Goal: Task Accomplishment & Management: Manage account settings

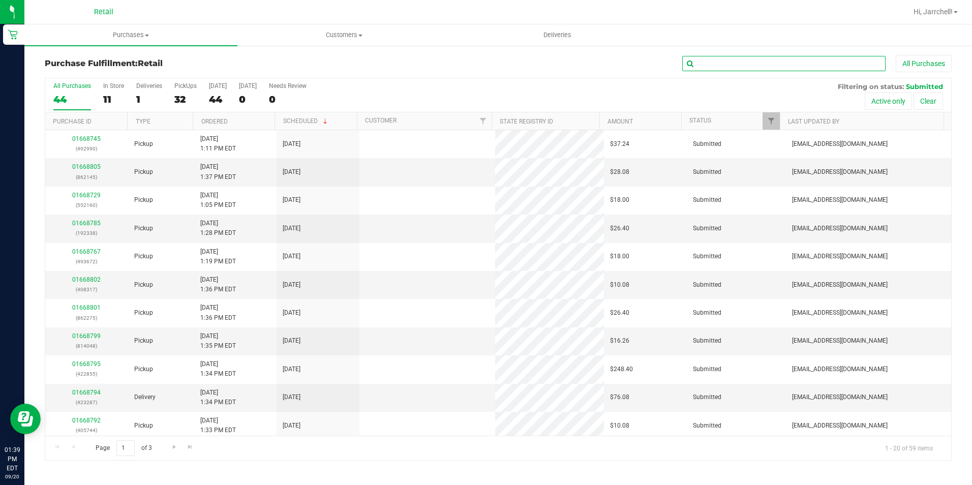
click at [823, 57] on input "text" at bounding box center [783, 63] width 203 height 15
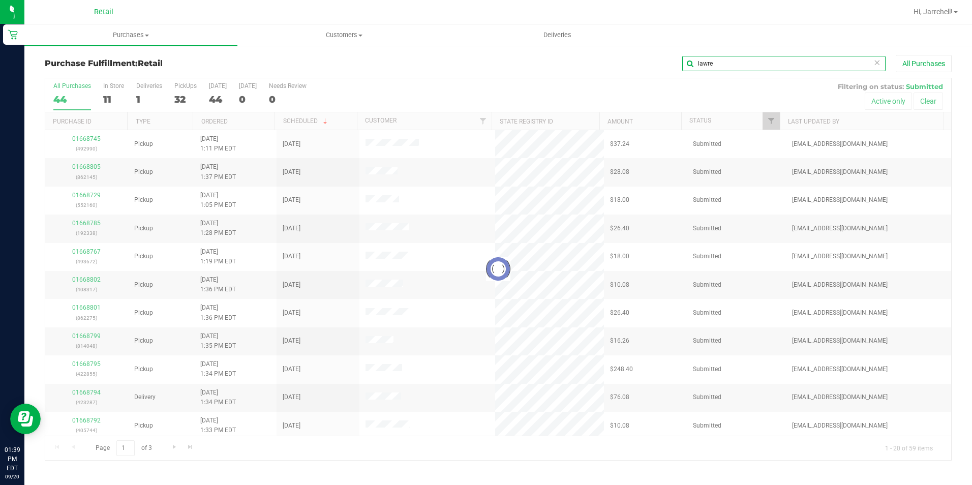
type input "lawre"
click at [324, 301] on div "Loading... 01668745 (492990) Pickup [DATE] 1:11 PM EDT 9/20/2025 $37.24 Submitt…" at bounding box center [498, 283] width 906 height 306
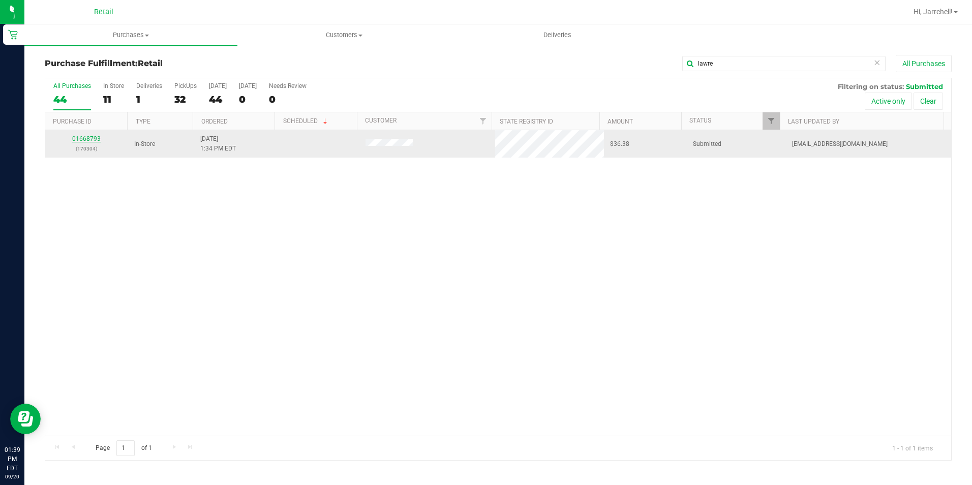
click at [94, 140] on link "01668793" at bounding box center [86, 138] width 28 height 7
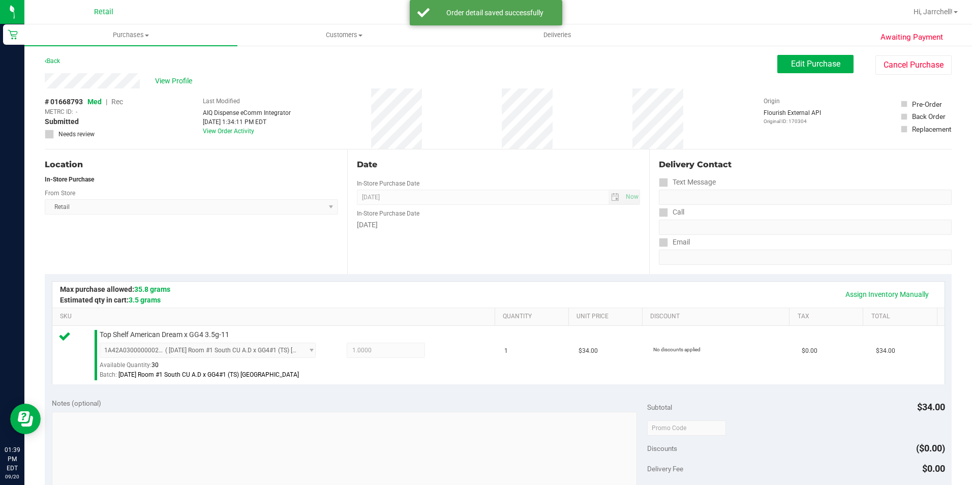
click at [367, 228] on div "[DATE]" at bounding box center [499, 225] width 284 height 11
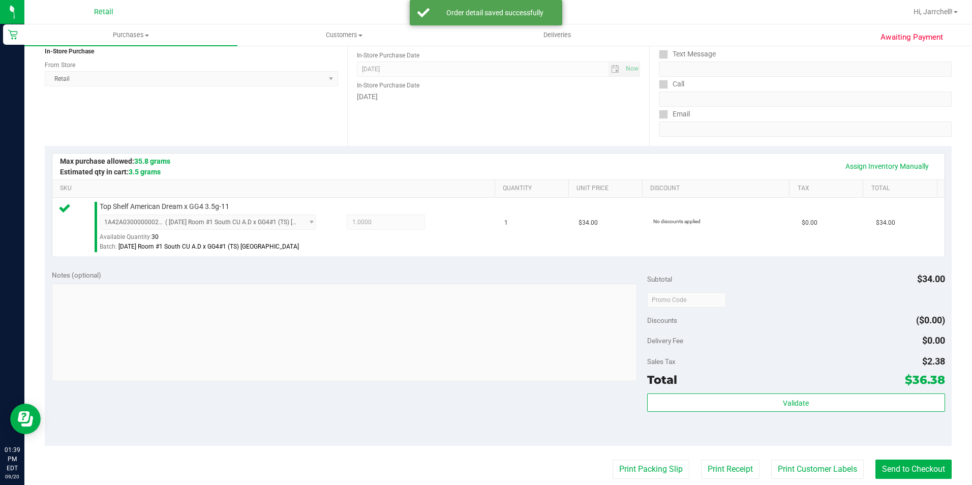
scroll to position [305, 0]
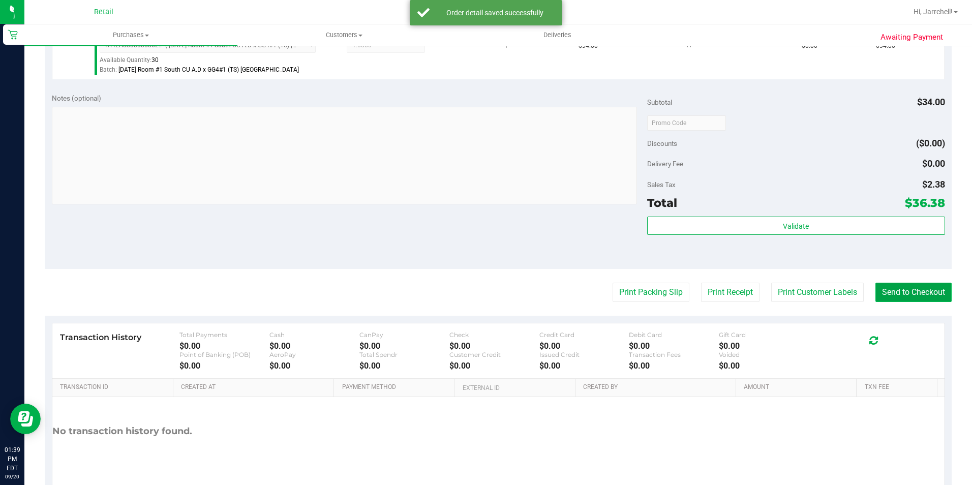
click at [913, 292] on button "Send to Checkout" at bounding box center [914, 292] width 76 height 19
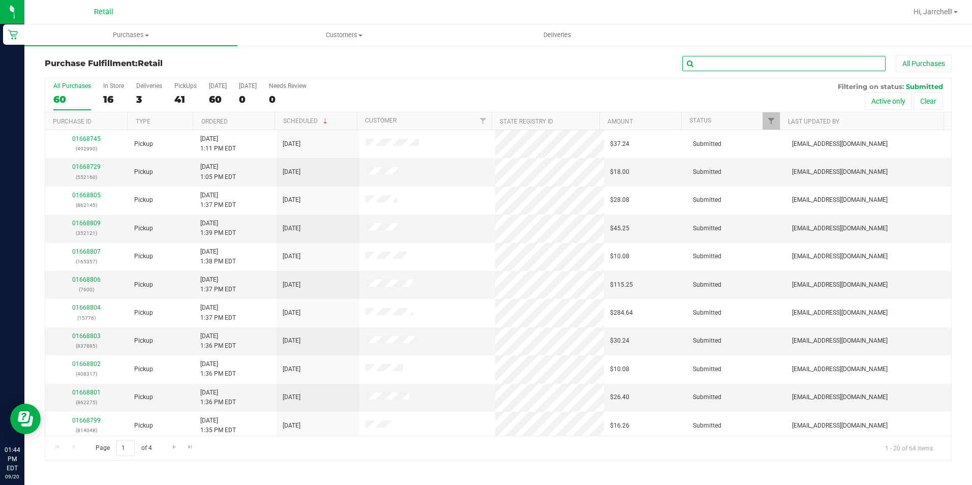
click at [732, 67] on input "text" at bounding box center [783, 63] width 203 height 15
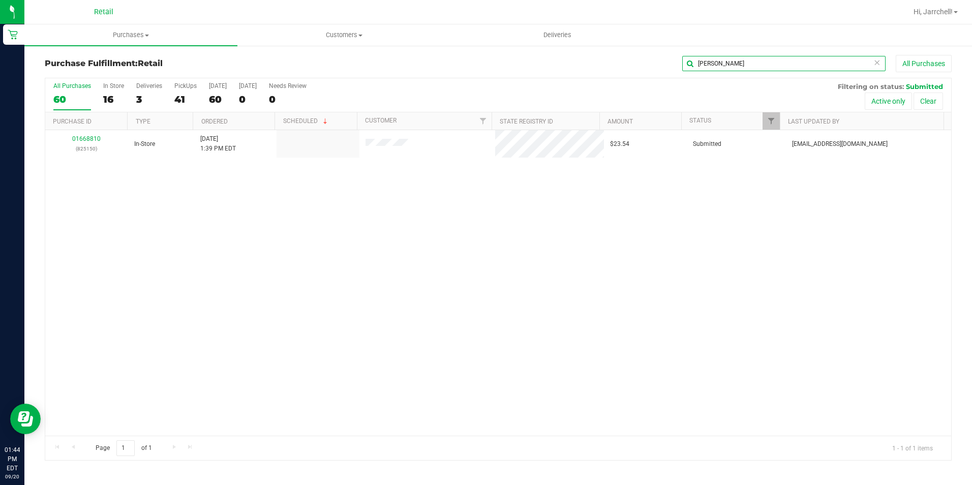
type input "[PERSON_NAME]"
click at [327, 352] on div "01668810 (825150) In-Store [DATE] 1:39 PM EDT $23.54 Submitted [EMAIL_ADDRESS][…" at bounding box center [498, 283] width 906 height 306
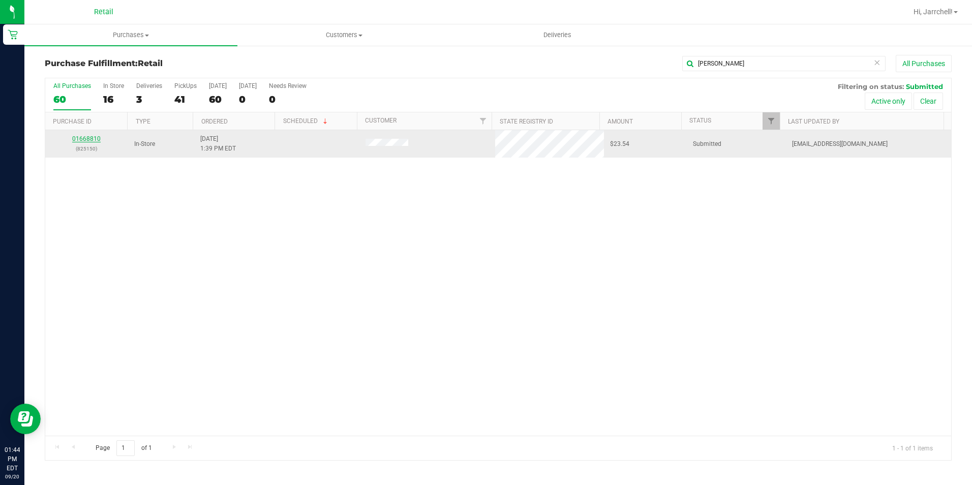
click at [94, 139] on link "01668810" at bounding box center [86, 138] width 28 height 7
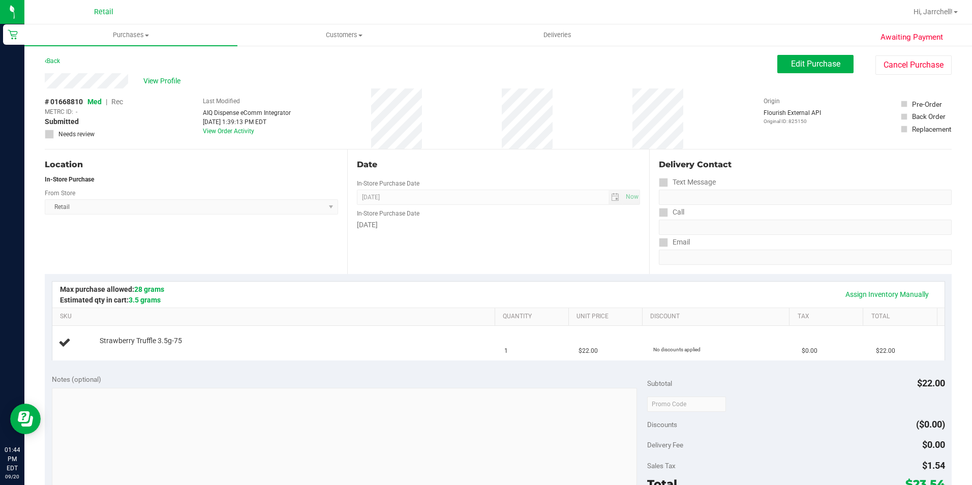
click at [652, 83] on div "View Profile" at bounding box center [411, 80] width 733 height 15
click at [827, 66] on span "Edit Purchase" at bounding box center [815, 64] width 49 height 10
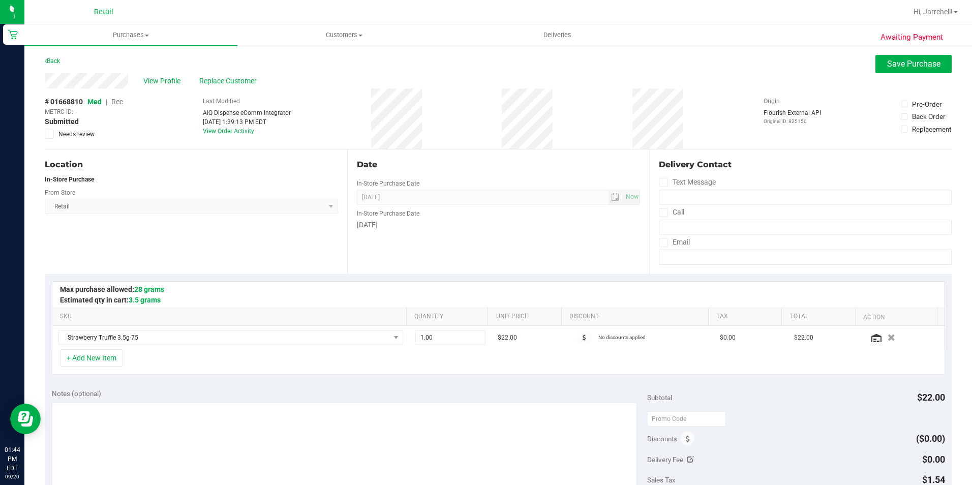
click at [738, 102] on div "# 01668810 Med | Rec METRC ID: - Submitted Needs review Last Modified AIQ Dispe…" at bounding box center [498, 118] width 907 height 61
click at [120, 102] on span "Rec" at bounding box center [117, 102] width 12 height 8
drag, startPoint x: 711, startPoint y: 128, endPoint x: 935, endPoint y: 76, distance: 229.8
click at [713, 128] on div "# 01668810 Med | Rec METRC ID: - Submitted Needs review Last Modified AIQ Dispe…" at bounding box center [498, 118] width 907 height 61
click at [900, 71] on button "Save Purchase" at bounding box center [914, 64] width 76 height 18
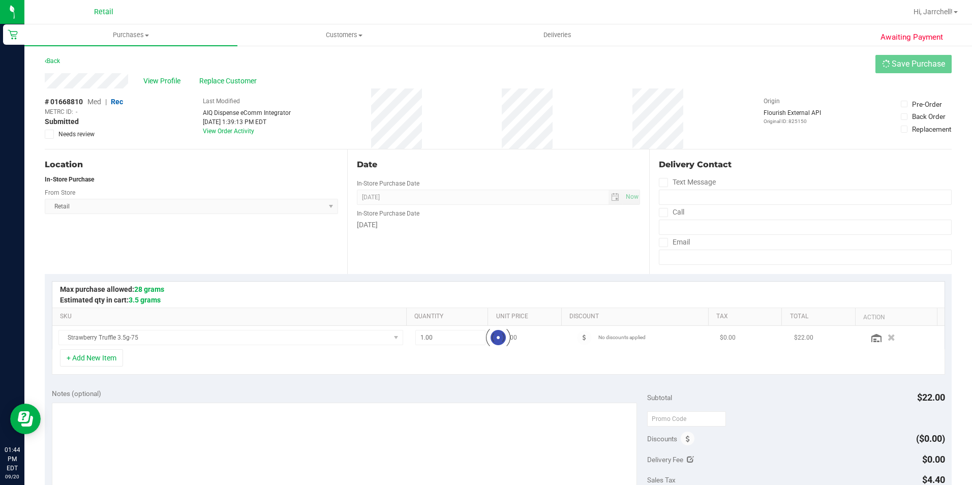
click at [653, 196] on div "Delivery Contact Text Message Call Email" at bounding box center [800, 211] width 303 height 125
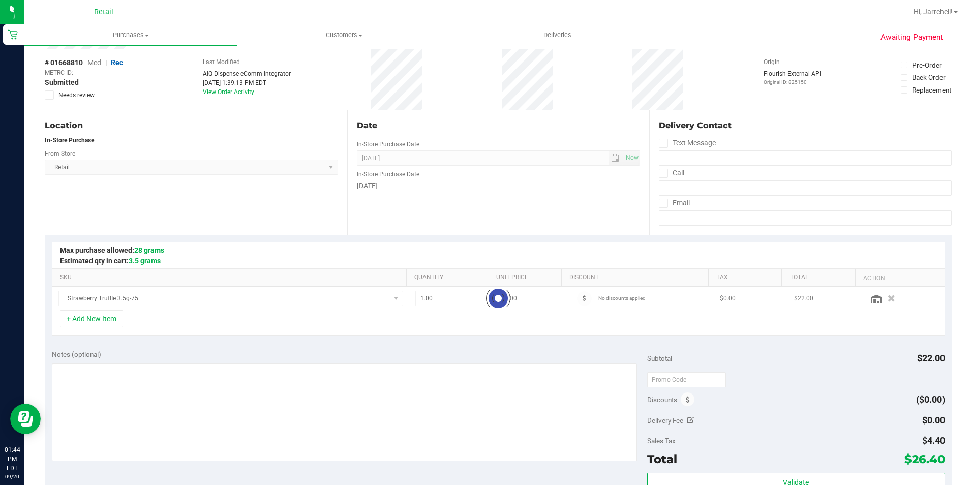
scroll to position [102, 0]
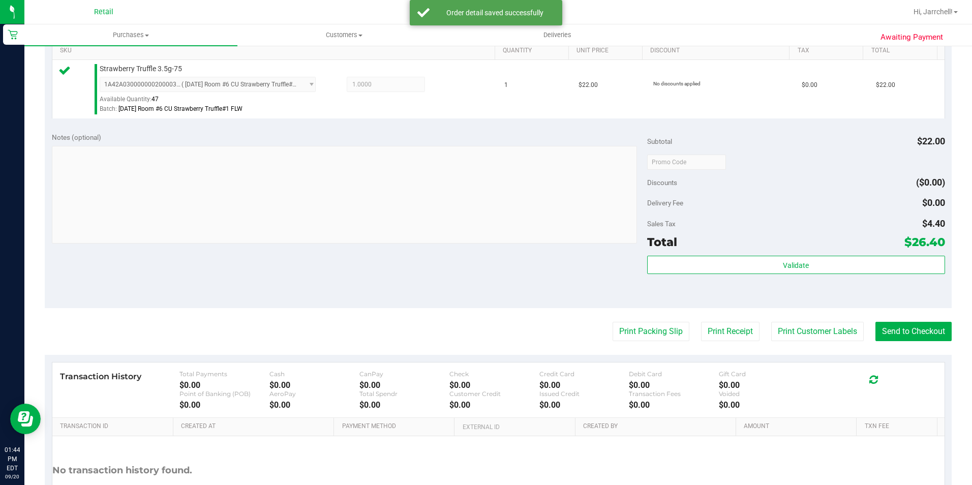
scroll to position [346, 0]
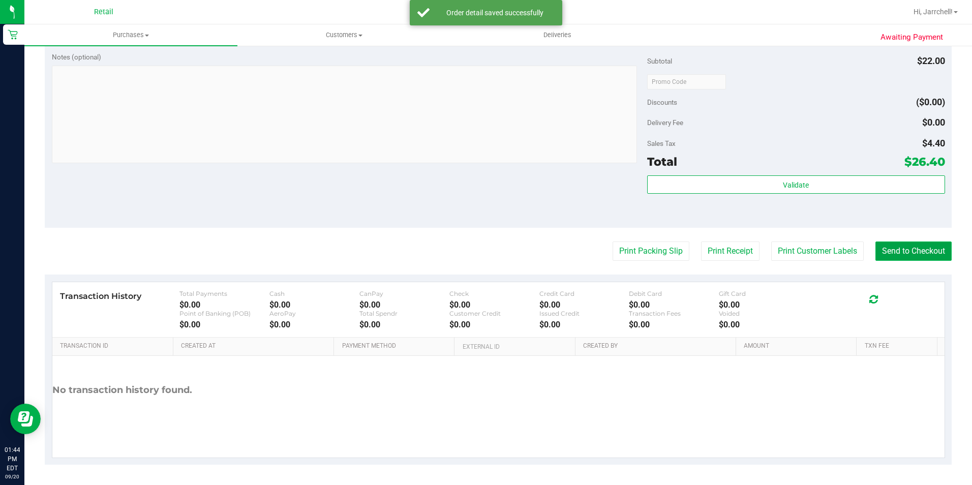
click at [912, 254] on button "Send to Checkout" at bounding box center [914, 251] width 76 height 19
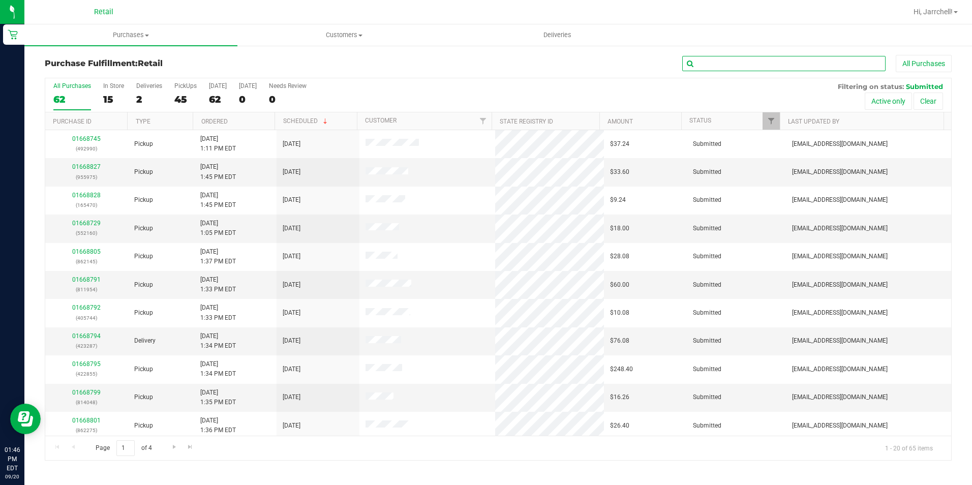
click at [832, 64] on input "text" at bounding box center [783, 63] width 203 height 15
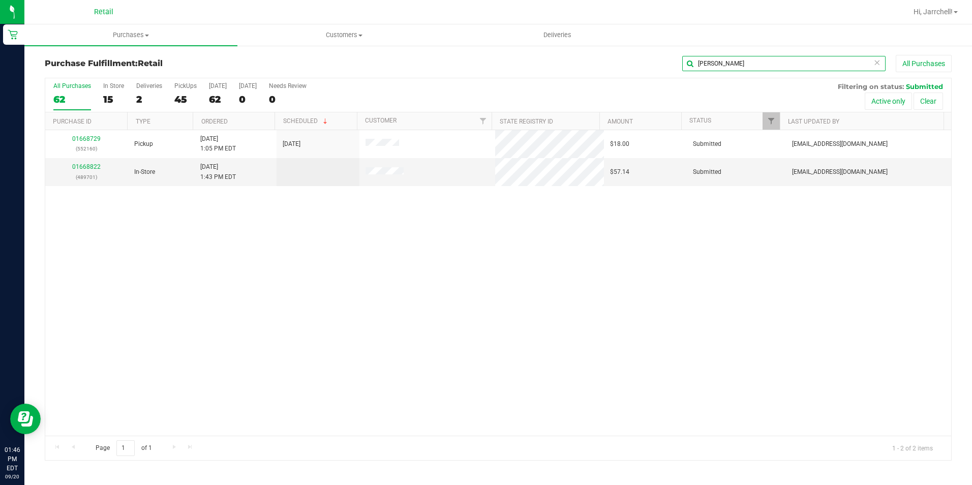
type input "[PERSON_NAME]"
click at [594, 216] on div "01668729 (552160) Pickup [DATE] 1:05 PM EDT 9/20/2025 $18.00 Submitted [EMAIL_A…" at bounding box center [498, 283] width 906 height 306
drag, startPoint x: 441, startPoint y: 245, endPoint x: 296, endPoint y: 223, distance: 146.5
click at [433, 242] on div "01668729 (552160) Pickup [DATE] 1:05 PM EDT 9/20/2025 $18.00 Submitted [EMAIL_A…" at bounding box center [498, 283] width 906 height 306
click at [83, 167] on link "01668822" at bounding box center [86, 166] width 28 height 7
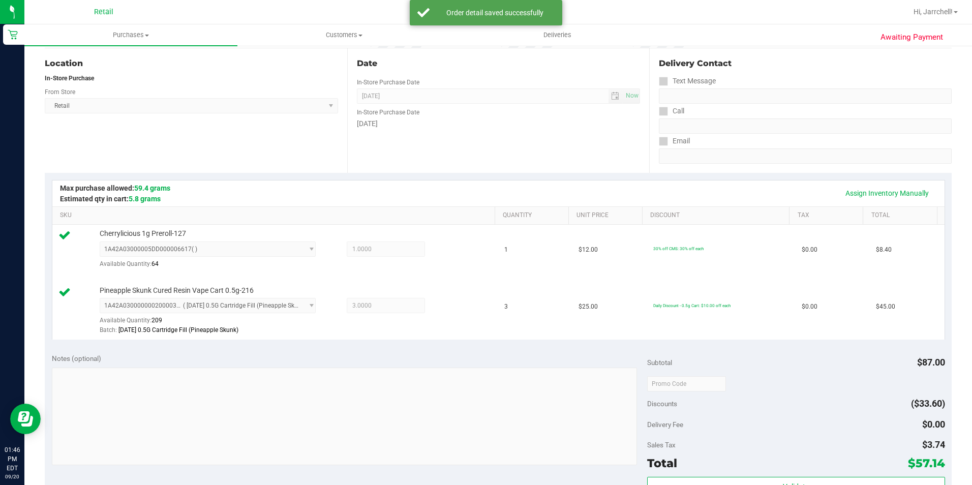
scroll to position [102, 0]
click at [369, 359] on div "Notes (optional)" at bounding box center [349, 358] width 595 height 10
click at [417, 338] on td "Pineapple Skunk Cured Resin Vape Cart 0.5g-216 1A42A0300000002000033238 ( [DATE…" at bounding box center [275, 310] width 446 height 58
drag, startPoint x: 397, startPoint y: 274, endPoint x: 828, endPoint y: 312, distance: 432.8
click at [397, 274] on div "1A42A03000005DD000006617 ( ) 1A42A03000005DD000006617 Available Quantity: 64 1.…" at bounding box center [295, 258] width 390 height 35
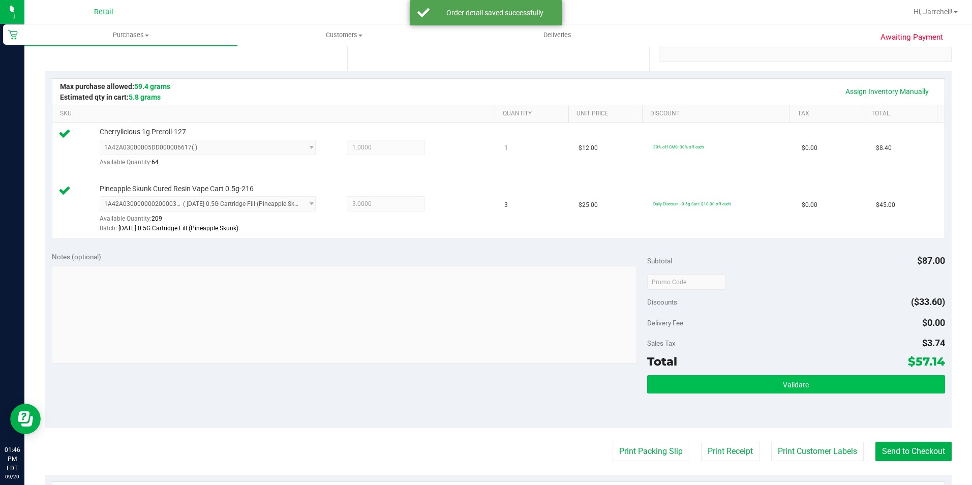
scroll to position [203, 0]
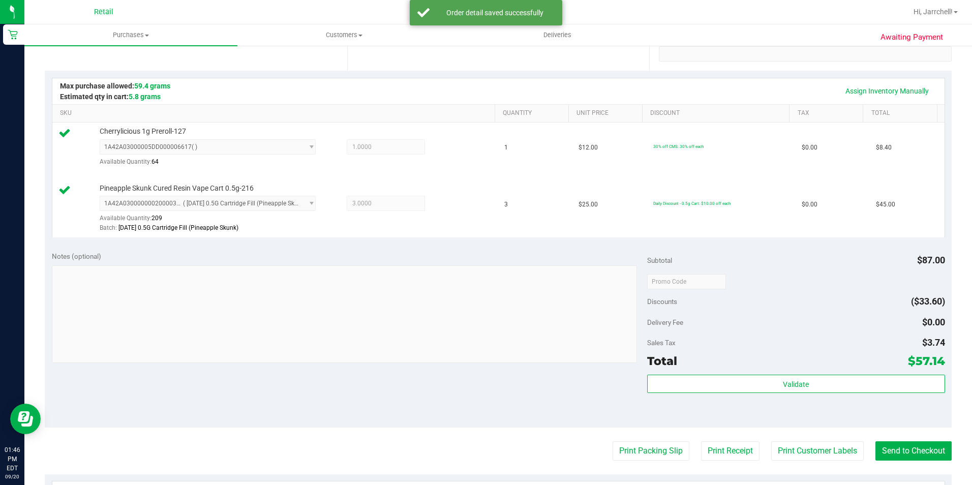
click at [915, 440] on purchase-details "Back Edit Purchase Cancel Purchase View Profile # 01668822 Med | Rec METRC ID: …" at bounding box center [498, 258] width 907 height 813
click at [907, 454] on button "Send to Checkout" at bounding box center [914, 450] width 76 height 19
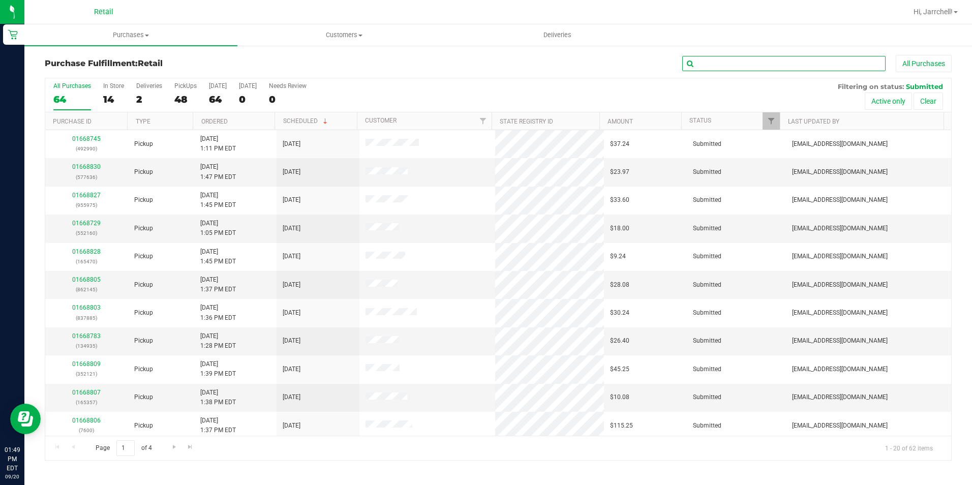
click at [809, 59] on input "text" at bounding box center [783, 63] width 203 height 15
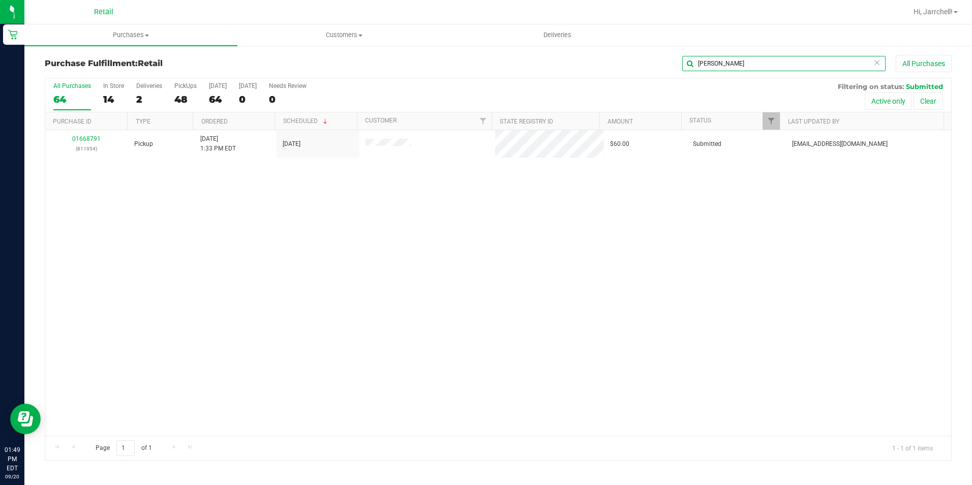
type input "[PERSON_NAME]"
click at [583, 259] on div "01668791 (811954) Pickup [DATE] 1:33 PM EDT 9/20/2025 $60.00 Submitted [EMAIL_A…" at bounding box center [498, 283] width 906 height 306
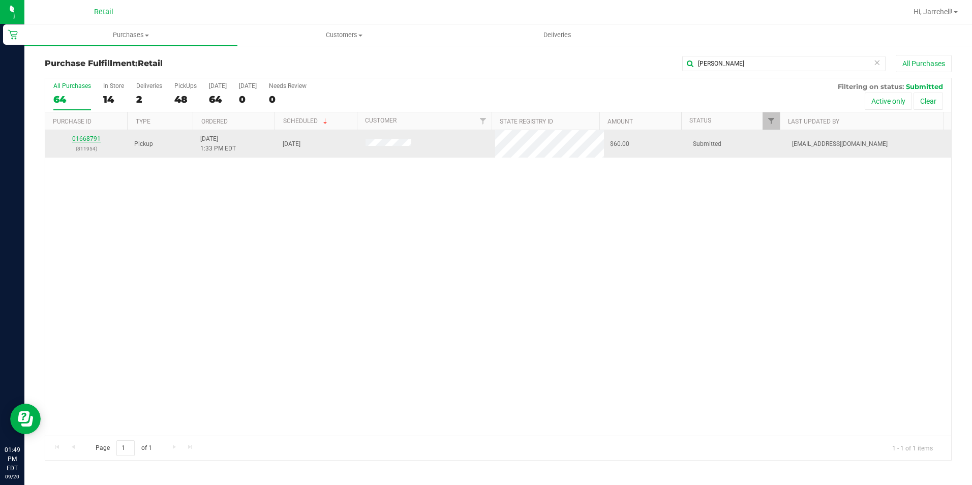
click at [94, 137] on link "01668791" at bounding box center [86, 138] width 28 height 7
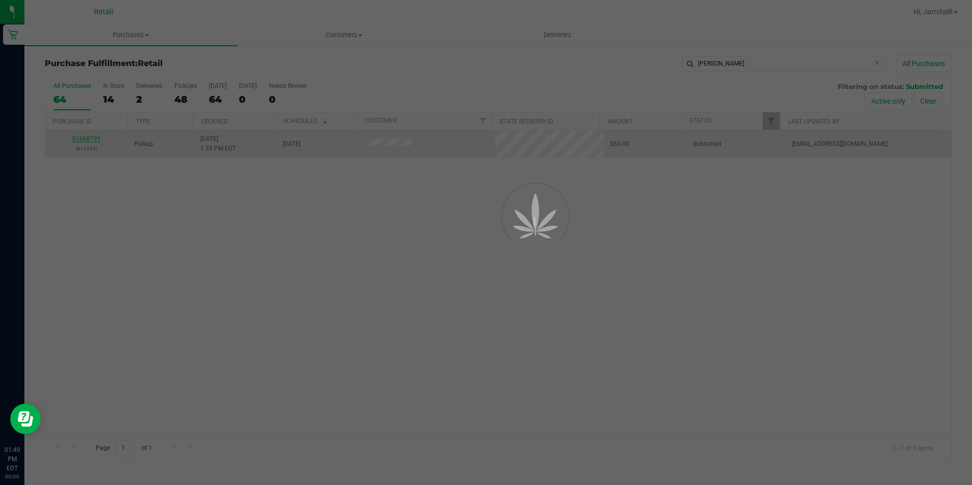
click at [94, 137] on div at bounding box center [486, 242] width 972 height 485
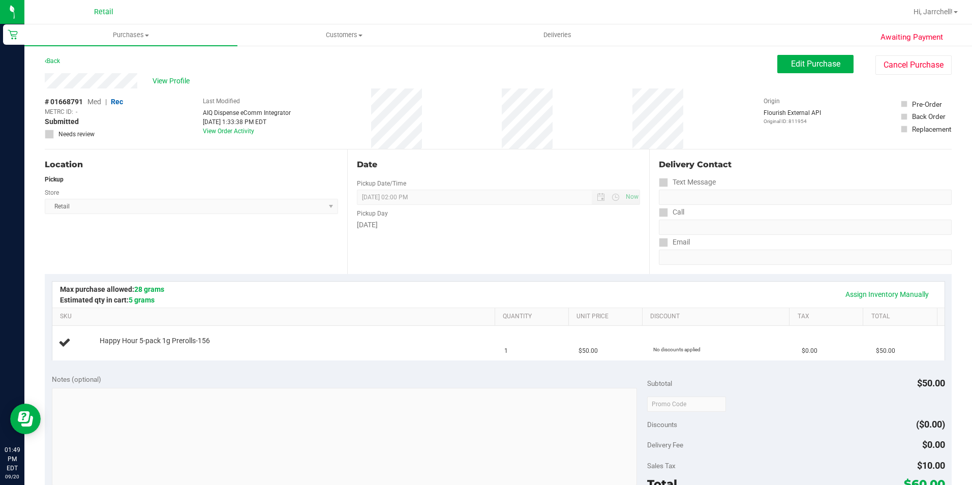
click at [429, 140] on div "# 01668791 Med | Rec METRC ID: - Submitted Needs review Last Modified AIQ Dispe…" at bounding box center [498, 118] width 907 height 61
click at [155, 36] on span "Purchases" at bounding box center [130, 35] width 213 height 9
click at [126, 62] on span "Summary of purchases" at bounding box center [76, 61] width 104 height 9
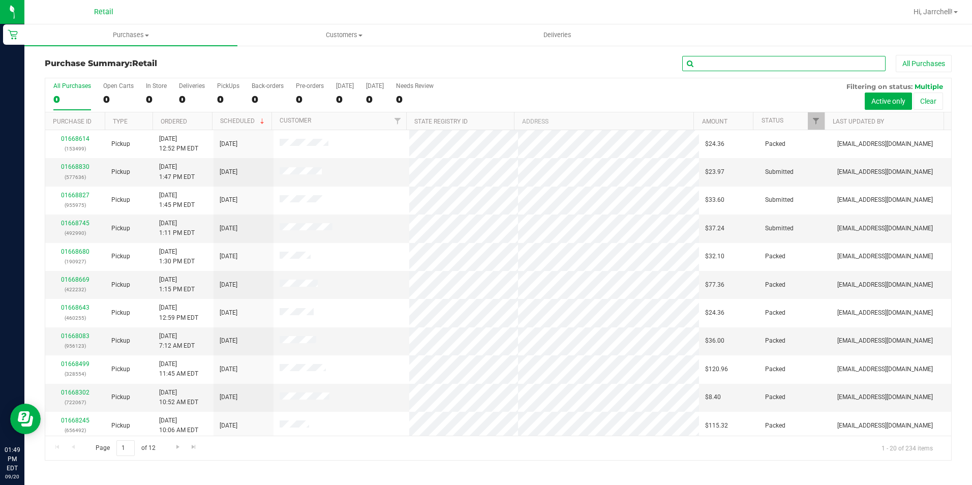
click at [718, 69] on input "text" at bounding box center [783, 63] width 203 height 15
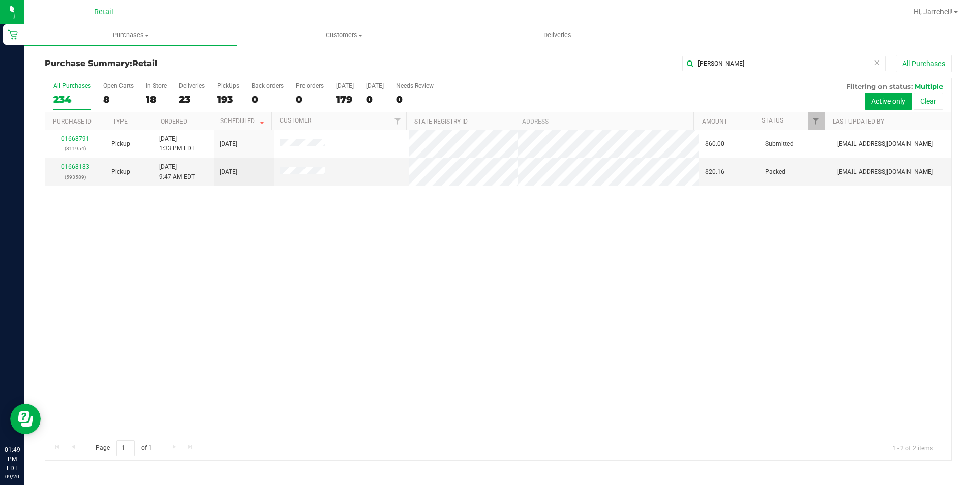
drag, startPoint x: 354, startPoint y: 234, endPoint x: 341, endPoint y: 227, distance: 14.6
click at [352, 234] on div "01668791 (811954) Pickup [DATE] 1:33 PM EDT 9/20/2025 $60.00 Submitted [EMAIL_A…" at bounding box center [498, 283] width 906 height 306
click at [737, 65] on input "[PERSON_NAME]" at bounding box center [783, 63] width 203 height 15
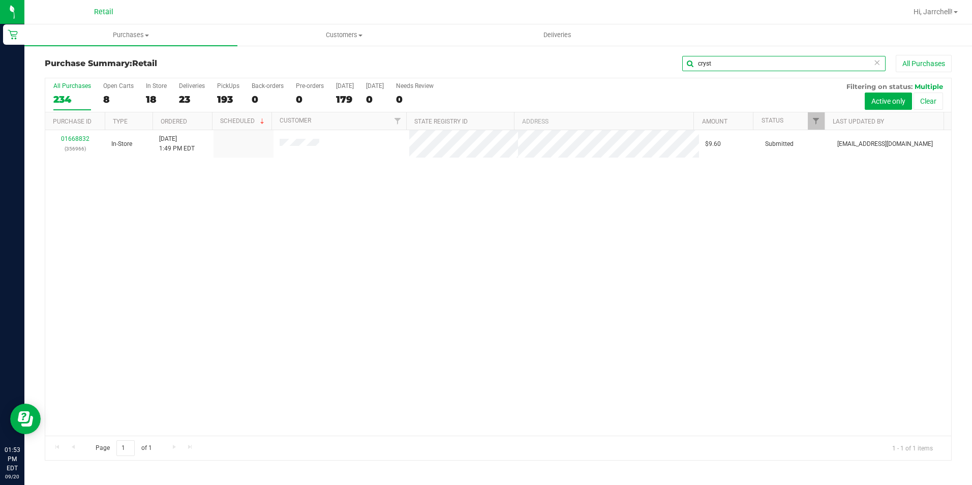
type input "cryst"
click at [371, 264] on div "01668832 (356966) In-Store [DATE] 1:49 PM EDT $9.60 Submitted [EMAIL_ADDRESS][D…" at bounding box center [498, 283] width 906 height 306
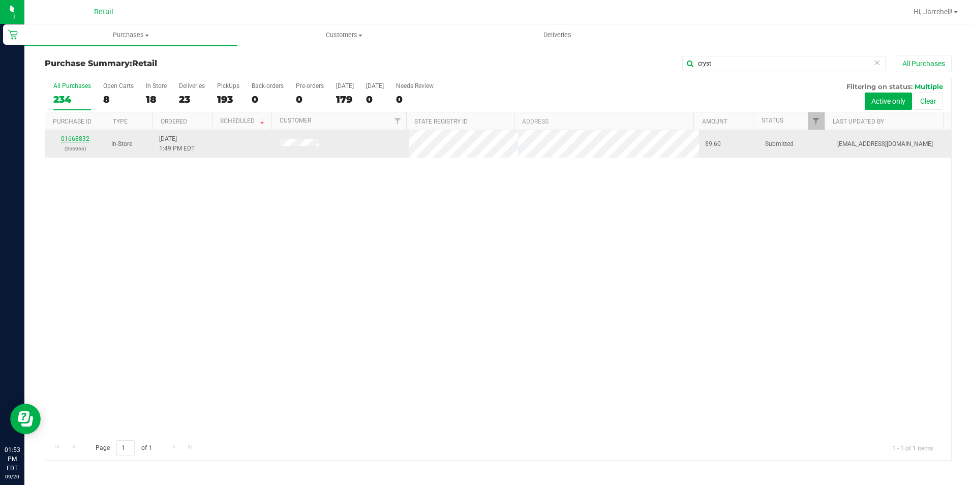
click at [71, 138] on link "01668832" at bounding box center [75, 138] width 28 height 7
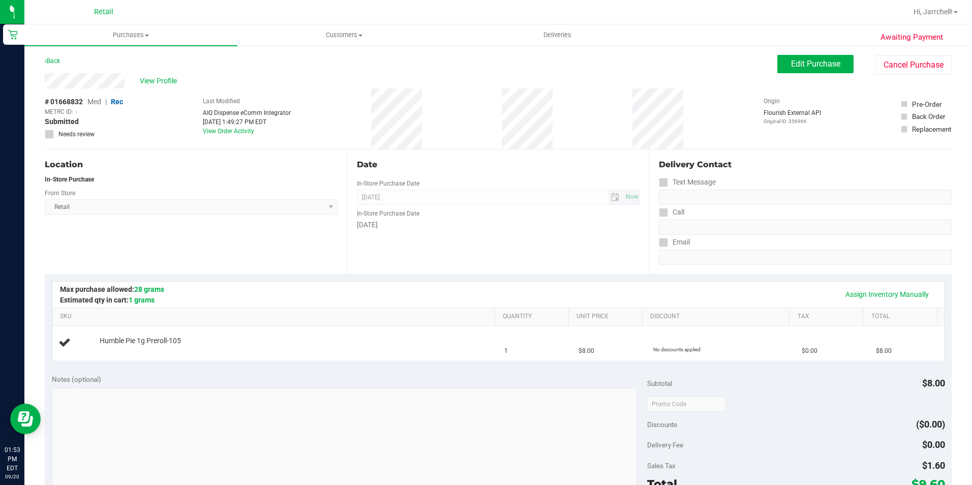
click at [541, 192] on span "[DATE] Now" at bounding box center [499, 197] width 284 height 15
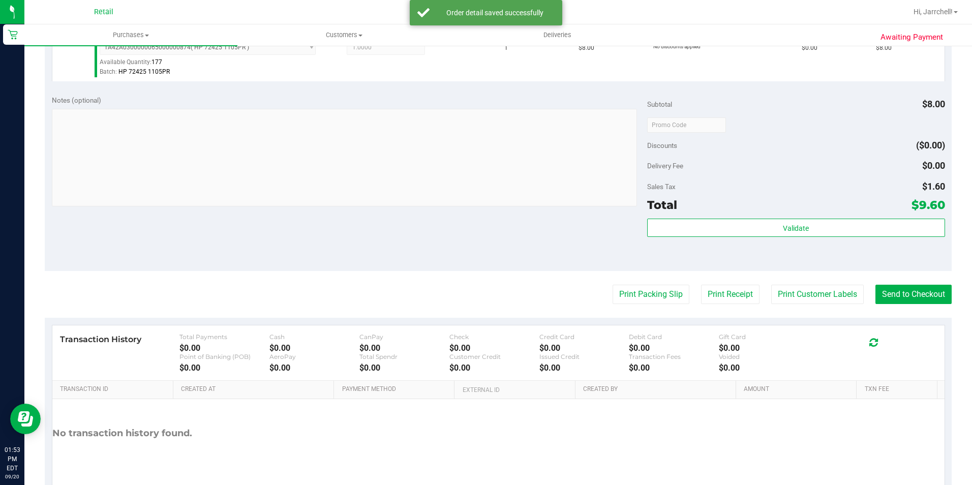
scroll to position [305, 0]
click at [912, 291] on button "Send to Checkout" at bounding box center [914, 292] width 76 height 19
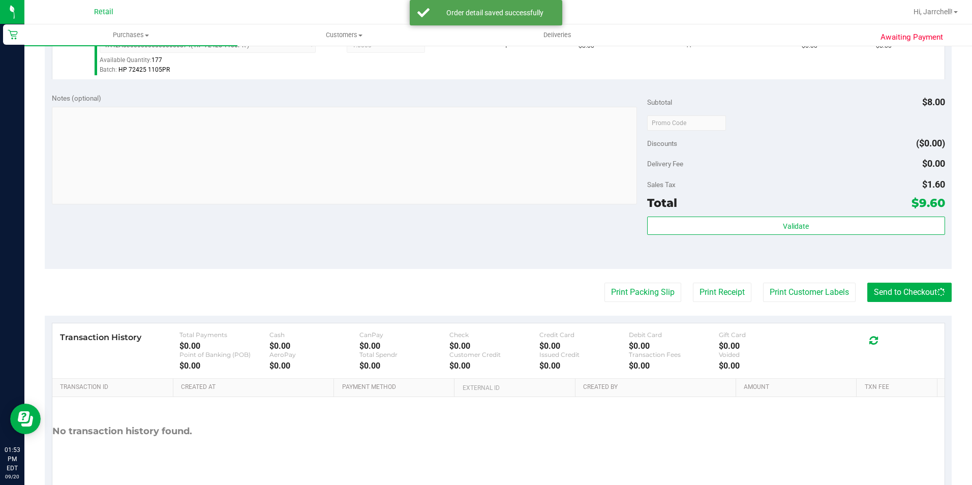
click at [496, 228] on div "Notes (optional) Subtotal $8.00 Discounts ($0.00) Delivery Fee $0.00 Sales Tax …" at bounding box center [498, 177] width 907 height 183
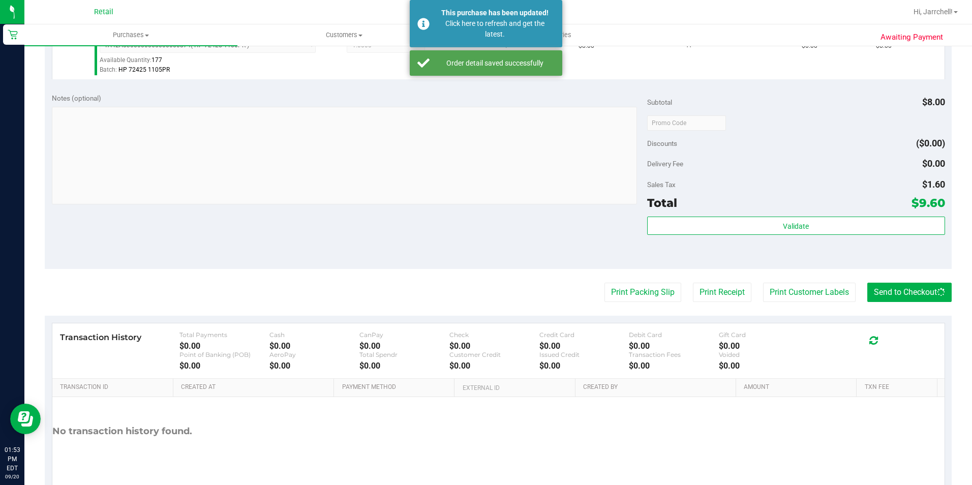
scroll to position [102, 0]
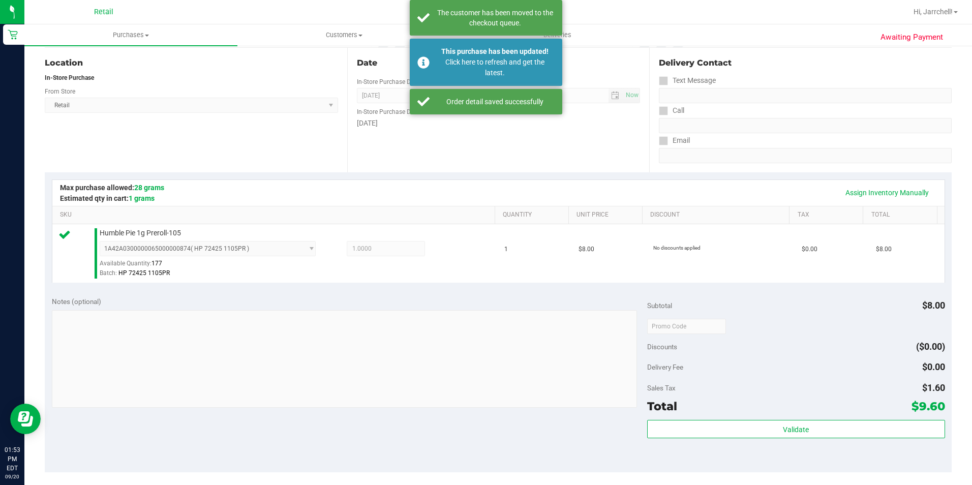
drag, startPoint x: 461, startPoint y: 220, endPoint x: 263, endPoint y: 77, distance: 243.7
click at [457, 217] on th "SKU" at bounding box center [273, 215] width 442 height 18
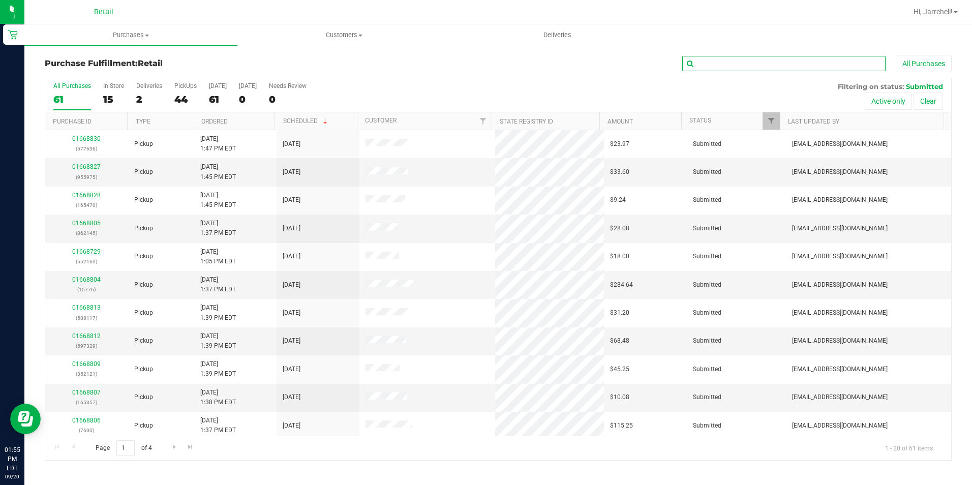
click at [770, 60] on input "text" at bounding box center [783, 63] width 203 height 15
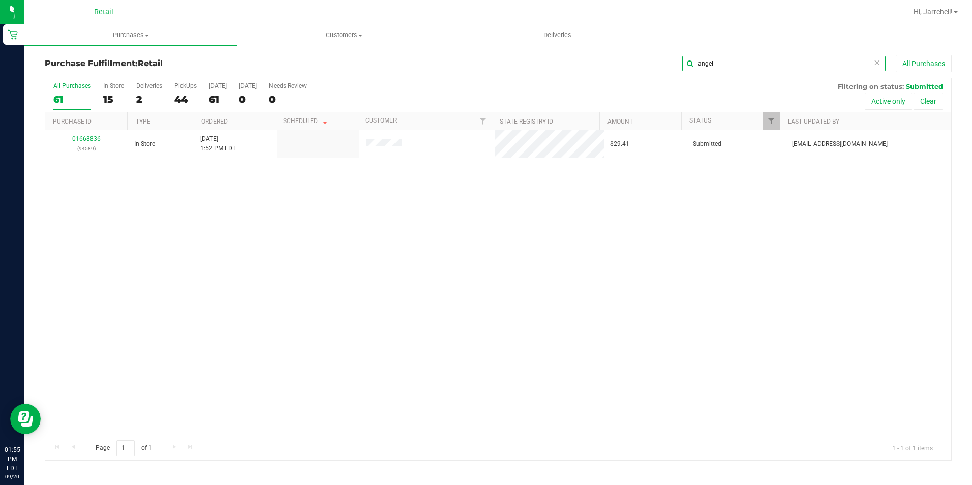
type input "angel"
click at [701, 285] on div "01668836 (94589) In-Store [DATE] 1:52 PM EDT $29.41 Submitted [EMAIL_ADDRESS][D…" at bounding box center [498, 283] width 906 height 306
click at [330, 296] on div "01668836 (94589) In-Store [DATE] 1:52 PM EDT $29.41 Submitted [EMAIL_ADDRESS][D…" at bounding box center [498, 283] width 906 height 306
click at [438, 299] on div "01668836 (94589) In-Store [DATE] 1:52 PM EDT $29.41 Submitted [EMAIL_ADDRESS][D…" at bounding box center [498, 283] width 906 height 306
drag, startPoint x: 278, startPoint y: 261, endPoint x: 291, endPoint y: 265, distance: 13.3
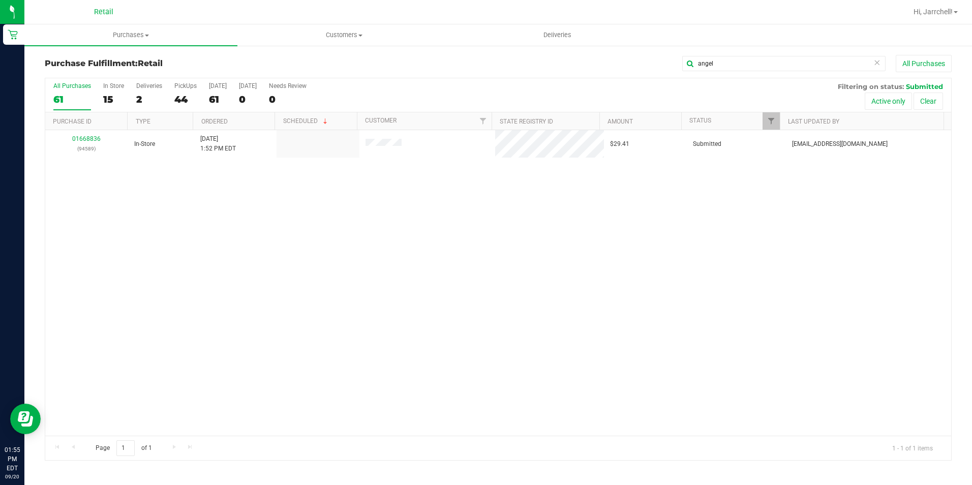
click at [291, 265] on div "01668836 (94589) In-Store [DATE] 1:52 PM EDT $29.41 Submitted [EMAIL_ADDRESS][D…" at bounding box center [498, 283] width 906 height 306
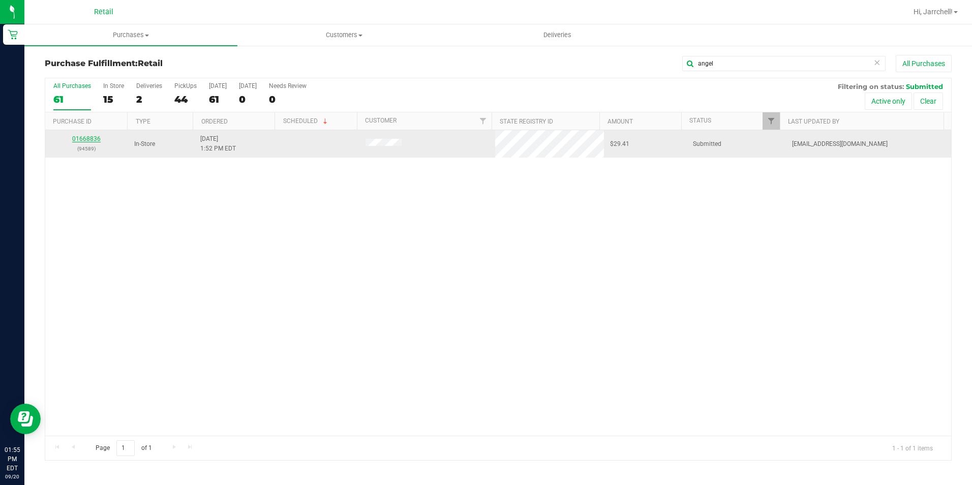
click at [98, 139] on link "01668836" at bounding box center [86, 138] width 28 height 7
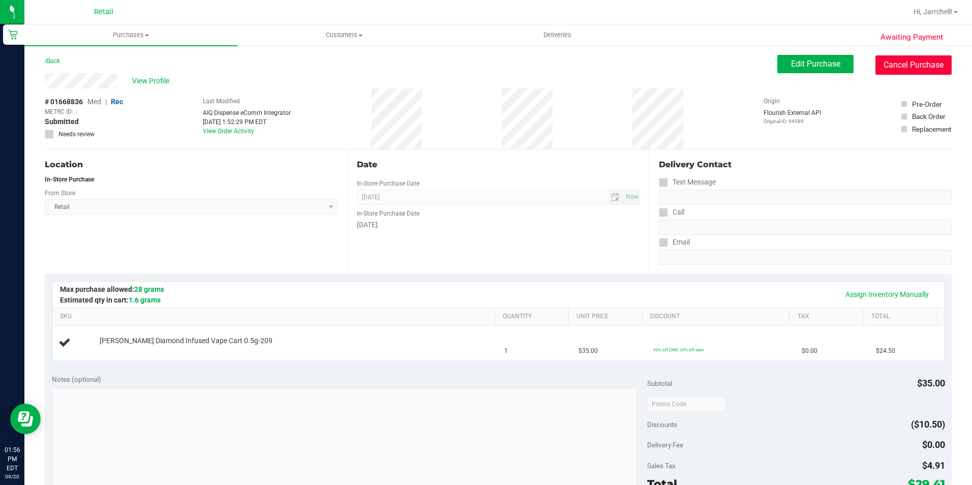
click at [915, 66] on button "Cancel Purchase" at bounding box center [914, 64] width 76 height 19
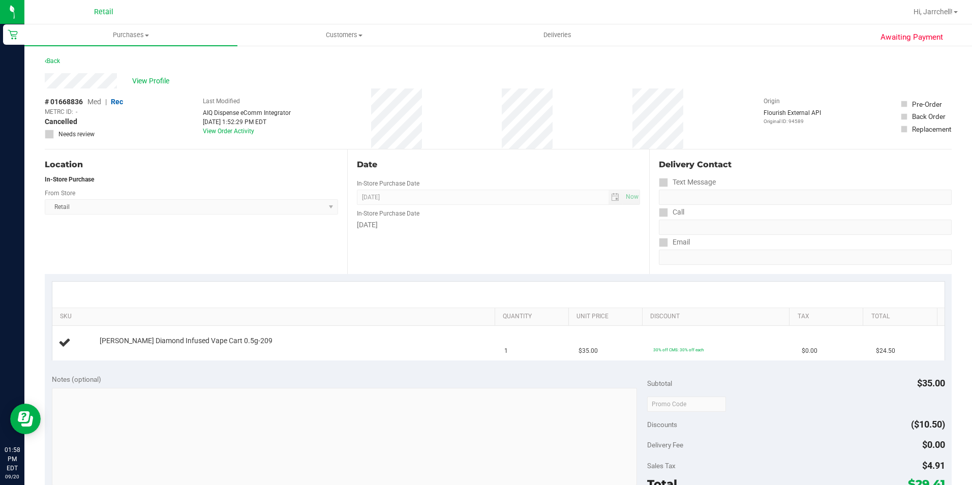
drag, startPoint x: 327, startPoint y: 89, endPoint x: 300, endPoint y: 85, distance: 27.2
click at [314, 87] on div "View Profile # 01668836 Med | Rec METRC ID: - Cancelled Needs review Last Modif…" at bounding box center [498, 111] width 907 height 76
click at [130, 37] on span "Purchases" at bounding box center [130, 35] width 213 height 9
click at [135, 59] on li "Summary of purchases" at bounding box center [130, 61] width 213 height 12
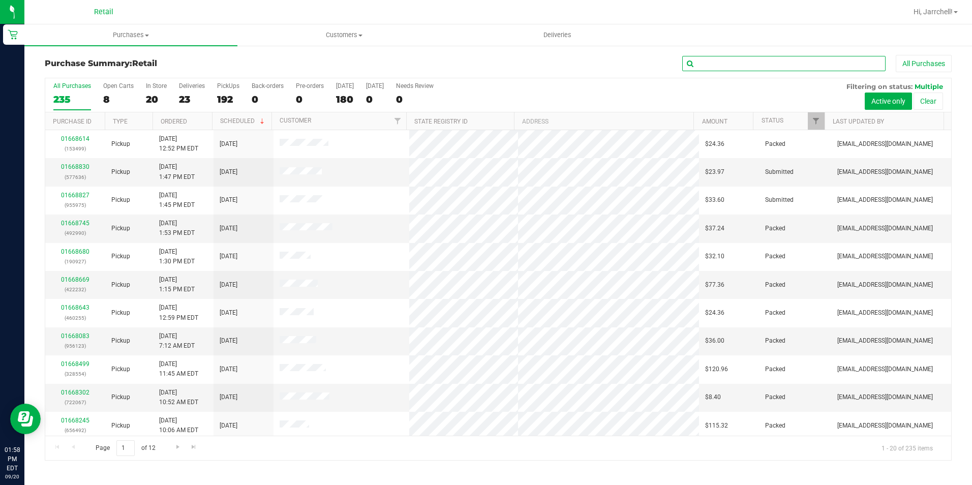
click at [737, 61] on input "text" at bounding box center [783, 63] width 203 height 15
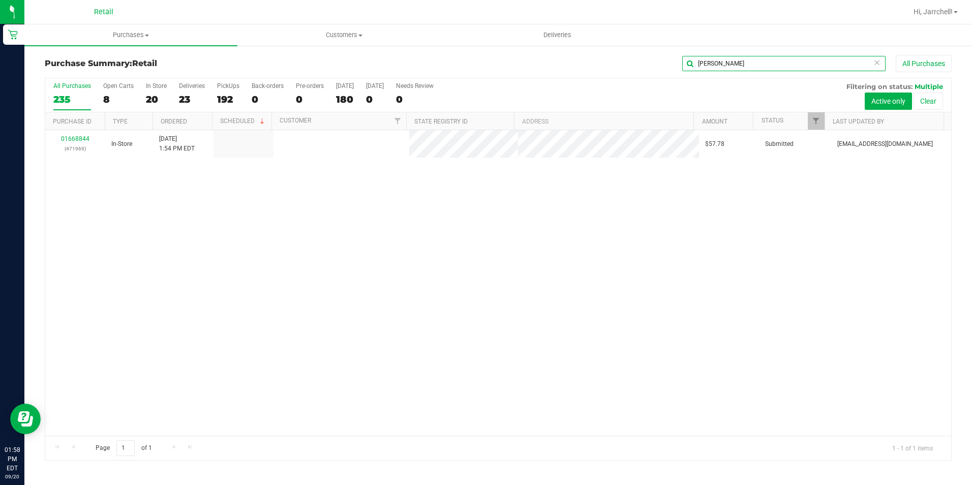
type input "[PERSON_NAME]"
click at [493, 249] on div "01668844 (471969) In-Store [DATE] 1:54 PM EDT $57.78 Submitted [EMAIL_ADDRESS][…" at bounding box center [498, 283] width 906 height 306
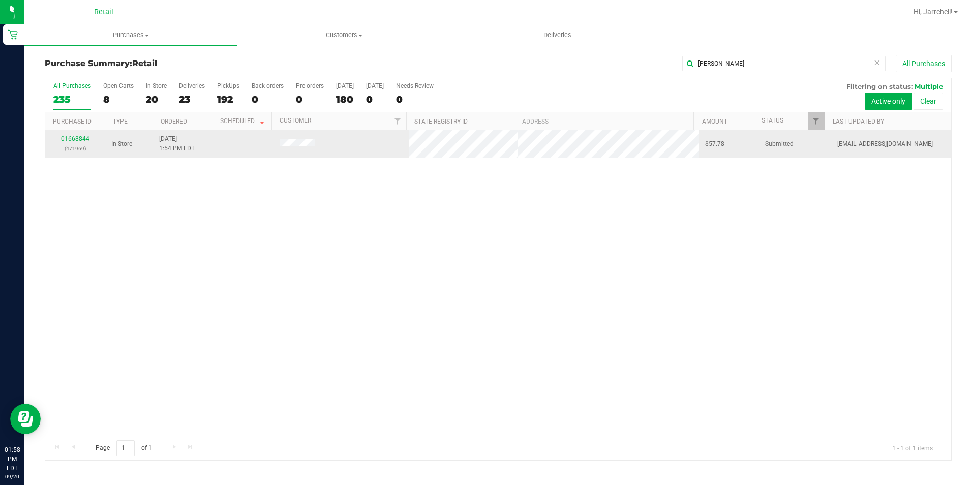
click at [82, 138] on link "01668844" at bounding box center [75, 138] width 28 height 7
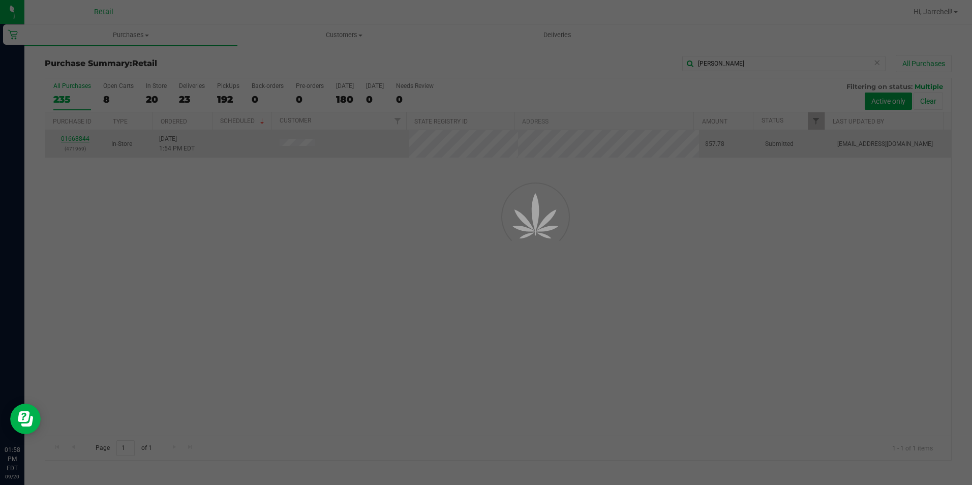
click at [82, 138] on div at bounding box center [486, 242] width 972 height 485
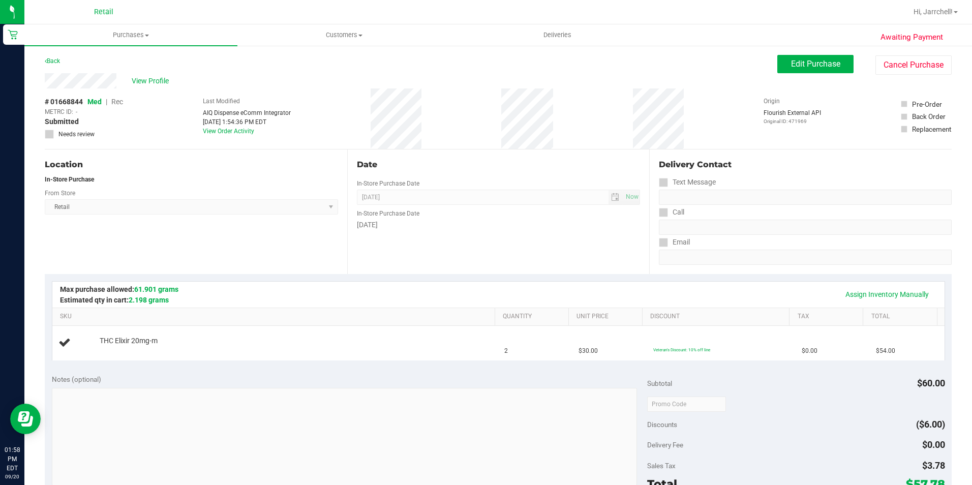
click at [622, 158] on div "Date In-Store Purchase Date [DATE] Now In-Store Purchase Date [DATE]" at bounding box center [498, 211] width 303 height 125
click at [144, 82] on span "View Profile" at bounding box center [152, 81] width 41 height 11
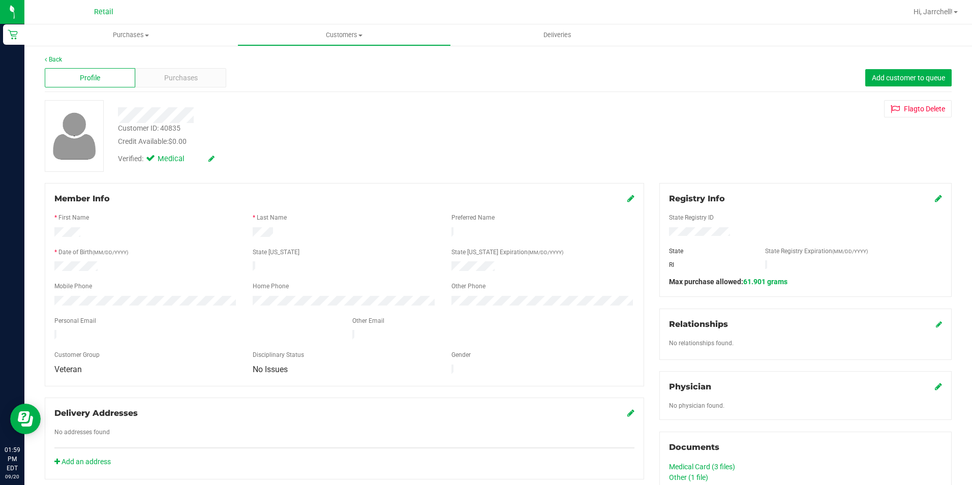
click at [202, 87] on div "Profile Purchases Add customer to queue" at bounding box center [498, 78] width 907 height 28
click at [204, 80] on div "Purchases" at bounding box center [180, 77] width 91 height 19
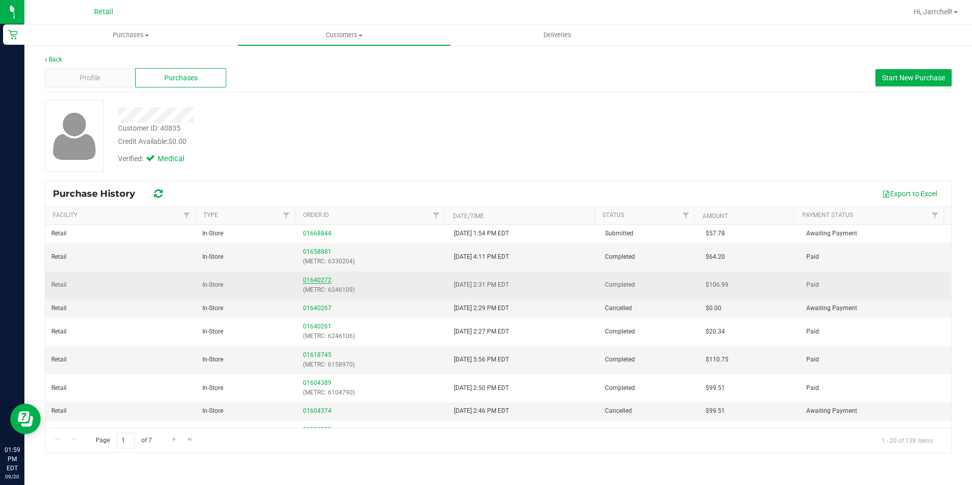
click at [316, 278] on link "01640272" at bounding box center [317, 280] width 28 height 7
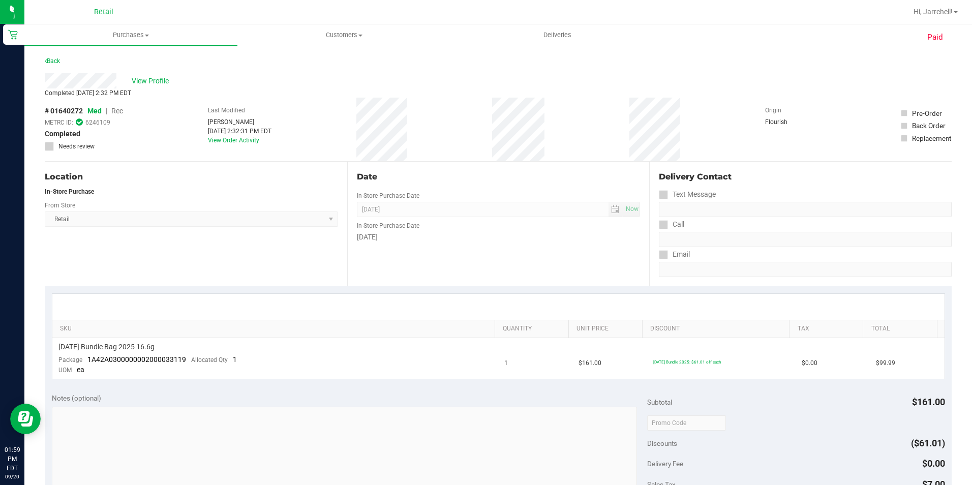
scroll to position [51, 0]
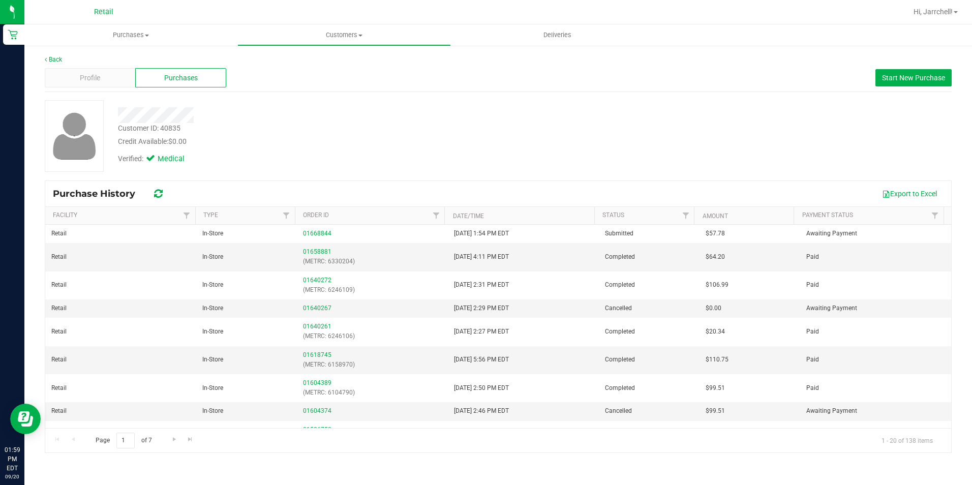
click at [432, 82] on div "Profile Purchases Start New Purchase" at bounding box center [498, 78] width 907 height 28
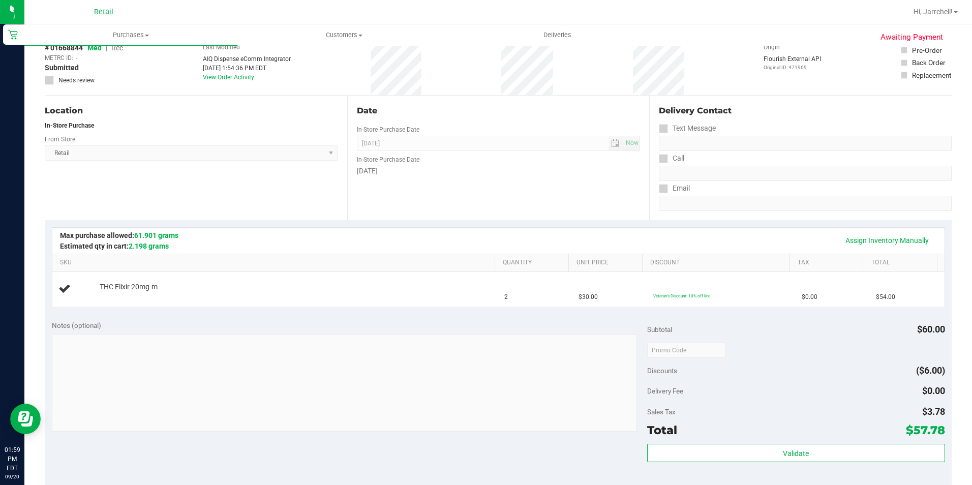
scroll to position [51, 0]
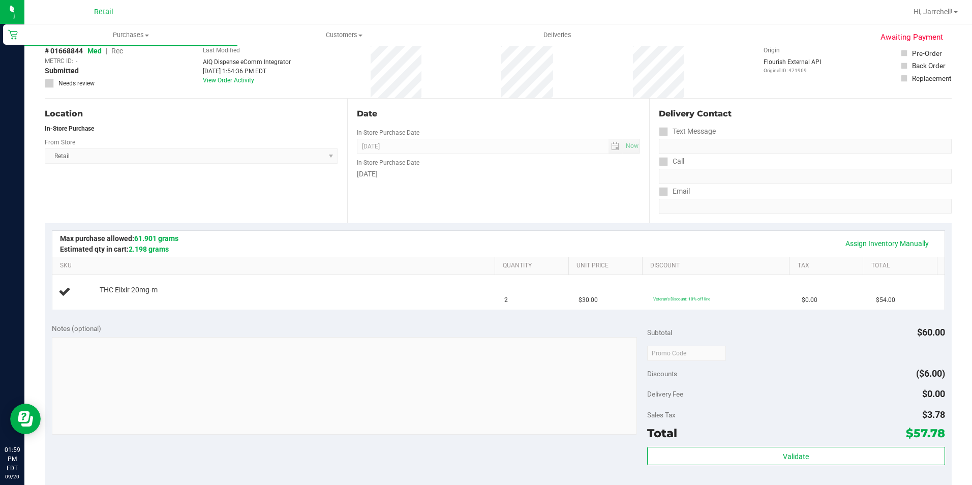
click at [421, 111] on div "Date" at bounding box center [499, 114] width 284 height 12
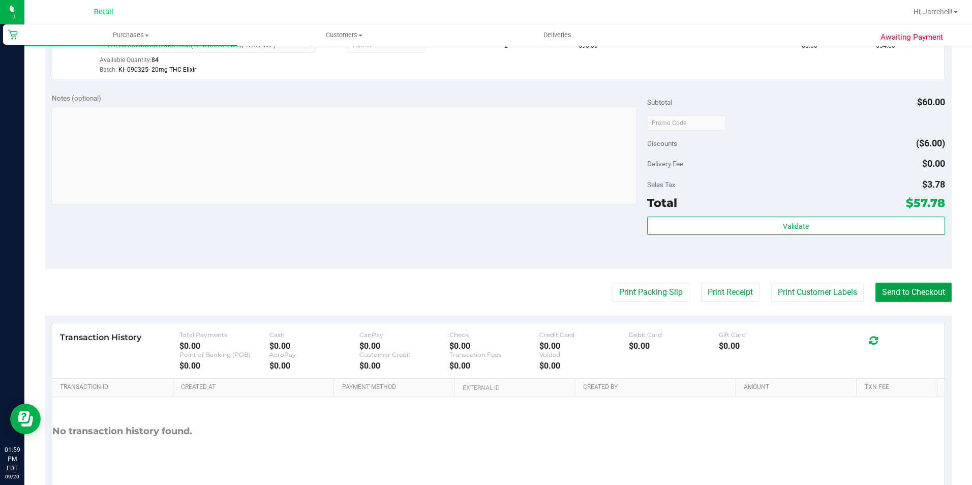
click at [897, 290] on button "Send to Checkout" at bounding box center [914, 292] width 76 height 19
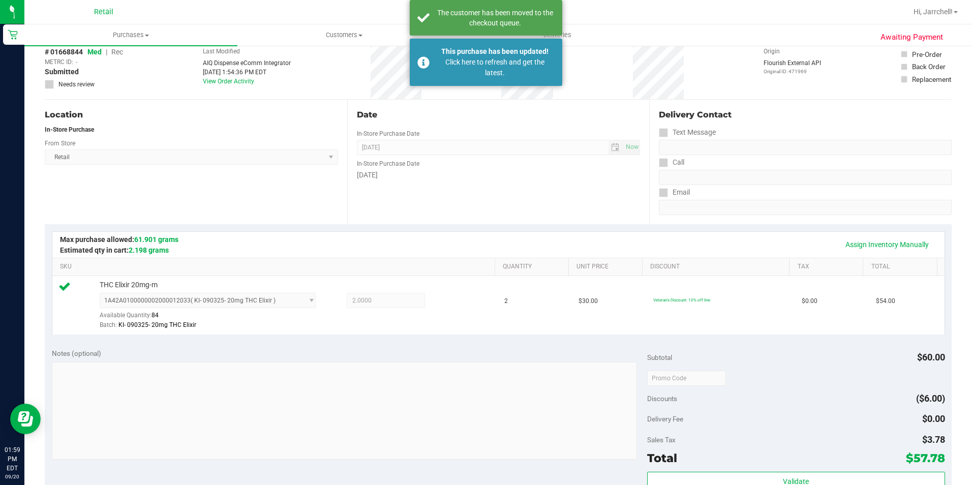
scroll to position [0, 0]
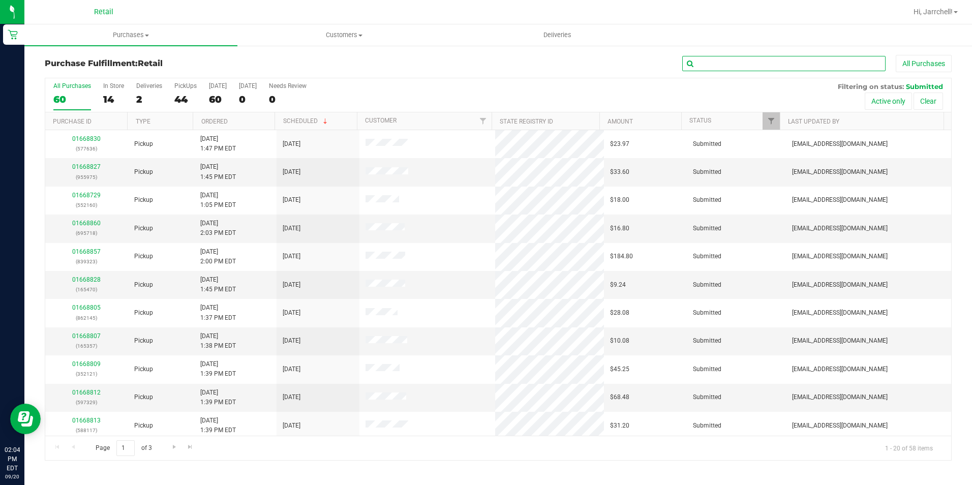
click at [708, 69] on input "text" at bounding box center [783, 63] width 203 height 15
click at [788, 71] on input "text" at bounding box center [783, 63] width 203 height 15
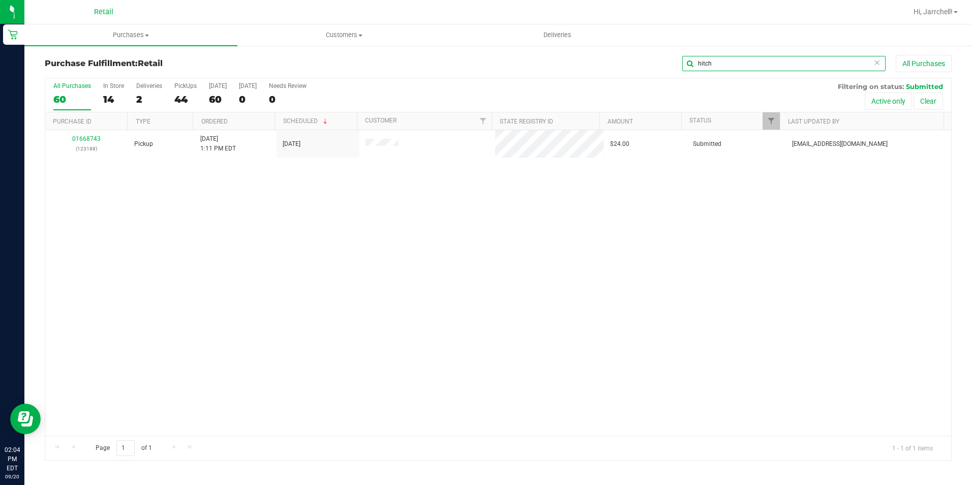
type input "hitch"
click at [425, 302] on div "01668743 (123188) Pickup [DATE] 1:11 PM EDT 9/20/2025 $24.00 Submitted [EMAIL_A…" at bounding box center [498, 283] width 906 height 306
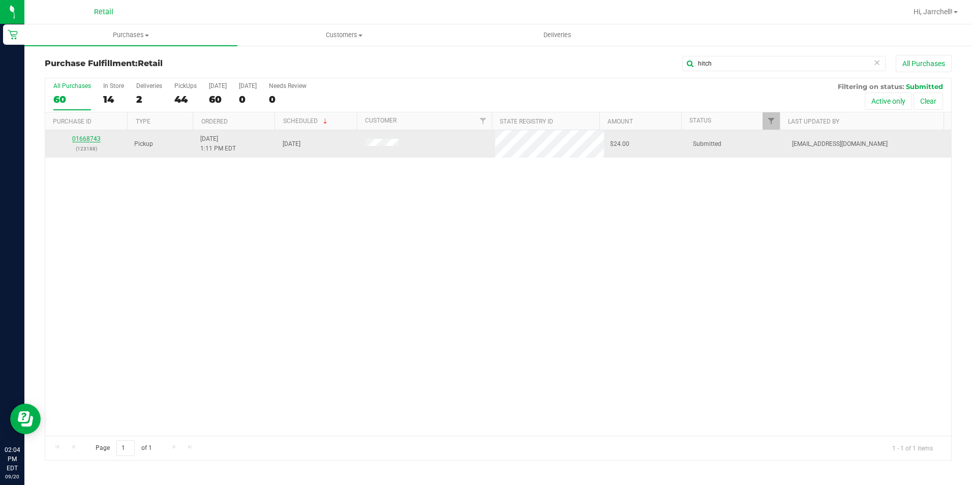
click at [89, 135] on link "01668743" at bounding box center [86, 138] width 28 height 7
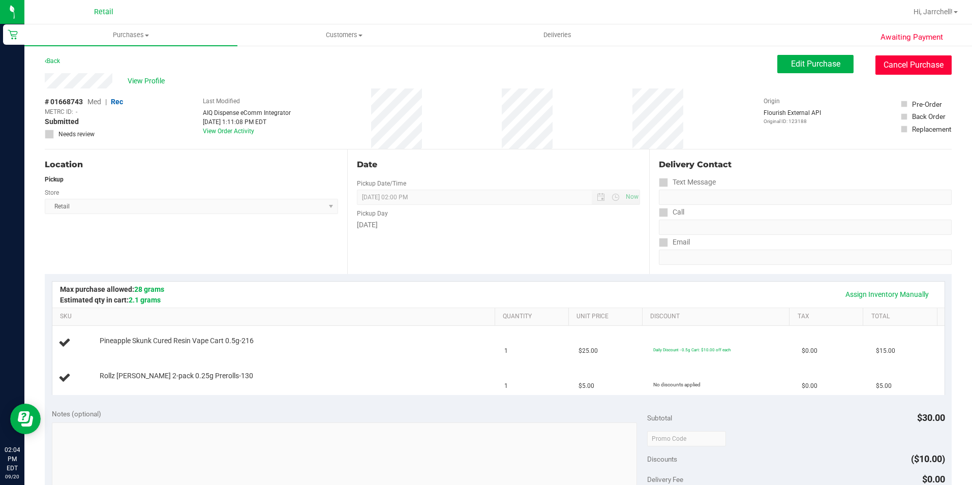
click at [888, 60] on button "Cancel Purchase" at bounding box center [914, 64] width 76 height 19
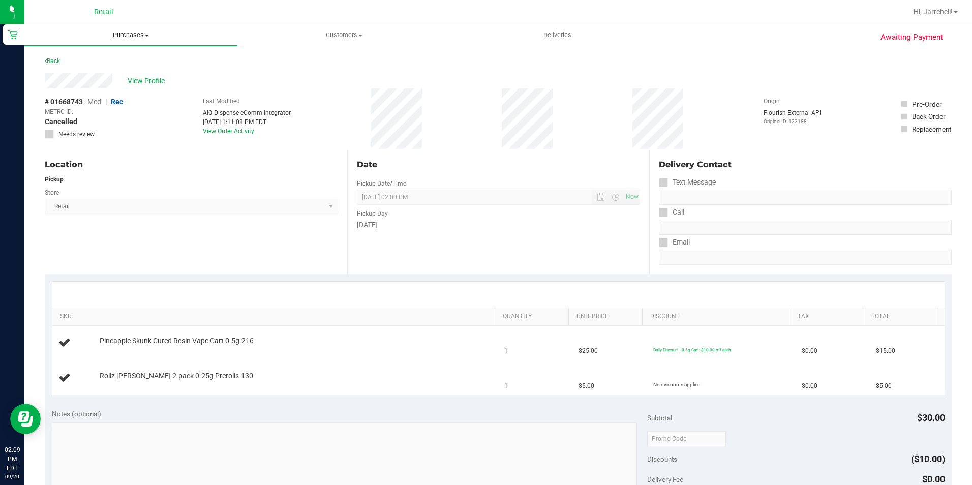
click at [124, 31] on span "Purchases" at bounding box center [130, 35] width 213 height 9
click at [131, 56] on li "Summary of purchases" at bounding box center [130, 61] width 213 height 12
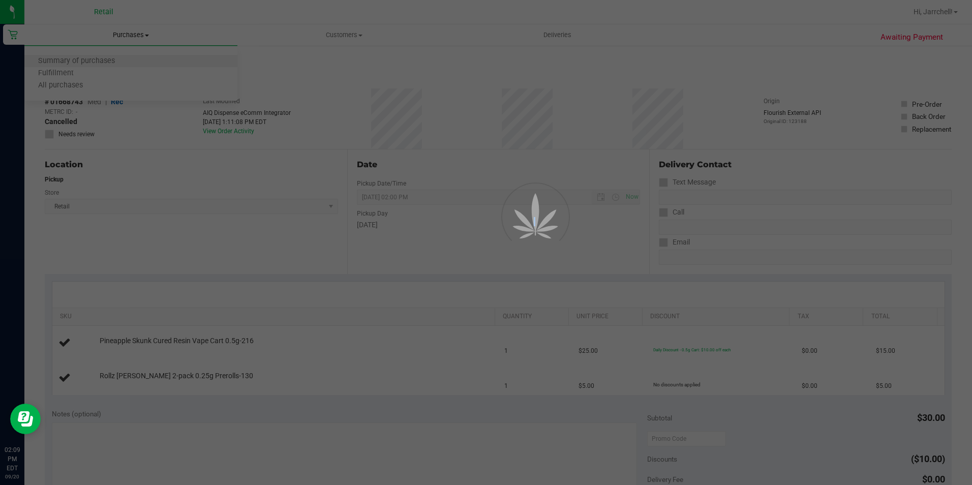
click at [131, 56] on div at bounding box center [486, 242] width 972 height 485
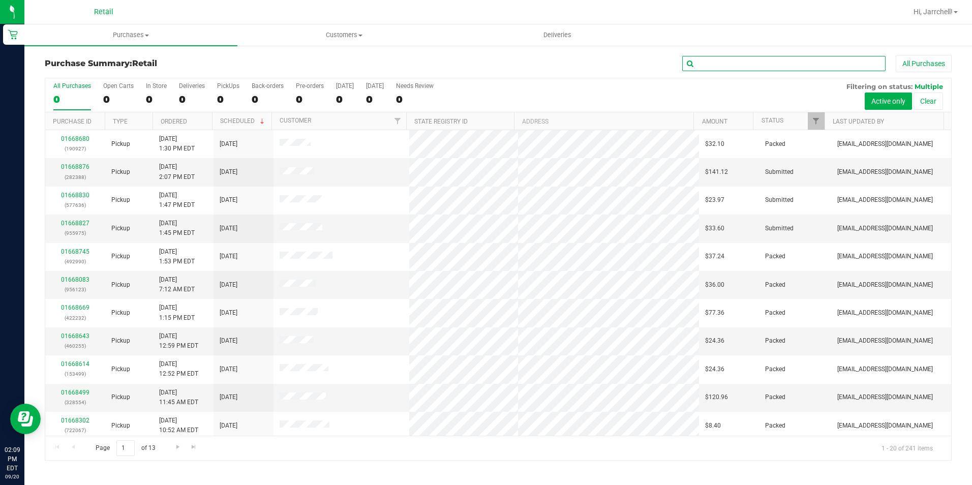
click at [769, 63] on input "text" at bounding box center [783, 63] width 203 height 15
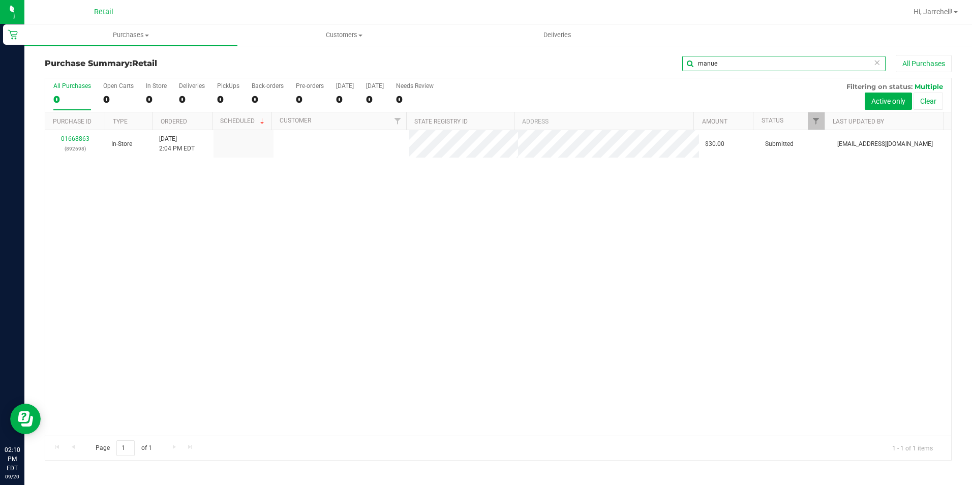
type input "manue"
drag, startPoint x: 488, startPoint y: 267, endPoint x: 117, endPoint y: 179, distance: 381.4
click at [481, 267] on div "01668863 (892698) In-Store [DATE] 2:04 PM EDT $30.00 Submitted [EMAIL_ADDRESS][…" at bounding box center [498, 283] width 906 height 306
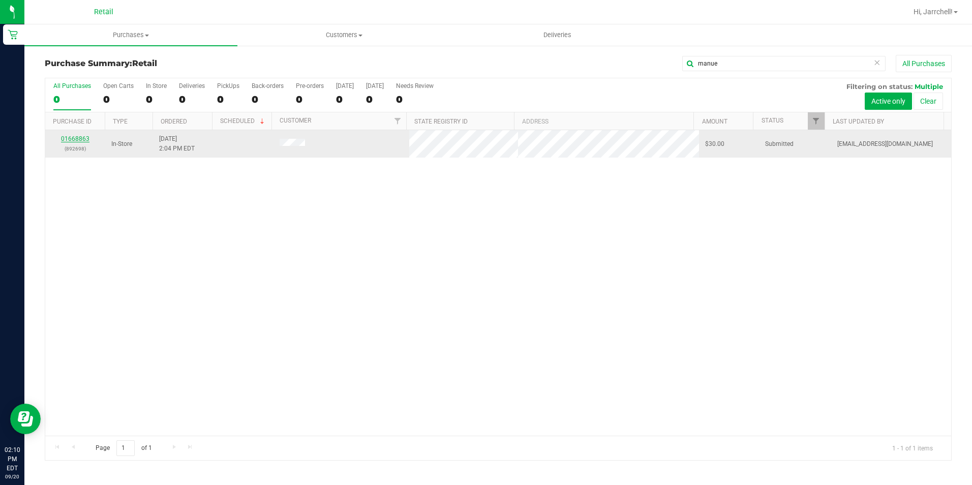
click at [79, 138] on link "01668863" at bounding box center [75, 138] width 28 height 7
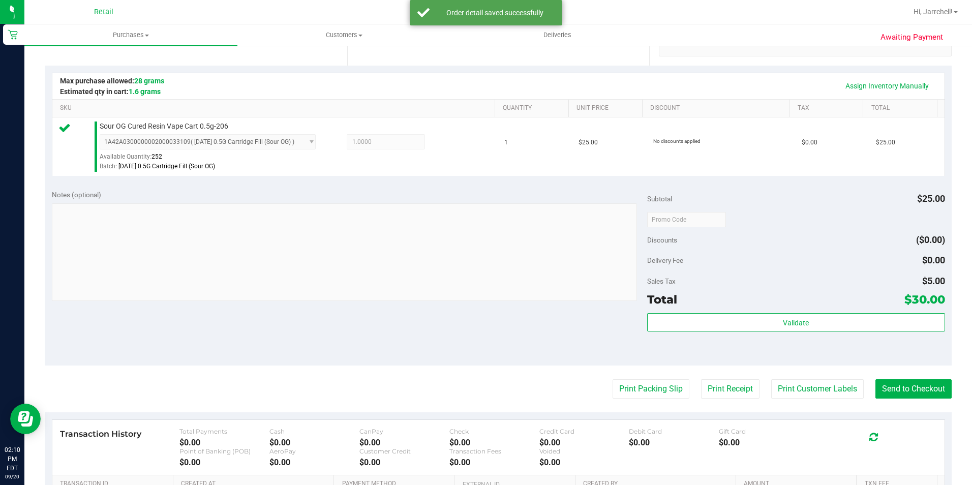
scroll to position [254, 0]
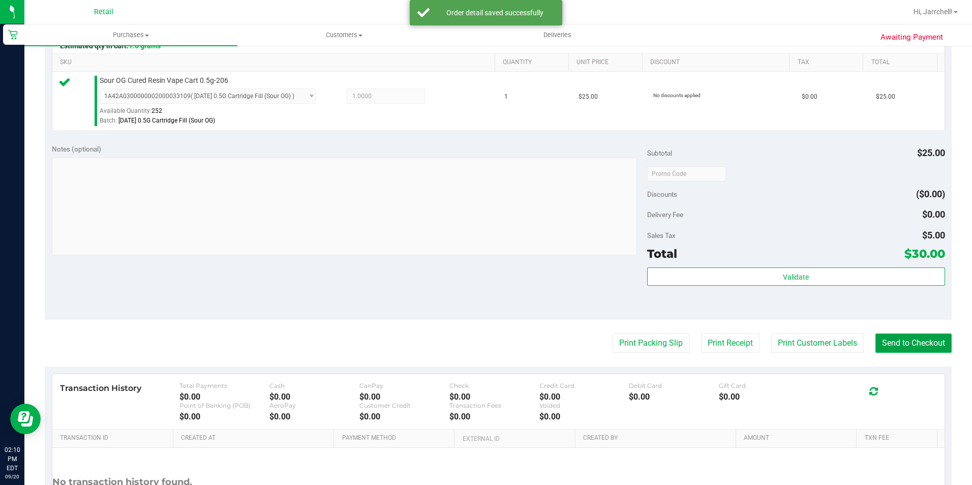
click at [881, 340] on button "Send to Checkout" at bounding box center [914, 343] width 76 height 19
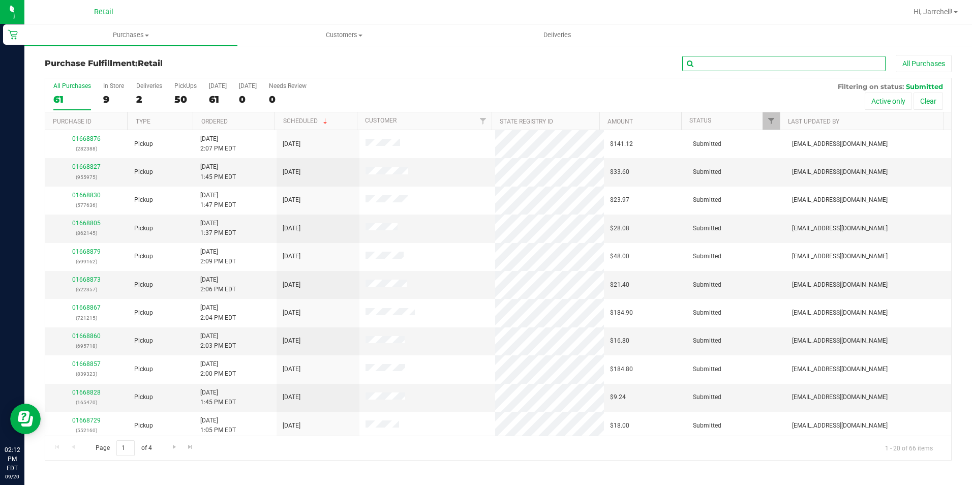
click at [748, 58] on input "text" at bounding box center [783, 63] width 203 height 15
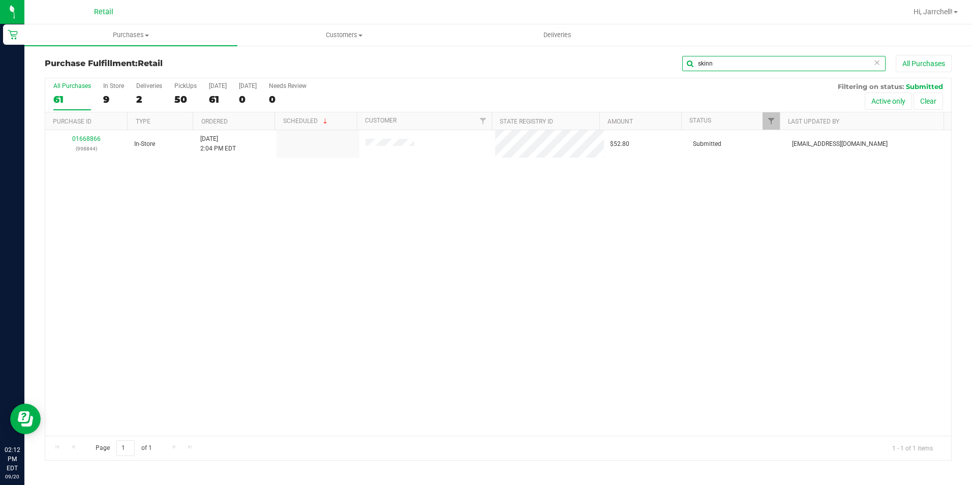
type input "skinn"
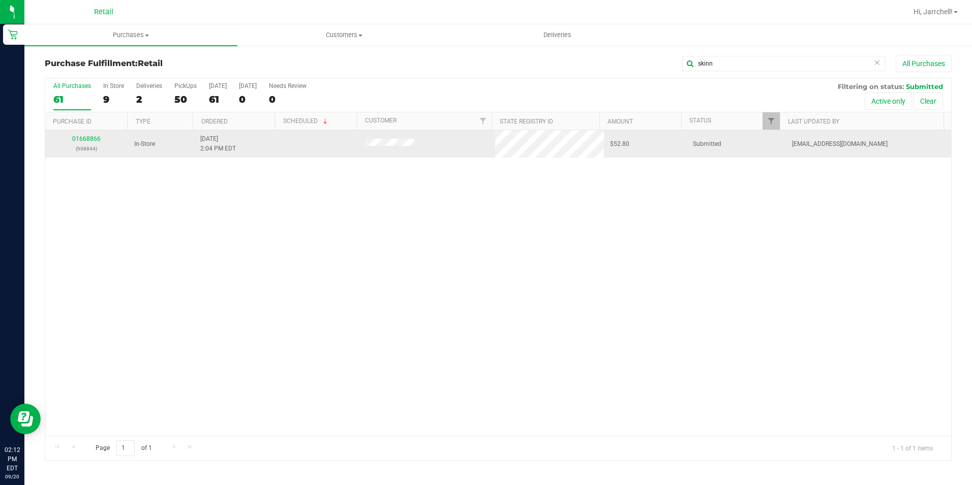
drag, startPoint x: 499, startPoint y: 186, endPoint x: 169, endPoint y: 140, distance: 333.6
click at [498, 186] on div "01668866 (998844) In-Store [DATE] 2:04 PM EDT $52.80 Submitted [EMAIL_ADDRESS][…" at bounding box center [498, 283] width 906 height 306
click at [92, 137] on link "01668866" at bounding box center [86, 138] width 28 height 7
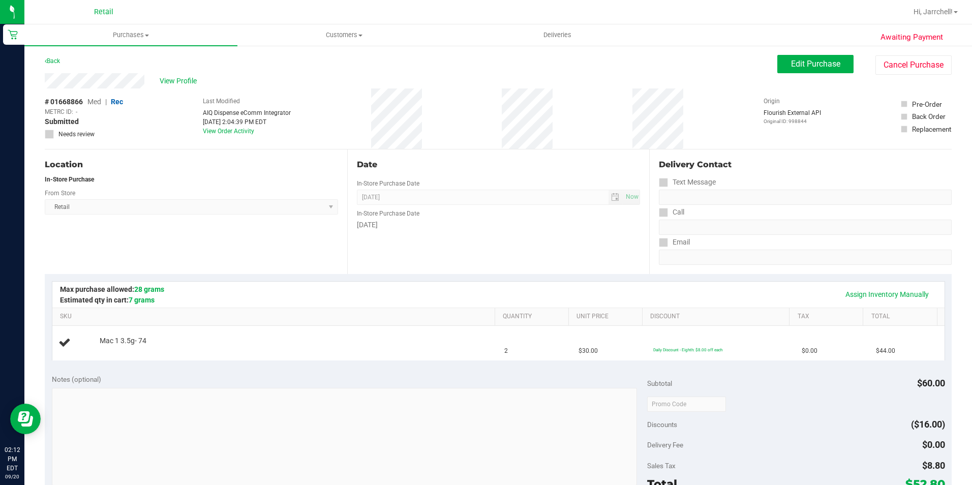
click at [420, 109] on div "# 01668866 Med | Rec METRC ID: - Submitted Needs review Last Modified AIQ Dispe…" at bounding box center [498, 118] width 907 height 61
click at [696, 109] on div "# 01668866 Med | Rec METRC ID: - Submitted Needs review Last Modified AIQ Dispe…" at bounding box center [498, 118] width 907 height 61
click at [775, 88] on div "View Profile # 01668866 Med | Rec METRC ID: - Submitted Needs review Last Modif…" at bounding box center [498, 111] width 907 height 76
click at [601, 90] on div "# 01668866 Med | Rec METRC ID: - Submitted Needs review Last Modified AIQ Dispe…" at bounding box center [498, 118] width 907 height 61
click at [508, 88] on div "View Profile" at bounding box center [411, 80] width 733 height 15
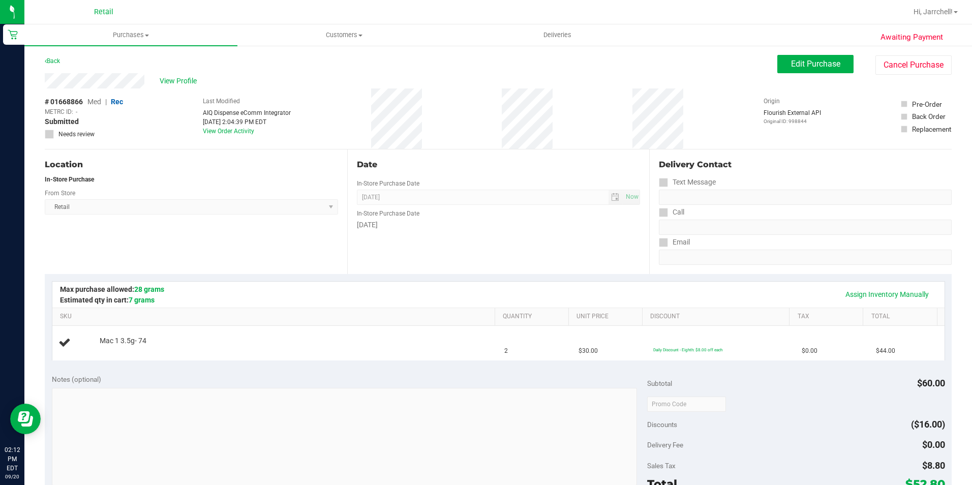
click at [521, 82] on div "View Profile" at bounding box center [411, 80] width 733 height 15
click at [599, 106] on div "# 01668866 Med | Rec METRC ID: - Submitted Needs review Last Modified AIQ Dispe…" at bounding box center [498, 118] width 907 height 61
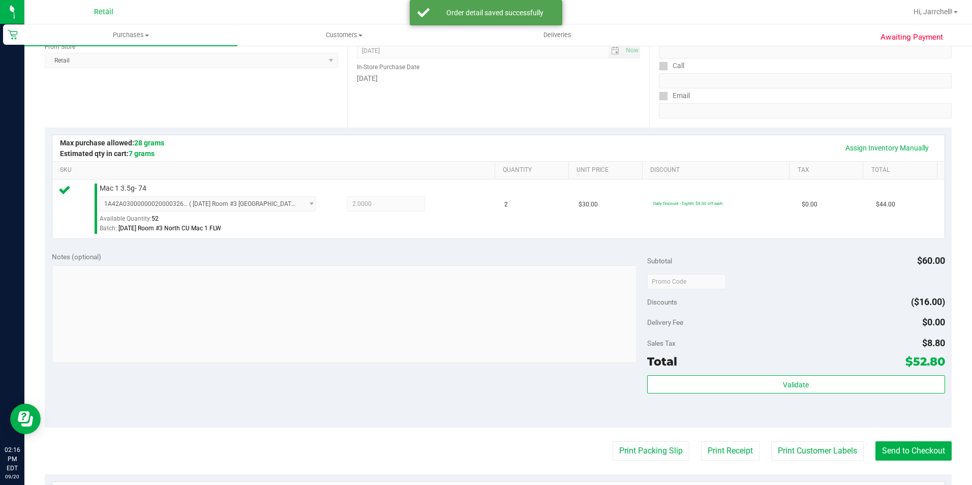
scroll to position [254, 0]
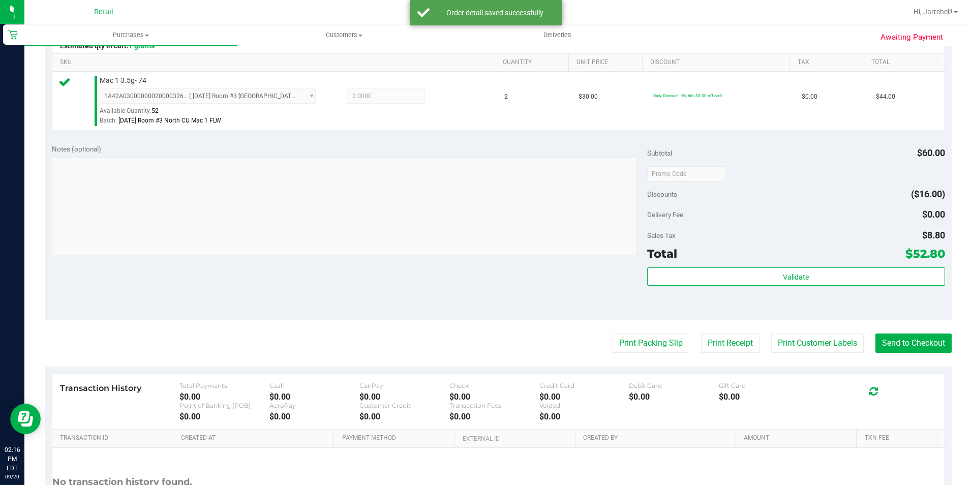
click at [288, 292] on div "Notes (optional) Subtotal $60.00 Discounts ($16.00) Delivery Fee $0.00 Sales Ta…" at bounding box center [498, 228] width 907 height 183
click at [907, 343] on button "Send to Checkout" at bounding box center [914, 343] width 76 height 19
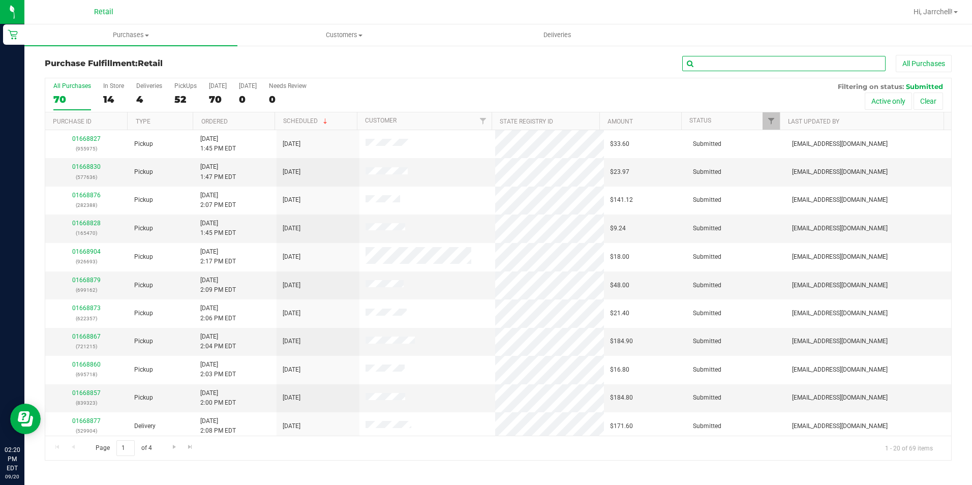
click at [796, 69] on input "text" at bounding box center [783, 63] width 203 height 15
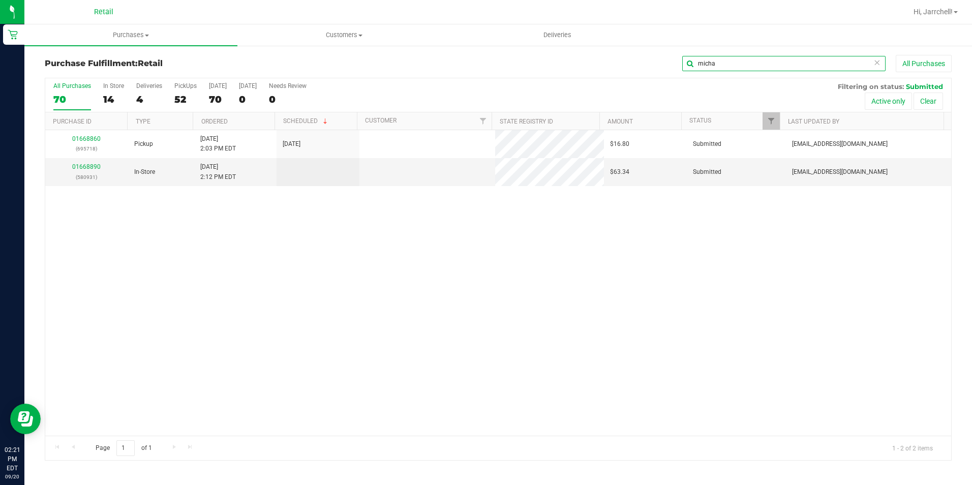
type input "micha"
click at [378, 244] on div "01668860 (695718) Pickup [DATE] 2:03 PM EDT 9/20/2025 $16.80 Submitted [EMAIL_A…" at bounding box center [498, 283] width 906 height 306
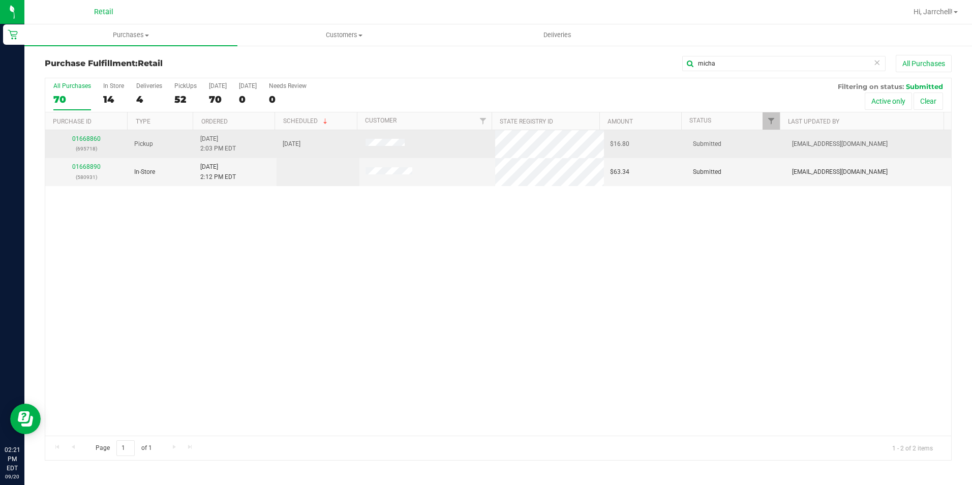
drag, startPoint x: 298, startPoint y: 202, endPoint x: 45, endPoint y: 154, distance: 257.8
click at [273, 199] on div "01668860 (695718) Pickup [DATE] 2:03 PM EDT 9/20/2025 $16.80 Submitted [EMAIL_A…" at bounding box center [498, 283] width 906 height 306
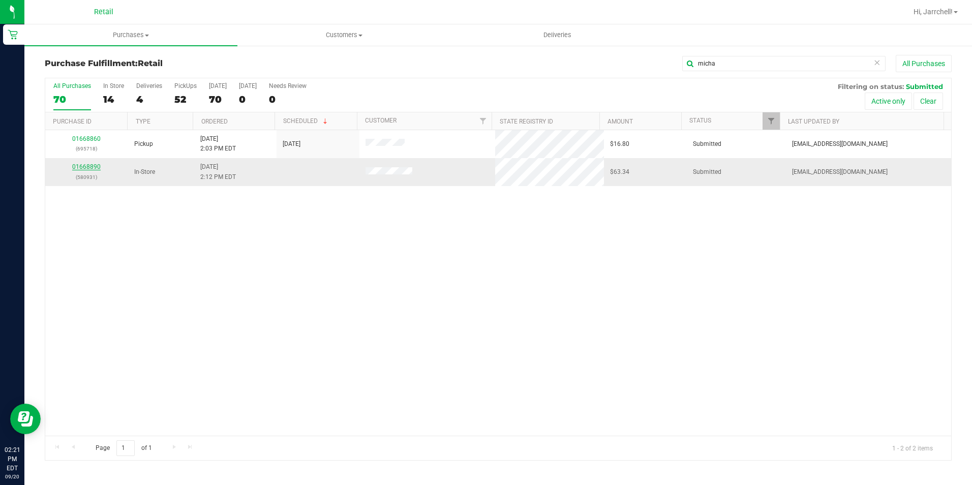
click at [76, 168] on link "01668890" at bounding box center [86, 166] width 28 height 7
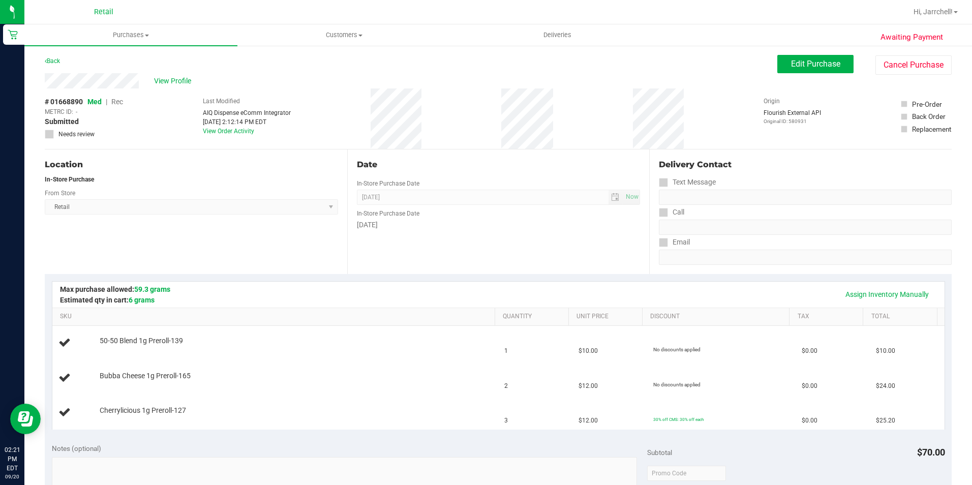
click at [616, 101] on div "# 01668890 Med | Rec METRC ID: - Submitted Needs review Last Modified AIQ Dispe…" at bounding box center [498, 118] width 907 height 61
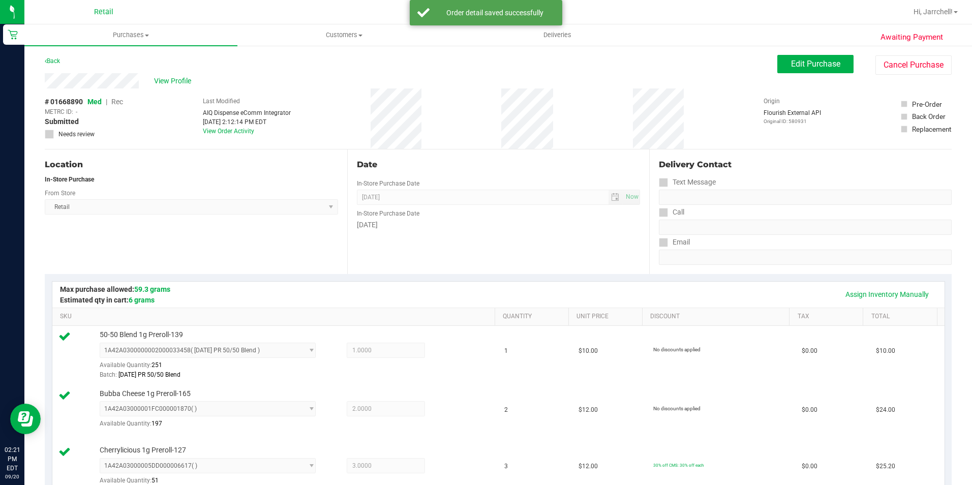
scroll to position [305, 0]
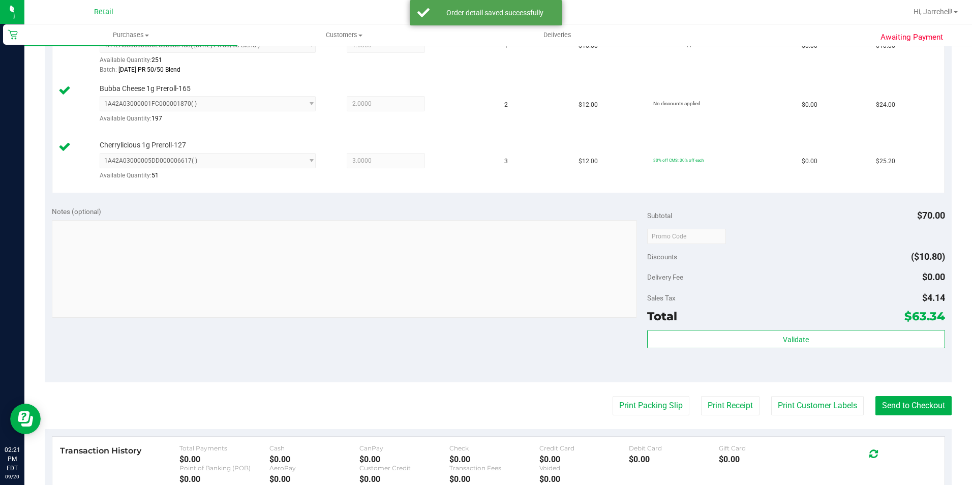
drag, startPoint x: 378, startPoint y: 126, endPoint x: 674, endPoint y: 217, distance: 309.6
click at [378, 126] on div "1A42A03000001FC000001870 ( ) 1A42A03000001FC000001870 Available Quantity: 197 2…" at bounding box center [295, 113] width 390 height 35
click at [930, 404] on button "Send to Checkout" at bounding box center [914, 405] width 76 height 19
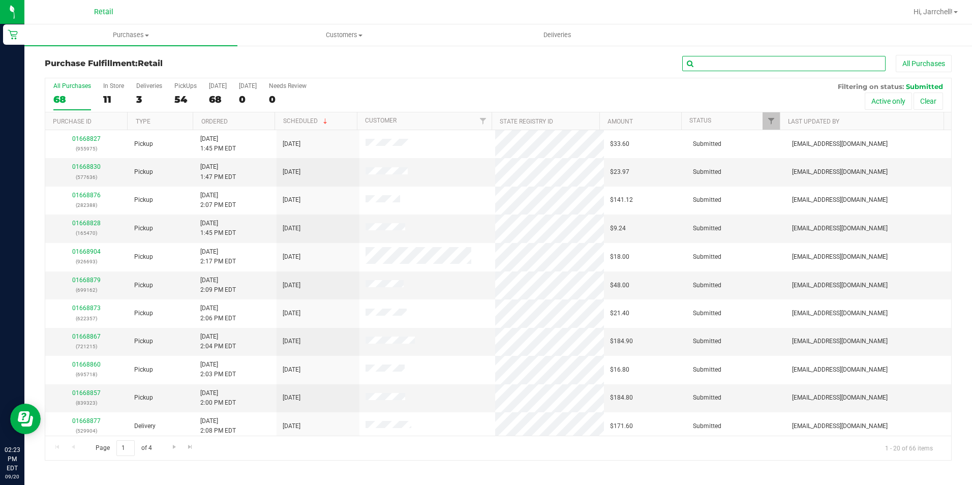
click at [711, 68] on input "text" at bounding box center [783, 63] width 203 height 15
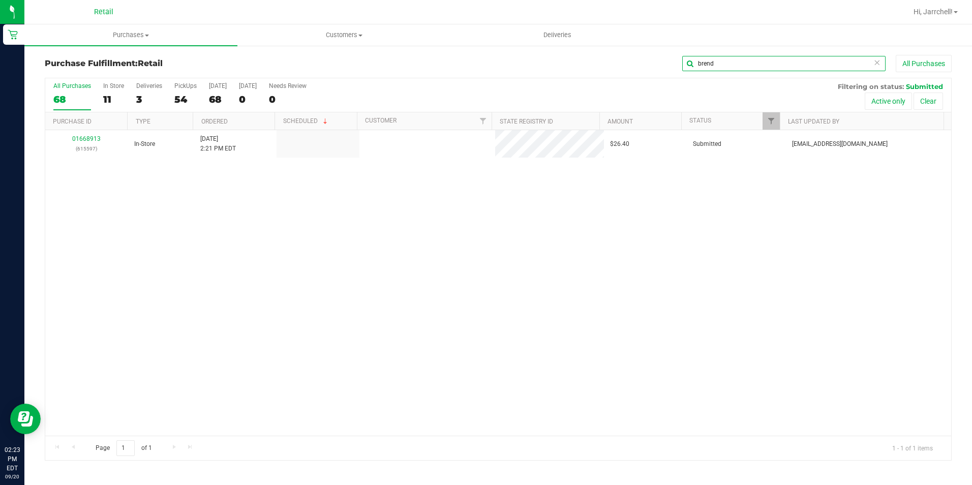
type input "brend"
click at [330, 274] on div "01668913 (615597) In-Store [DATE] 2:21 PM EDT $26.40 Submitted [EMAIL_ADDRESS][…" at bounding box center [498, 283] width 906 height 306
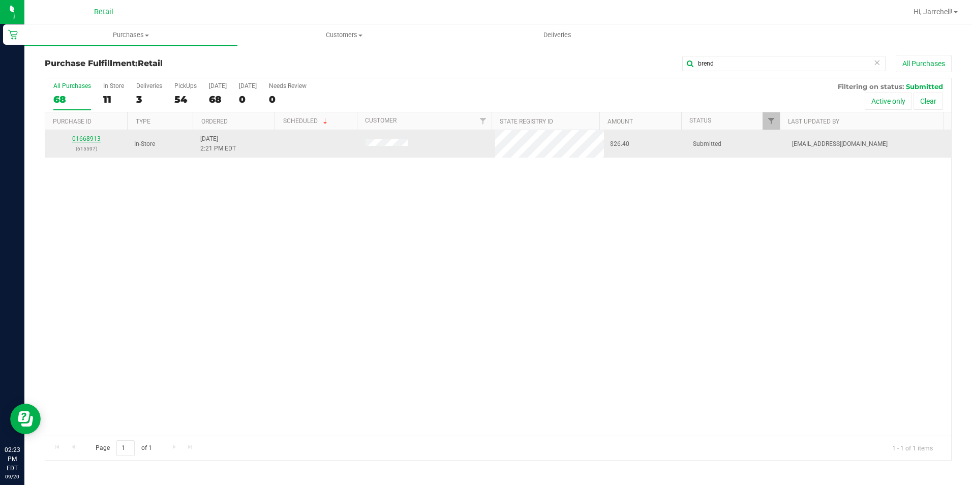
click at [93, 136] on link "01668913" at bounding box center [86, 138] width 28 height 7
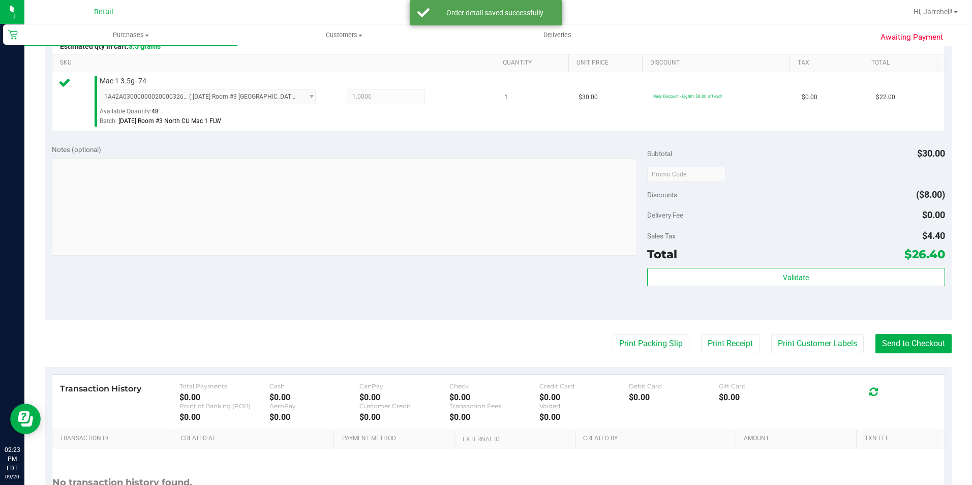
scroll to position [305, 0]
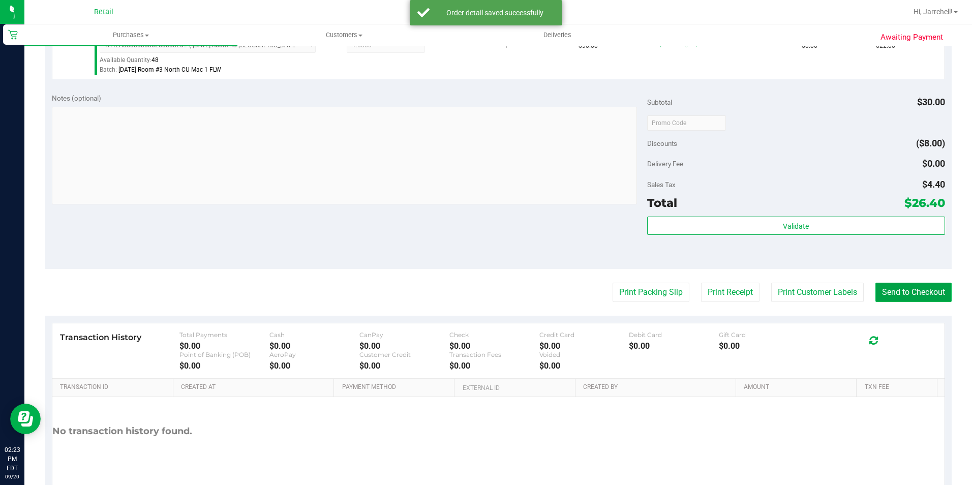
click at [884, 295] on button "Send to Checkout" at bounding box center [914, 292] width 76 height 19
click at [713, 205] on div "Total $26.40" at bounding box center [796, 203] width 298 height 18
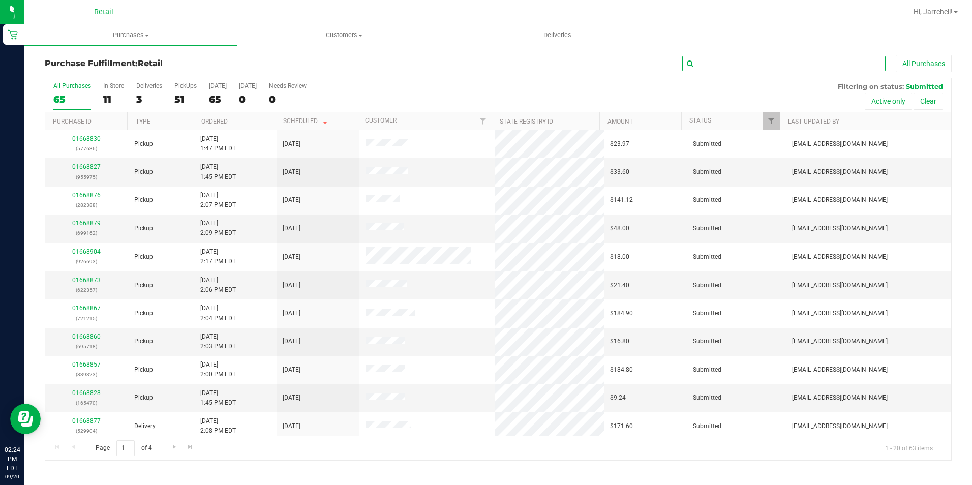
click at [783, 62] on input "text" at bounding box center [783, 63] width 203 height 15
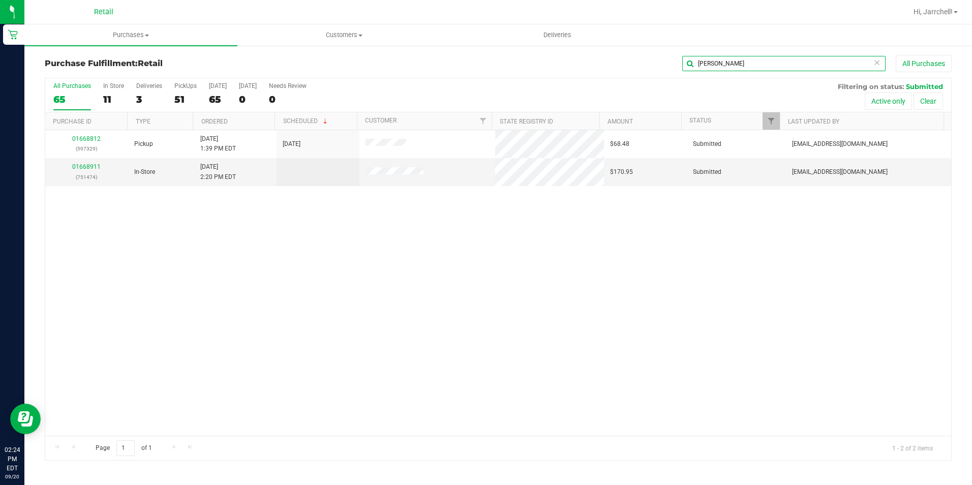
type input "[PERSON_NAME]"
drag, startPoint x: 485, startPoint y: 206, endPoint x: 471, endPoint y: 213, distance: 15.5
click at [485, 206] on div "01668812 (597329) Pickup [DATE] 1:39 PM EDT 9/20/2025 $68.48 Submitted [EMAIL_A…" at bounding box center [498, 283] width 906 height 306
click at [89, 165] on link "01668911" at bounding box center [86, 166] width 28 height 7
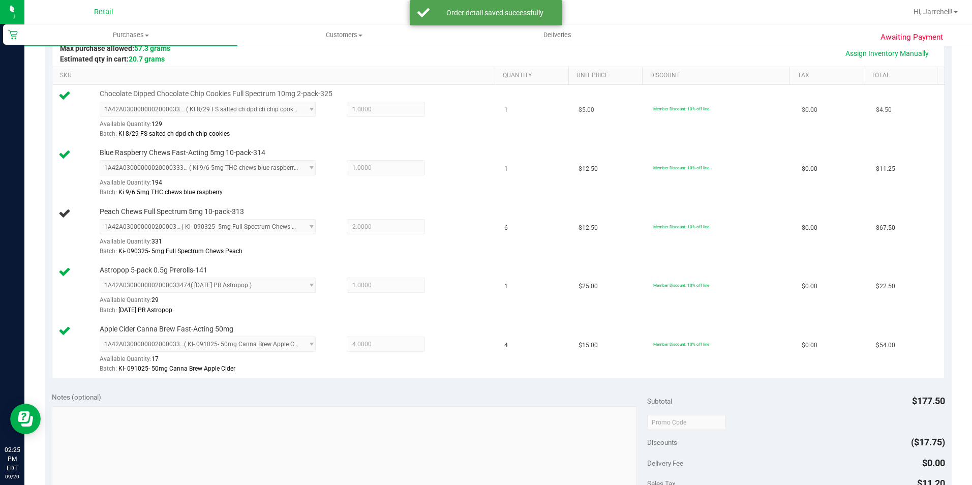
scroll to position [254, 0]
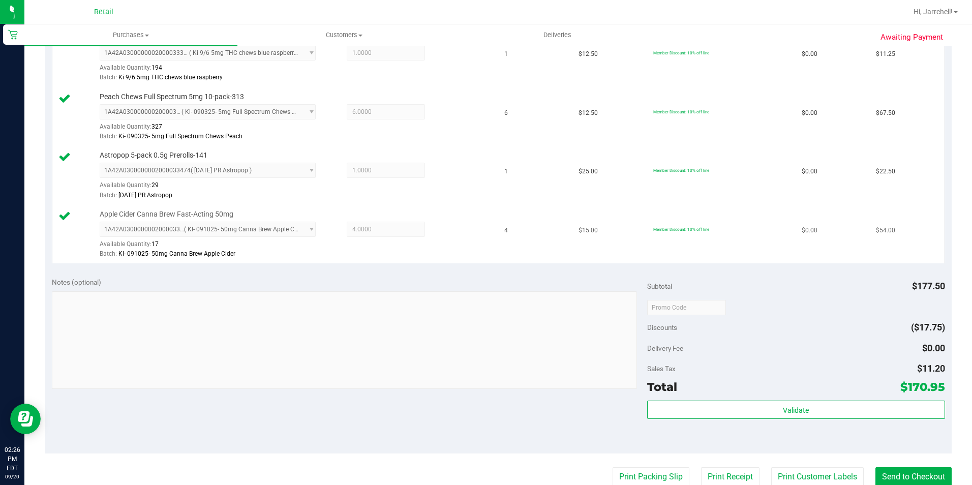
click at [438, 257] on div "Batch: KI- 091025- 50mg Canna Brew Apple Cider" at bounding box center [295, 254] width 390 height 10
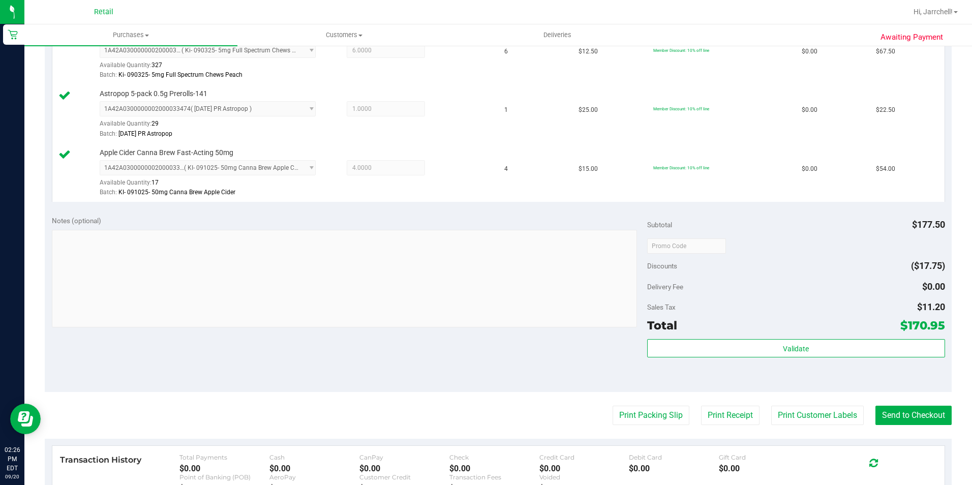
scroll to position [508, 0]
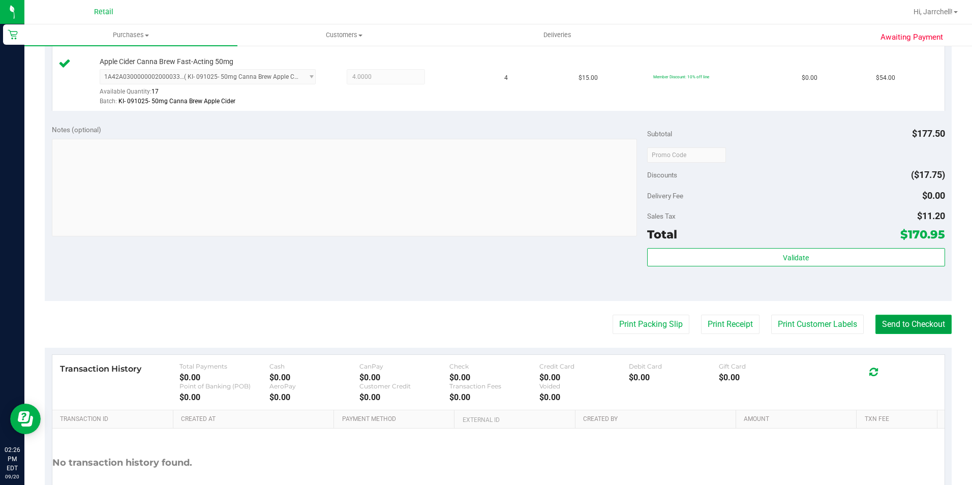
click at [906, 329] on button "Send to Checkout" at bounding box center [914, 324] width 76 height 19
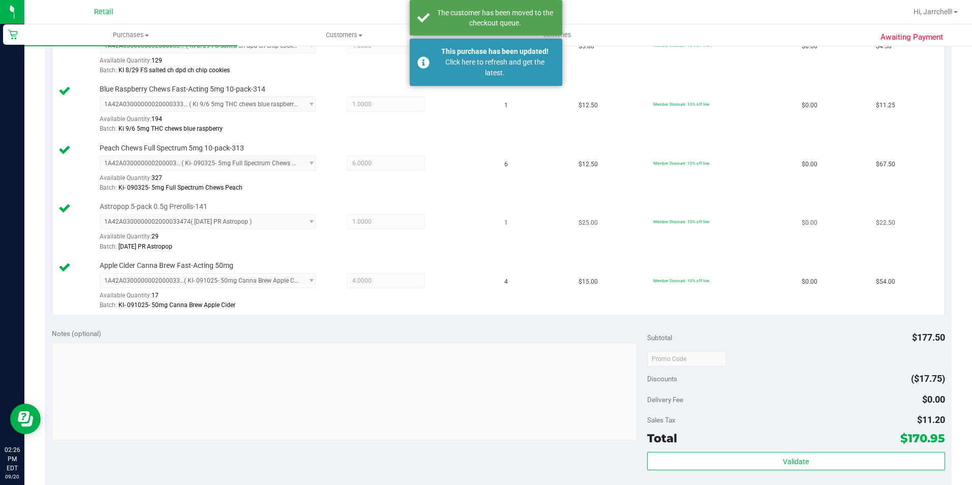
scroll to position [102, 0]
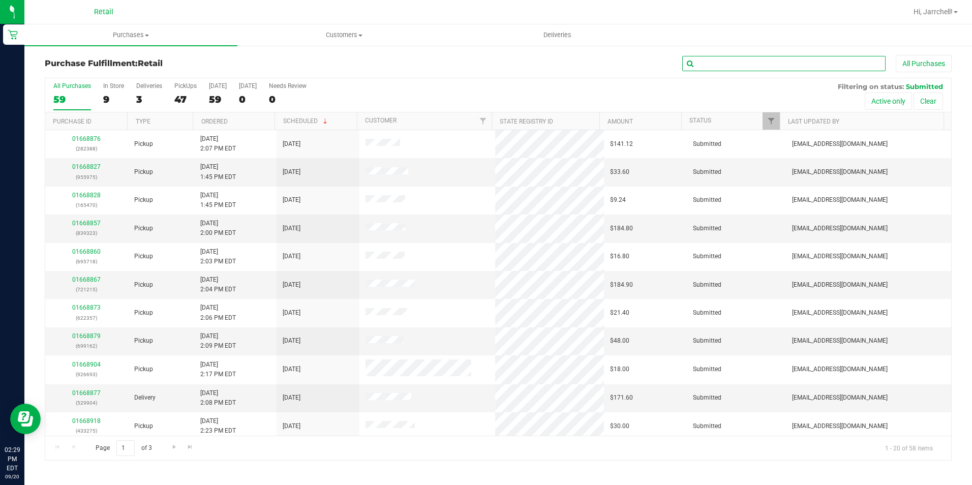
click at [729, 60] on input "text" at bounding box center [783, 63] width 203 height 15
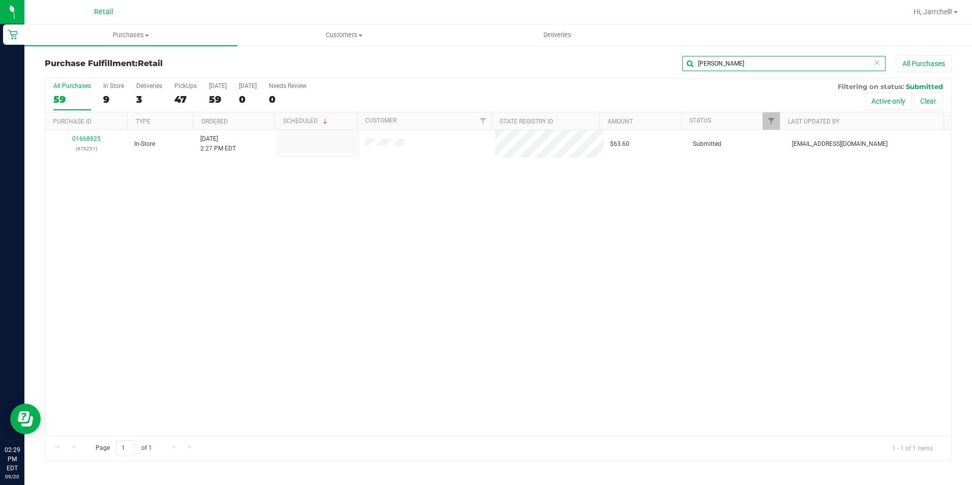
type input "[PERSON_NAME]"
click at [397, 258] on div "01668925 (473251) In-Store [DATE] 2:27 PM EDT $63.60 Submitted [EMAIL_ADDRESS][…" at bounding box center [498, 283] width 906 height 306
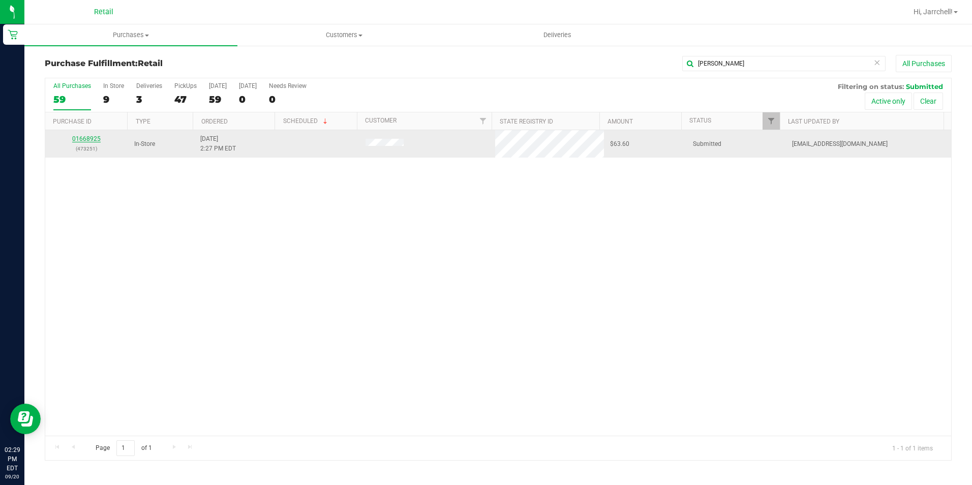
click at [73, 141] on link "01668925" at bounding box center [86, 138] width 28 height 7
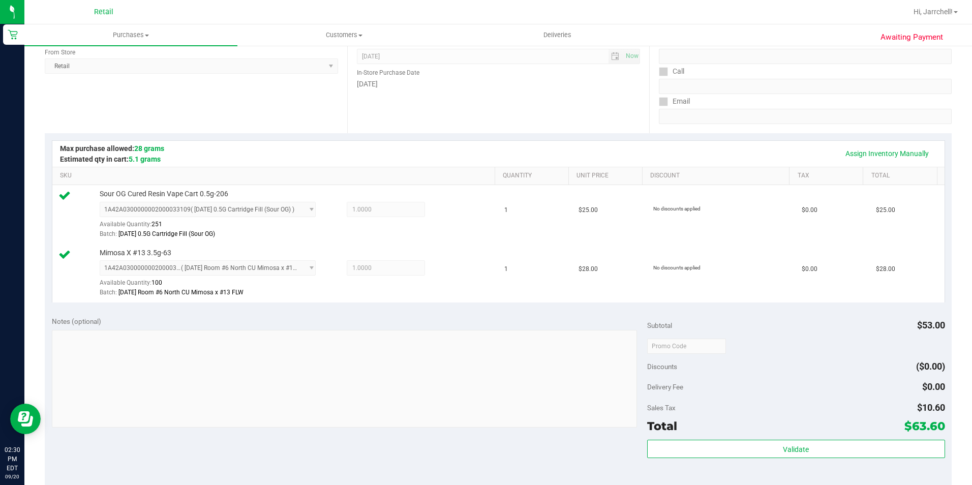
scroll to position [254, 0]
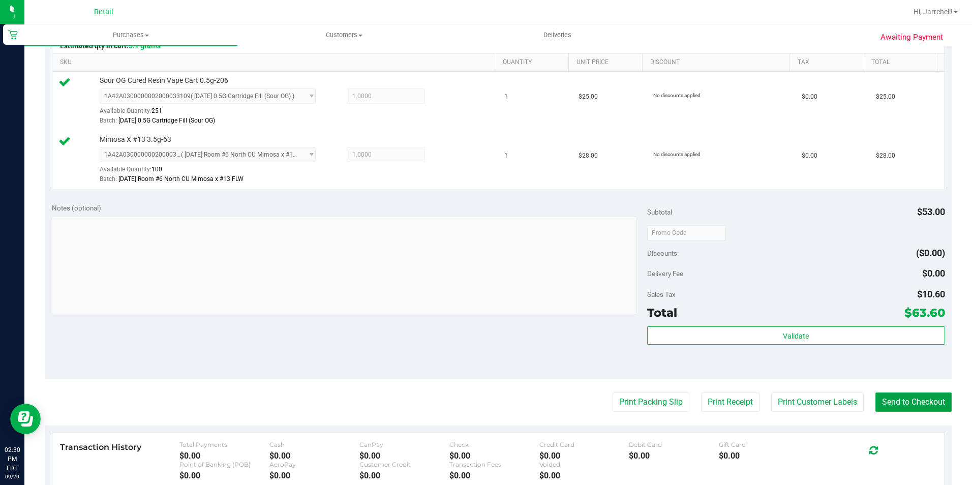
click at [924, 400] on button "Send to Checkout" at bounding box center [914, 402] width 76 height 19
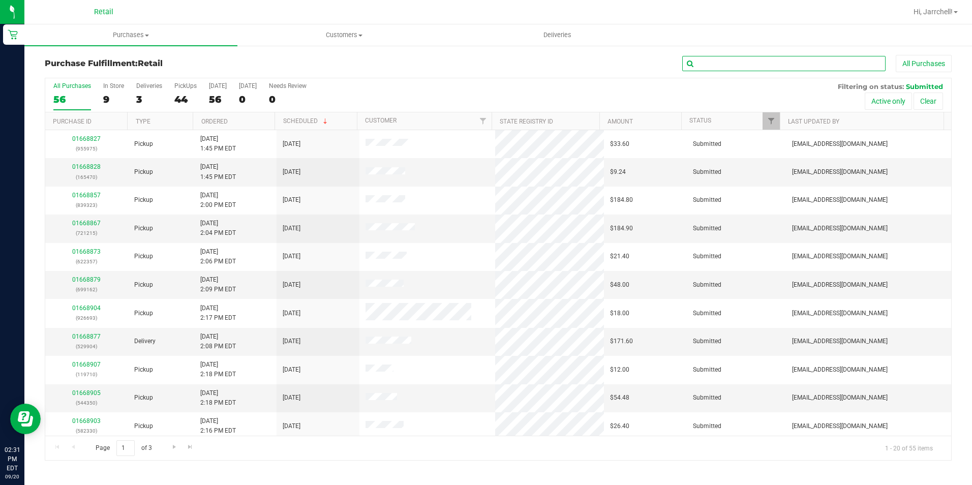
click at [746, 61] on input "text" at bounding box center [783, 63] width 203 height 15
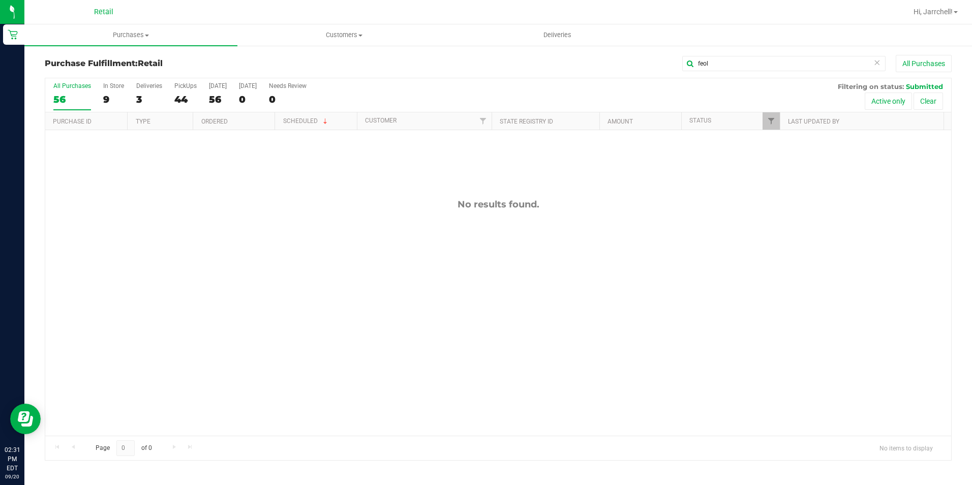
drag, startPoint x: 490, startPoint y: 285, endPoint x: 493, endPoint y: 280, distance: 6.2
click at [493, 280] on div "No results found." at bounding box center [498, 317] width 906 height 374
click at [757, 71] on div "feol All Purchases" at bounding box center [649, 63] width 605 height 17
click at [755, 67] on input "feol" at bounding box center [783, 63] width 203 height 15
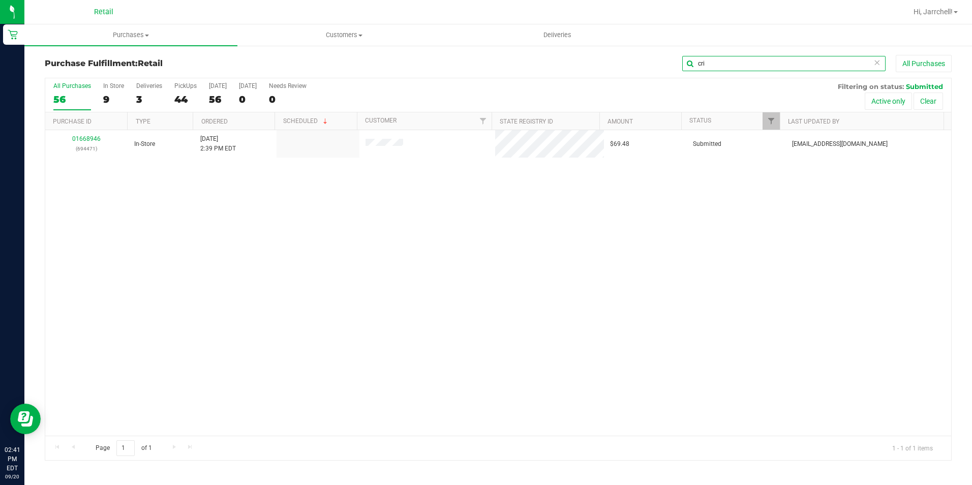
type input "cri"
click at [269, 275] on div "01668946 (694471) In-Store [DATE] 2:39 PM EDT $69.48 Submitted [EMAIL_ADDRESS][…" at bounding box center [498, 283] width 906 height 306
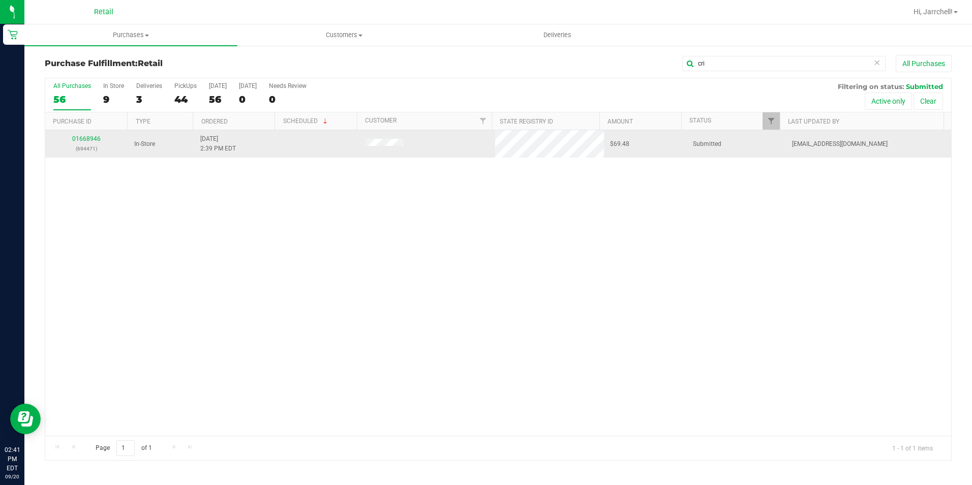
click at [103, 139] on div "01668946 (694471)" at bounding box center [86, 143] width 71 height 19
click at [95, 138] on link "01668946" at bounding box center [86, 138] width 28 height 7
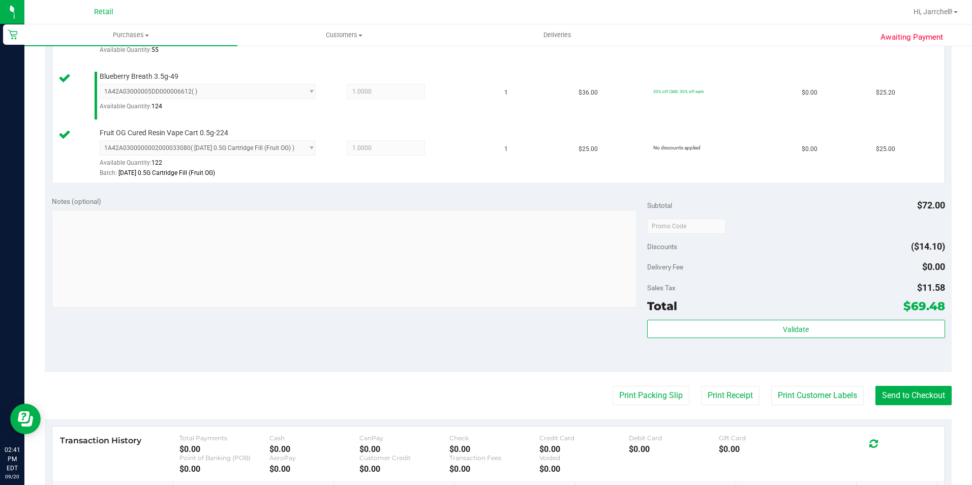
scroll to position [407, 0]
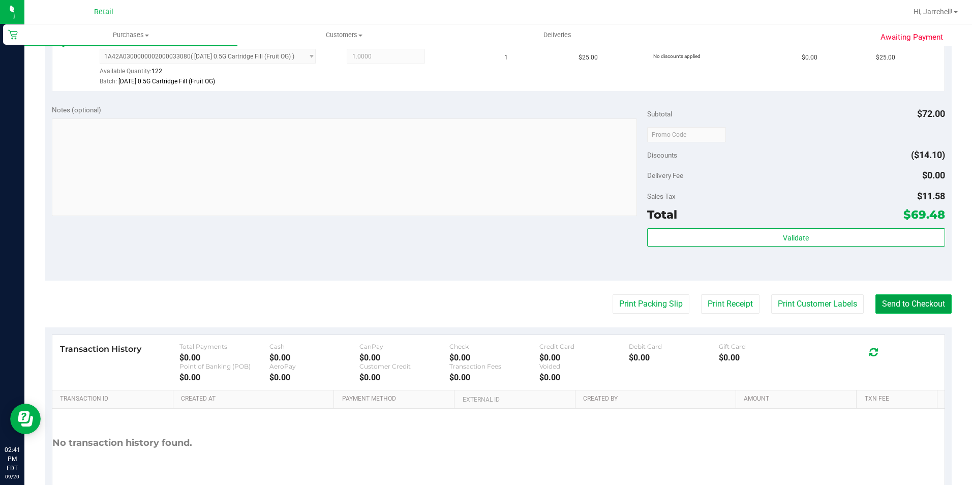
click at [935, 299] on button "Send to Checkout" at bounding box center [914, 303] width 76 height 19
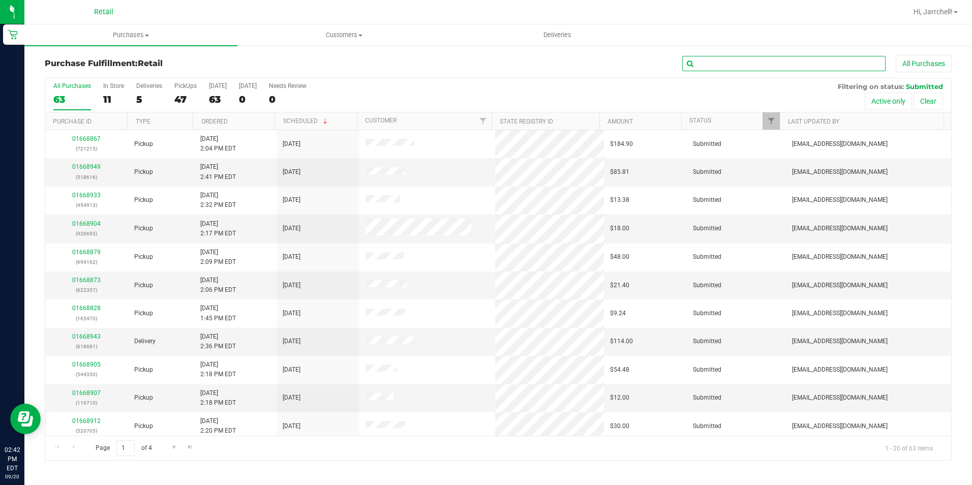
click at [804, 67] on input "text" at bounding box center [783, 63] width 203 height 15
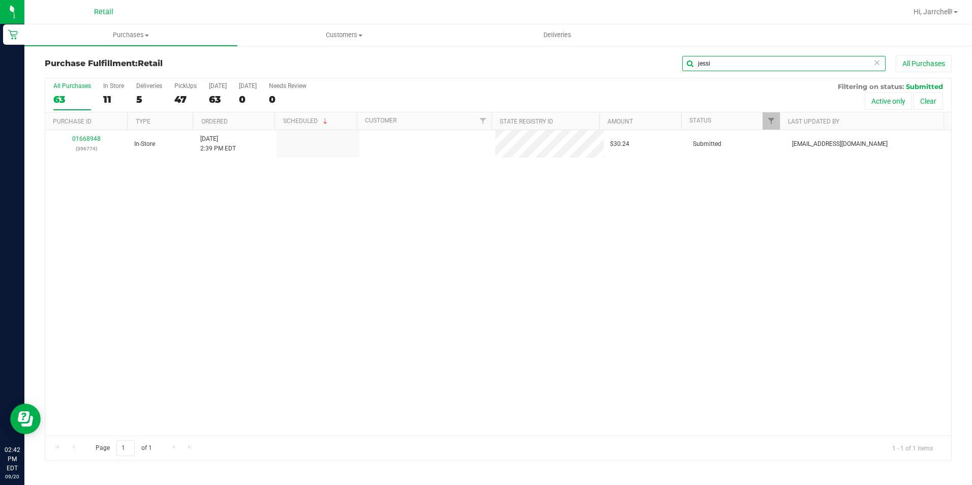
type input "jessi"
drag, startPoint x: 363, startPoint y: 318, endPoint x: 175, endPoint y: 104, distance: 284.6
click at [355, 280] on div "01668948 (396774) In-Store [DATE] 2:39 PM EDT $30.24 Submitted [EMAIL_ADDRESS][…" at bounding box center [498, 283] width 906 height 306
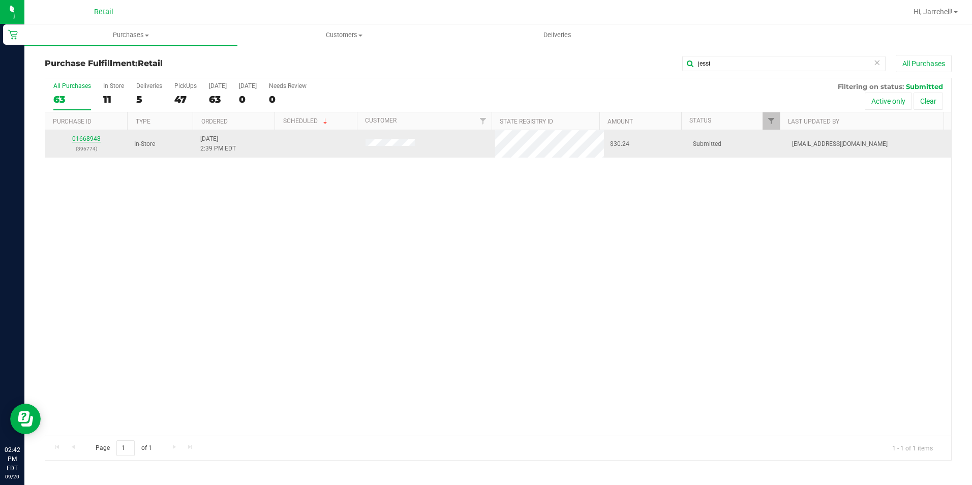
click at [95, 142] on link "01668948" at bounding box center [86, 138] width 28 height 7
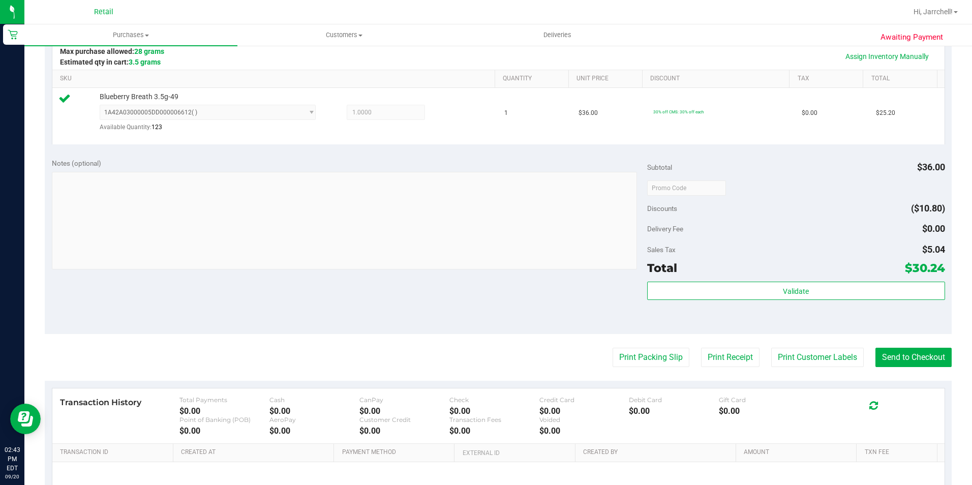
scroll to position [344, 0]
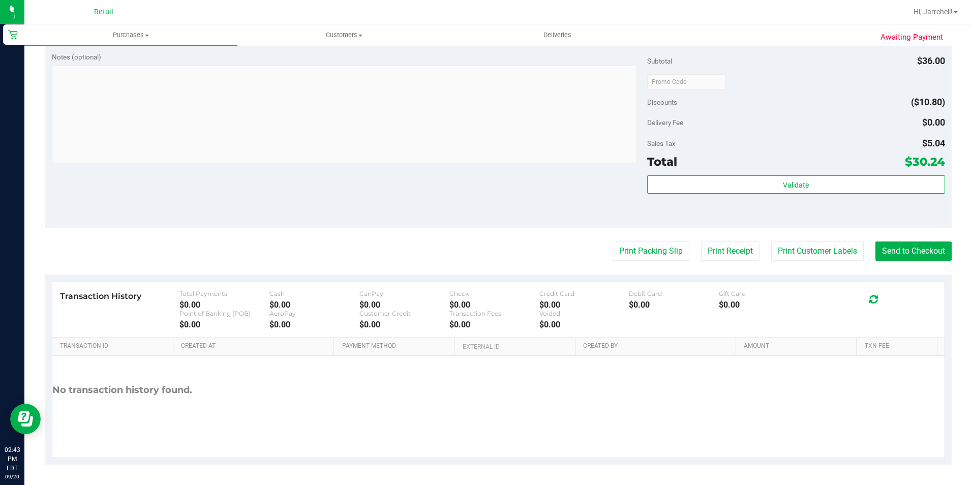
click at [453, 47] on div "Notes (optional) Subtotal $36.00 Discounts ($10.80) Delivery Fee $0.00 Sales Ta…" at bounding box center [498, 136] width 907 height 183
click at [908, 242] on button "Send to Checkout" at bounding box center [914, 251] width 76 height 19
drag, startPoint x: 507, startPoint y: 177, endPoint x: 370, endPoint y: 5, distance: 220.3
click at [507, 177] on div "Notes (optional) Subtotal $36.00 Discounts ($10.80) Delivery Fee $0.00 Sales Ta…" at bounding box center [498, 136] width 907 height 183
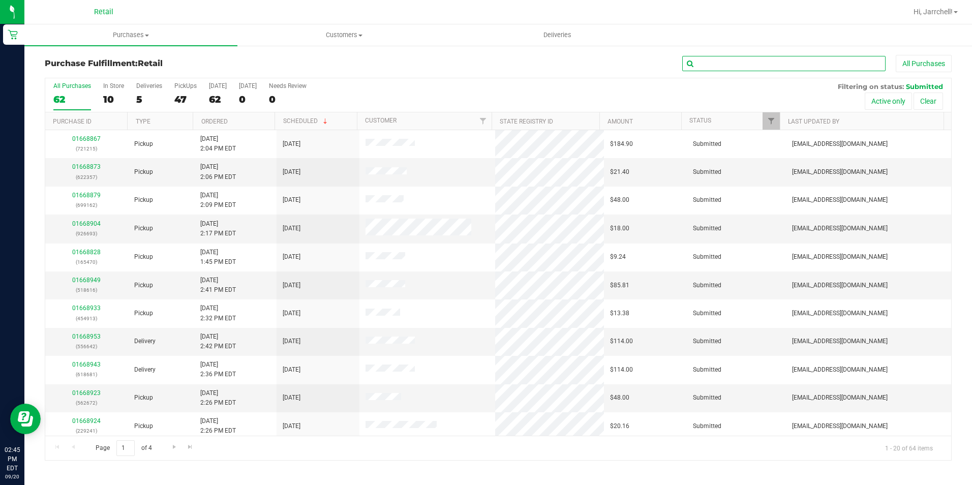
click at [758, 69] on input "text" at bounding box center [783, 63] width 203 height 15
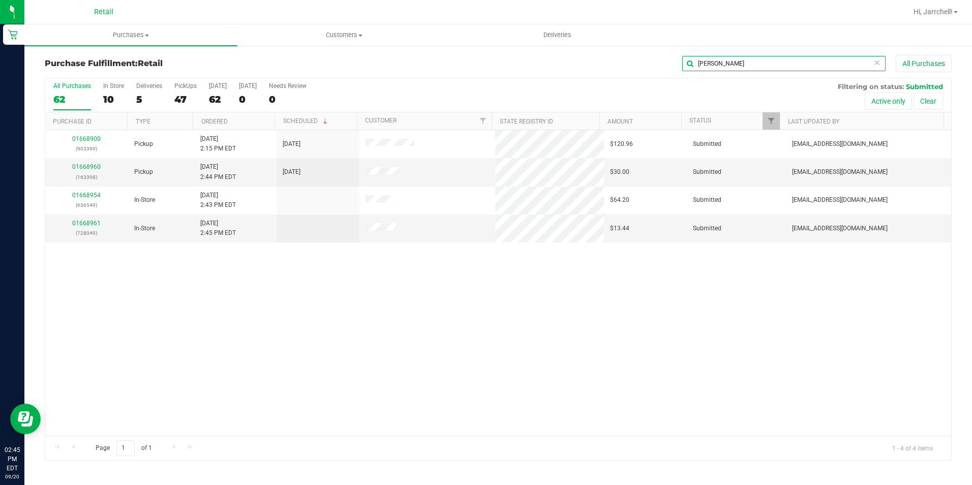
type input "[PERSON_NAME]"
click at [467, 312] on div "01668900 (903399) Pickup [DATE] 2:15 PM EDT 9/20/2025 $120.96 Submitted [EMAIL_…" at bounding box center [498, 283] width 906 height 306
click at [557, 291] on div "01668900 (903399) Pickup [DATE] 2:15 PM EDT 9/20/2025 $120.96 Submitted [EMAIL_…" at bounding box center [498, 283] width 906 height 306
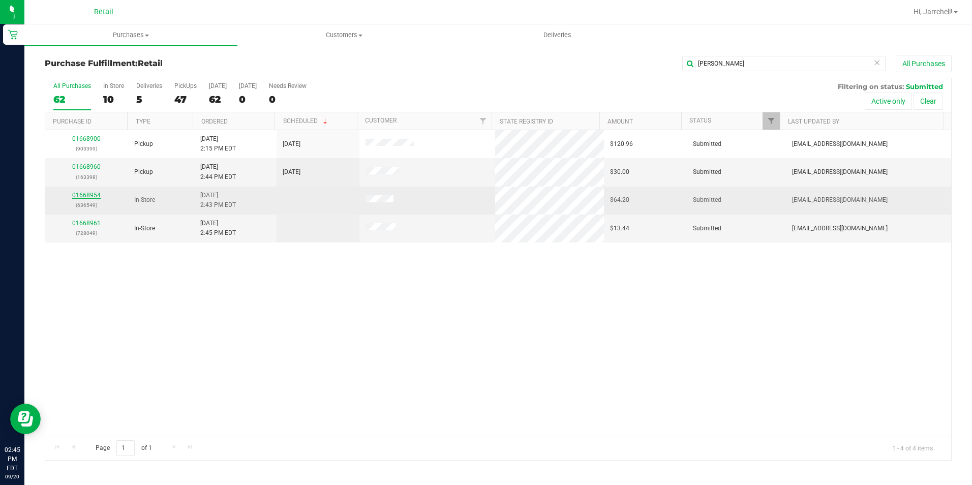
click at [96, 198] on link "01668954" at bounding box center [86, 195] width 28 height 7
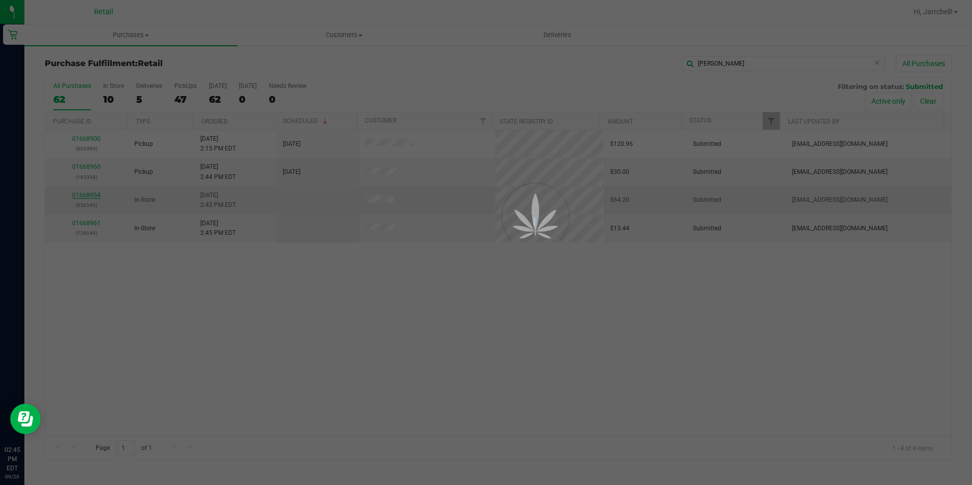
click at [96, 198] on div at bounding box center [486, 242] width 972 height 485
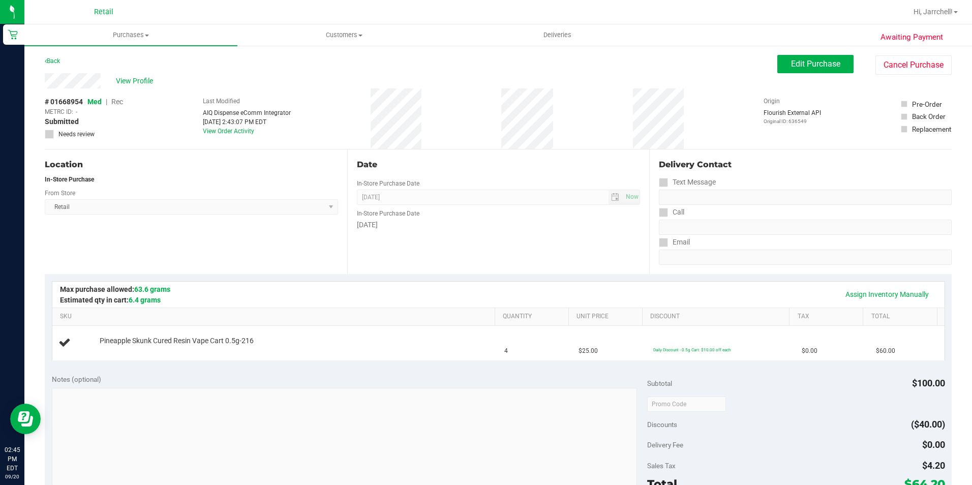
click at [519, 269] on div "Date In-Store Purchase Date [DATE] Now In-Store Purchase Date [DATE]" at bounding box center [498, 211] width 303 height 125
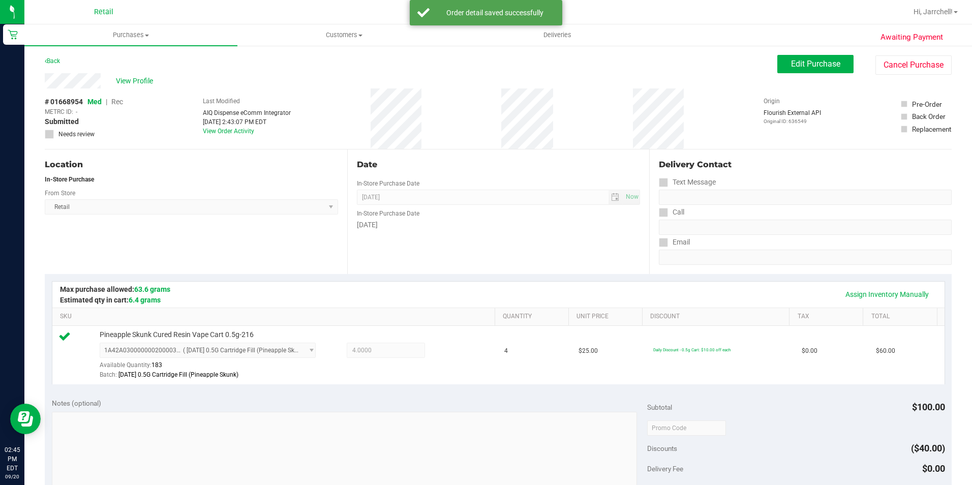
scroll to position [346, 0]
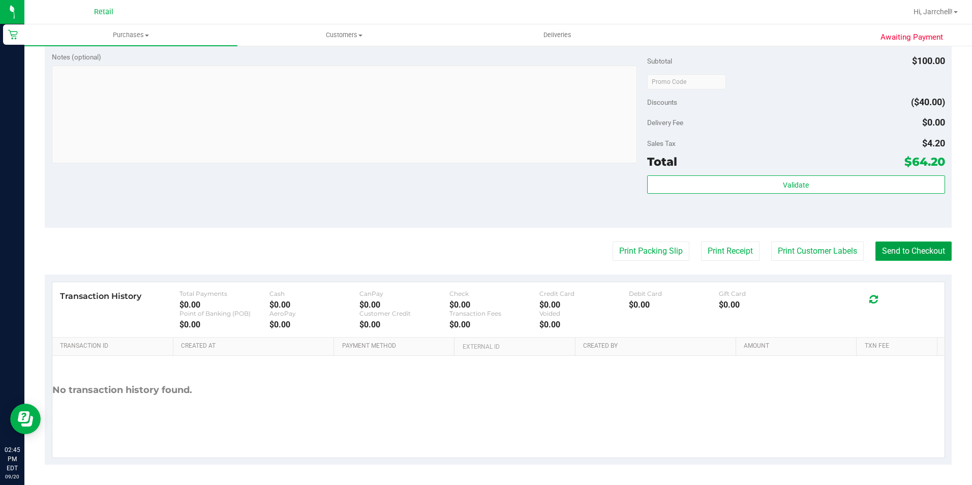
drag, startPoint x: 931, startPoint y: 249, endPoint x: 657, endPoint y: 198, distance: 278.7
click at [931, 249] on button "Send to Checkout" at bounding box center [914, 251] width 76 height 19
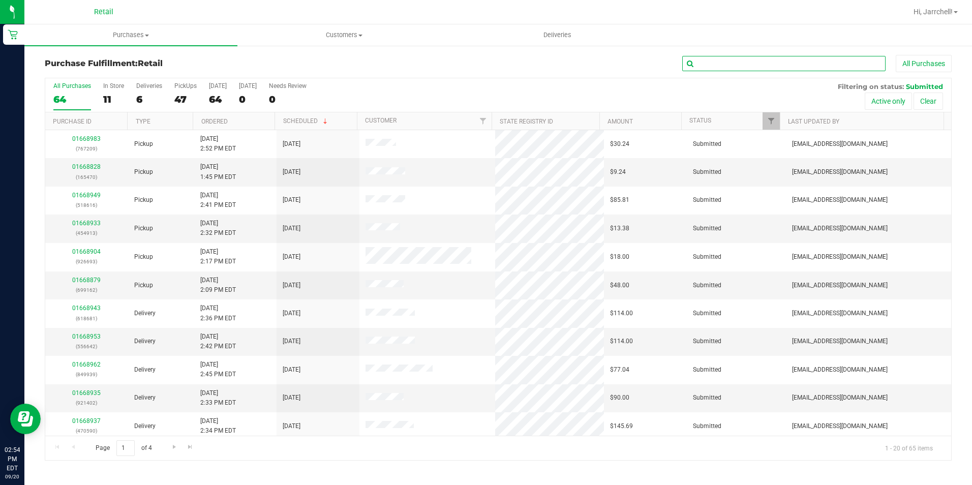
click at [825, 59] on input "text" at bounding box center [783, 63] width 203 height 15
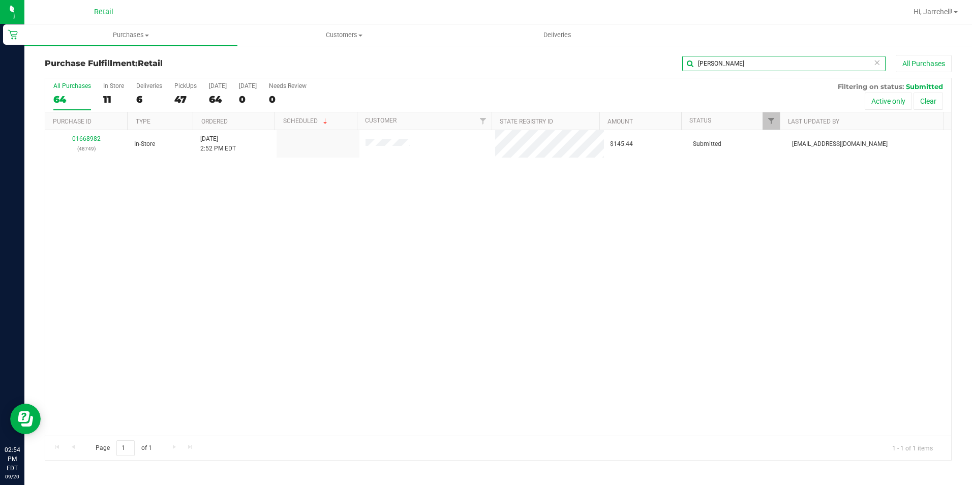
type input "[PERSON_NAME]"
drag, startPoint x: 555, startPoint y: 244, endPoint x: 399, endPoint y: 189, distance: 165.9
click at [456, 205] on div "01668982 (48749) In-Store [DATE] 2:52 PM EDT $145.44 Submitted [EMAIL_ADDRESS][…" at bounding box center [498, 283] width 906 height 306
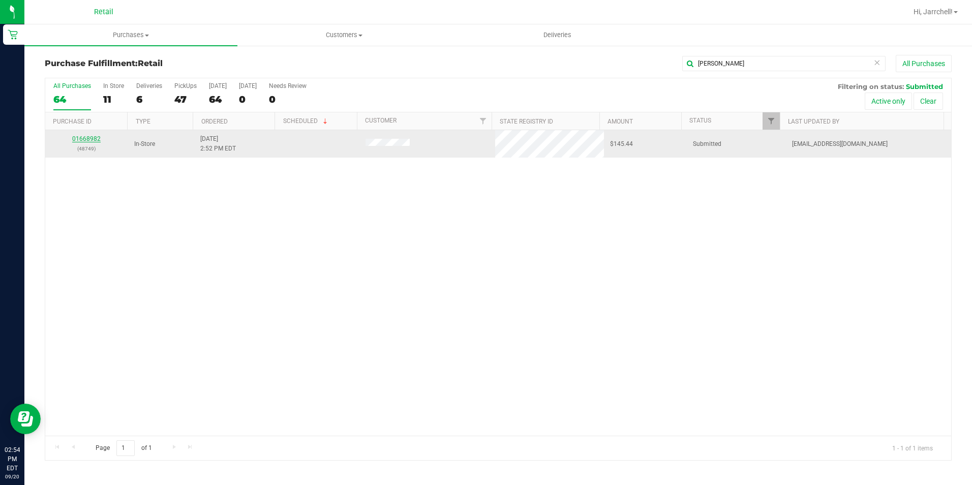
click at [95, 137] on link "01668982" at bounding box center [86, 138] width 28 height 7
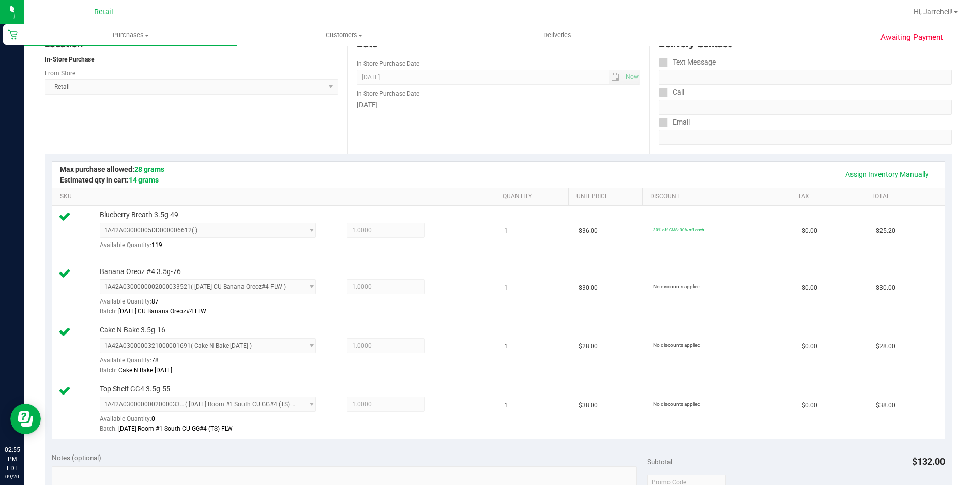
scroll to position [203, 0]
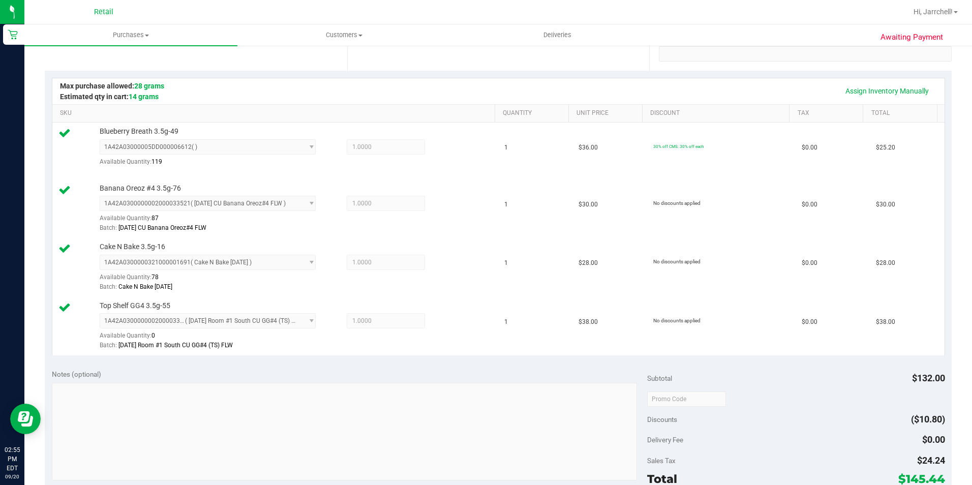
click at [0, 120] on html "Retail 02:55 PM EDT [DATE] 09/20 Retail Hi, Jarrchell! Purchases Summary of pur…" at bounding box center [486, 242] width 972 height 485
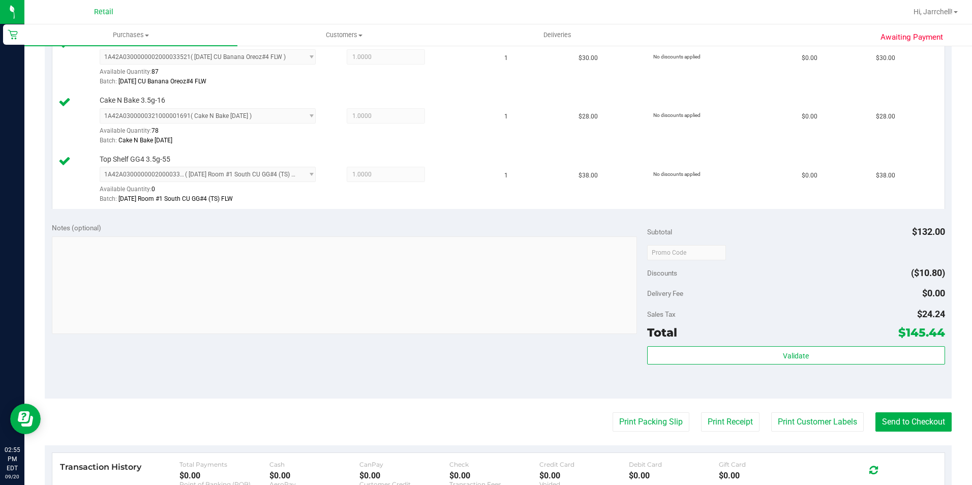
scroll to position [521, 0]
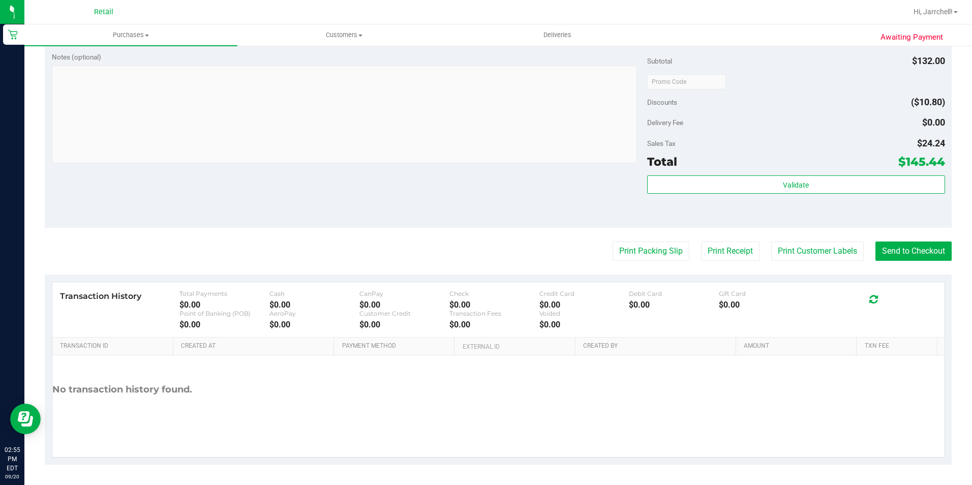
drag, startPoint x: 403, startPoint y: 200, endPoint x: 706, endPoint y: 201, distance: 303.5
click at [438, 190] on div "Notes (optional) Subtotal $132.00 Discounts ($10.80) Delivery Fee $0.00 Sales T…" at bounding box center [498, 136] width 907 height 183
click at [915, 252] on button "Send to Checkout" at bounding box center [914, 251] width 76 height 19
click at [530, 165] on div "Notes (optional) Subtotal $132.00 Discounts ($10.80) Delivery Fee $0.00 Sales T…" at bounding box center [498, 136] width 907 height 183
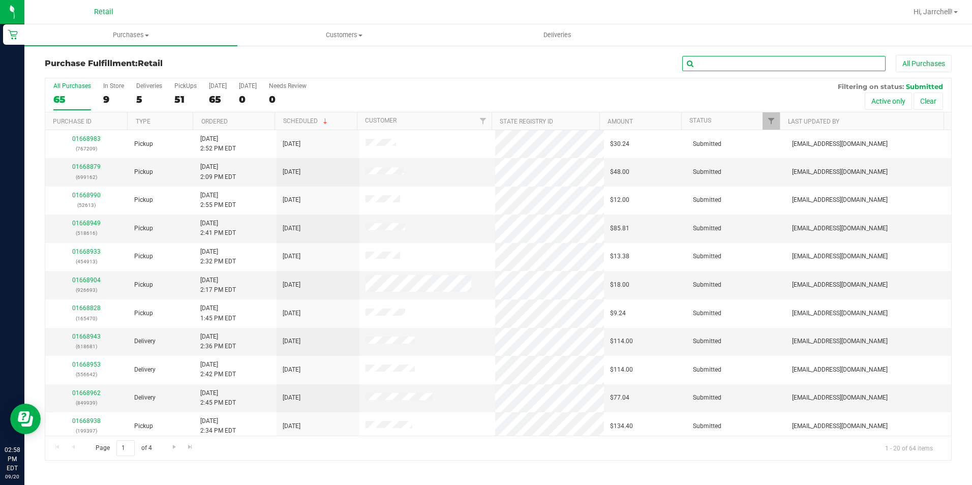
click at [800, 65] on input "text" at bounding box center [783, 63] width 203 height 15
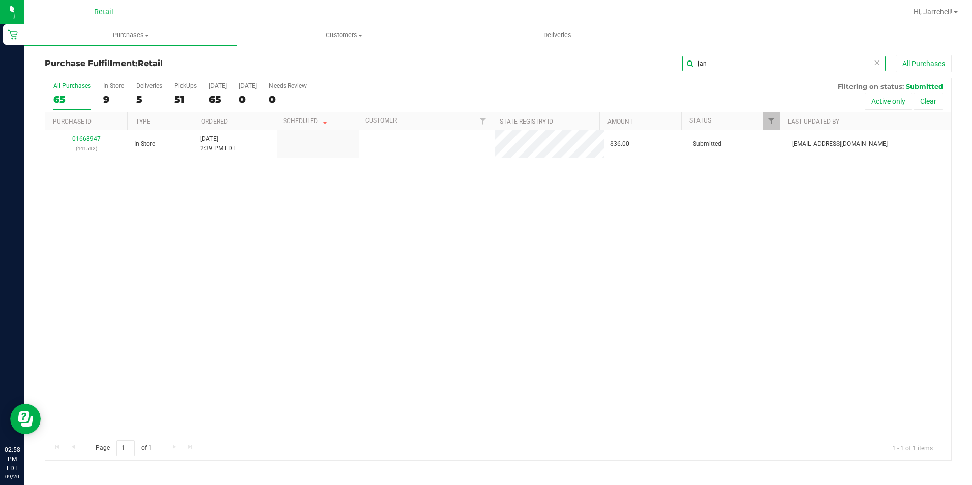
type input "jan"
click at [510, 285] on div "01668947 (441512) In-Store [DATE] 2:39 PM EDT $36.00 Submitted [EMAIL_ADDRESS][…" at bounding box center [498, 283] width 906 height 306
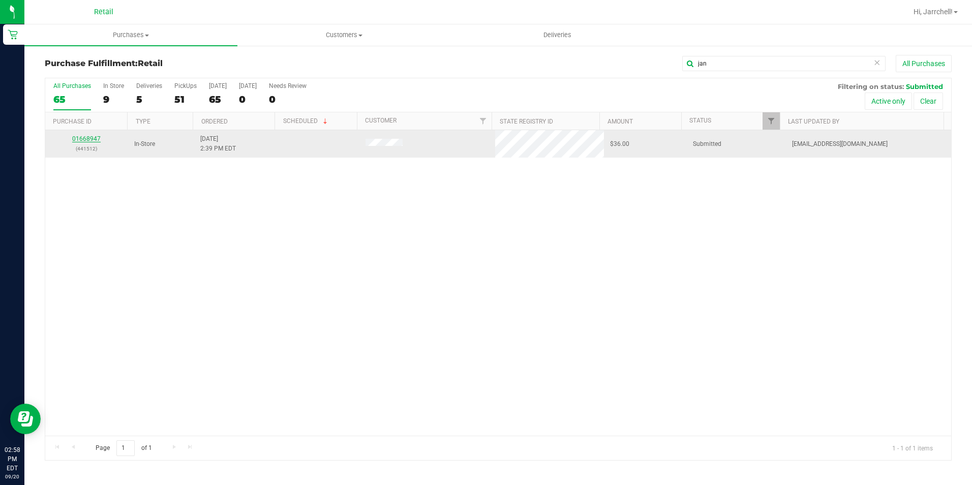
click at [87, 140] on link "01668947" at bounding box center [86, 138] width 28 height 7
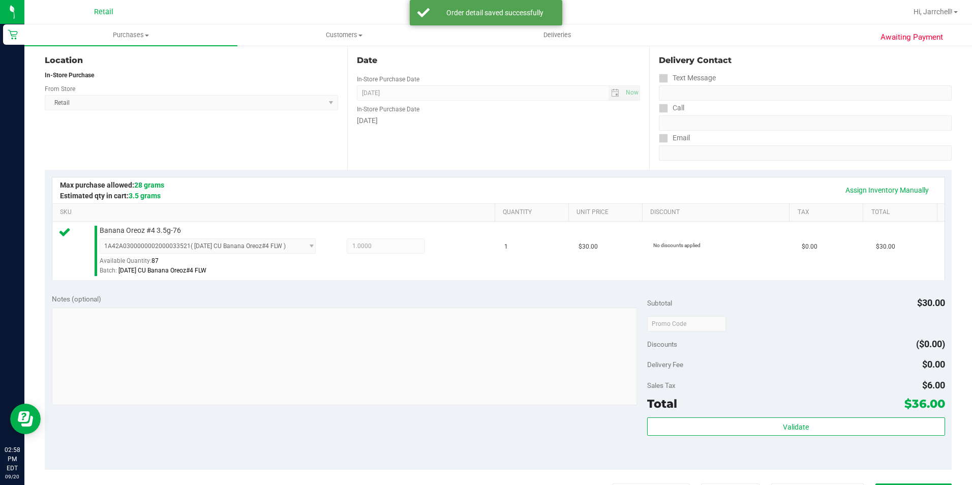
scroll to position [254, 0]
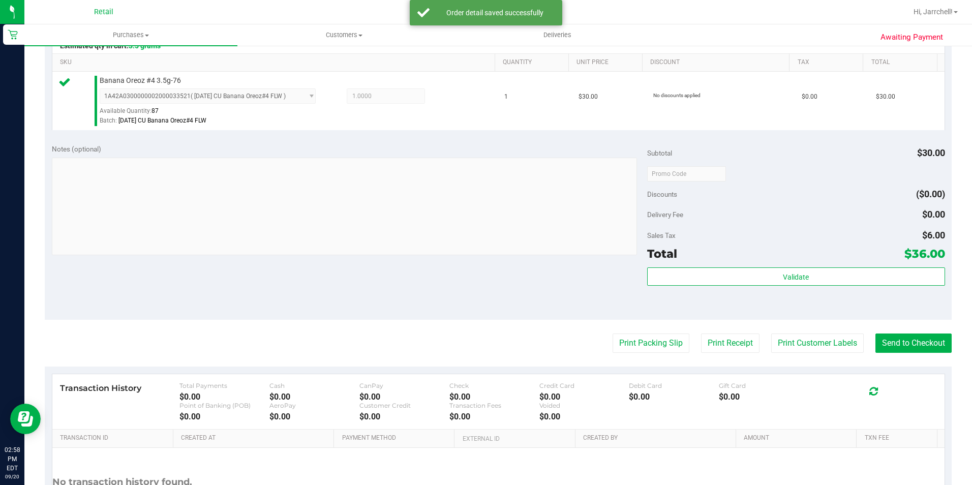
click at [231, 167] on div "Notes (optional)" at bounding box center [349, 201] width 595 height 114
click at [929, 338] on button "Send to Checkout" at bounding box center [914, 343] width 76 height 19
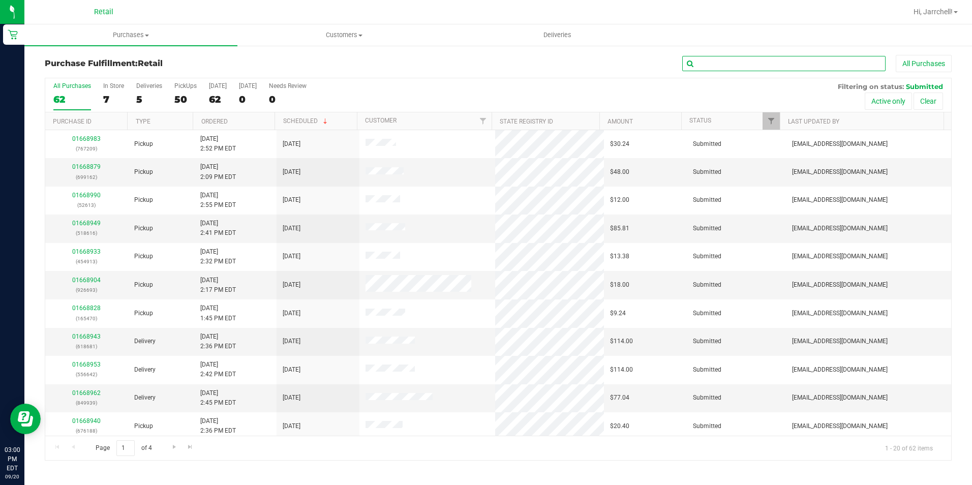
click at [817, 56] on input "text" at bounding box center [783, 63] width 203 height 15
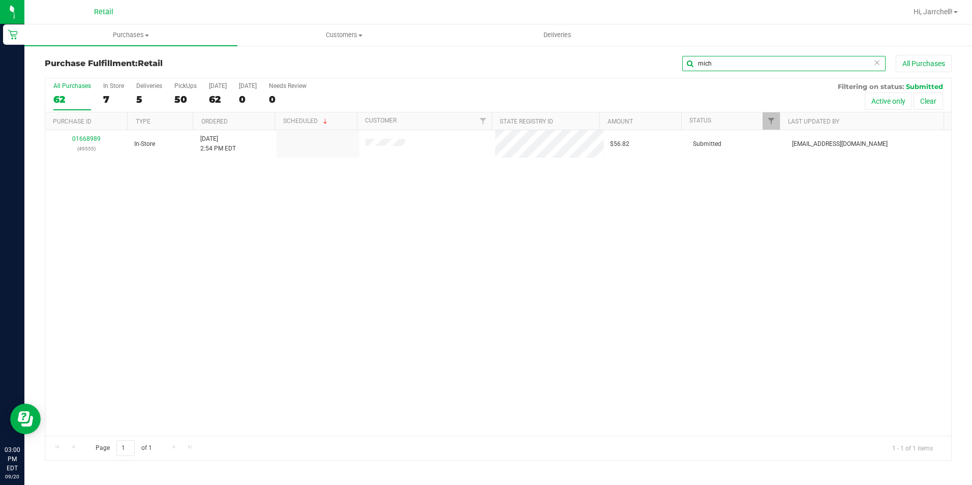
type input "mich"
drag, startPoint x: 461, startPoint y: 270, endPoint x: 92, endPoint y: 108, distance: 402.9
click at [457, 267] on div "01668989 (49555) In-Store [DATE] 2:54 PM EDT $56.82 Submitted [EMAIL_ADDRESS][D…" at bounding box center [498, 283] width 906 height 306
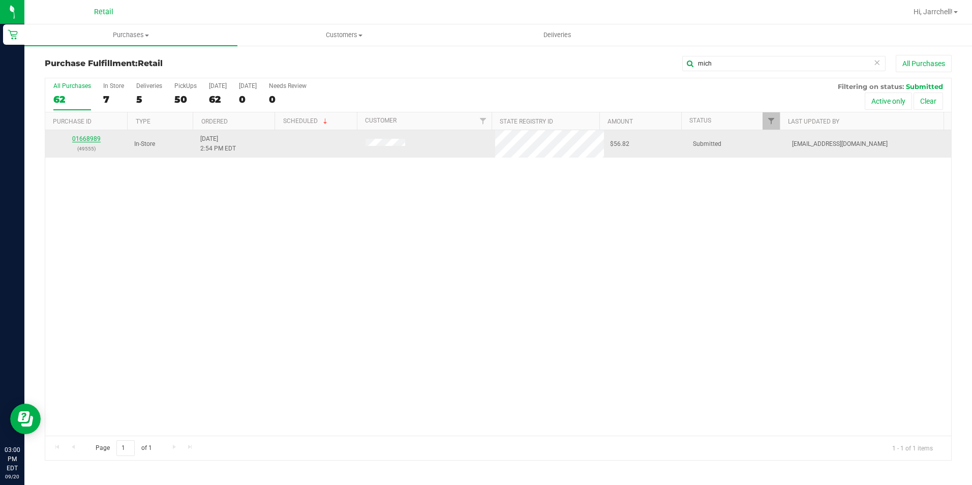
click at [87, 139] on link "01668989" at bounding box center [86, 138] width 28 height 7
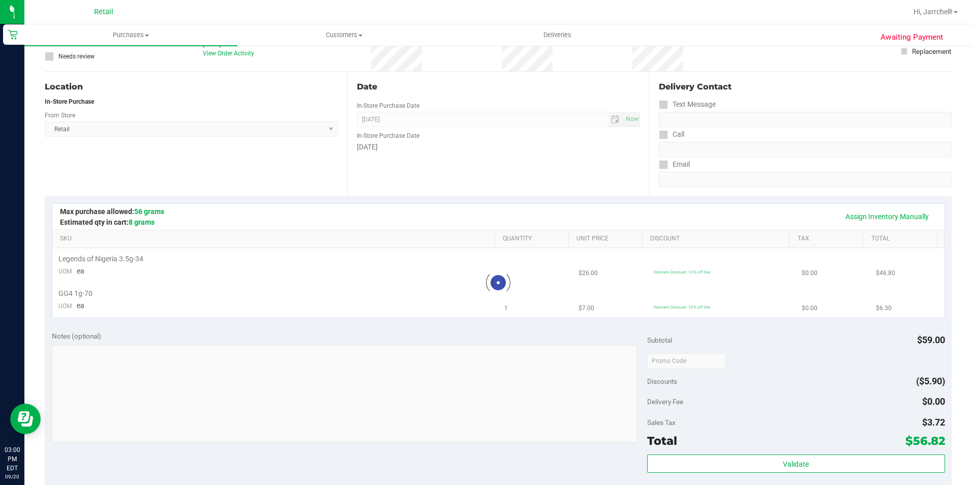
scroll to position [102, 0]
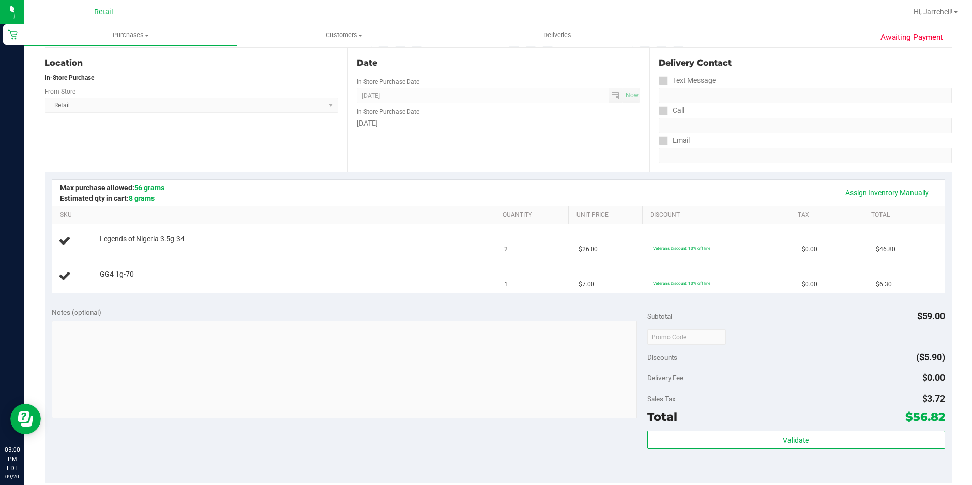
drag, startPoint x: 572, startPoint y: 113, endPoint x: 572, endPoint y: 126, distance: 12.2
click at [572, 126] on div "In-Store Purchase Date [DATE]" at bounding box center [499, 115] width 284 height 25
drag, startPoint x: 572, startPoint y: 126, endPoint x: 575, endPoint y: 132, distance: 6.4
click at [575, 131] on div "Date In-Store Purchase Date [DATE] Now In-Store Purchase Date [DATE]" at bounding box center [498, 110] width 303 height 125
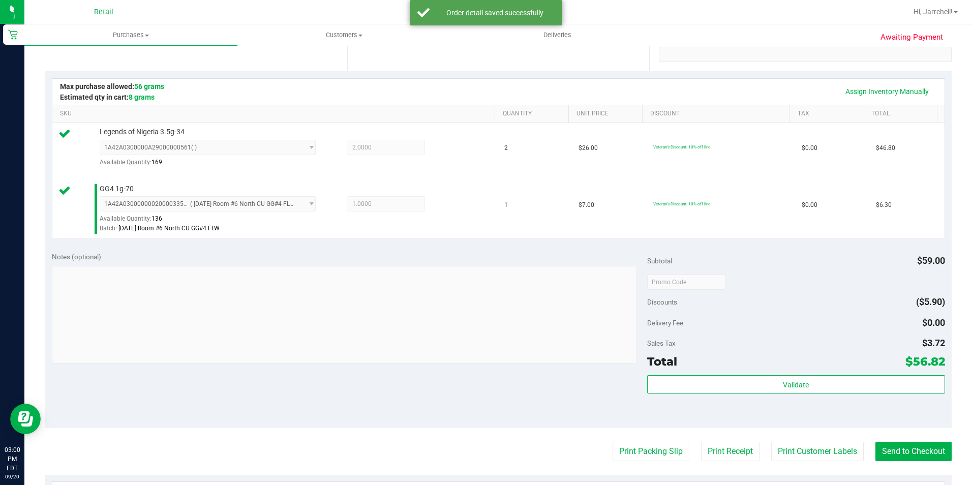
scroll to position [203, 0]
click at [917, 446] on button "Send to Checkout" at bounding box center [914, 450] width 76 height 19
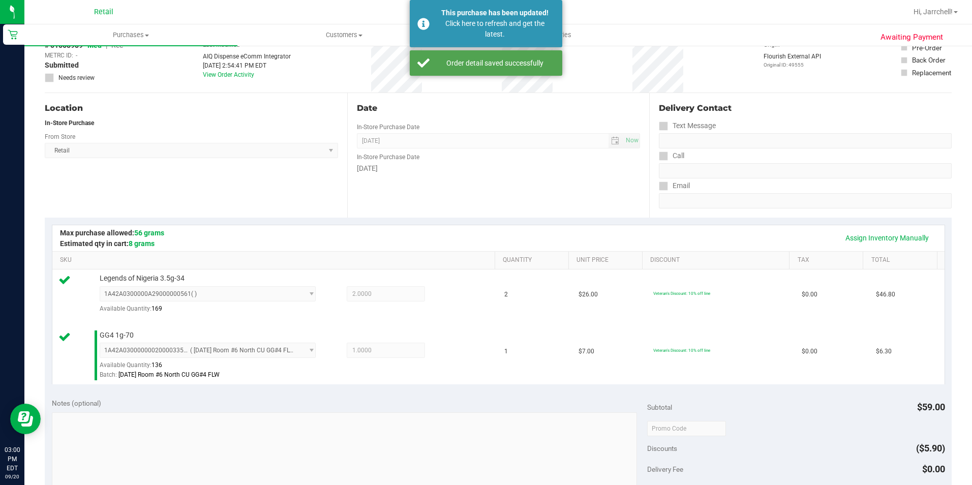
scroll to position [0, 0]
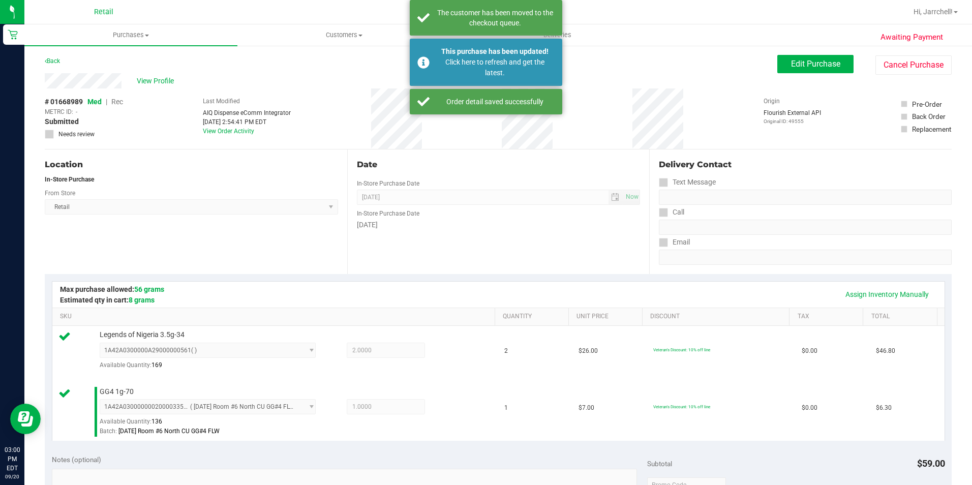
click at [439, 269] on div "Date In-Store Purchase Date [DATE] Now In-Store Purchase Date [DATE]" at bounding box center [498, 211] width 303 height 125
click at [453, 264] on div "Date In-Store Purchase Date [DATE] Now In-Store Purchase Date [DATE]" at bounding box center [498, 211] width 303 height 125
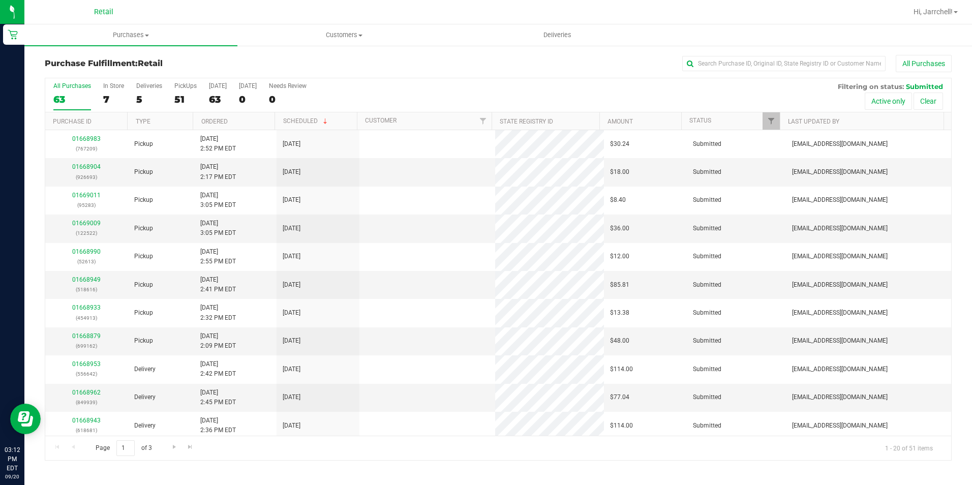
click at [818, 53] on div "Purchase Fulfillment: Retail All Purchases All Purchases 63 In Store 7 Deliveri…" at bounding box center [498, 258] width 948 height 426
click at [808, 65] on input "text" at bounding box center [783, 63] width 203 height 15
type input "f"
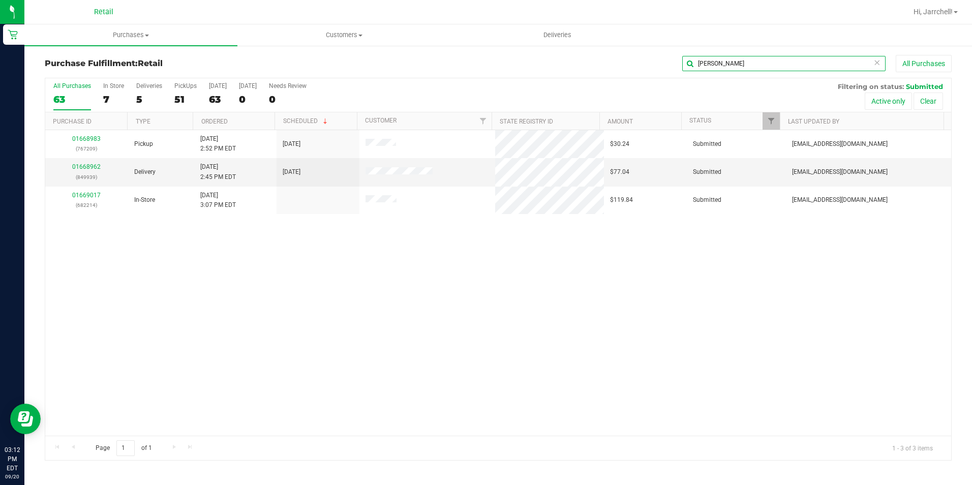
type input "[PERSON_NAME]"
click at [406, 277] on div "01668983 (767209) Pickup [DATE] 2:52 PM EDT 9/20/2025 $30.24 Submitted [EMAIL_A…" at bounding box center [498, 283] width 906 height 306
drag, startPoint x: 381, startPoint y: 280, endPoint x: 270, endPoint y: 240, distance: 117.2
click at [380, 280] on div "01668983 (767209) Pickup [DATE] 2:52 PM EDT 9/20/2025 $30.24 Submitted [EMAIL_A…" at bounding box center [498, 283] width 906 height 306
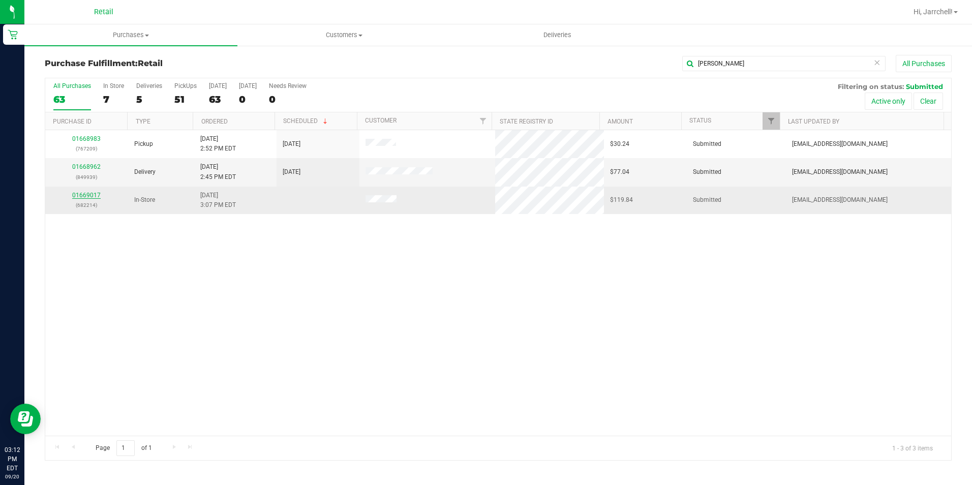
click at [86, 195] on link "01669017" at bounding box center [86, 195] width 28 height 7
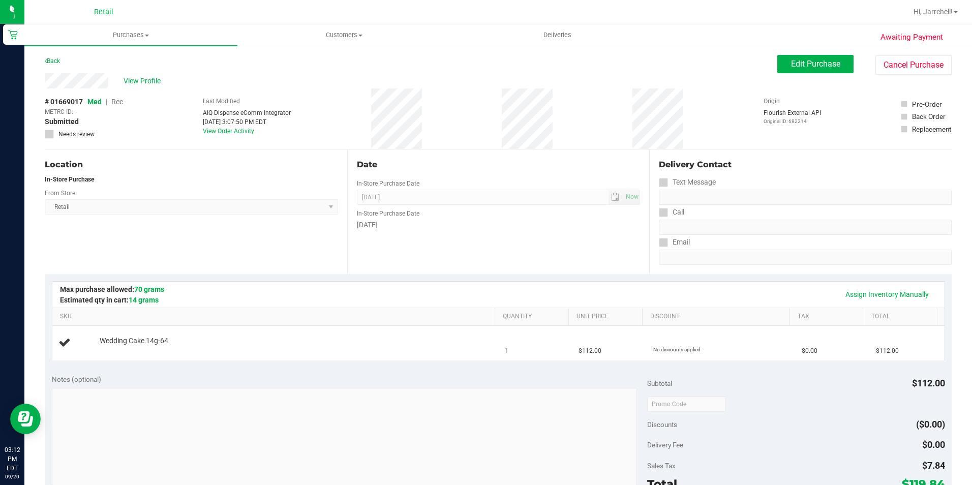
click at [619, 174] on div "Date In-Store Purchase Date [DATE] Now In-Store Purchase Date [DATE]" at bounding box center [498, 211] width 303 height 125
click at [803, 66] on span "Edit Purchase" at bounding box center [815, 64] width 49 height 10
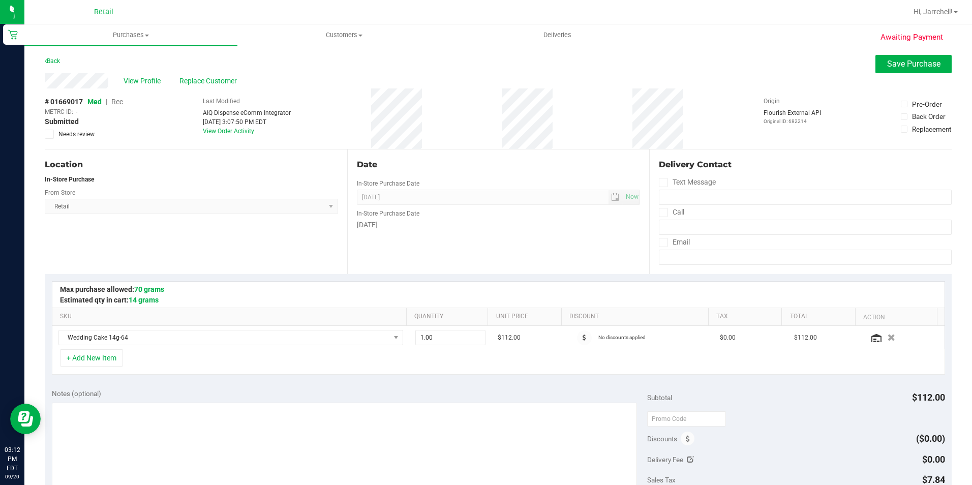
click at [117, 100] on span "Rec" at bounding box center [117, 102] width 12 height 8
click at [888, 72] on button "Save Purchase" at bounding box center [914, 64] width 76 height 18
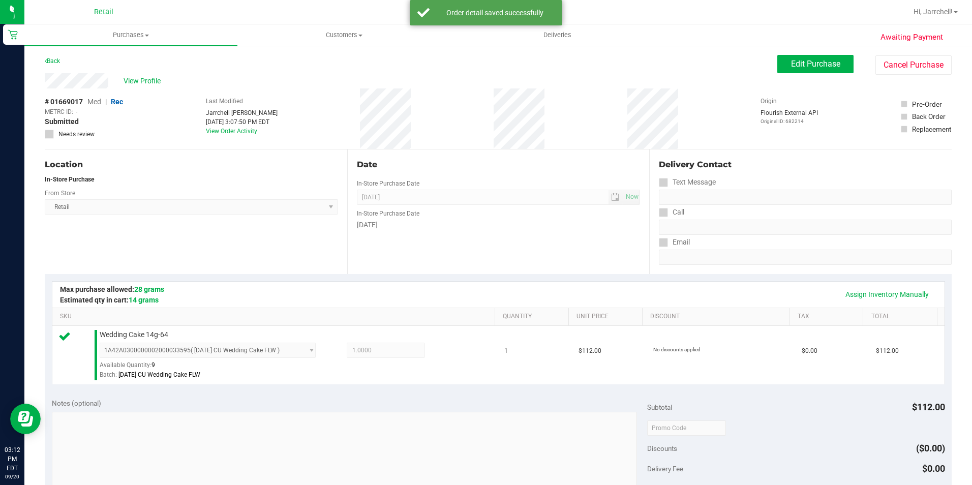
click at [688, 178] on label "Text Message" at bounding box center [687, 182] width 57 height 15
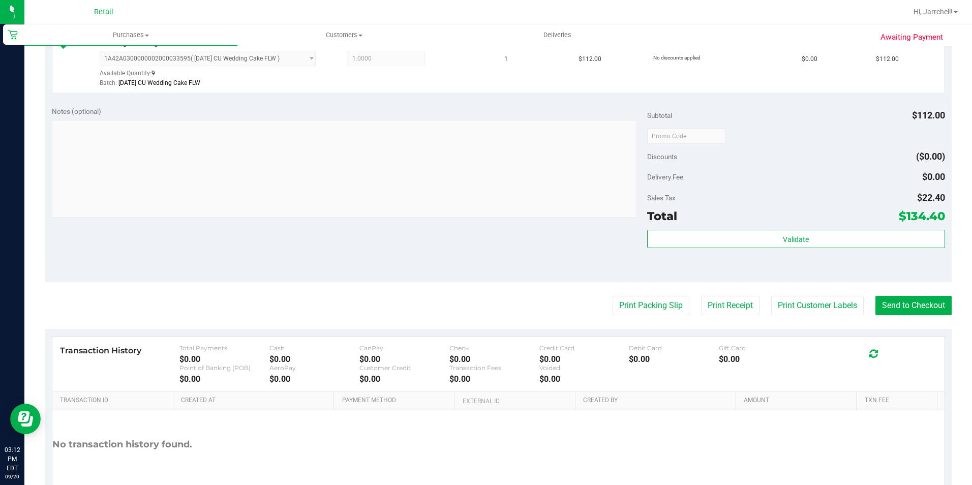
scroll to position [305, 0]
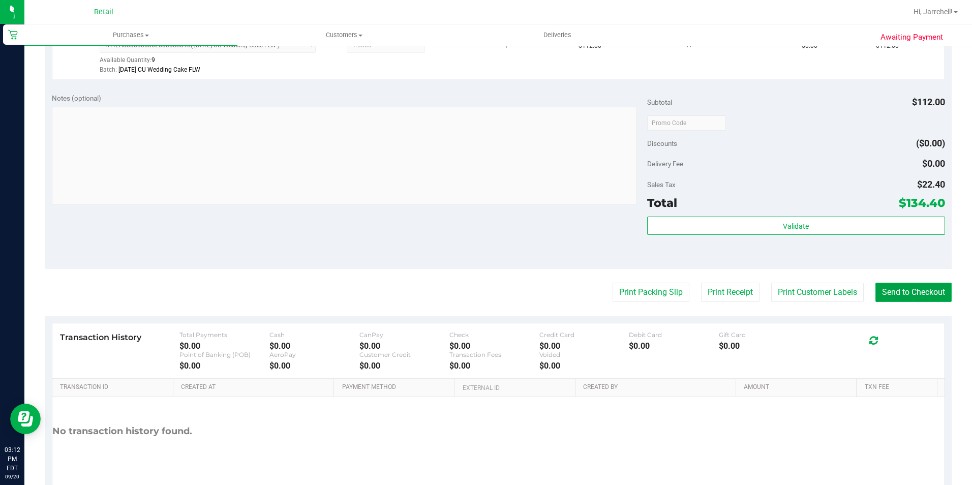
click at [918, 295] on button "Send to Checkout" at bounding box center [914, 292] width 76 height 19
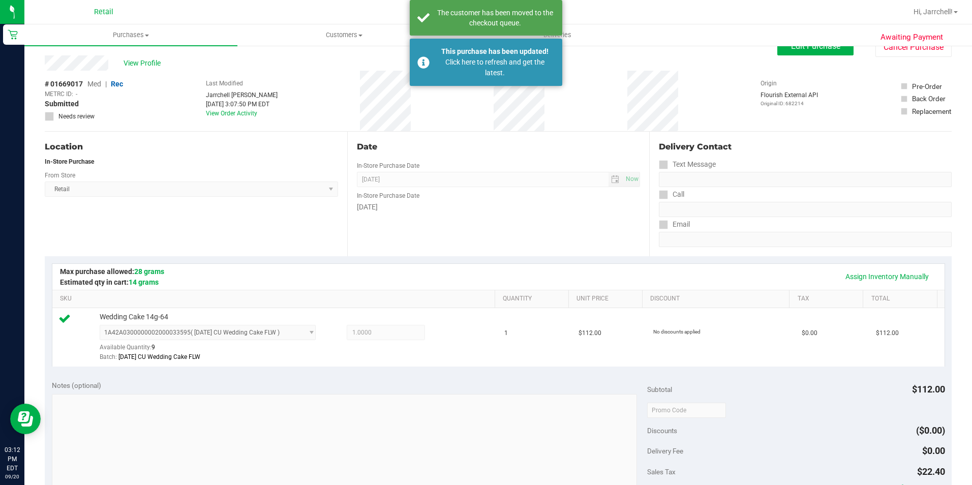
scroll to position [0, 0]
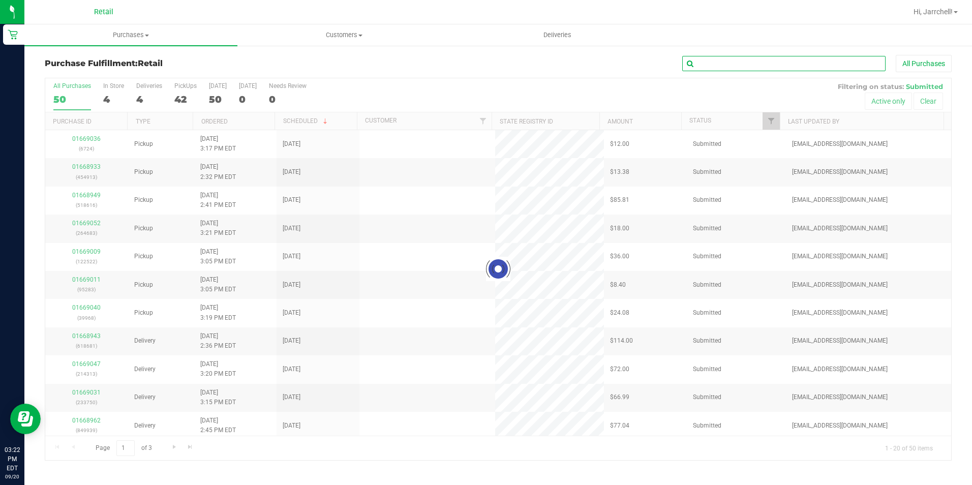
click at [729, 65] on input "text" at bounding box center [783, 63] width 203 height 15
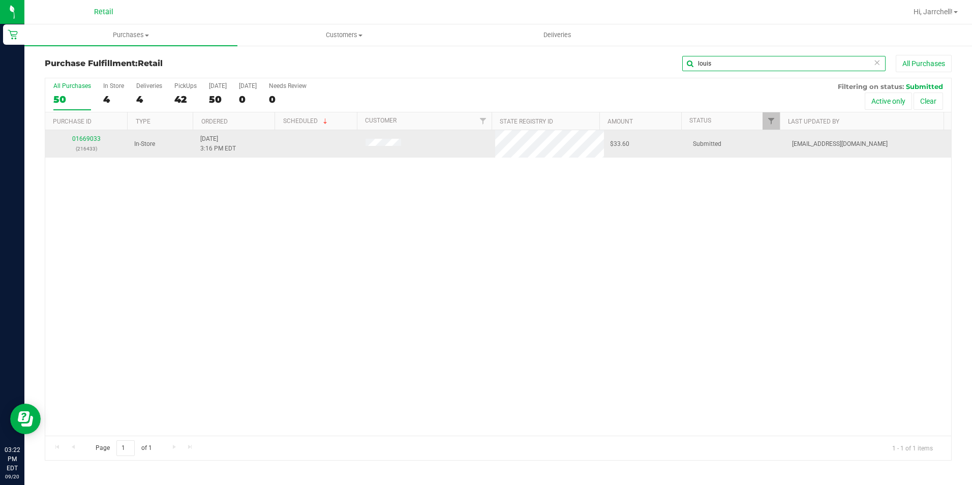
type input "louis"
click at [330, 213] on div "01669033 (216433) In-Store [DATE] 3:16 PM EDT $33.60 Submitted [EMAIL_ADDRESS][…" at bounding box center [498, 283] width 906 height 306
click at [88, 137] on link "01669033" at bounding box center [86, 138] width 28 height 7
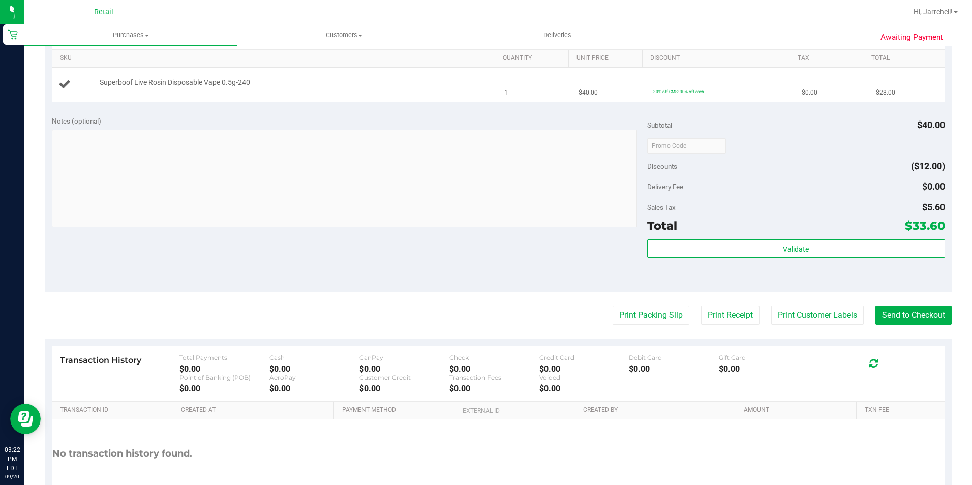
scroll to position [170, 0]
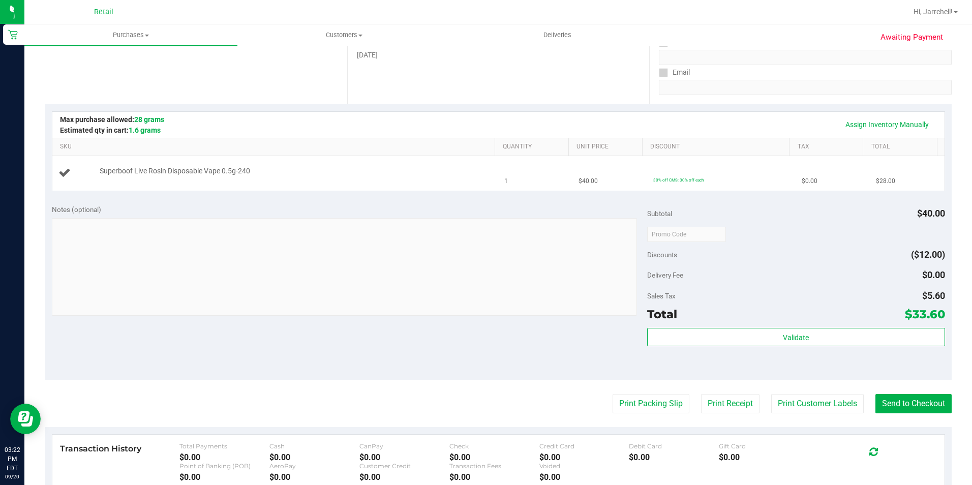
click at [389, 180] on div "Superboof Live Rosin Disposable Vape 0.5g-240" at bounding box center [275, 173] width 434 height 14
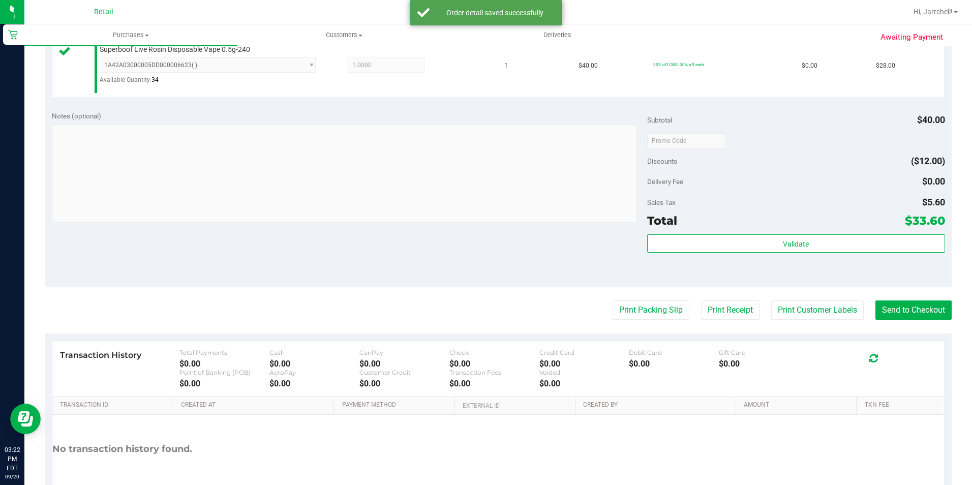
scroll to position [192, 0]
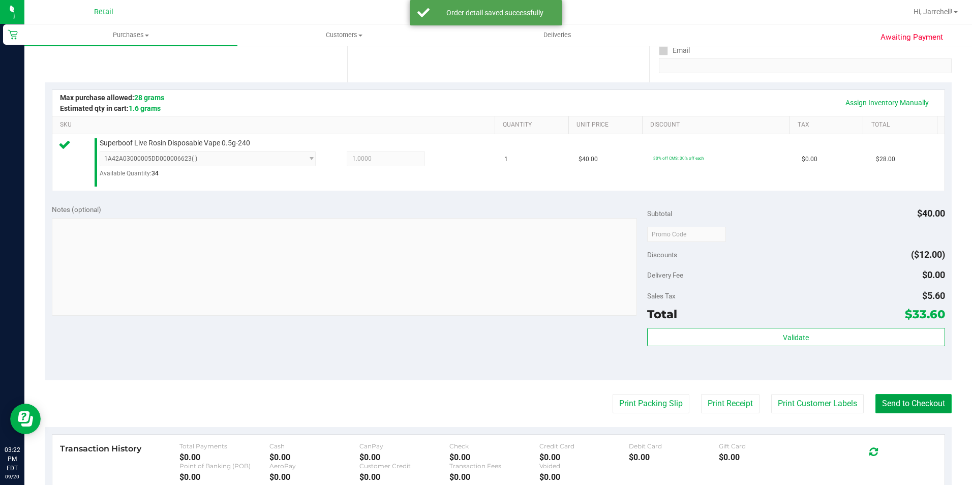
click at [933, 400] on button "Send to Checkout" at bounding box center [914, 403] width 76 height 19
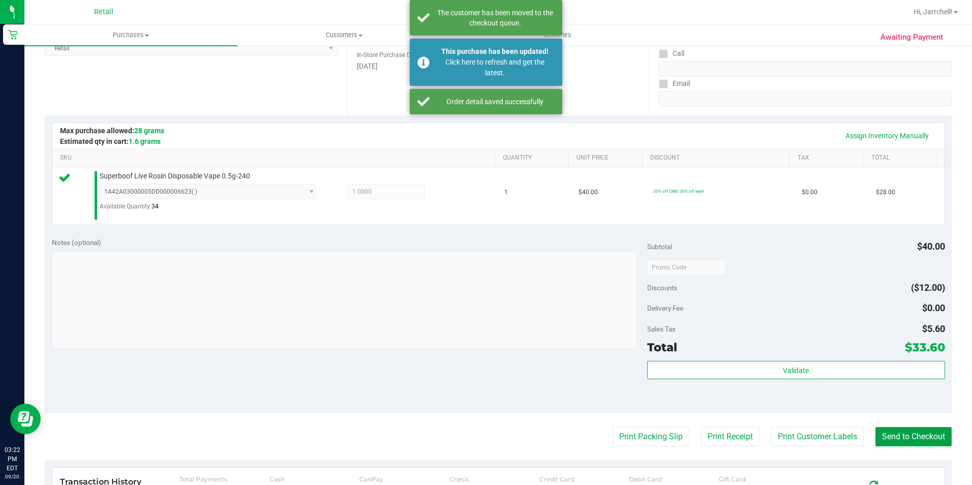
scroll to position [141, 0]
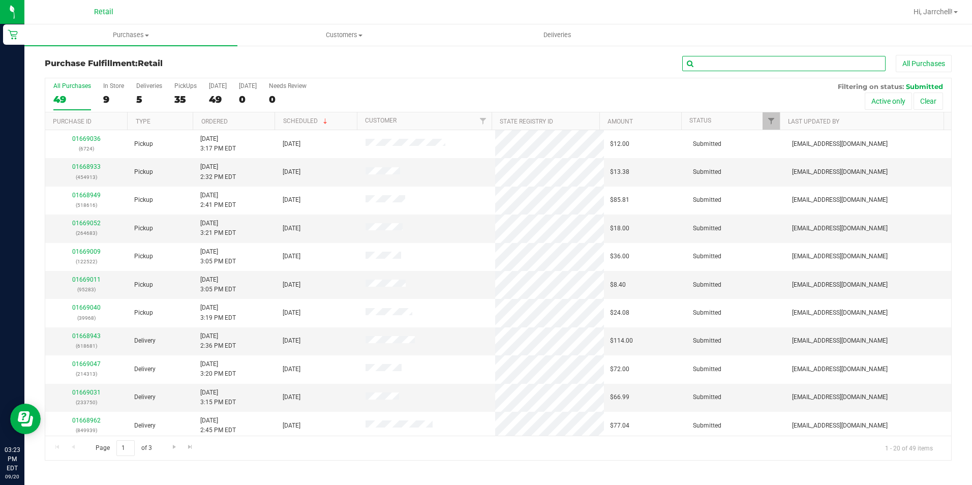
click at [751, 64] on input "text" at bounding box center [783, 63] width 203 height 15
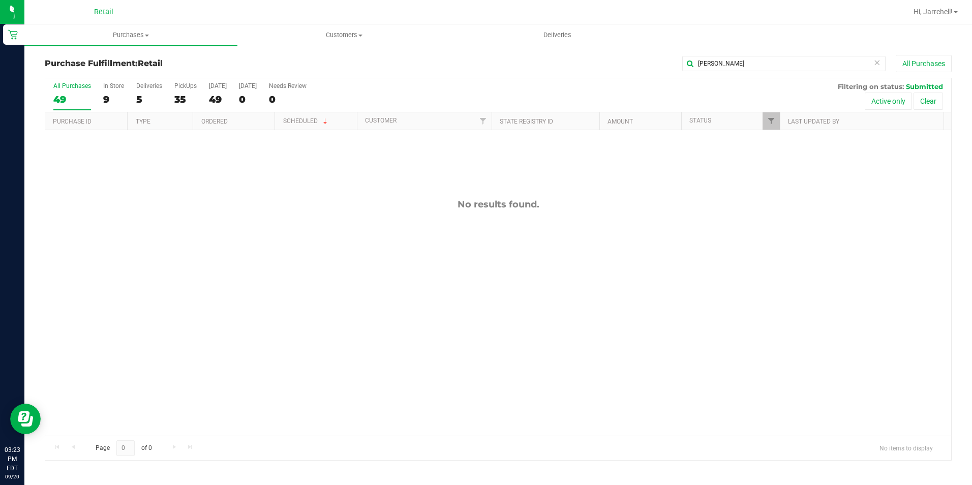
click at [377, 269] on div "No results found." at bounding box center [498, 317] width 906 height 374
click at [737, 61] on input "[PERSON_NAME]" at bounding box center [783, 63] width 203 height 15
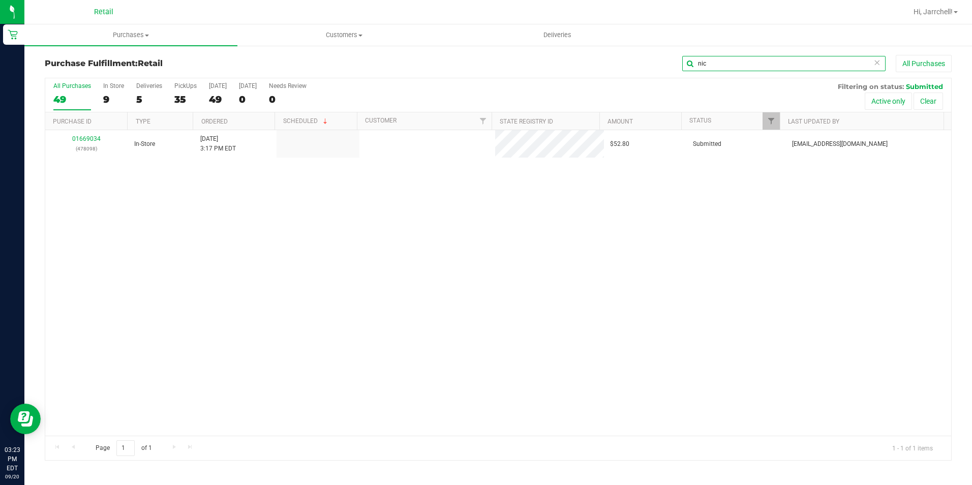
type input "nic"
drag, startPoint x: 479, startPoint y: 218, endPoint x: 395, endPoint y: 198, distance: 86.6
click at [466, 218] on div "01669034 (478098) In-Store [DATE] 3:17 PM EDT $52.80 Submitted [EMAIL_ADDRESS][…" at bounding box center [498, 283] width 906 height 306
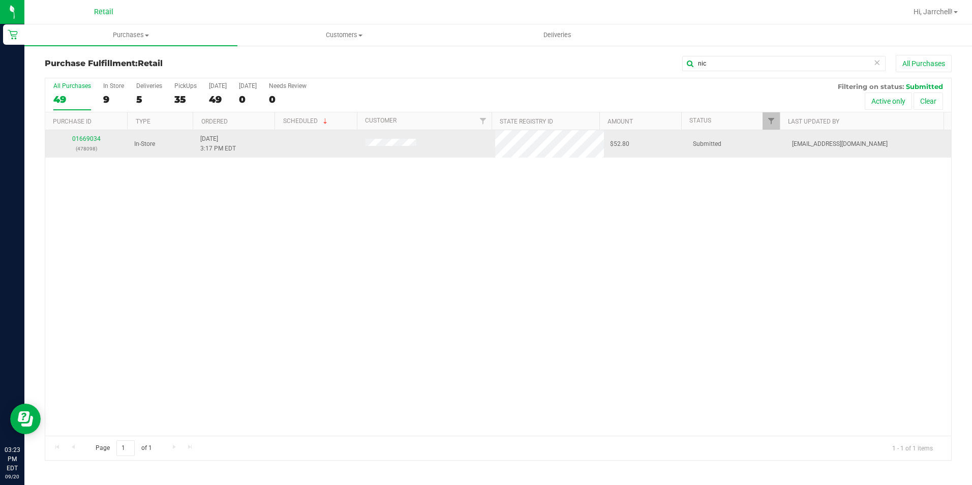
click at [78, 144] on p "(478098)" at bounding box center [86, 149] width 71 height 10
click at [80, 138] on link "01669034" at bounding box center [86, 138] width 28 height 7
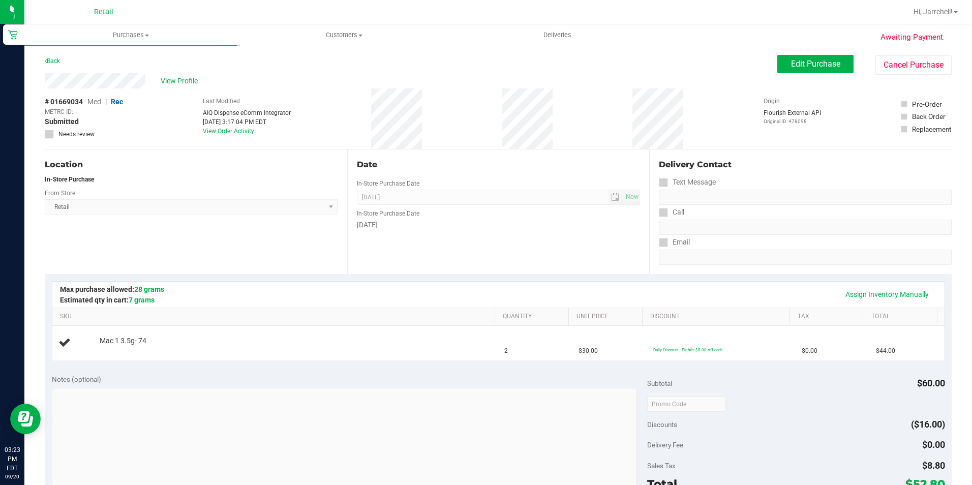
click at [736, 163] on div "Delivery Contact" at bounding box center [805, 165] width 293 height 12
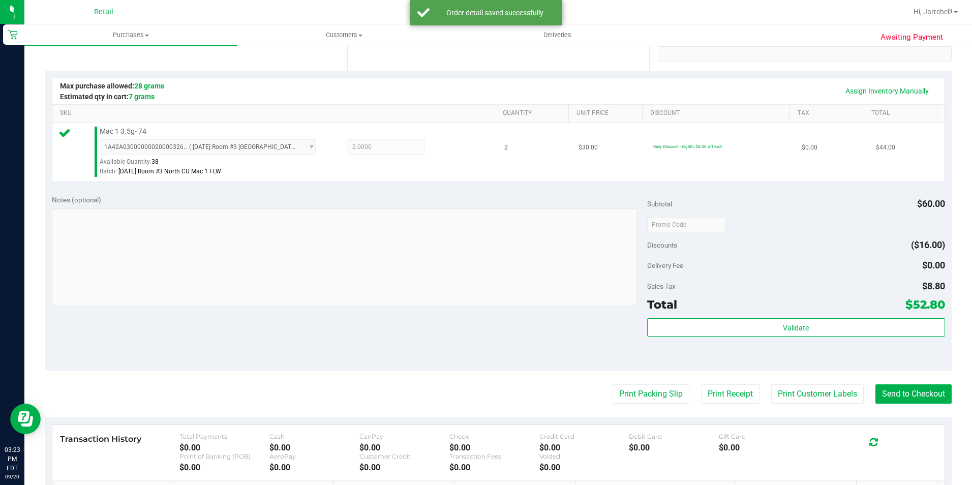
drag, startPoint x: 514, startPoint y: 123, endPoint x: 512, endPoint y: 129, distance: 6.3
click at [514, 123] on td "2" at bounding box center [535, 152] width 74 height 58
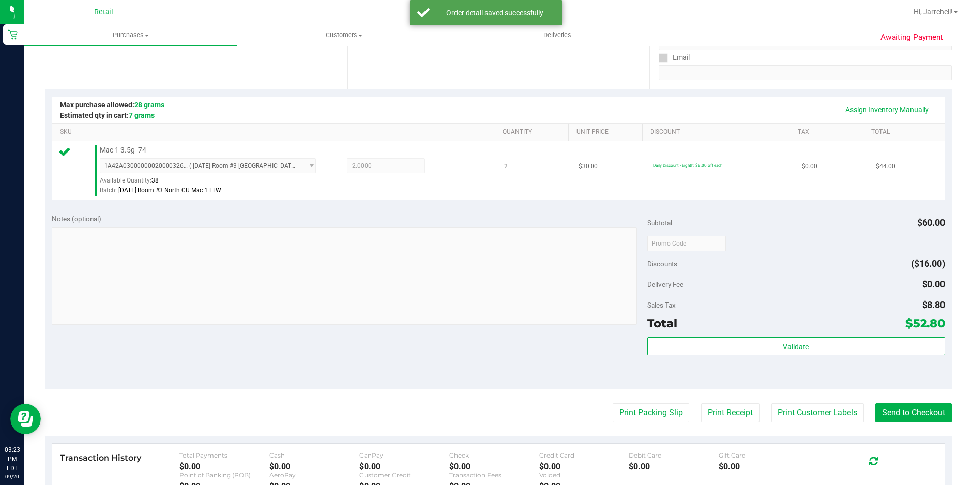
scroll to position [153, 0]
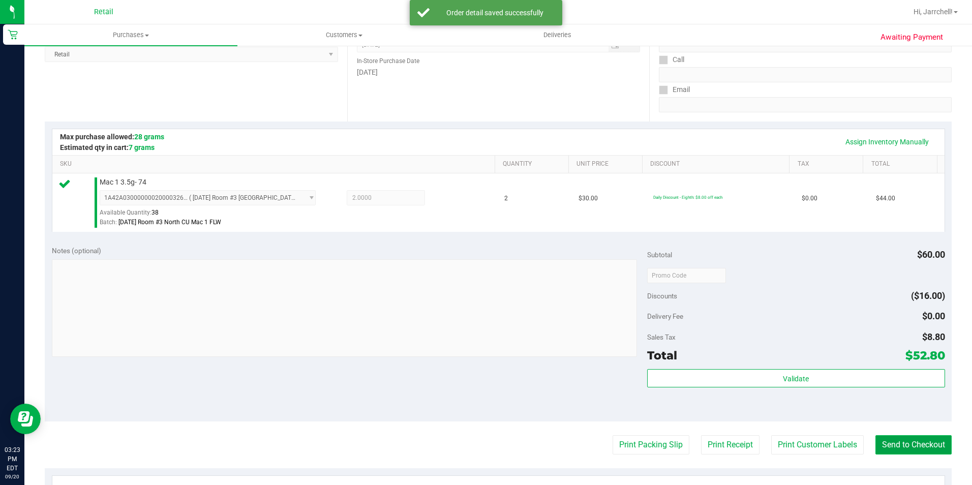
click at [908, 438] on button "Send to Checkout" at bounding box center [914, 444] width 76 height 19
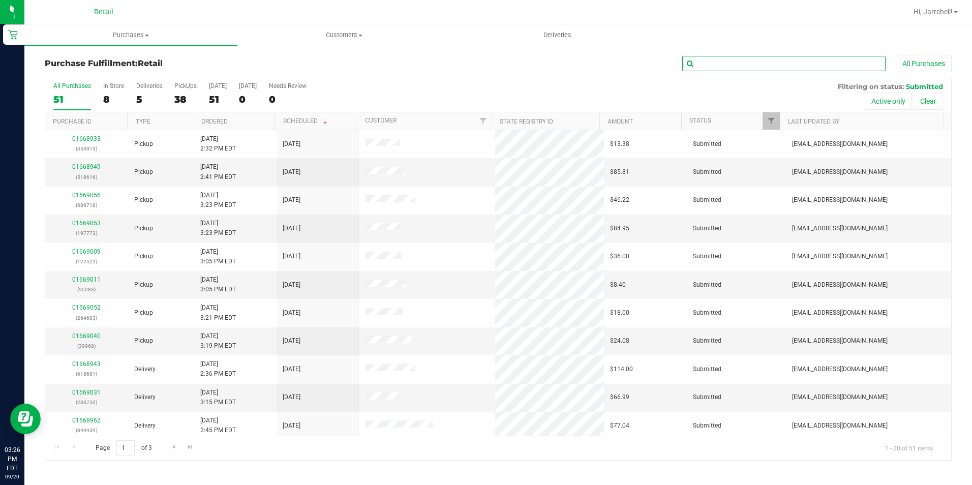
click at [743, 63] on input "text" at bounding box center [783, 63] width 203 height 15
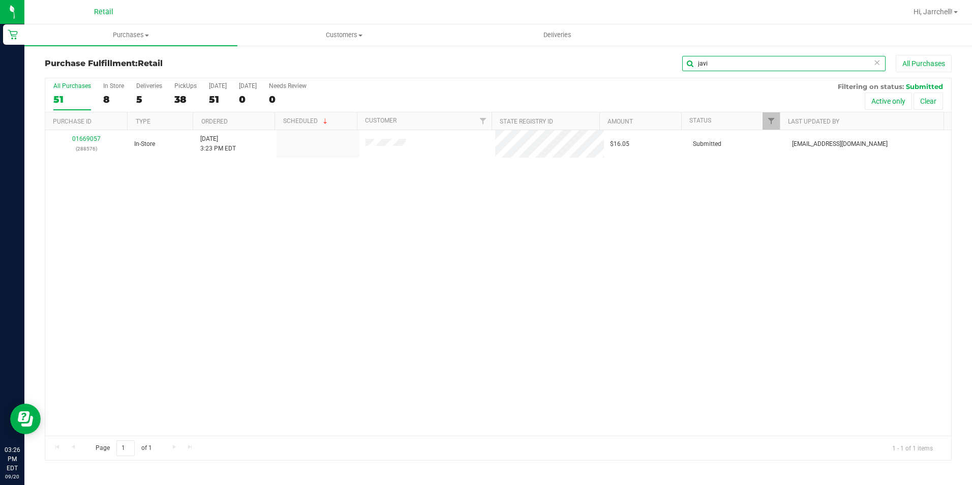
type input "javi"
click at [475, 223] on div "01669057 (288576) In-Store [DATE] 3:23 PM EDT $16.05 Submitted [EMAIL_ADDRESS][…" at bounding box center [498, 283] width 906 height 306
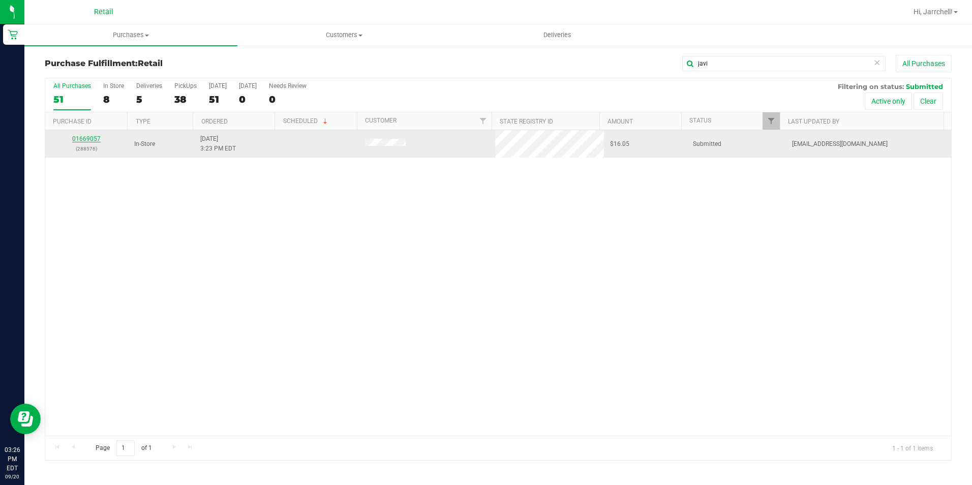
click at [96, 137] on link "01669057" at bounding box center [86, 138] width 28 height 7
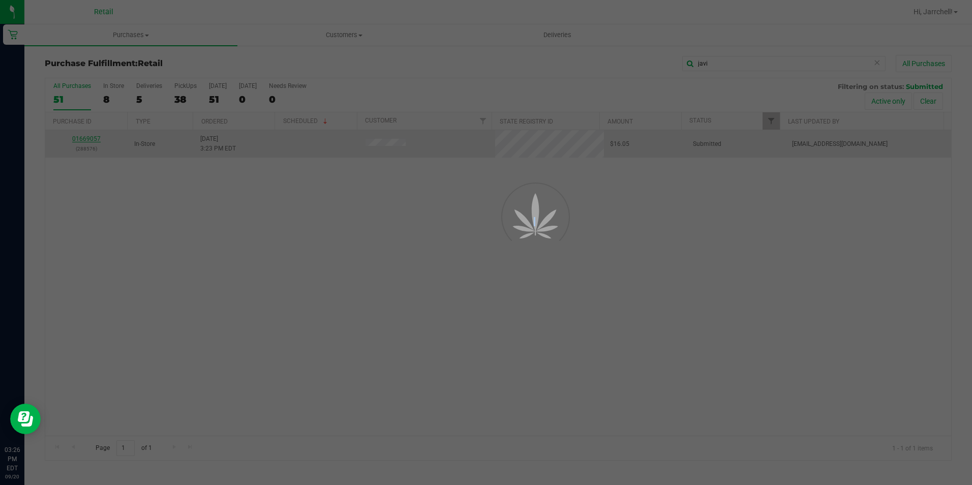
click at [96, 137] on div at bounding box center [486, 242] width 972 height 485
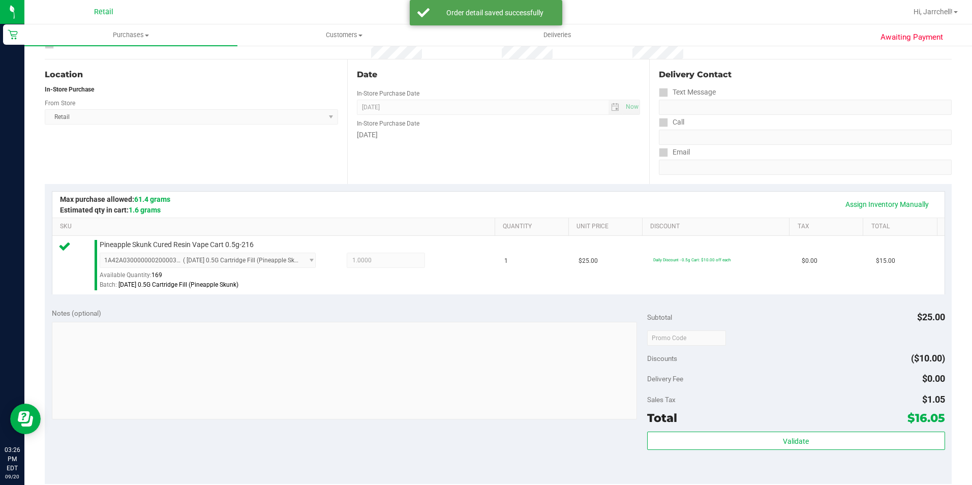
scroll to position [203, 0]
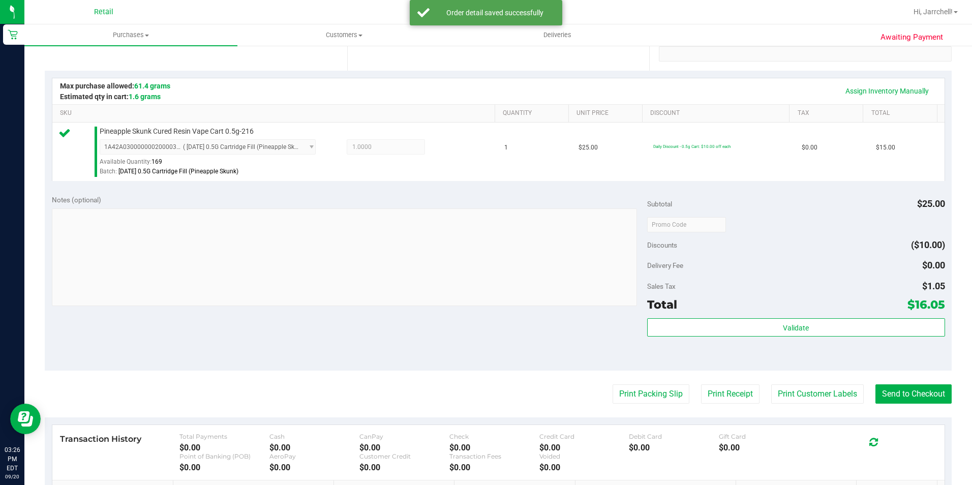
drag, startPoint x: 447, startPoint y: 350, endPoint x: 964, endPoint y: 355, distance: 517.1
click at [461, 349] on div "Notes (optional) Subtotal $25.00 Discounts ($10.00) Delivery Fee $0.00 Sales Ta…" at bounding box center [498, 279] width 907 height 183
click at [917, 385] on button "Send to Checkout" at bounding box center [914, 393] width 76 height 19
click at [279, 187] on purchase-details "Back Edit Purchase Cancel Purchase View Profile # 01669057 Med | Rec METRC ID: …" at bounding box center [498, 230] width 907 height 756
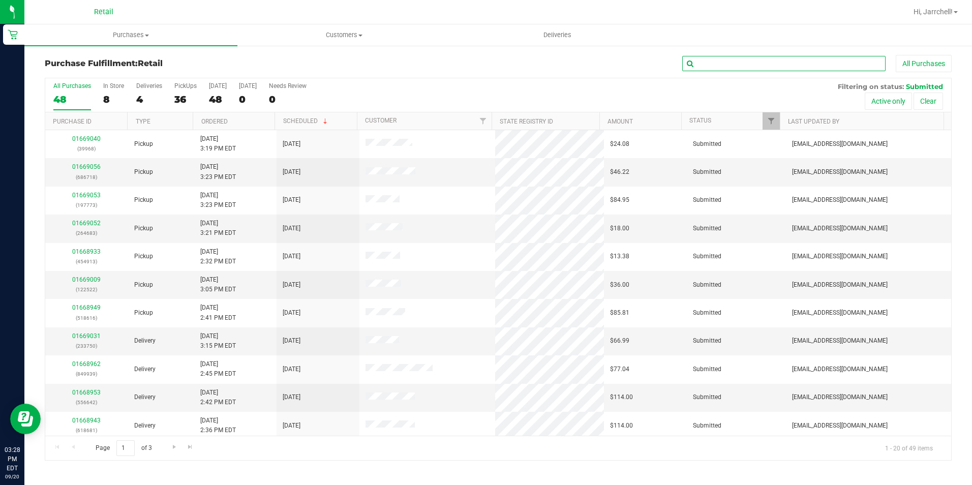
click at [836, 62] on input "text" at bounding box center [783, 63] width 203 height 15
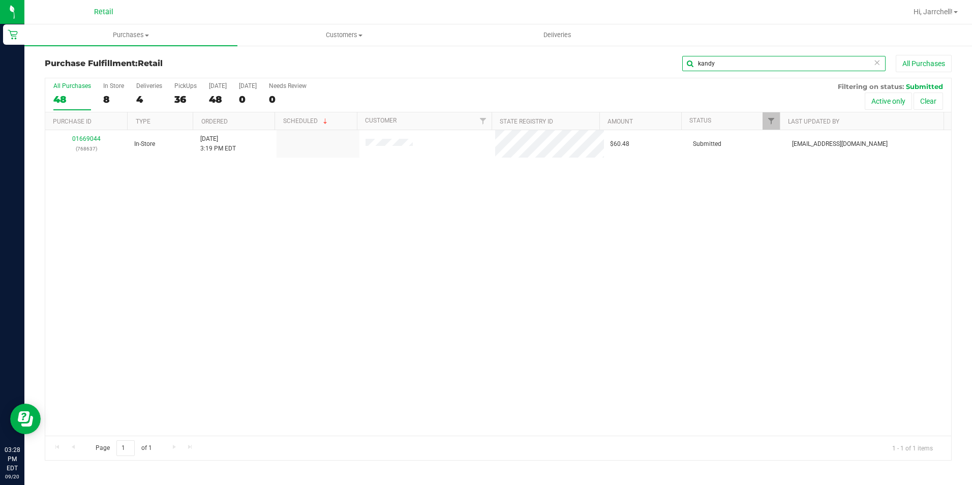
type input "kandy"
drag, startPoint x: 357, startPoint y: 312, endPoint x: 346, endPoint y: 283, distance: 30.4
click at [354, 292] on div "01669044 (768637) In-Store [DATE] 3:19 PM EDT $60.48 Submitted [EMAIL_ADDRESS][…" at bounding box center [498, 283] width 906 height 306
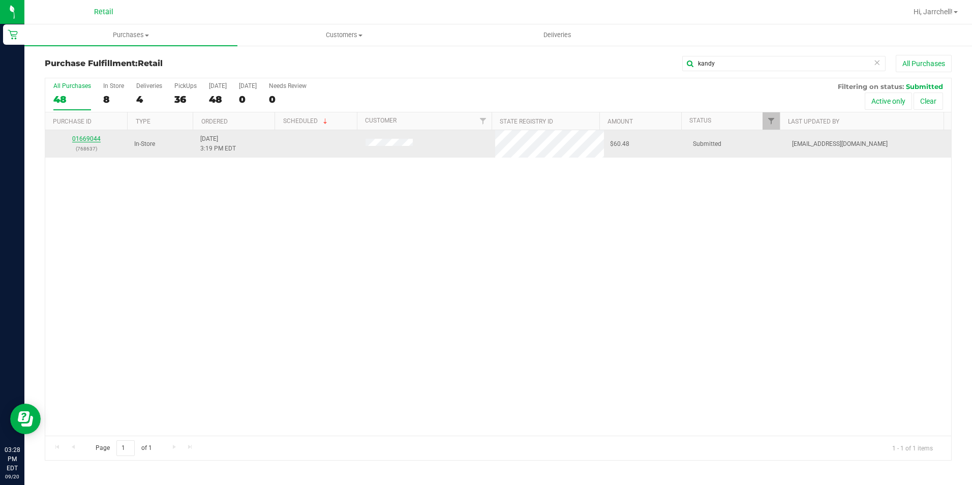
click at [82, 142] on link "01669044" at bounding box center [86, 138] width 28 height 7
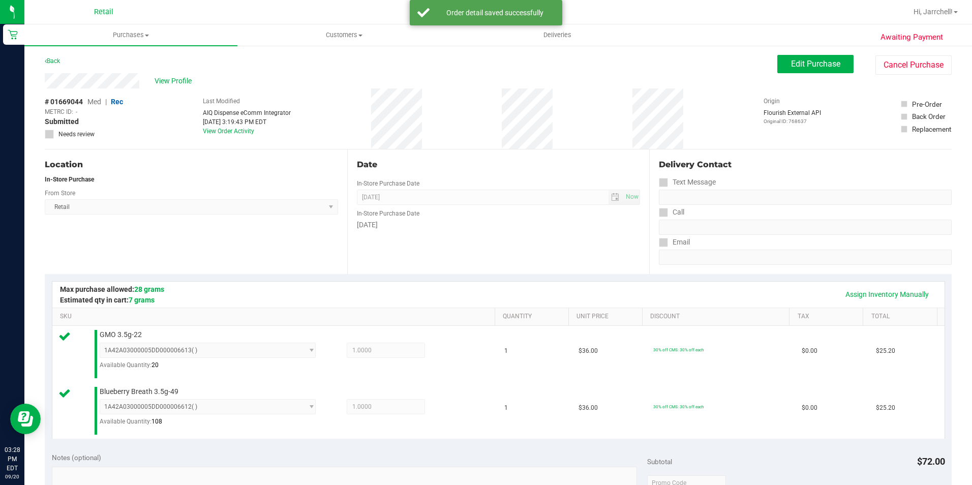
scroll to position [254, 0]
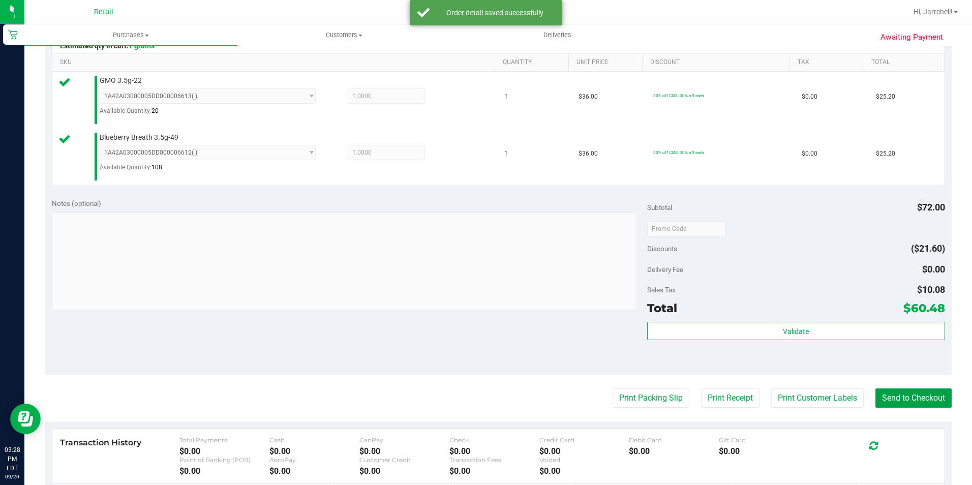
drag, startPoint x: 926, startPoint y: 398, endPoint x: 914, endPoint y: 383, distance: 19.1
click at [925, 397] on button "Send to Checkout" at bounding box center [914, 397] width 76 height 19
click at [295, 167] on div "Available Quantity: 108" at bounding box center [214, 170] width 228 height 20
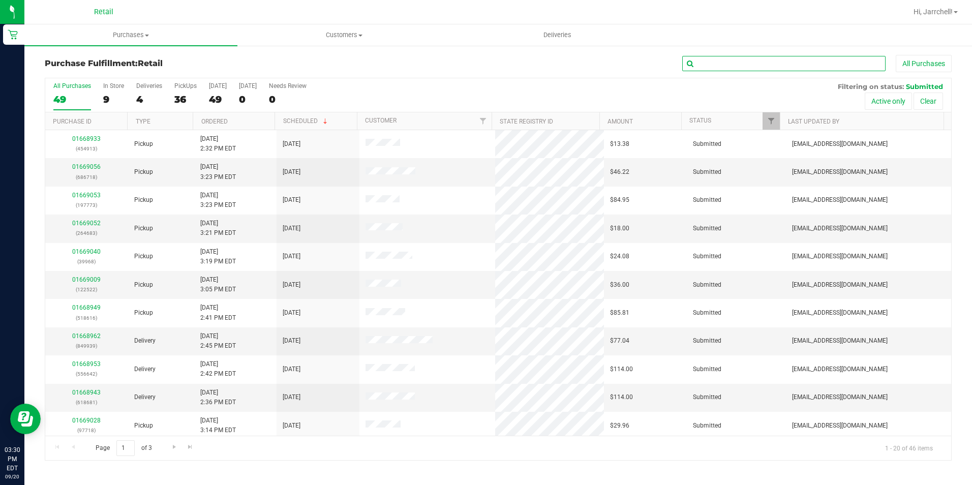
click at [710, 60] on input "text" at bounding box center [783, 63] width 203 height 15
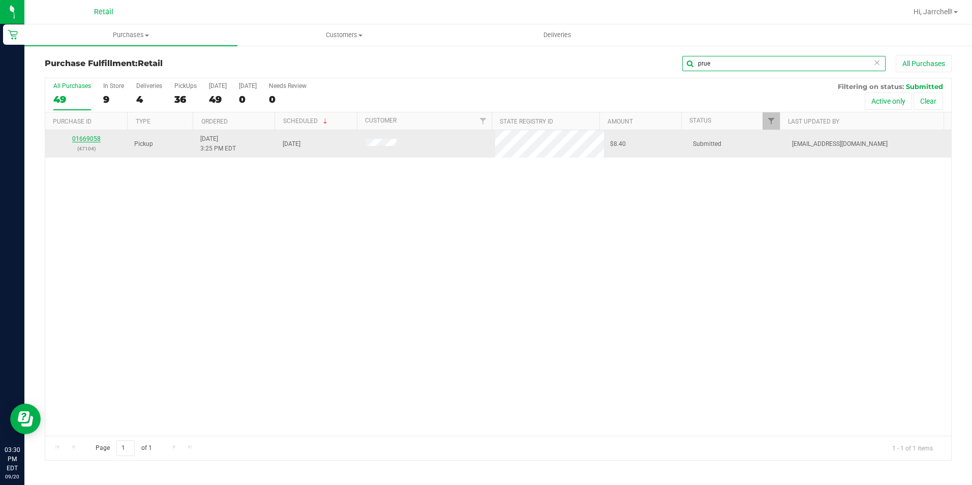
type input "prue"
click at [96, 136] on link "01669058" at bounding box center [86, 138] width 28 height 7
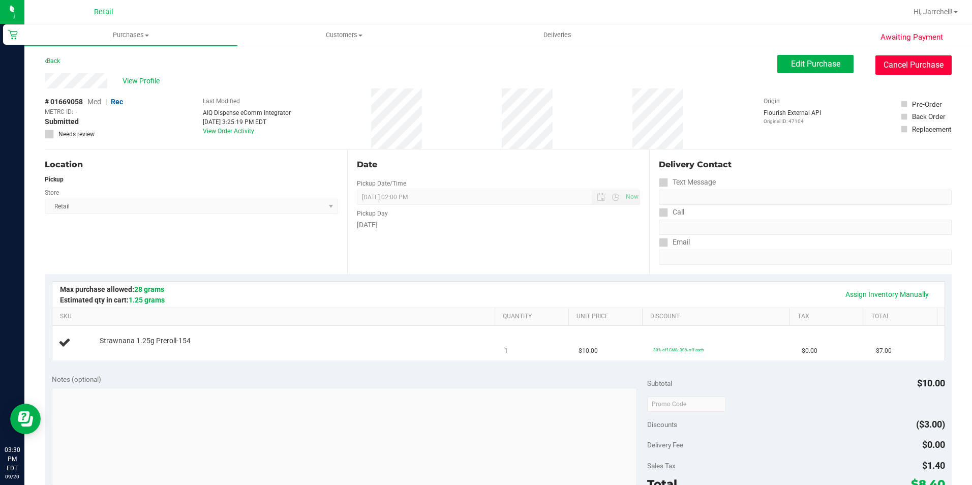
click at [876, 68] on button "Cancel Purchase" at bounding box center [914, 64] width 76 height 19
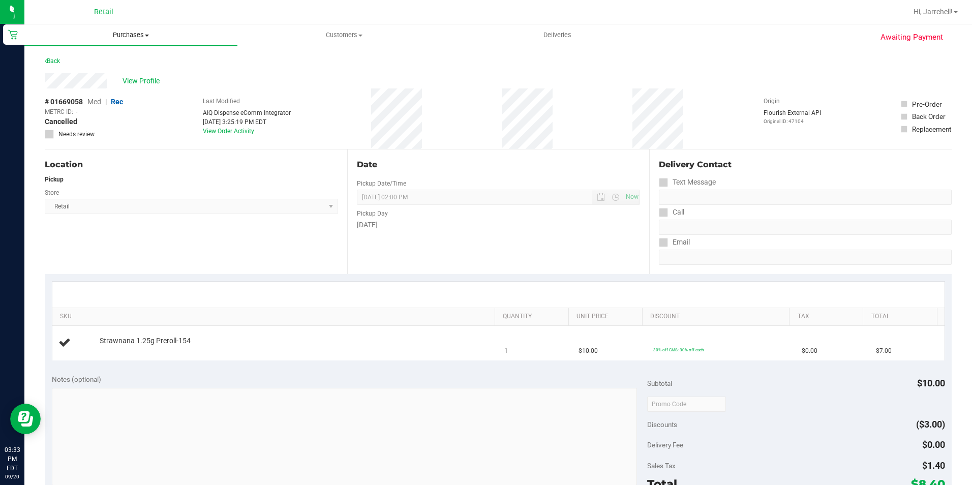
drag, startPoint x: 112, startPoint y: 37, endPoint x: 116, endPoint y: 49, distance: 12.2
click at [112, 37] on span "Purchases" at bounding box center [130, 35] width 213 height 9
click at [117, 59] on span "Summary of purchases" at bounding box center [76, 61] width 104 height 9
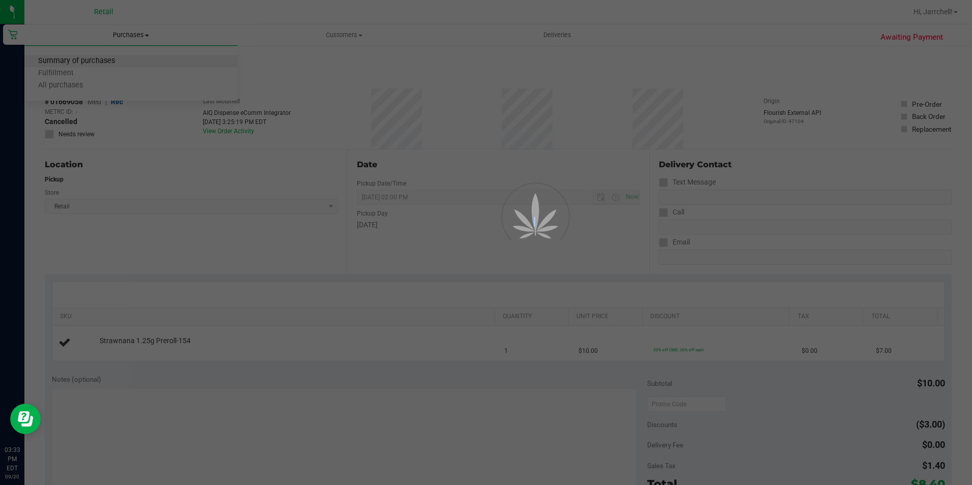
click at [117, 59] on div at bounding box center [486, 242] width 972 height 485
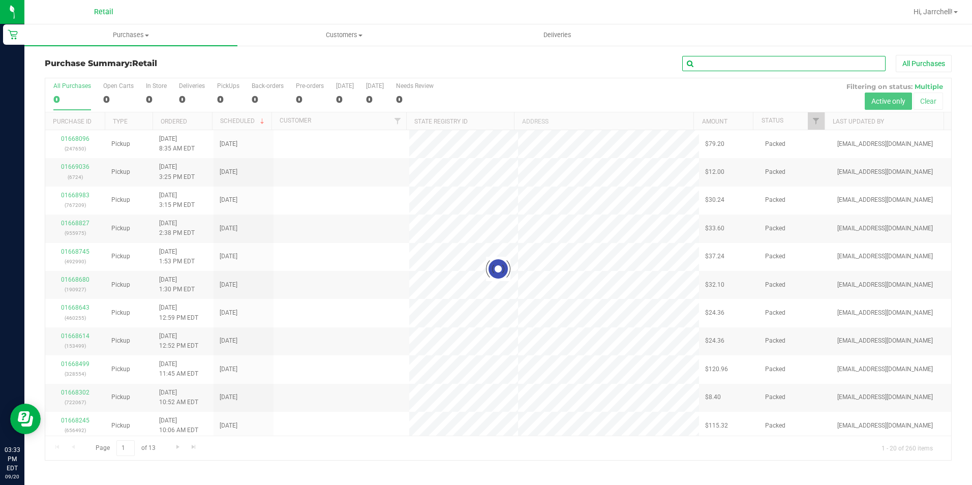
click at [801, 63] on input "text" at bounding box center [783, 63] width 203 height 15
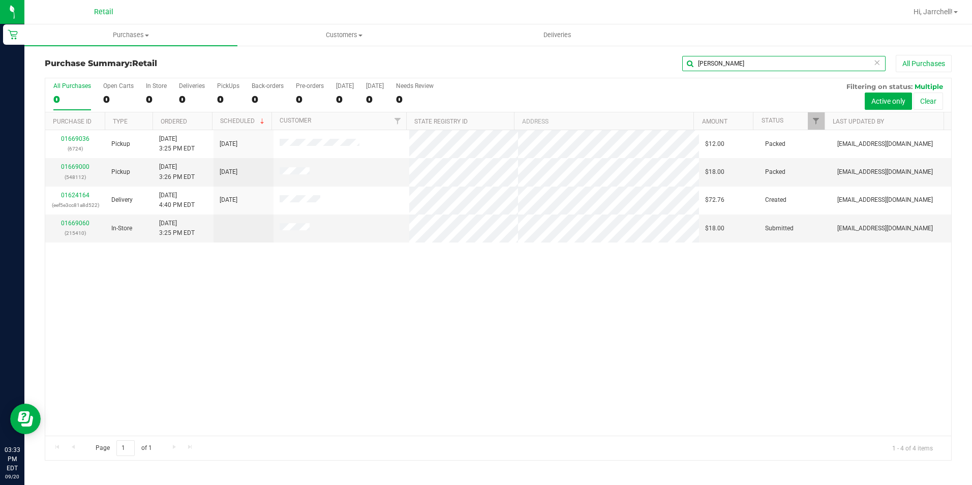
type input "[PERSON_NAME]"
click at [366, 313] on div "01669036 (6724) Pickup [DATE] 3:25 PM EDT 9/20/2025 $12.00 Packed [EMAIL_ADDRES…" at bounding box center [498, 283] width 906 height 306
click at [87, 166] on link "01669000" at bounding box center [75, 166] width 28 height 7
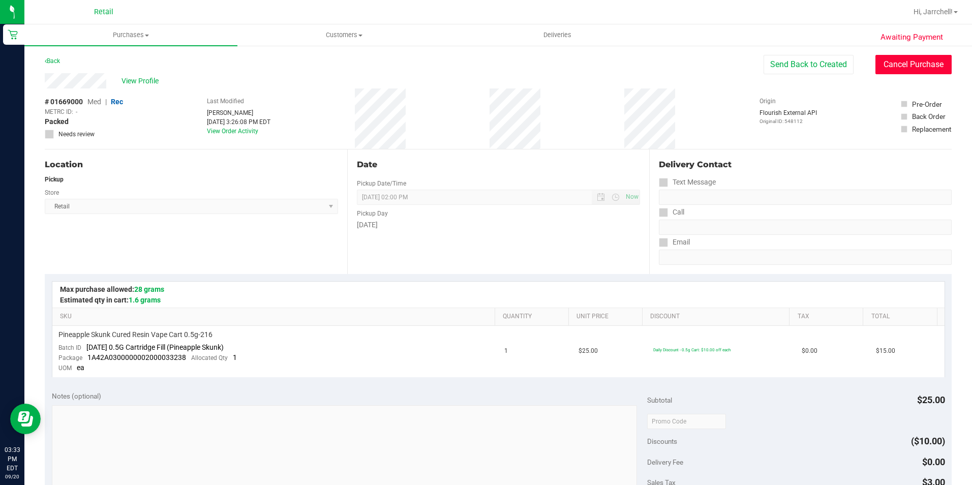
click at [900, 66] on button "Cancel Purchase" at bounding box center [914, 64] width 76 height 19
click at [776, 212] on div "Call" at bounding box center [805, 212] width 293 height 15
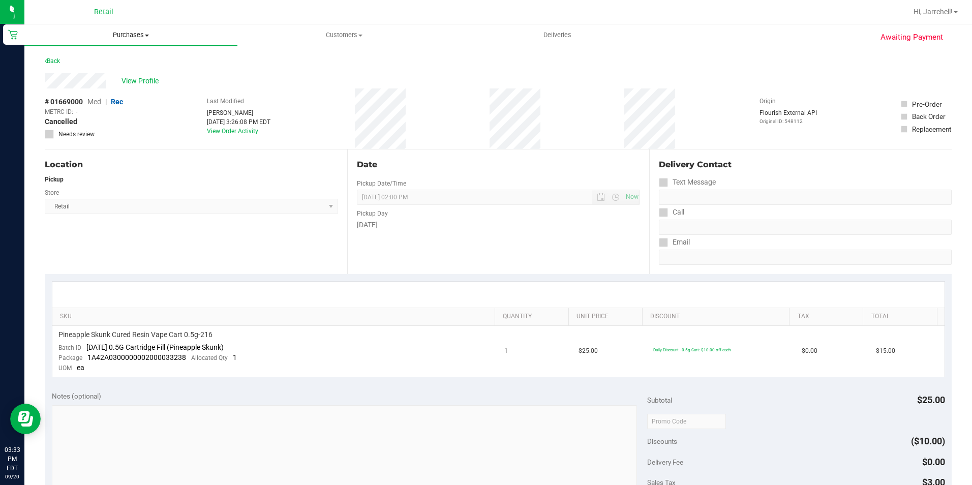
drag, startPoint x: 152, startPoint y: 36, endPoint x: 134, endPoint y: 50, distance: 22.5
click at [150, 37] on span "Purchases" at bounding box center [130, 35] width 213 height 9
click at [109, 62] on span "Summary of purchases" at bounding box center [76, 61] width 104 height 9
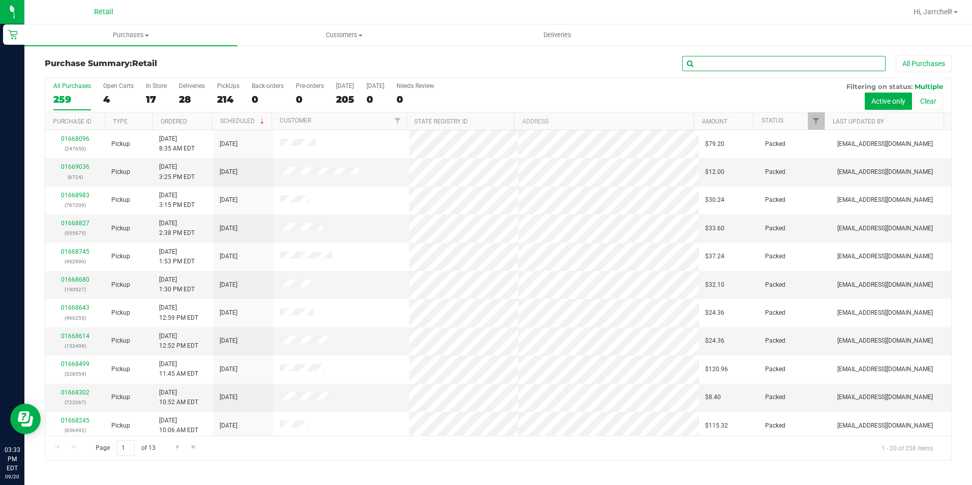
click at [748, 58] on input "text" at bounding box center [783, 63] width 203 height 15
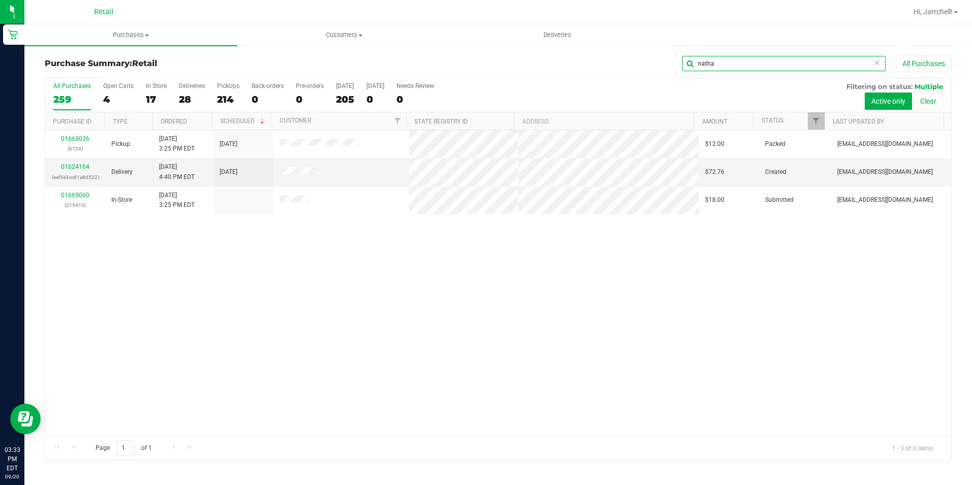
type input "natha"
drag, startPoint x: 278, startPoint y: 274, endPoint x: 261, endPoint y: 182, distance: 94.0
click at [277, 270] on div "01669036 (6724) Pickup [DATE] 3:25 PM EDT 9/20/2025 $12.00 Packed [EMAIL_ADDRES…" at bounding box center [498, 283] width 906 height 306
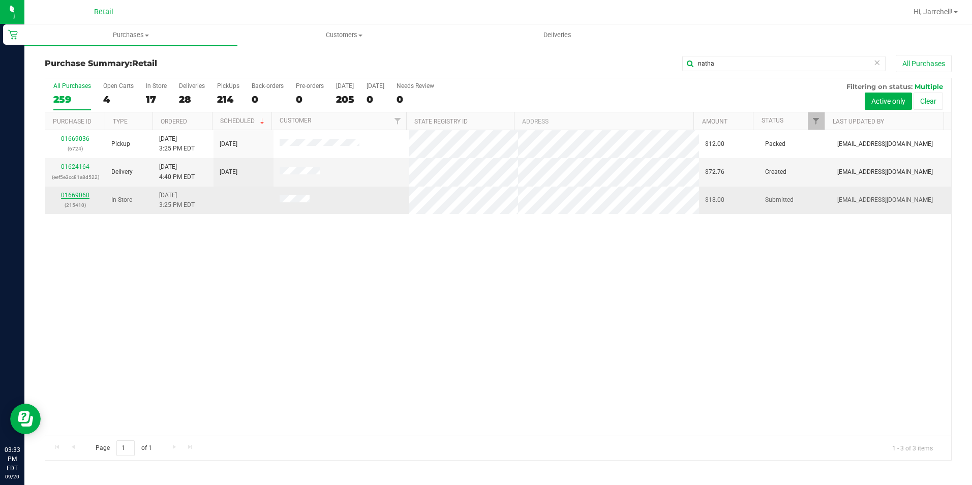
click at [86, 197] on link "01669060" at bounding box center [75, 195] width 28 height 7
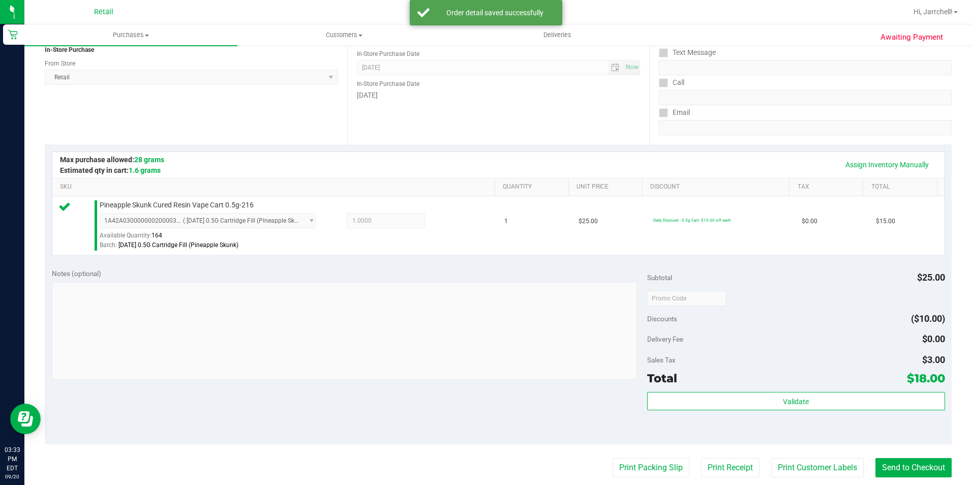
scroll to position [346, 0]
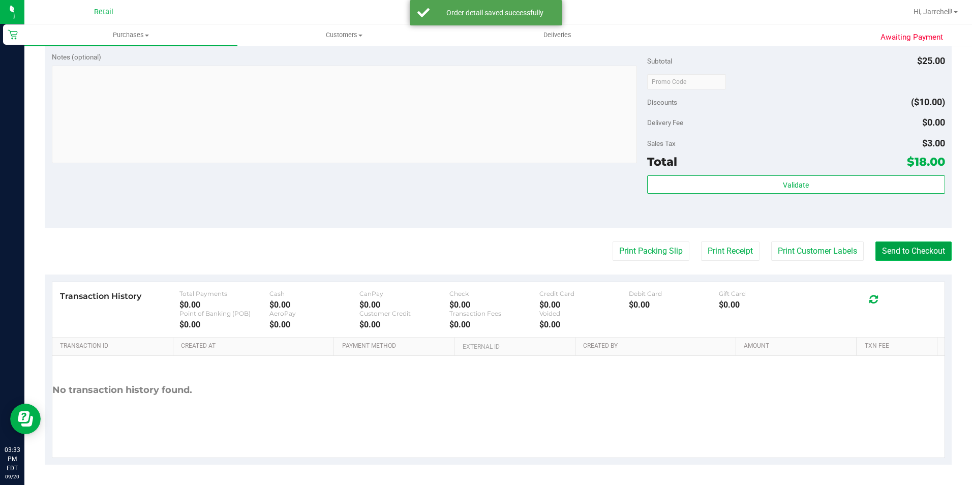
click at [922, 245] on button "Send to Checkout" at bounding box center [914, 251] width 76 height 19
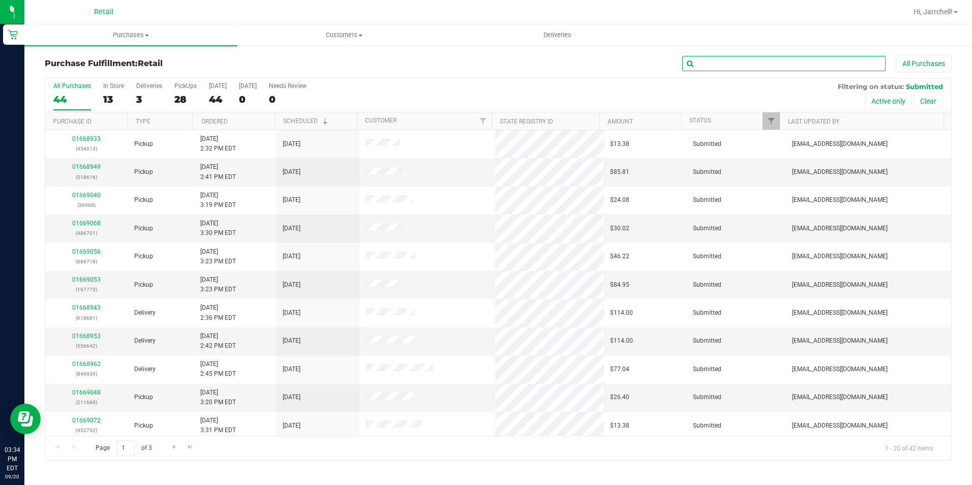
click at [751, 70] on input "text" at bounding box center [783, 63] width 203 height 15
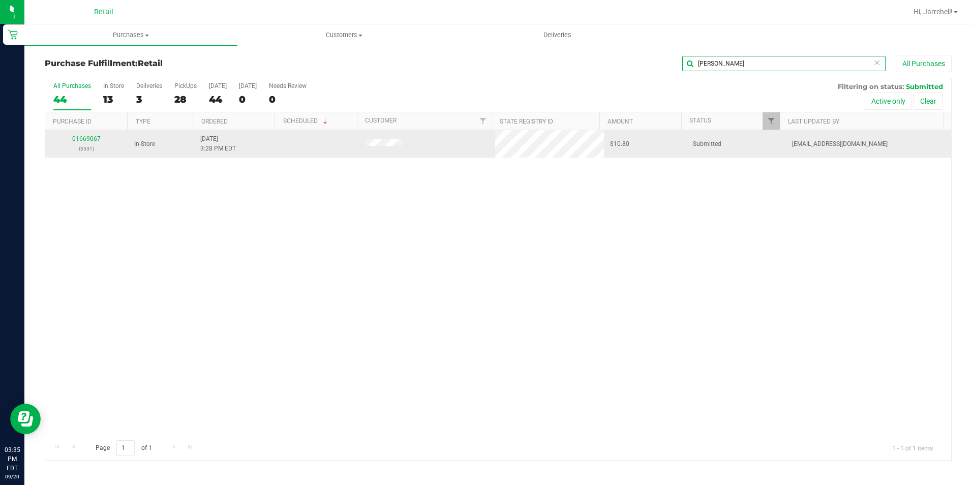
type input "[PERSON_NAME]"
click at [391, 264] on div "01669067 (3531) In-Store [DATE] 3:28 PM EDT $10.80 Submitted [EMAIL_ADDRESS][DO…" at bounding box center [498, 283] width 906 height 306
click at [92, 139] on link "01669067" at bounding box center [86, 138] width 28 height 7
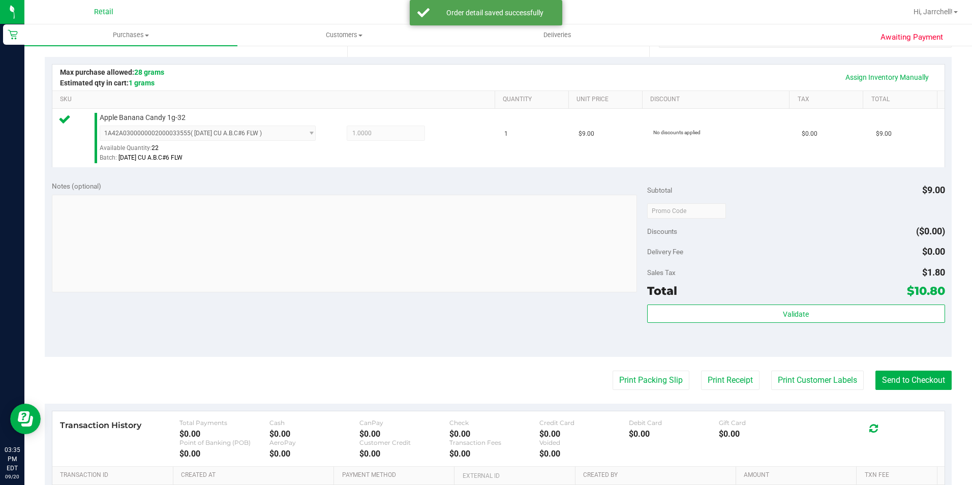
scroll to position [305, 0]
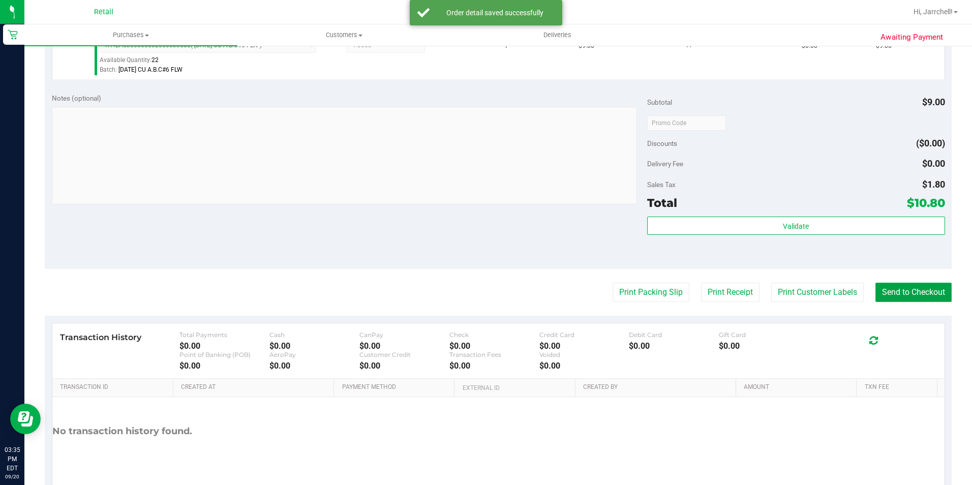
click at [923, 283] on button "Send to Checkout" at bounding box center [914, 292] width 76 height 19
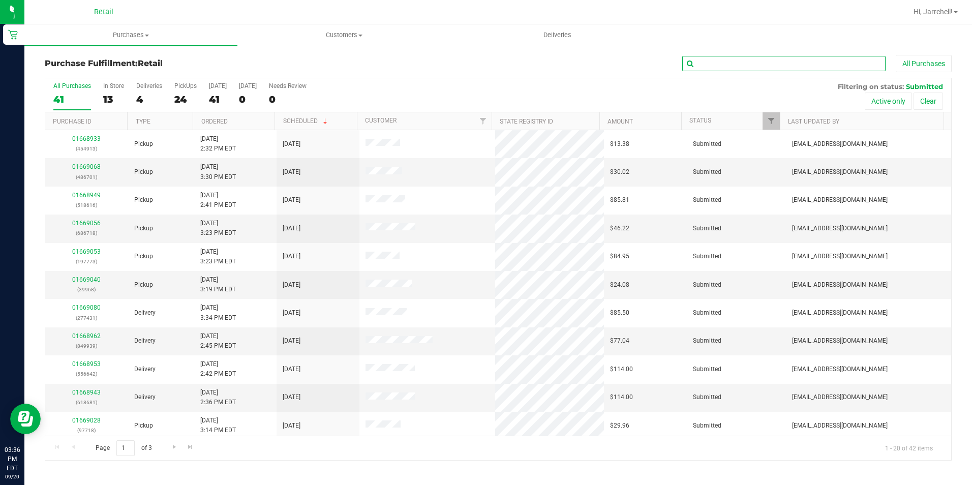
click at [807, 59] on input "text" at bounding box center [783, 63] width 203 height 15
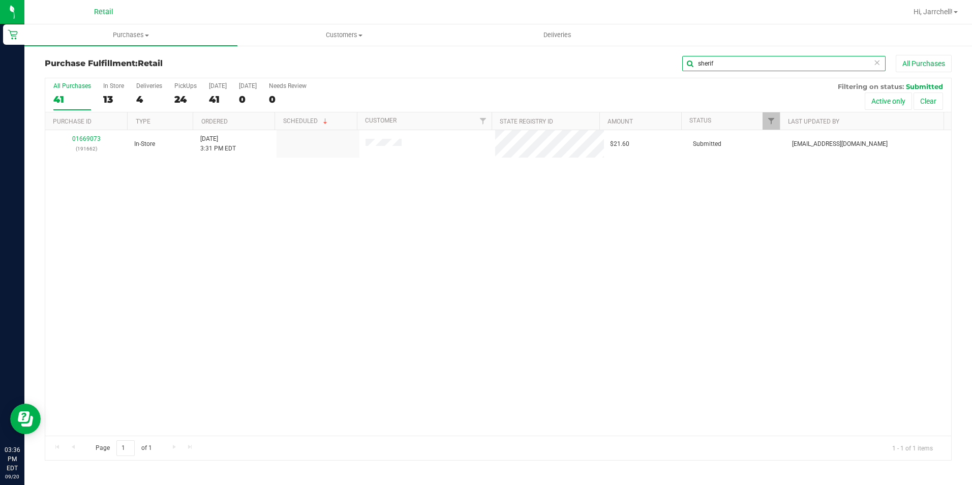
type input "sherif"
click at [395, 285] on div "01669073 (191662) In-Store [DATE] 3:31 PM EDT $21.60 Submitted [EMAIL_ADDRESS][…" at bounding box center [498, 283] width 906 height 306
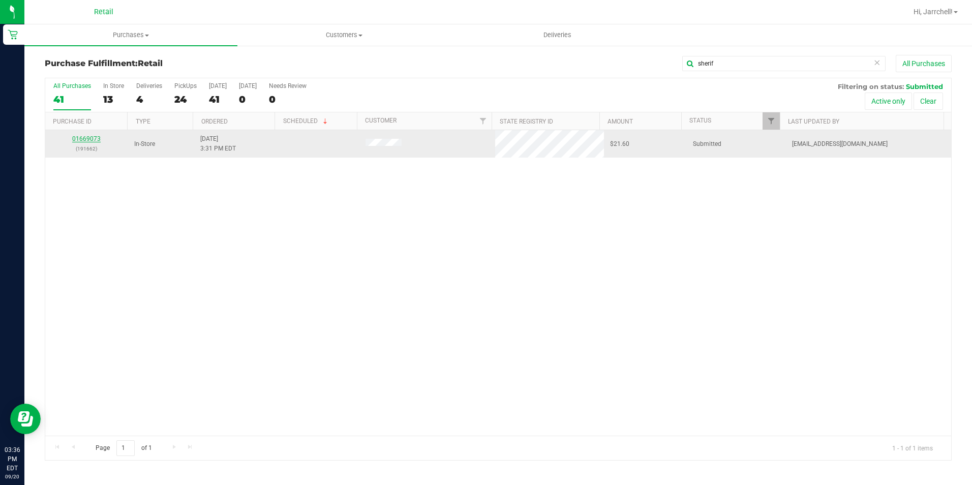
click at [97, 139] on link "01669073" at bounding box center [86, 138] width 28 height 7
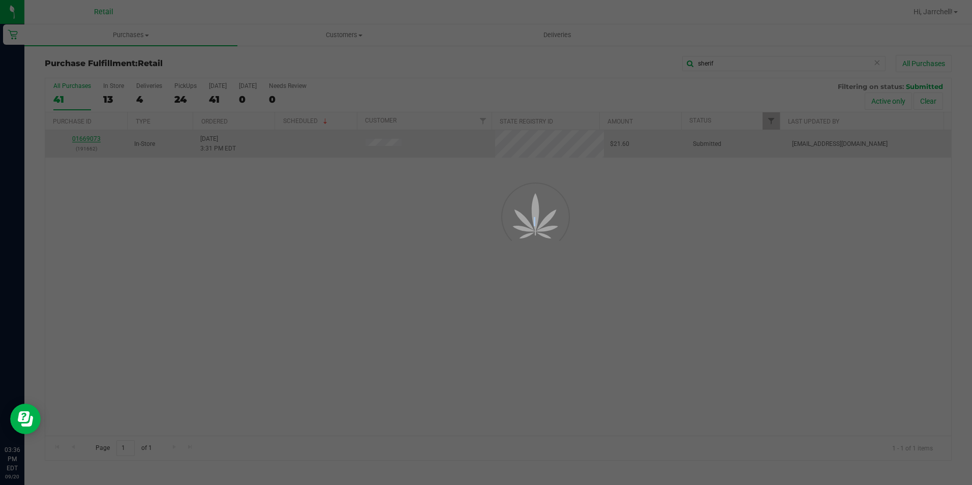
click at [97, 139] on div at bounding box center [486, 242] width 972 height 485
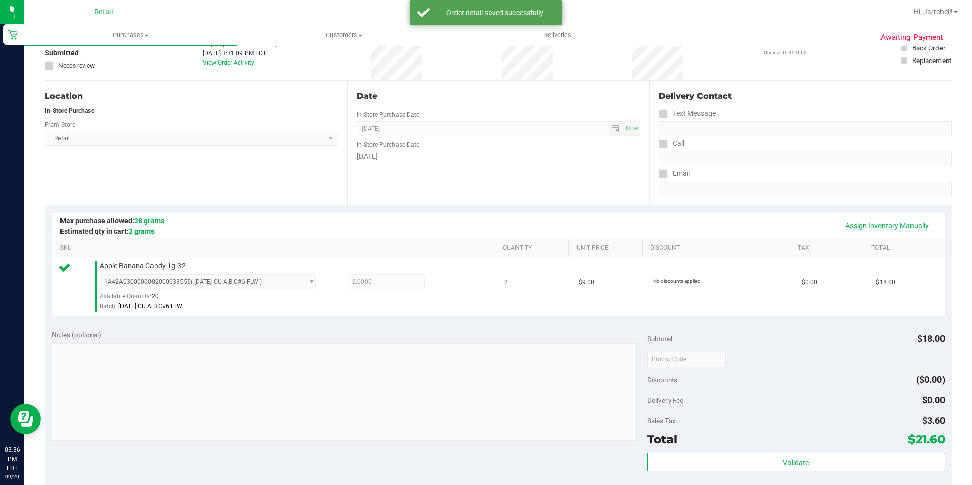
scroll to position [153, 0]
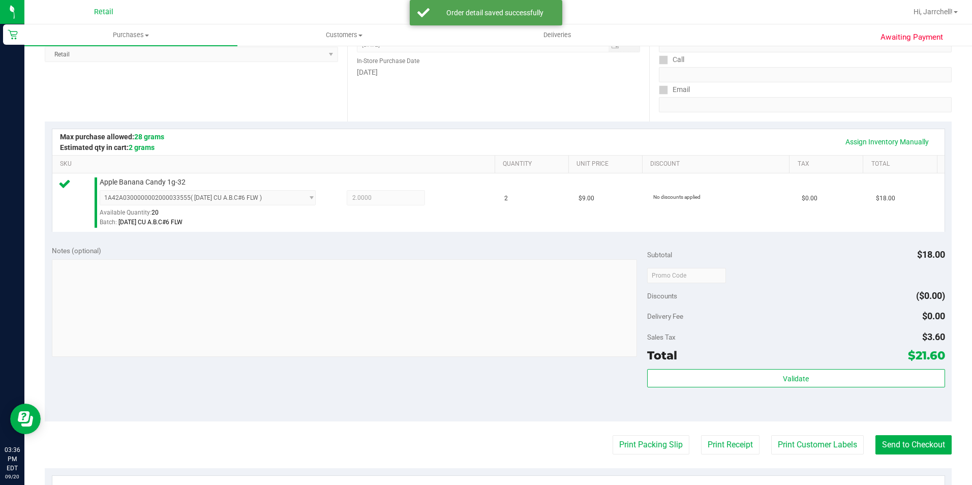
drag, startPoint x: 476, startPoint y: 238, endPoint x: 619, endPoint y: 279, distance: 149.2
click at [507, 248] on purchase-details "Back Edit Purchase Cancel Purchase View Profile # 01669073 Med | Rec METRC ID: …" at bounding box center [498, 280] width 907 height 756
click at [914, 451] on button "Send to Checkout" at bounding box center [914, 444] width 76 height 19
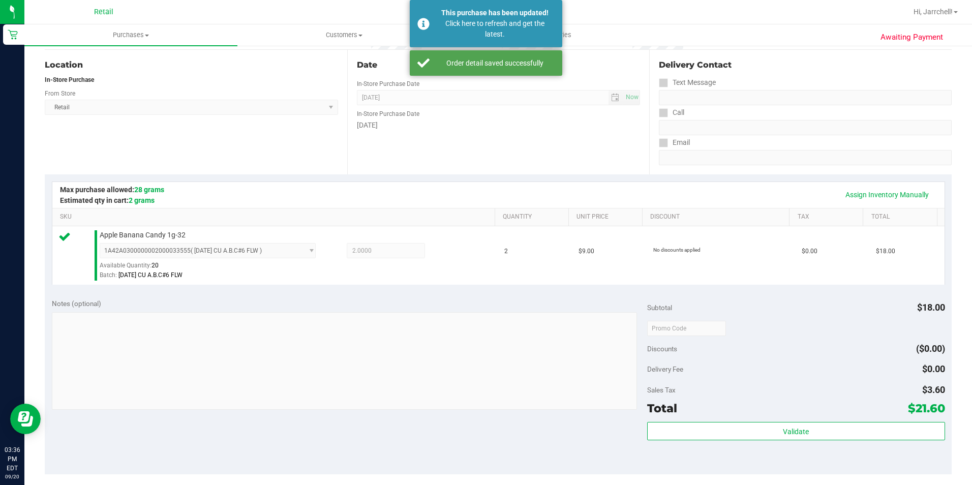
scroll to position [51, 0]
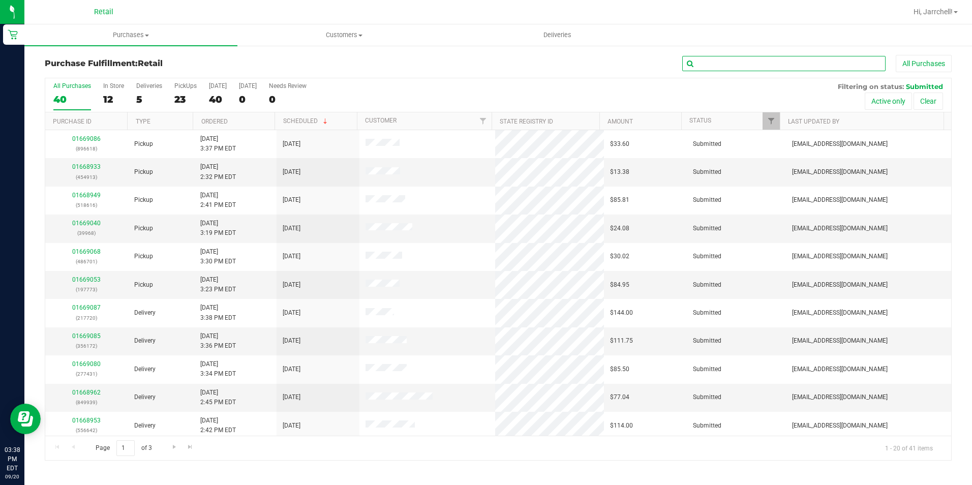
click at [816, 65] on input "text" at bounding box center [783, 63] width 203 height 15
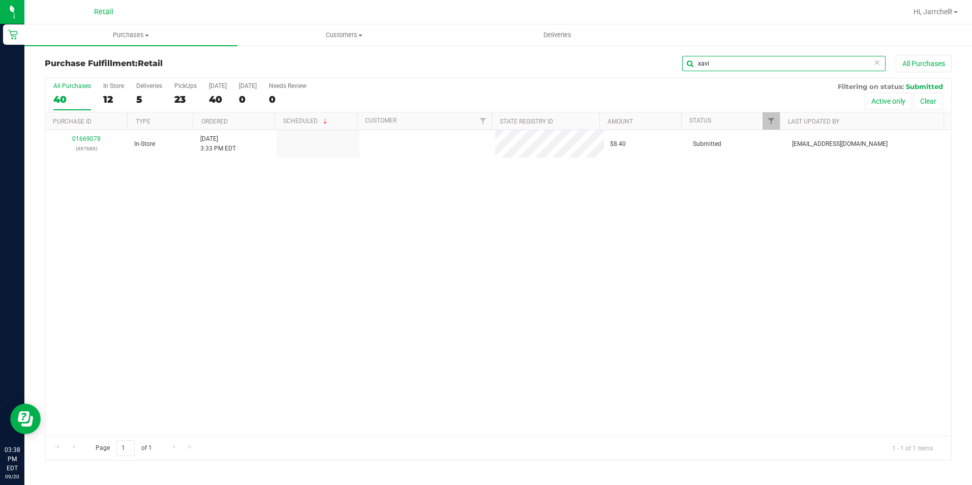
type input "xavi"
drag, startPoint x: 371, startPoint y: 328, endPoint x: 359, endPoint y: 311, distance: 21.2
click at [359, 311] on div "01669078 (497689) In-Store [DATE] 3:33 PM EDT $8.40 Submitted [EMAIL_ADDRESS][D…" at bounding box center [498, 283] width 906 height 306
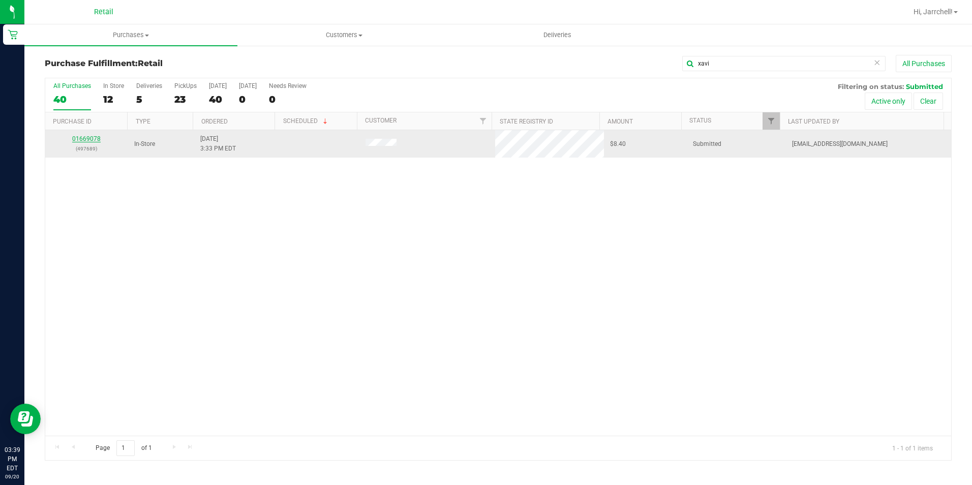
click at [96, 140] on link "01669078" at bounding box center [86, 138] width 28 height 7
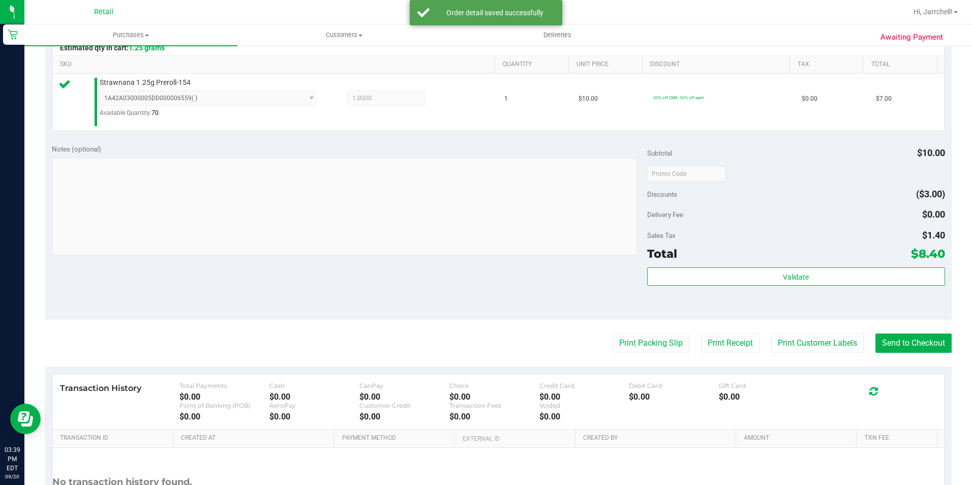
scroll to position [305, 0]
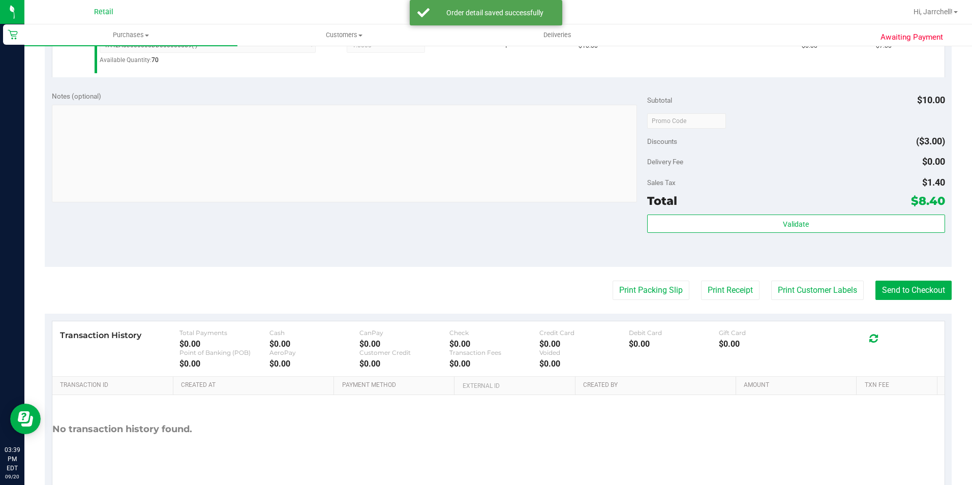
click at [679, 64] on td "30% off CMS: 30% off each" at bounding box center [721, 49] width 148 height 56
click at [907, 294] on button "Send to Checkout" at bounding box center [914, 290] width 76 height 19
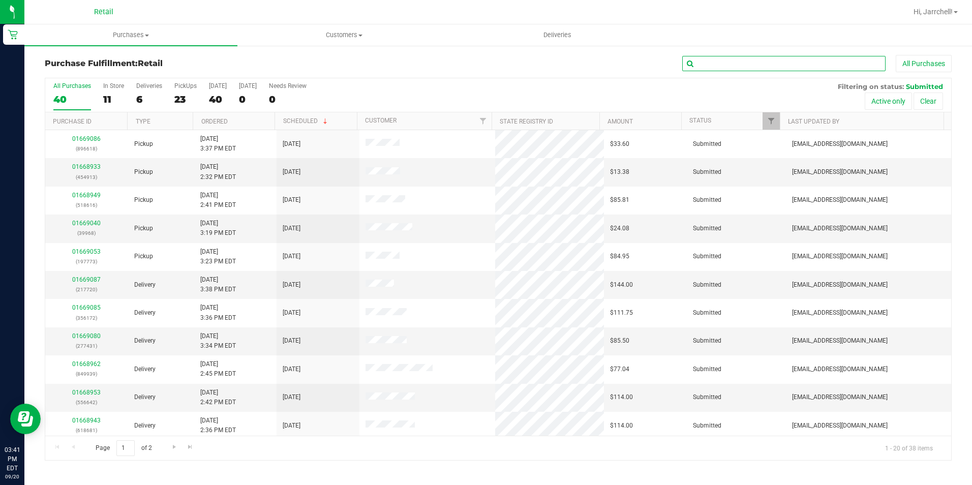
click at [761, 65] on input "text" at bounding box center [783, 63] width 203 height 15
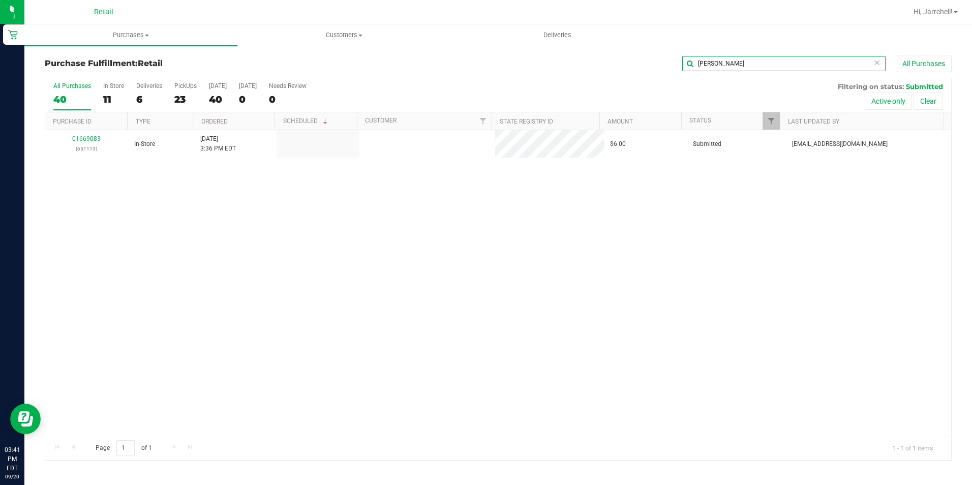
type input "[PERSON_NAME]"
click at [716, 263] on div "01669083 (651113) In-Store [DATE] 3:36 PM EDT $6.00 Submitted [EMAIL_ADDRESS][D…" at bounding box center [498, 283] width 906 height 306
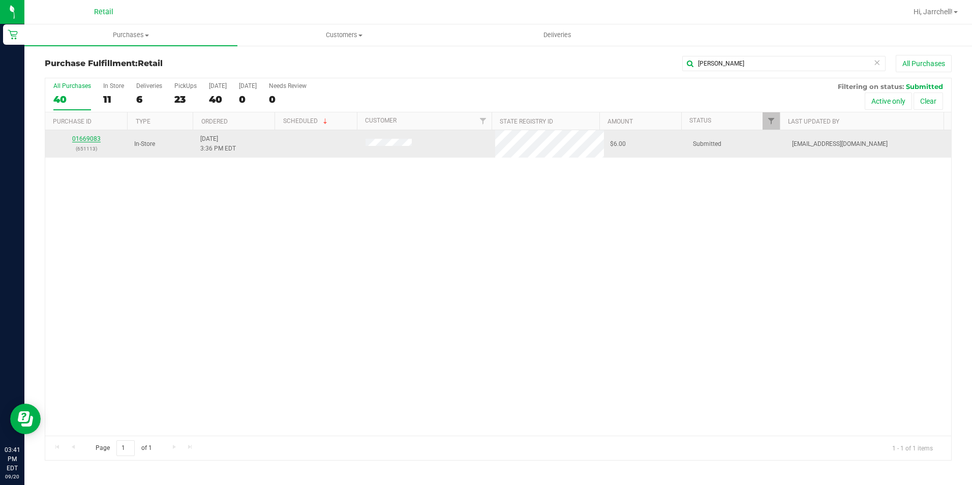
click at [88, 138] on link "01669083" at bounding box center [86, 138] width 28 height 7
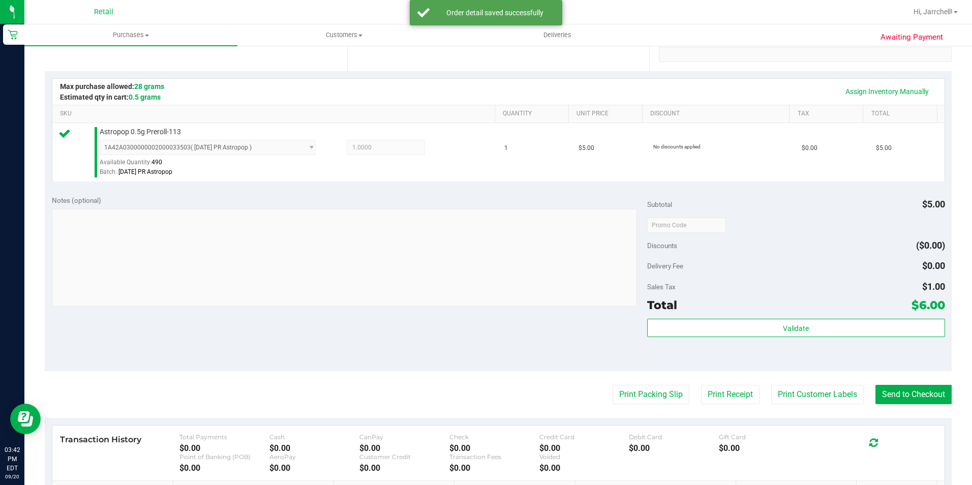
scroll to position [305, 0]
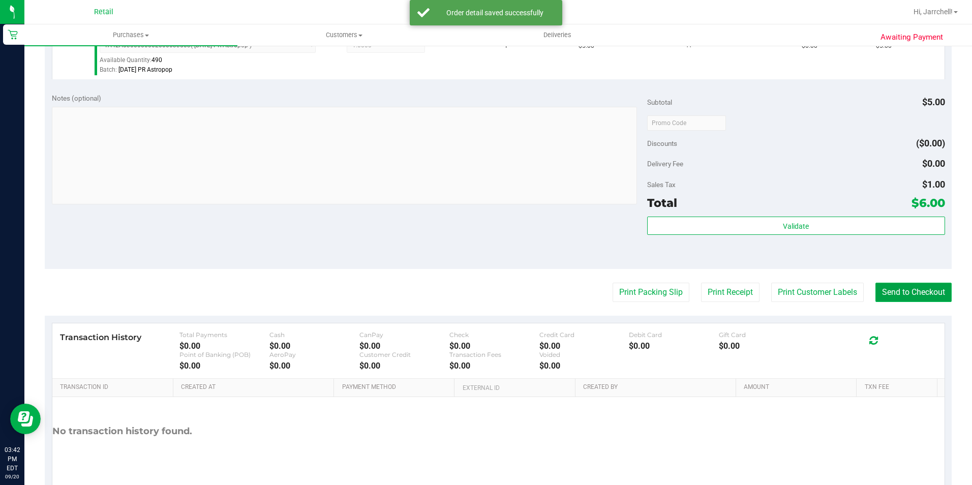
click at [926, 290] on button "Send to Checkout" at bounding box center [914, 292] width 76 height 19
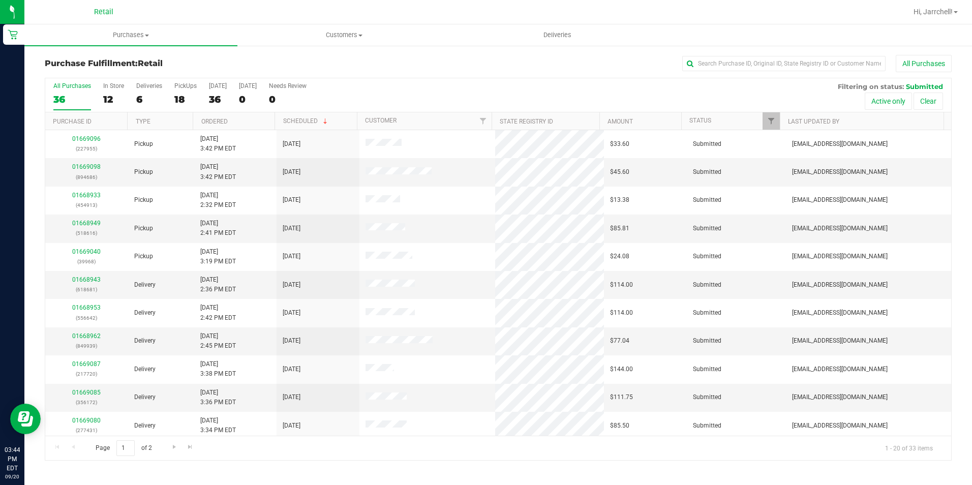
click at [770, 55] on div "All Purchases" at bounding box center [649, 63] width 605 height 17
click at [751, 62] on input "text" at bounding box center [783, 63] width 203 height 15
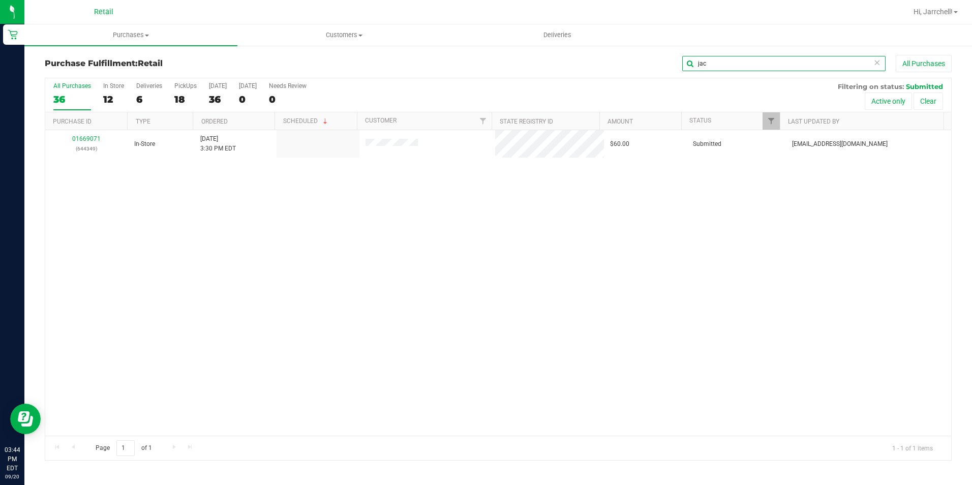
type input "jac"
click at [447, 380] on div "01669071 (644349) In-Store [DATE] 3:30 PM EDT $60.00 Submitted [EMAIL_ADDRESS][…" at bounding box center [498, 283] width 906 height 306
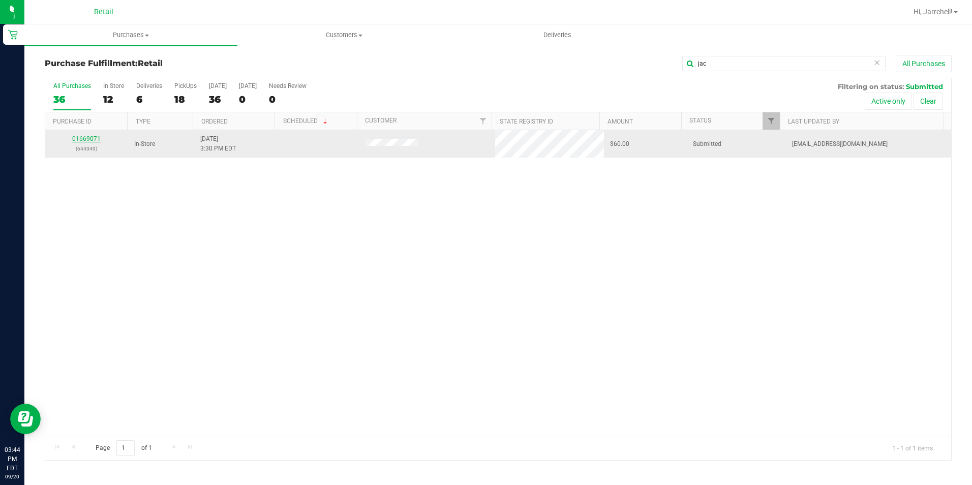
click at [87, 136] on link "01669071" at bounding box center [86, 138] width 28 height 7
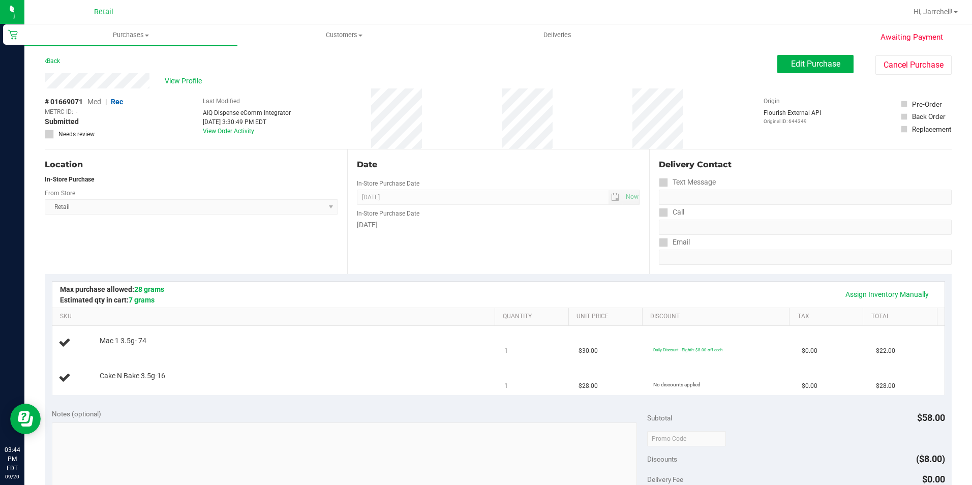
click at [646, 159] on div "Location In-Store Purchase From Store Retail Select Store Retail Date In-Store …" at bounding box center [498, 211] width 907 height 125
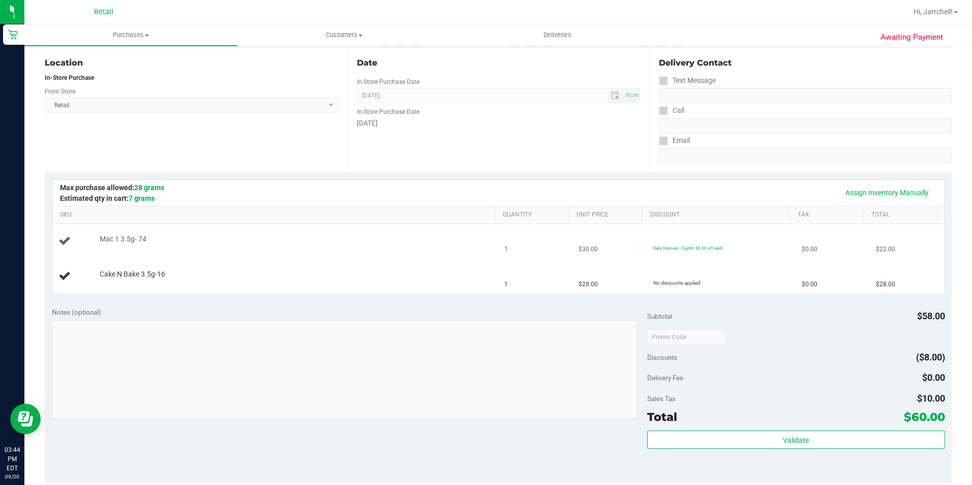
click at [465, 247] on div "Mac 1 3.5g- 74" at bounding box center [275, 241] width 434 height 14
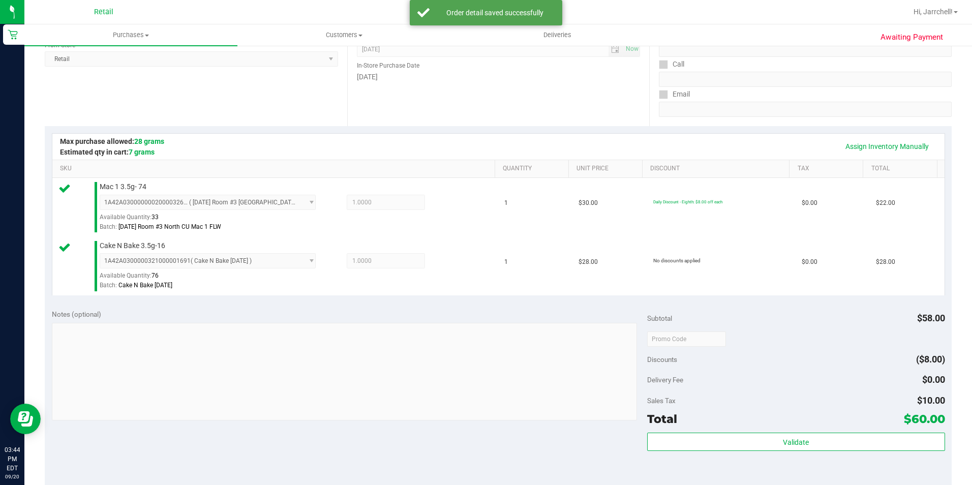
scroll to position [254, 0]
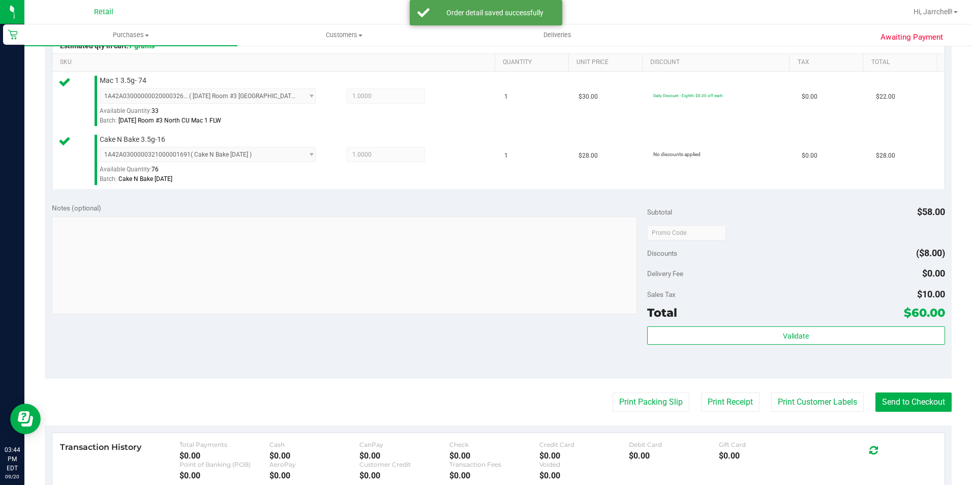
drag, startPoint x: 466, startPoint y: 347, endPoint x: 666, endPoint y: 357, distance: 200.0
click at [479, 349] on div "Notes (optional) Subtotal $58.00 Discounts ($8.00) Delivery Fee $0.00 Sales Tax…" at bounding box center [498, 287] width 907 height 183
click at [909, 401] on button "Send to Checkout" at bounding box center [914, 402] width 76 height 19
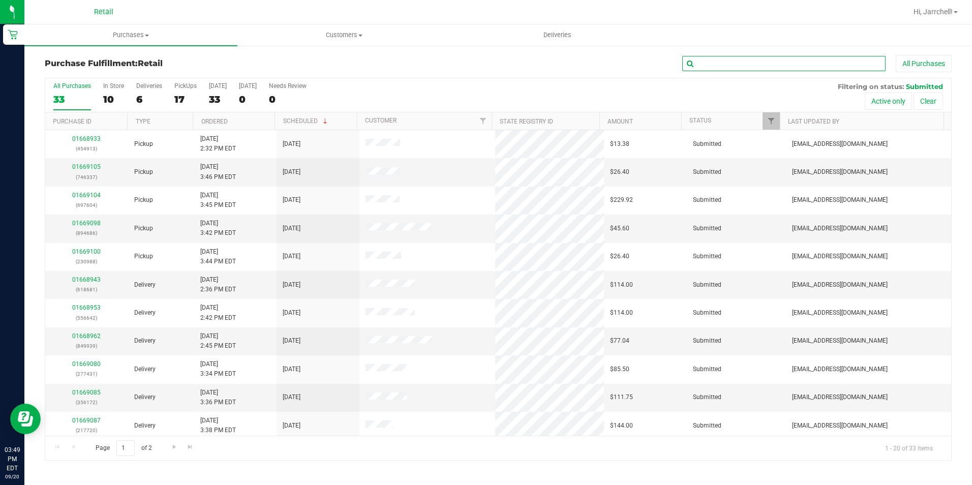
click at [797, 65] on input "text" at bounding box center [783, 63] width 203 height 15
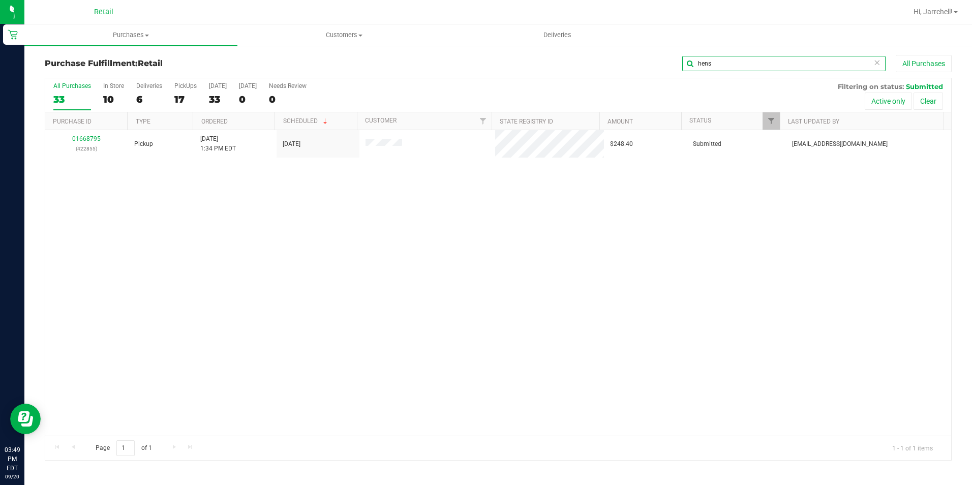
type input "hens"
drag, startPoint x: 306, startPoint y: 240, endPoint x: 61, endPoint y: 113, distance: 276.5
click at [292, 228] on div "01668795 (422855) Pickup [DATE] 1:34 PM EDT 9/20/2025 $248.40 Submitted [EMAIL_…" at bounding box center [498, 283] width 906 height 306
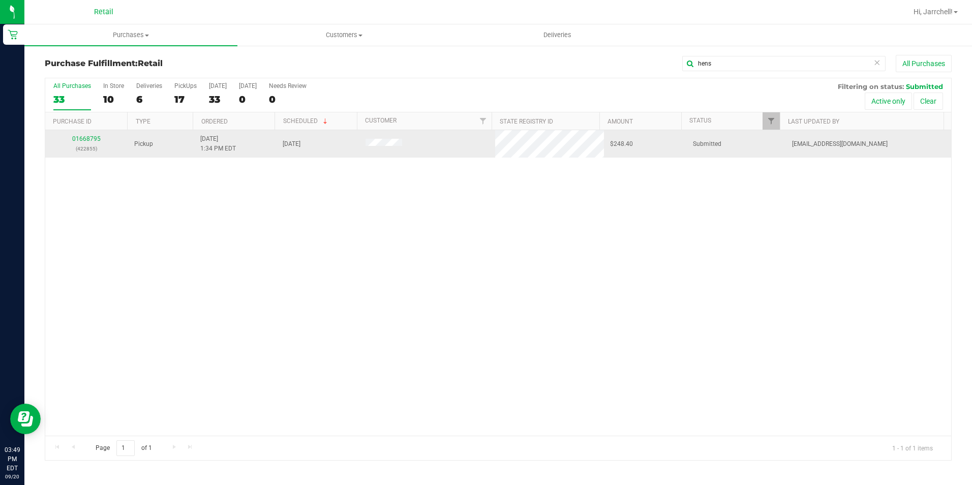
click at [86, 134] on div "01668795 (422855)" at bounding box center [86, 143] width 71 height 19
click at [83, 138] on link "01668795" at bounding box center [86, 138] width 28 height 7
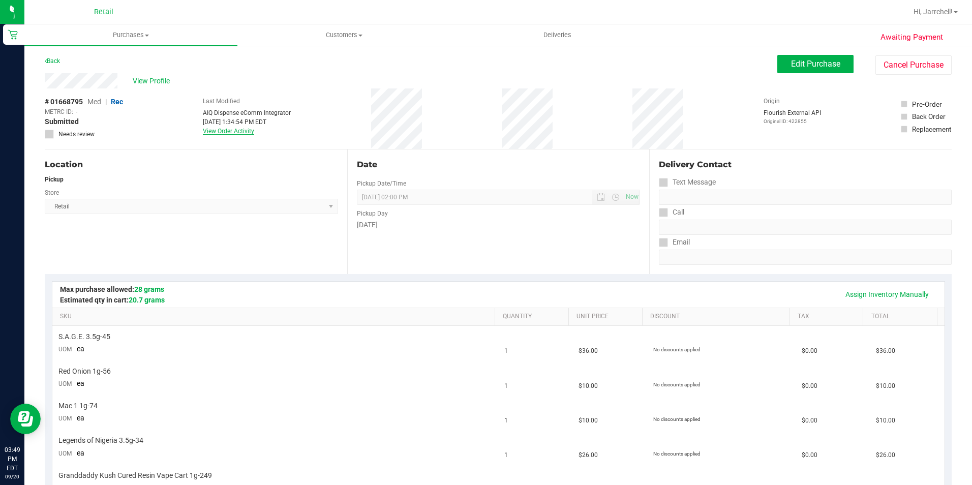
click at [232, 133] on link "View Order Activity" at bounding box center [228, 131] width 51 height 7
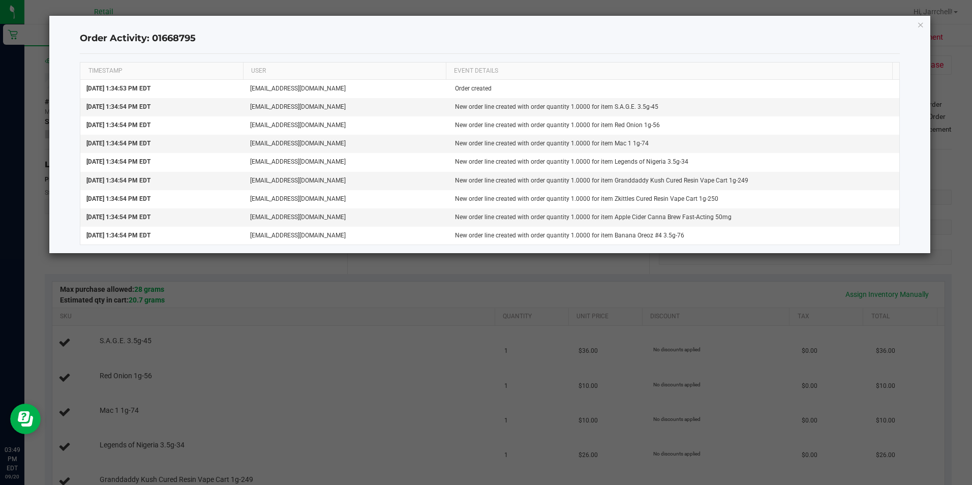
drag, startPoint x: 451, startPoint y: 45, endPoint x: 518, endPoint y: 39, distance: 66.9
click at [453, 43] on div "Order Activity: 01668795" at bounding box center [490, 39] width 820 height 30
click at [915, 25] on div "Order Activity: 01668795 TIMESTAMP USER EVENT DETAILS [DATE] 1:34:53 PM EDT [EM…" at bounding box center [489, 134] width 881 height 237
click at [922, 28] on icon "button" at bounding box center [920, 24] width 7 height 12
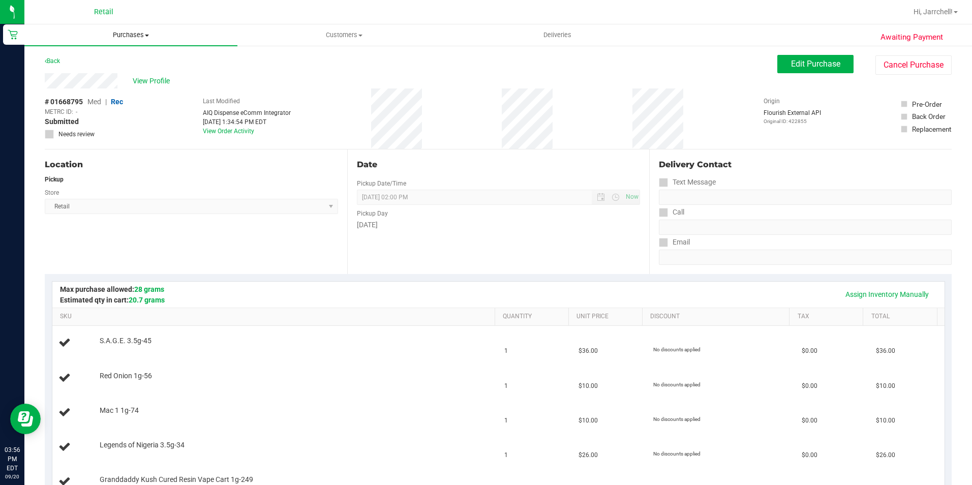
click at [148, 33] on span "Purchases" at bounding box center [130, 35] width 213 height 9
click at [125, 58] on span "Summary of purchases" at bounding box center [76, 61] width 104 height 9
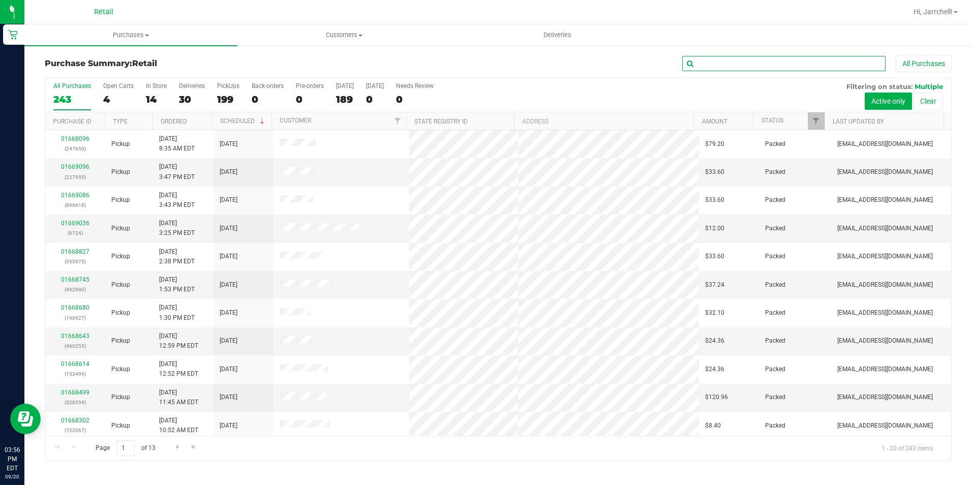
click at [704, 63] on input "text" at bounding box center [783, 63] width 203 height 15
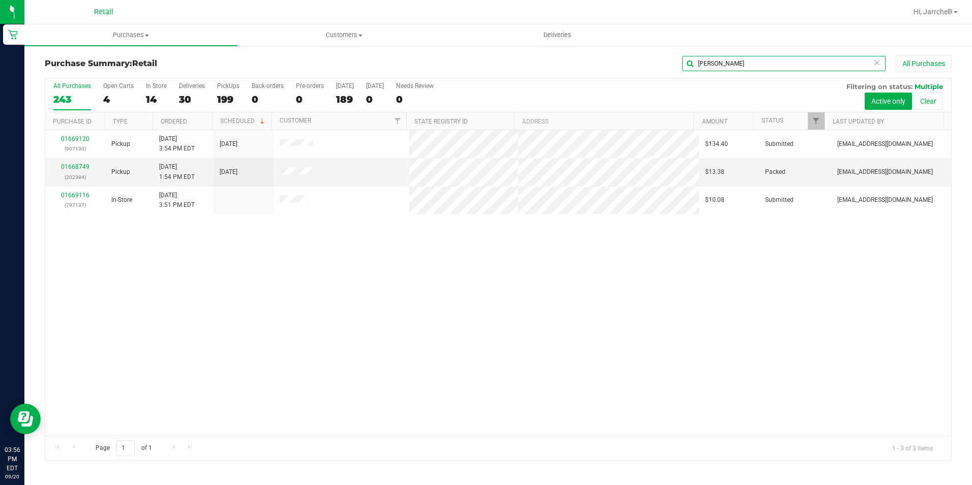
type input "perry"
drag, startPoint x: 306, startPoint y: 272, endPoint x: 171, endPoint y: 78, distance: 236.1
click at [295, 250] on div "01669120 (907130) Pickup 9/20/2025 3:54 PM EDT 9/20/2025 $134.40 Submitted aiqe…" at bounding box center [498, 283] width 906 height 306
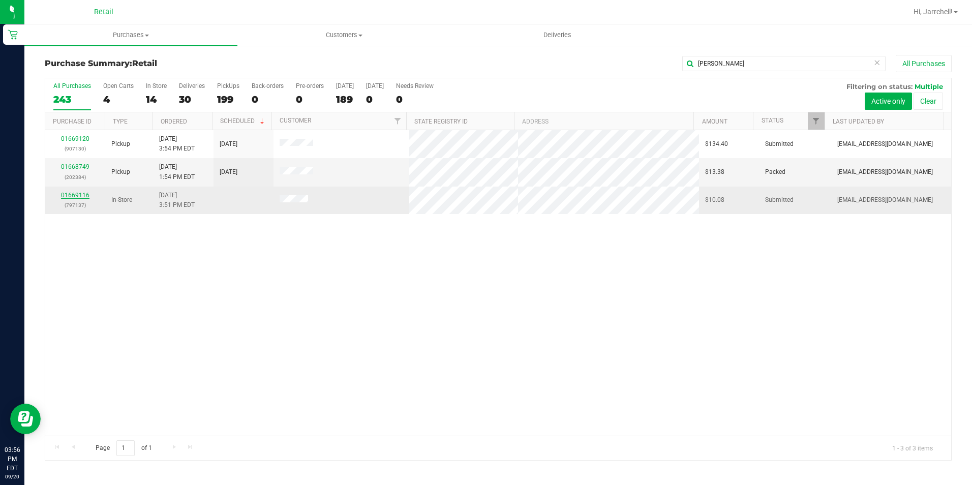
click at [70, 196] on link "01669116" at bounding box center [75, 195] width 28 height 7
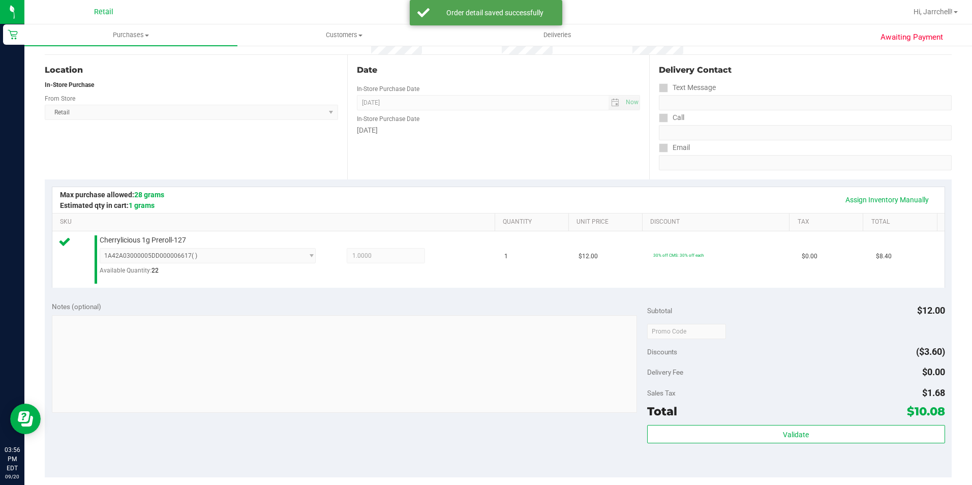
scroll to position [203, 0]
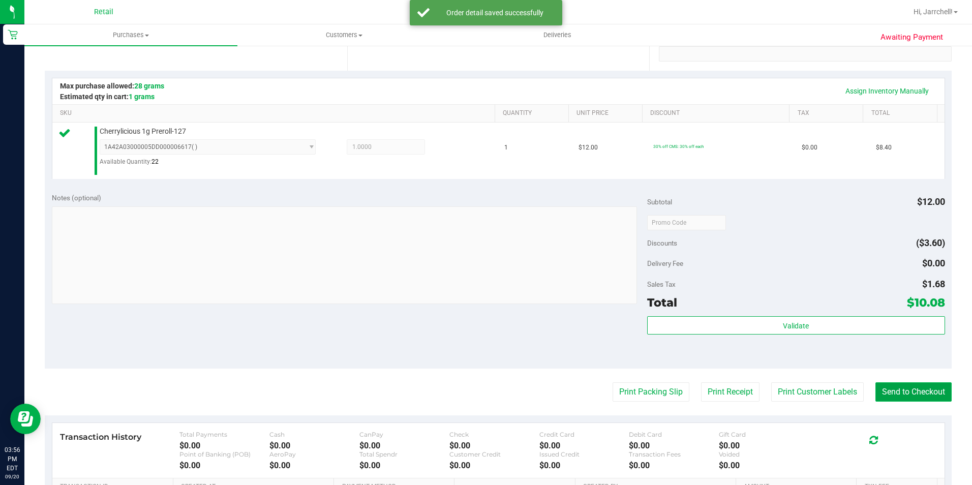
click at [922, 391] on button "Send to Checkout" at bounding box center [914, 391] width 76 height 19
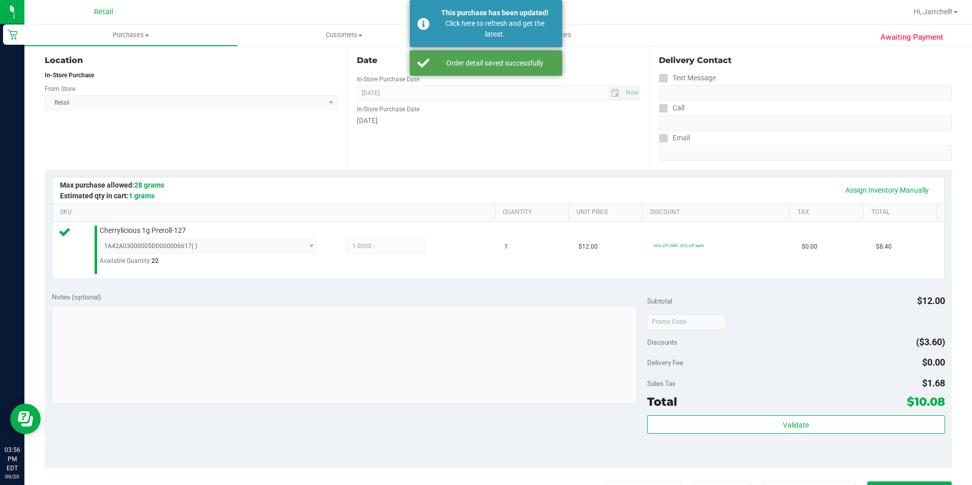
scroll to position [51, 0]
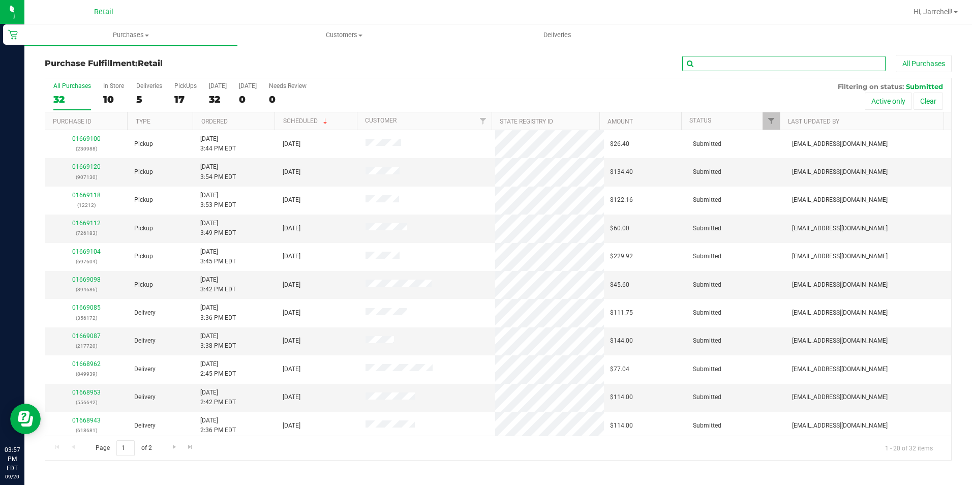
click at [743, 57] on input "text" at bounding box center [783, 63] width 203 height 15
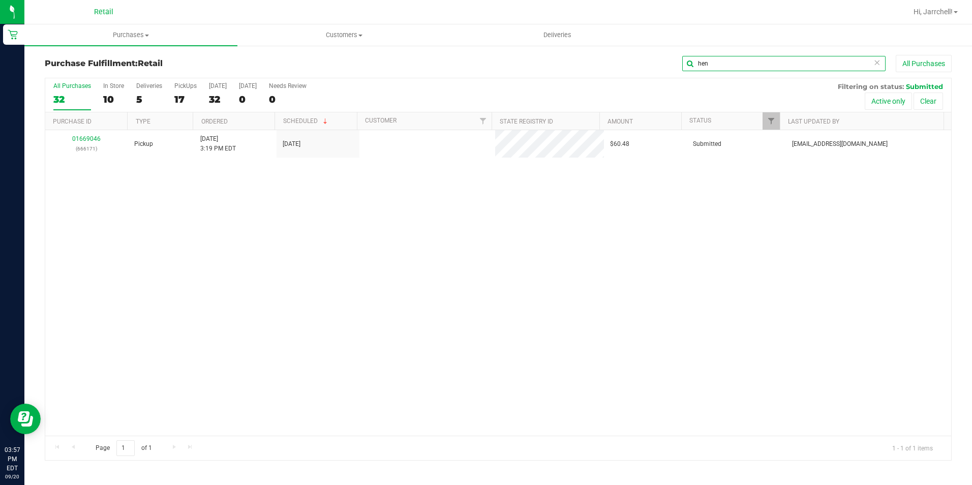
click at [738, 64] on input "hen" at bounding box center [783, 63] width 203 height 15
click at [562, 247] on div "01669046 (666171) Pickup 9/20/2025 3:19 PM EDT 9/20/2025 $60.48 Submitted aiqec…" at bounding box center [498, 283] width 906 height 306
click at [719, 66] on input "hen" at bounding box center [783, 63] width 203 height 15
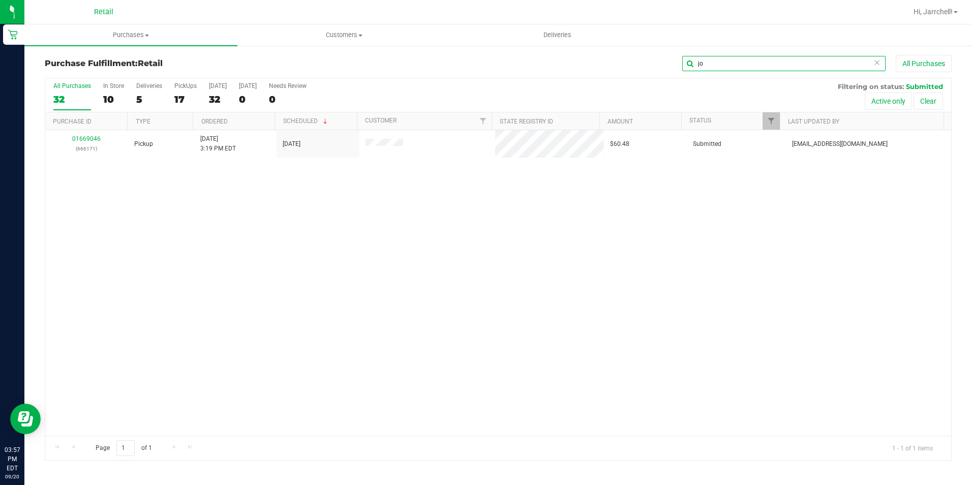
type input "j"
click at [764, 67] on input "hens" at bounding box center [783, 63] width 203 height 15
type input "h"
type input "john"
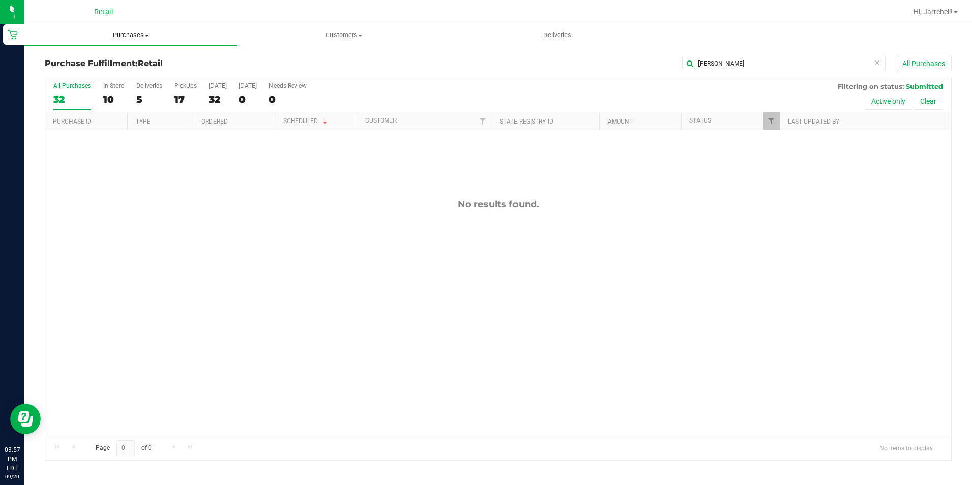
click at [141, 38] on span "Purchases" at bounding box center [130, 35] width 213 height 9
click at [135, 57] on li "Summary of purchases" at bounding box center [130, 61] width 213 height 12
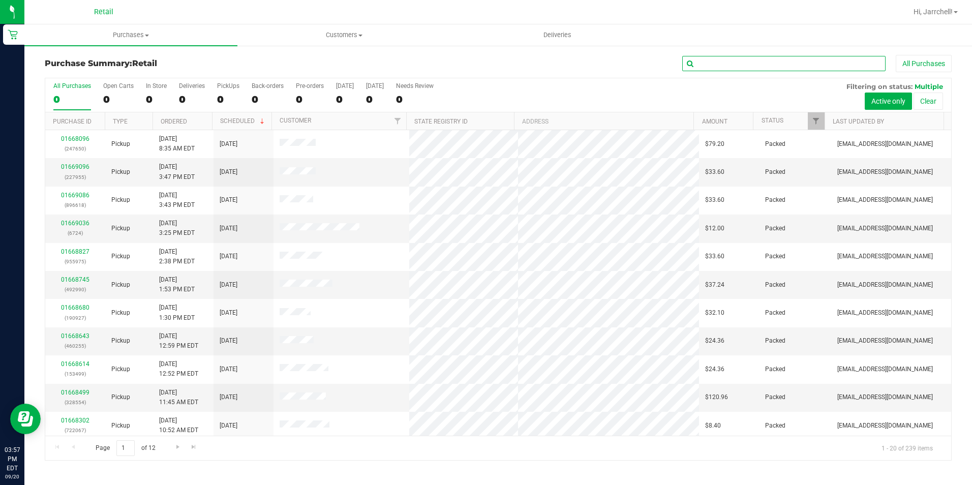
click at [743, 66] on input "text" at bounding box center [783, 63] width 203 height 15
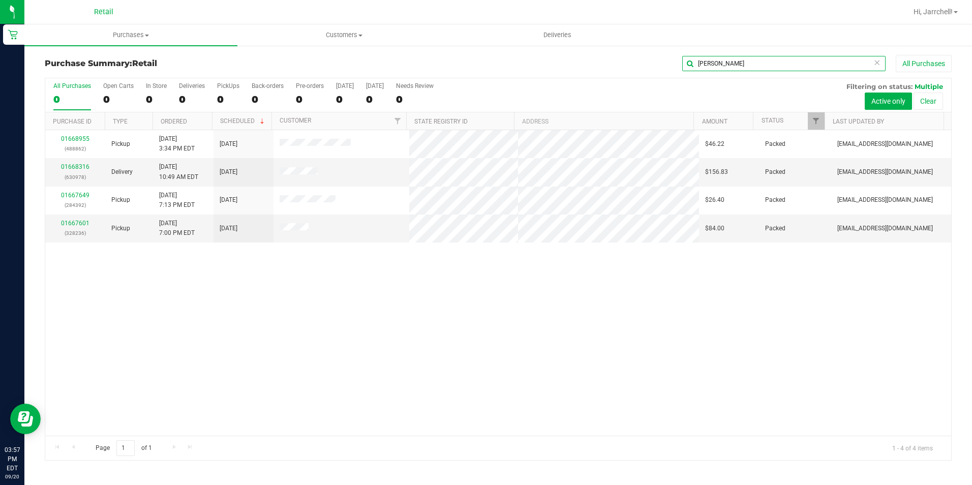
type input "john"
click at [366, 289] on div "01668955 (488862) Pickup 9/20/2025 3:34 PM EDT 9/20/2025 $46.22 Packed chodgkin…" at bounding box center [498, 283] width 906 height 306
click at [224, 267] on div "01668955 (488862) Pickup 9/20/2025 3:34 PM EDT 9/20/2025 $46.22 Packed chodgkin…" at bounding box center [498, 283] width 906 height 306
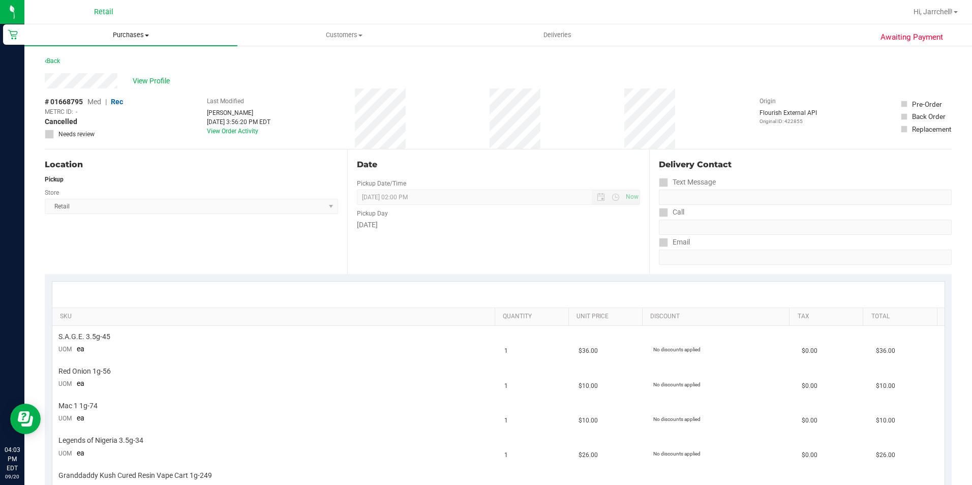
click at [122, 38] on span "Purchases" at bounding box center [130, 35] width 213 height 9
click at [128, 55] on li "Summary of purchases" at bounding box center [130, 61] width 213 height 12
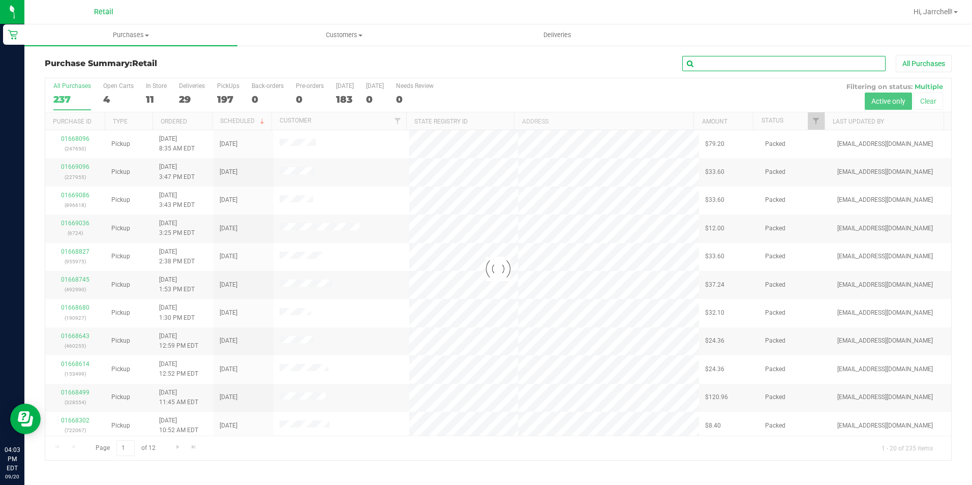
click at [793, 57] on input "text" at bounding box center [783, 63] width 203 height 15
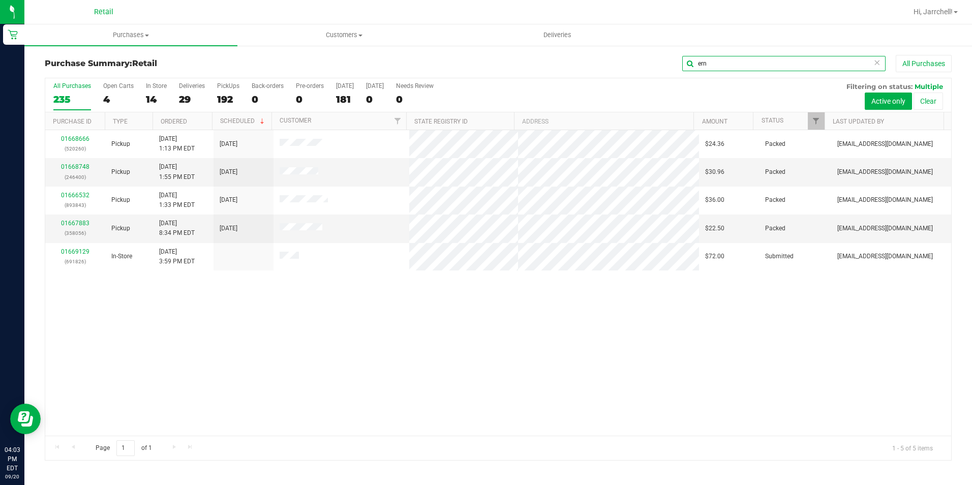
type input "ern"
drag, startPoint x: 276, startPoint y: 331, endPoint x: 270, endPoint y: 324, distance: 9.5
click at [273, 328] on div "01668666 (520260) Pickup 9/20/2025 1:13 PM EDT 9/20/2025 $24.36 Packed mbaker@s…" at bounding box center [498, 283] width 906 height 306
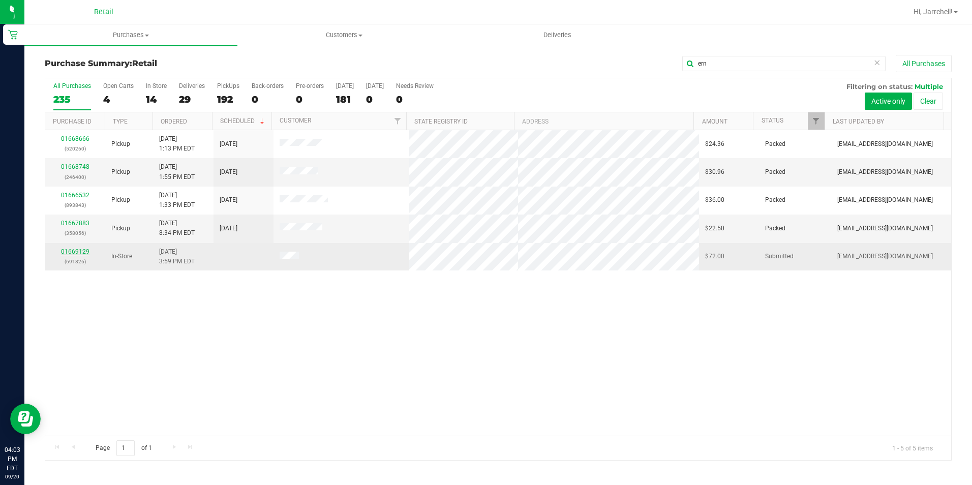
click at [86, 250] on link "01669129" at bounding box center [75, 251] width 28 height 7
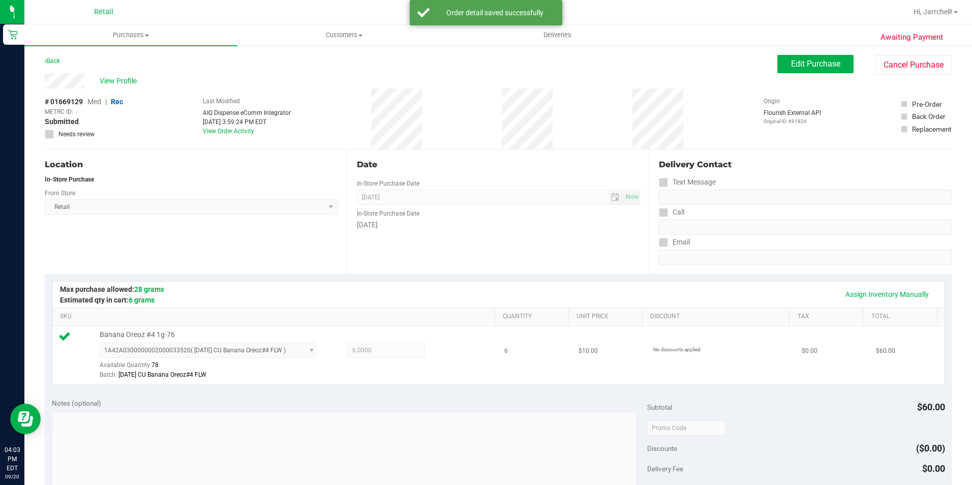
scroll to position [254, 0]
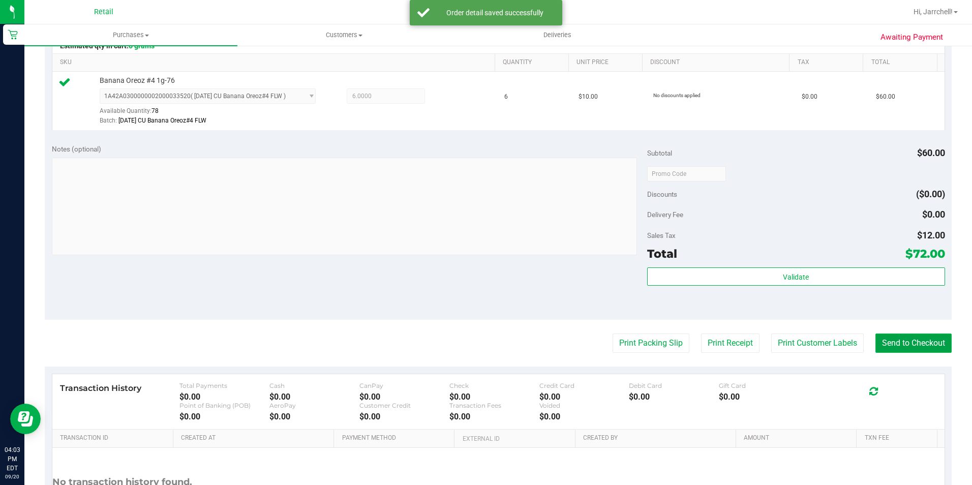
click at [903, 342] on button "Send to Checkout" at bounding box center [914, 343] width 76 height 19
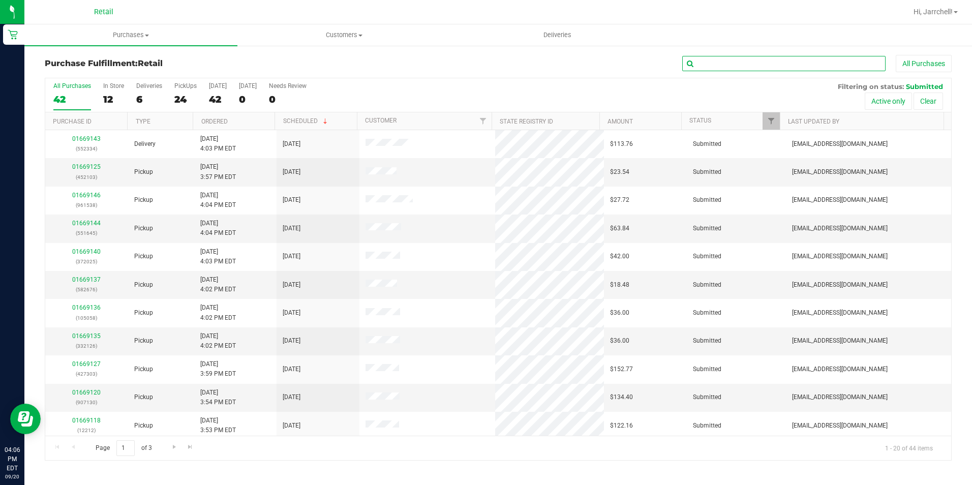
click at [721, 64] on input "text" at bounding box center [783, 63] width 203 height 15
type input "g"
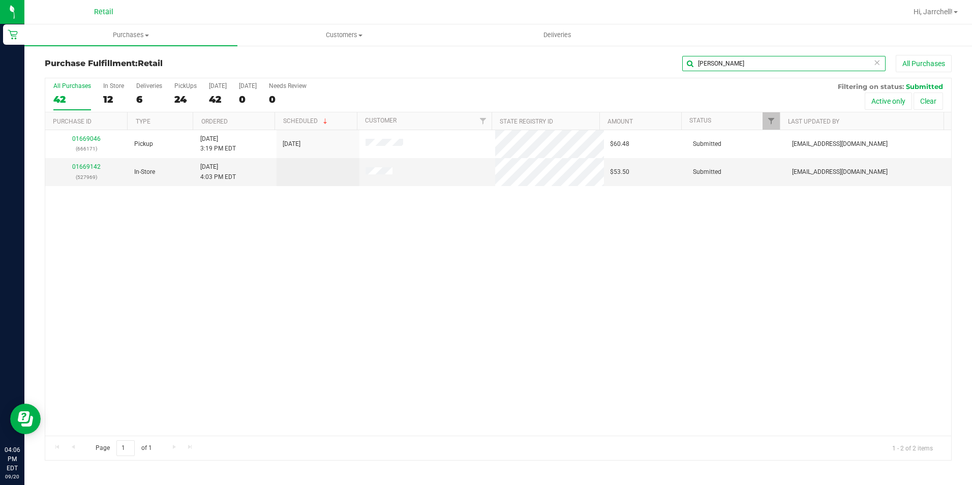
type input "rego"
click at [411, 344] on div "01669046 (666171) Pickup 9/20/2025 3:19 PM EDT 9/20/2025 $60.48 Submitted aiqec…" at bounding box center [498, 283] width 906 height 306
click at [404, 314] on div "01669046 (666171) Pickup 9/20/2025 3:19 PM EDT 9/20/2025 $60.48 Submitted aiqec…" at bounding box center [498, 283] width 906 height 306
click at [492, 216] on div "01669046 (666171) Pickup 9/20/2025 3:19 PM EDT 9/20/2025 $60.48 Submitted aiqec…" at bounding box center [498, 283] width 906 height 306
click at [476, 245] on div "01669046 (666171) Pickup 9/20/2025 3:19 PM EDT 9/20/2025 $60.48 Submitted aiqec…" at bounding box center [498, 283] width 906 height 306
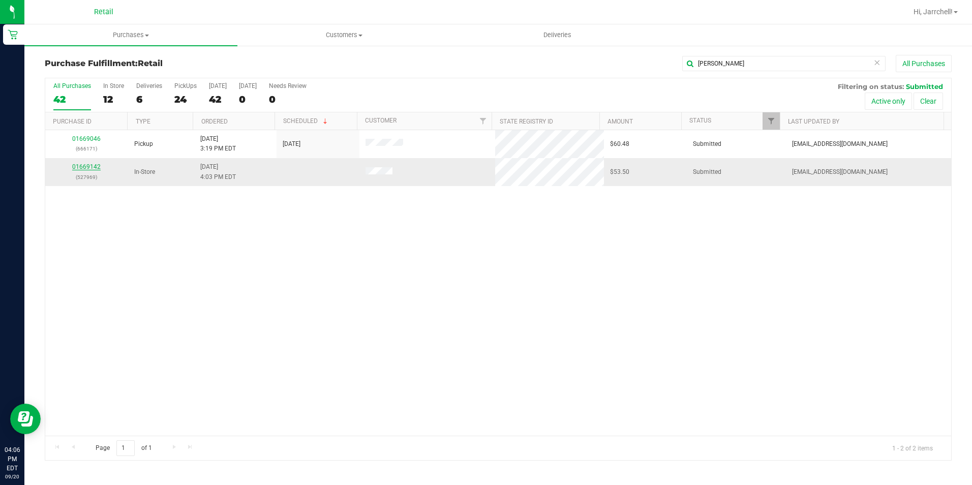
click at [97, 166] on link "01669142" at bounding box center [86, 166] width 28 height 7
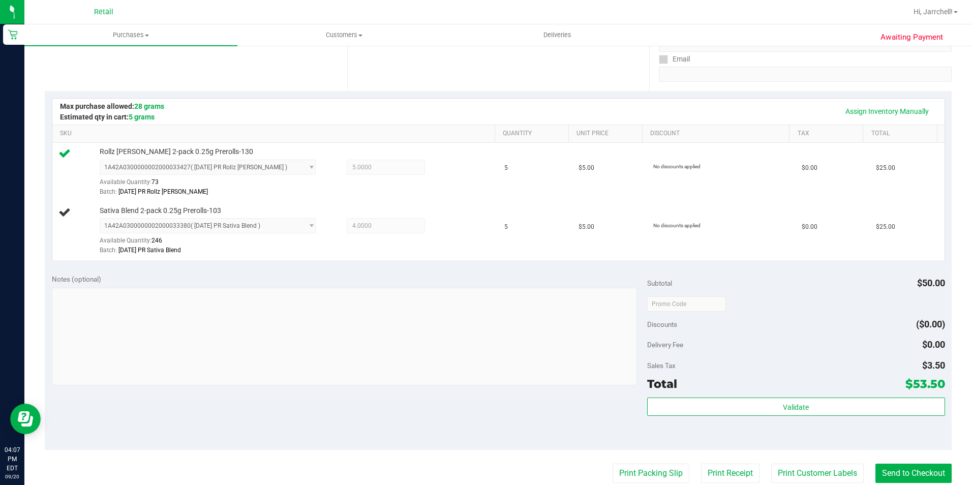
scroll to position [203, 0]
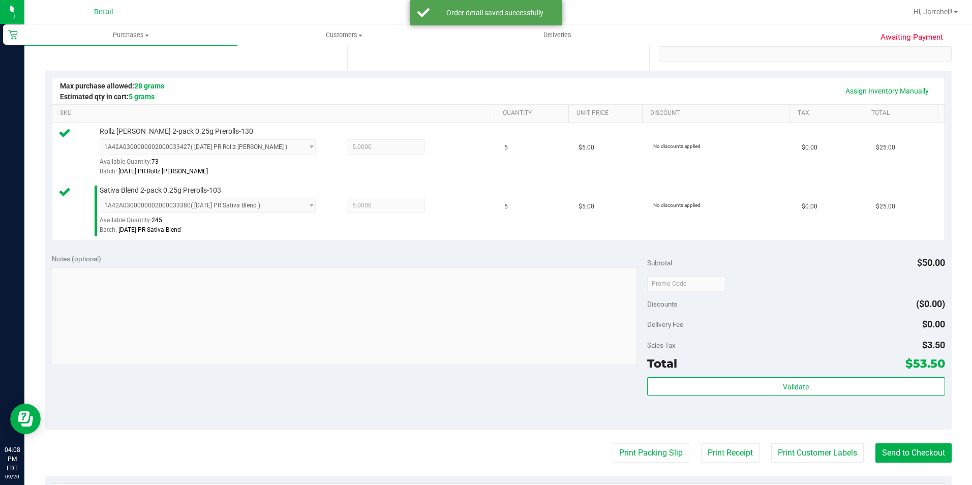
click at [541, 399] on div "Notes (optional) Subtotal $50.00 Discounts ($0.00) Delivery Fee $0.00 Sales Tax…" at bounding box center [498, 338] width 907 height 183
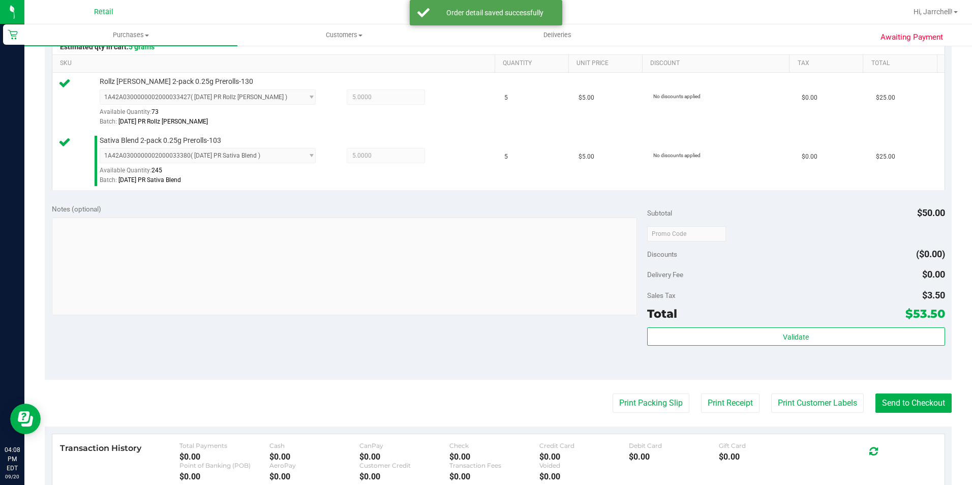
scroll to position [356, 0]
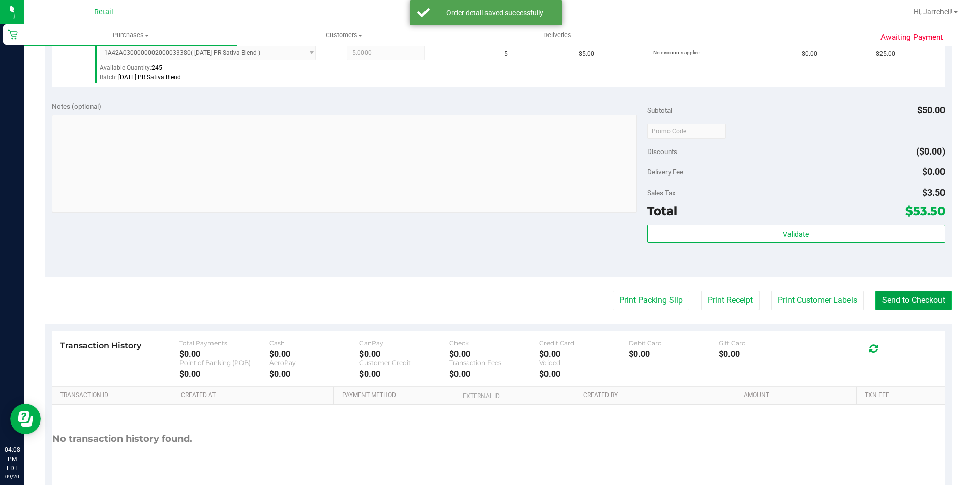
click at [898, 303] on button "Send to Checkout" at bounding box center [914, 300] width 76 height 19
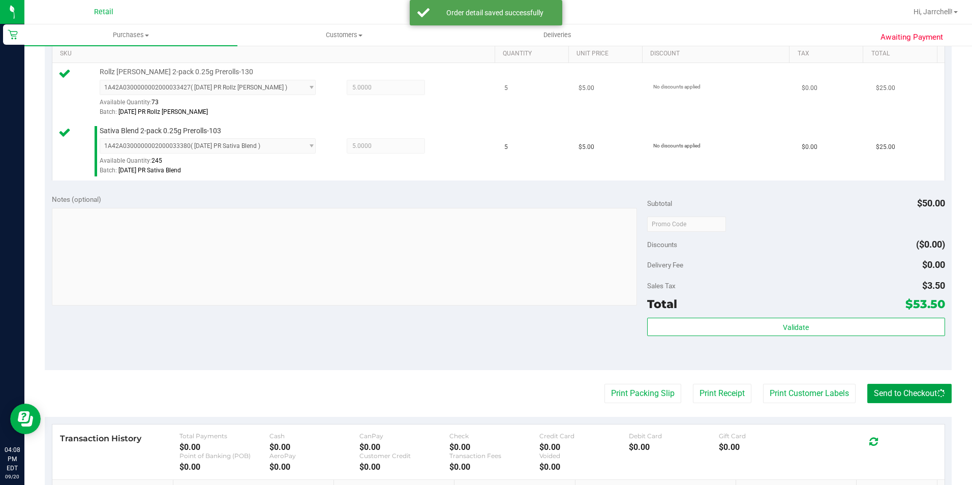
scroll to position [153, 0]
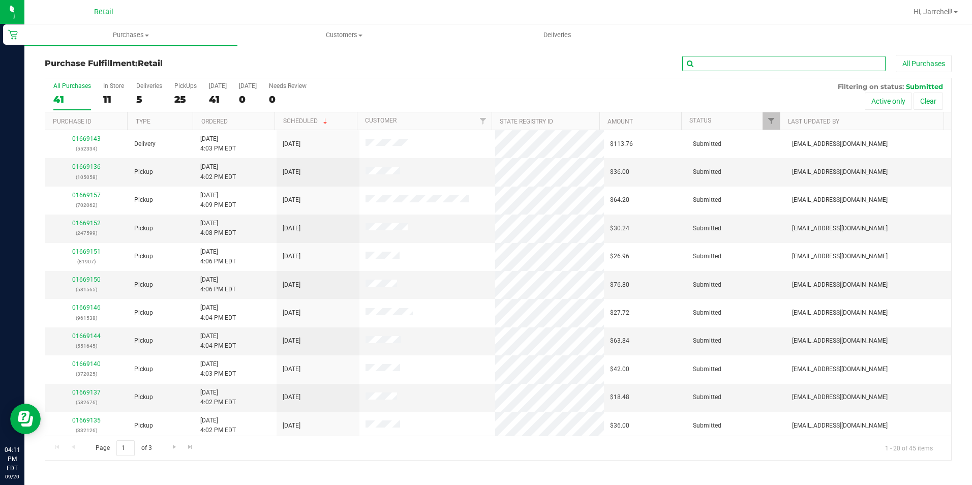
click at [764, 58] on input "text" at bounding box center [783, 63] width 203 height 15
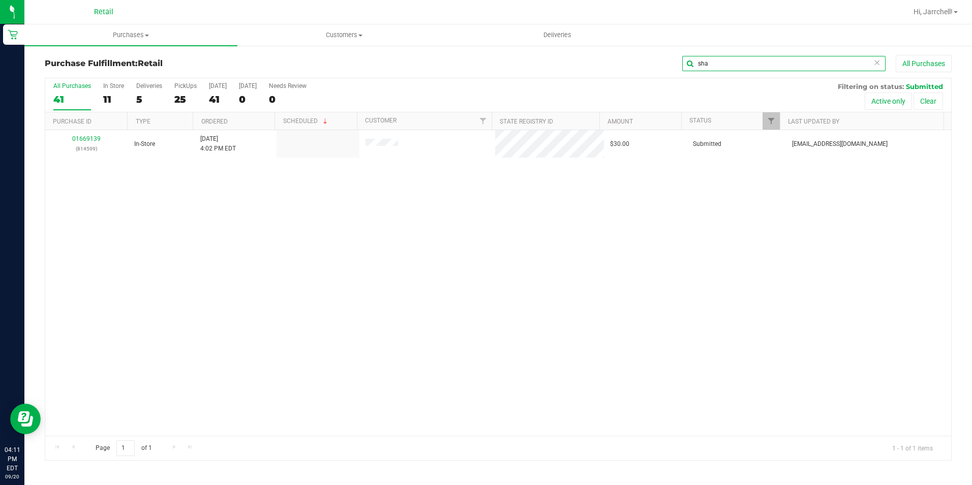
type input "sha"
click at [274, 250] on div "01669139 (814599) In-Store 9/20/2025 4:02 PM EDT $30.00 Submitted aiqecomm@slat…" at bounding box center [498, 283] width 906 height 306
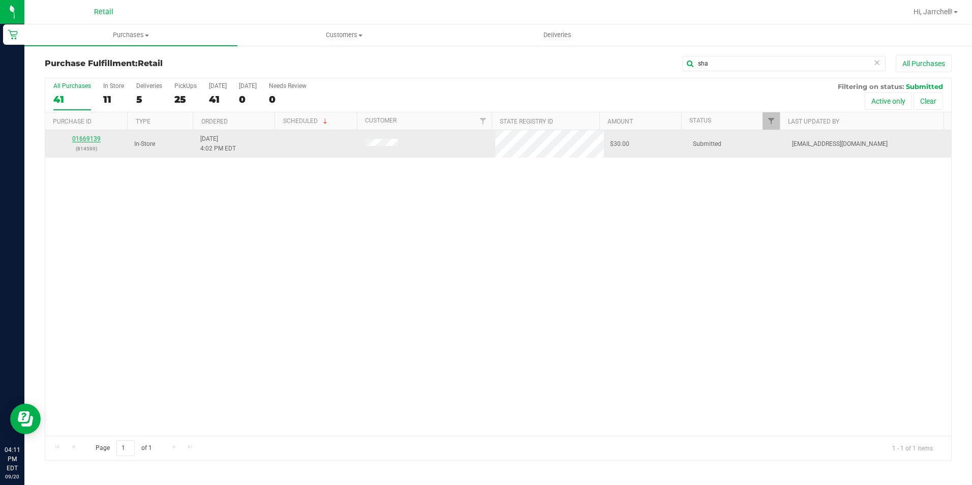
click at [91, 142] on link "01669139" at bounding box center [86, 138] width 28 height 7
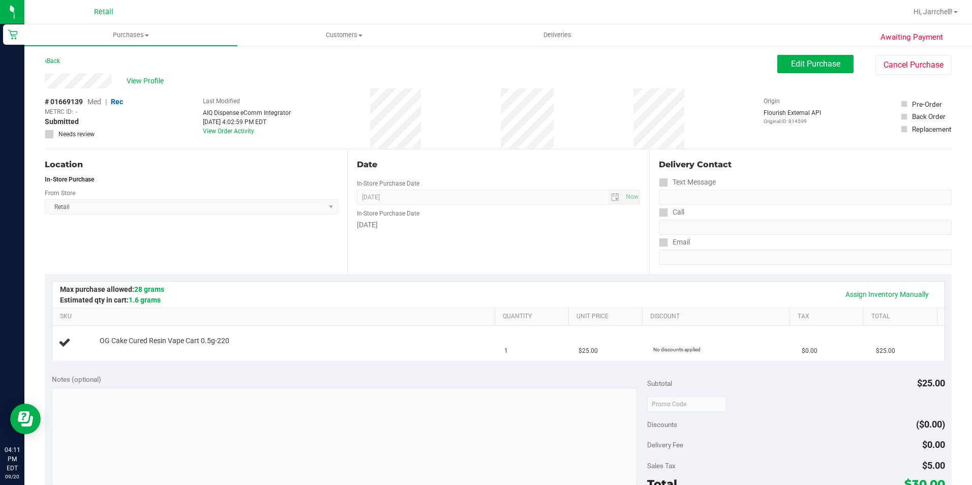
click at [592, 120] on div "# 01669139 Med | Rec METRC ID: - Submitted Needs review Last Modified AIQ Dispe…" at bounding box center [498, 118] width 907 height 61
click at [856, 170] on div "Delivery Contact" at bounding box center [805, 165] width 293 height 12
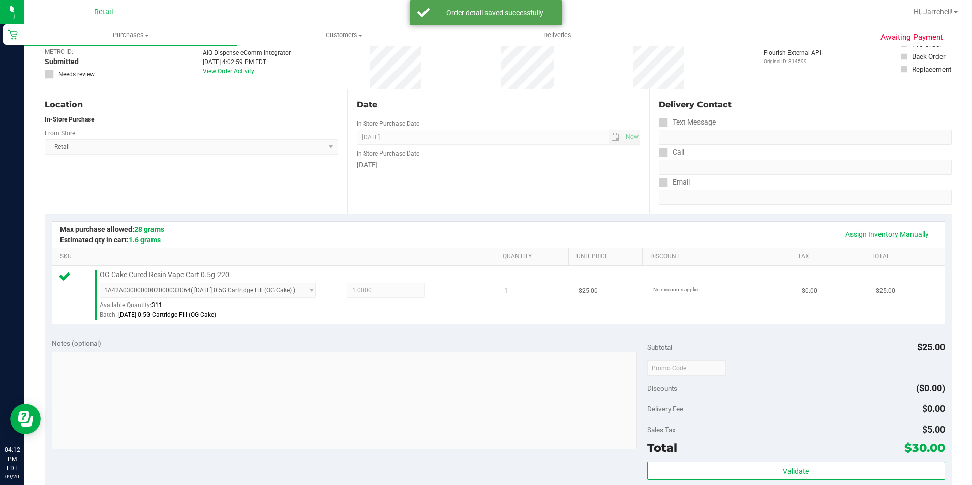
scroll to position [153, 0]
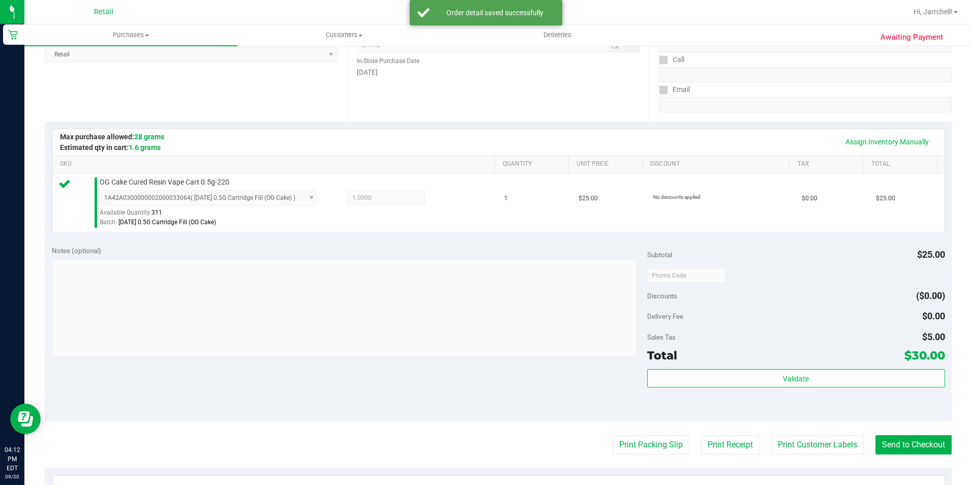
click at [541, 239] on div "Notes (optional) Subtotal $25.00 Discounts ($0.00) Delivery Fee $0.00 Sales Tax…" at bounding box center [498, 329] width 907 height 183
click at [926, 442] on button "Send to Checkout" at bounding box center [914, 444] width 76 height 19
click at [530, 211] on td "1" at bounding box center [535, 202] width 74 height 58
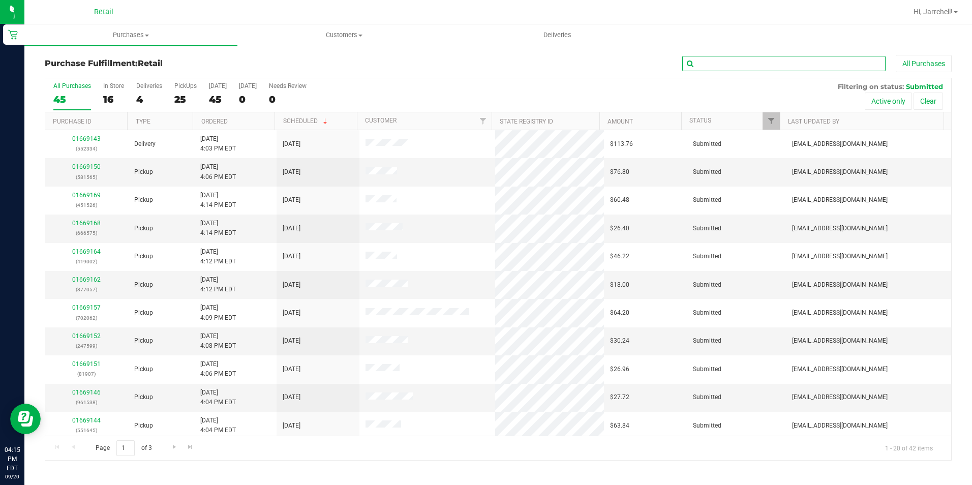
click at [829, 67] on input "text" at bounding box center [783, 63] width 203 height 15
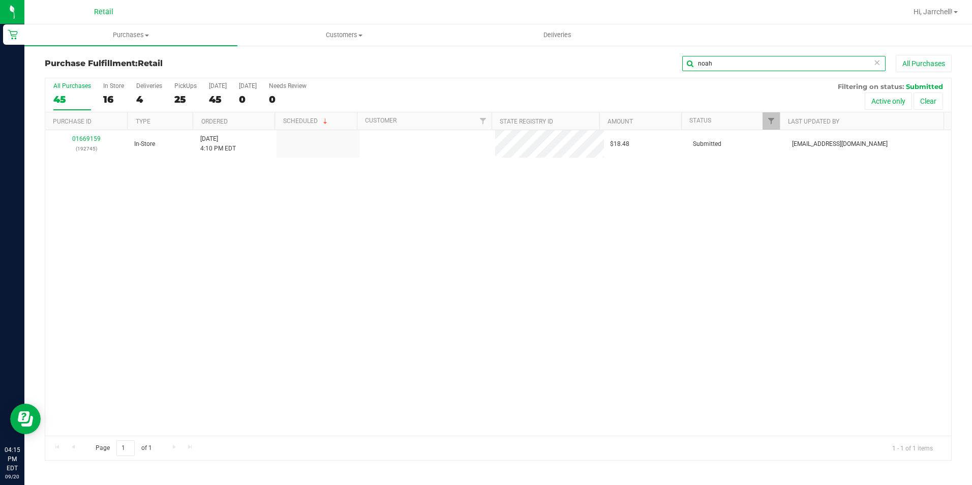
type input "noah"
click at [453, 286] on div "01669159 (192745) In-Store 9/20/2025 4:10 PM EDT $18.48 Submitted aiqecomm@slat…" at bounding box center [498, 283] width 906 height 306
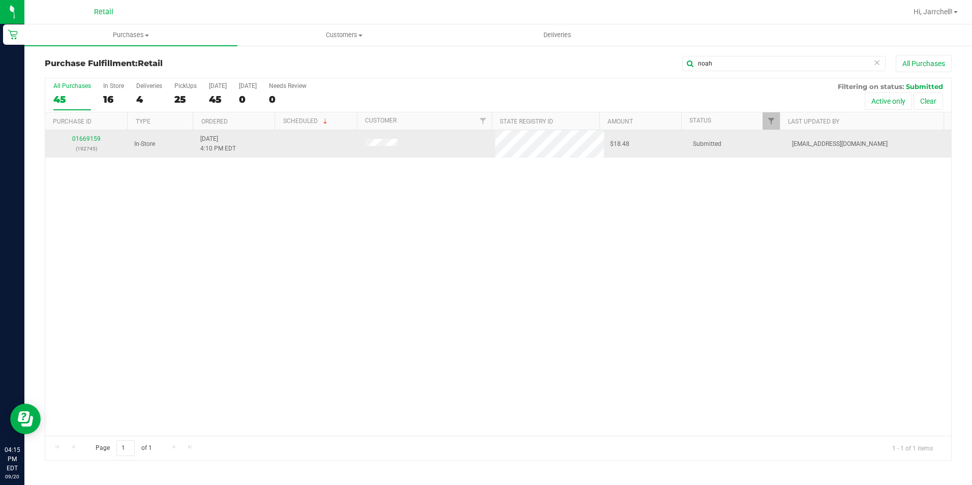
click at [101, 138] on div "01669159 (192745)" at bounding box center [86, 143] width 71 height 19
click at [98, 138] on link "01669159" at bounding box center [86, 138] width 28 height 7
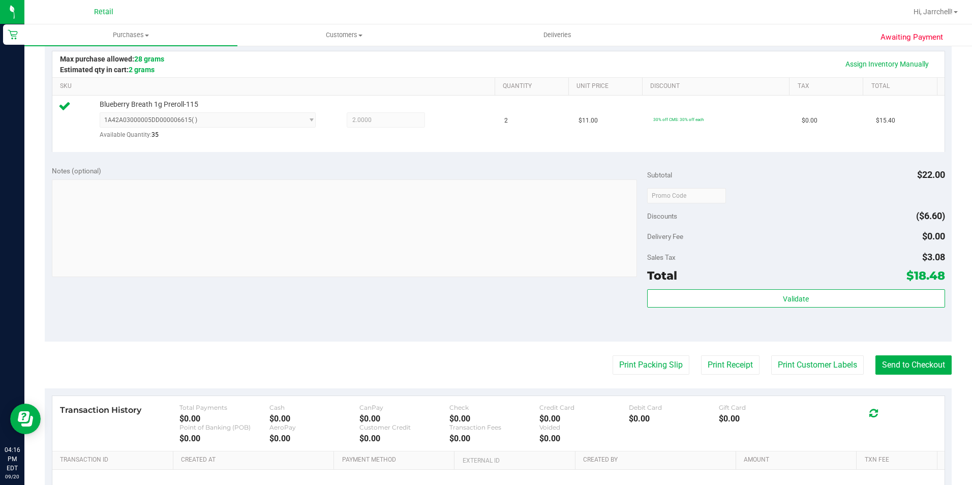
scroll to position [344, 0]
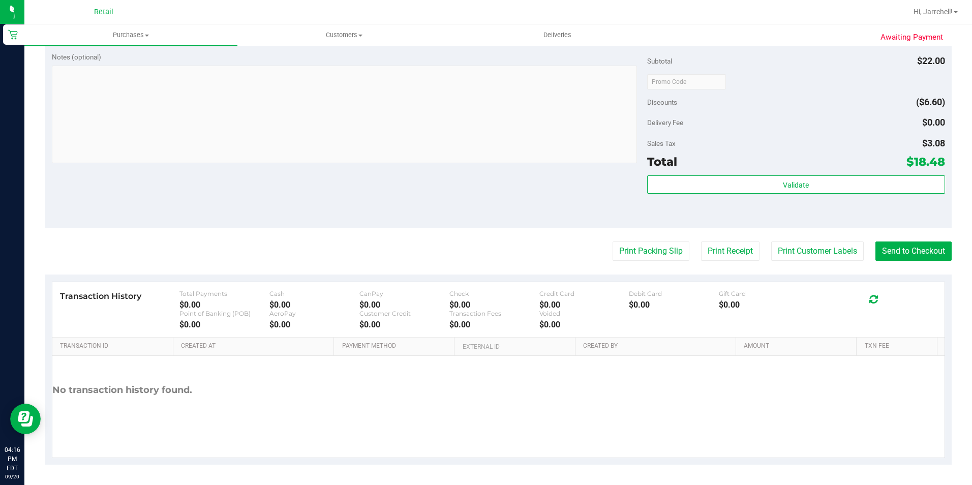
click at [529, 197] on div "Notes (optional) Subtotal $22.00 Discounts ($6.60) Delivery Fee $0.00 Sales Tax…" at bounding box center [498, 136] width 907 height 183
click at [893, 241] on purchase-details "Back Edit Purchase Cancel Purchase View Profile # 01669159 Med | Rec METRC ID: …" at bounding box center [498, 88] width 907 height 754
click at [896, 248] on button "Send to Checkout" at bounding box center [914, 251] width 76 height 19
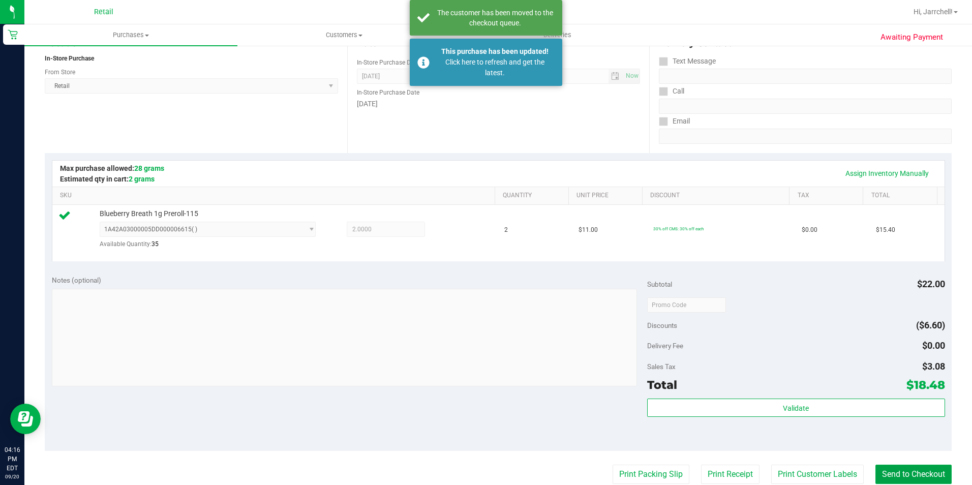
scroll to position [0, 0]
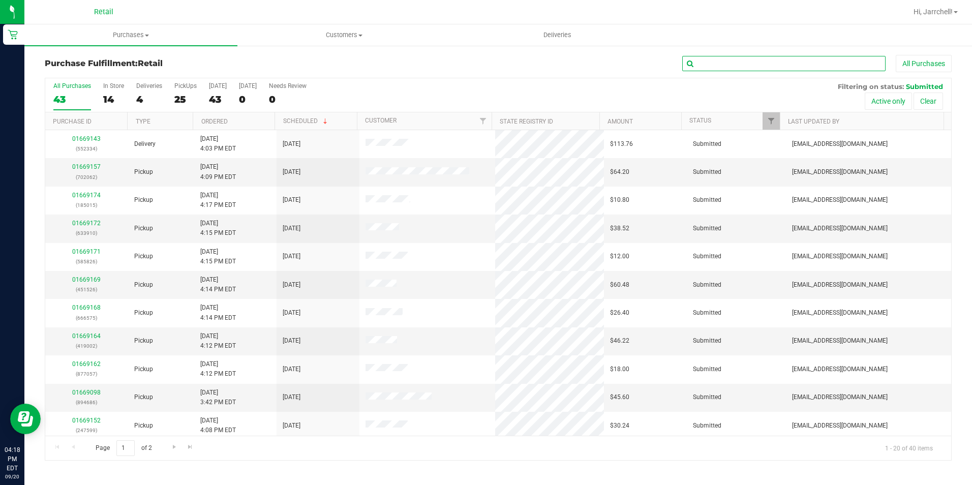
click at [742, 70] on input "text" at bounding box center [783, 63] width 203 height 15
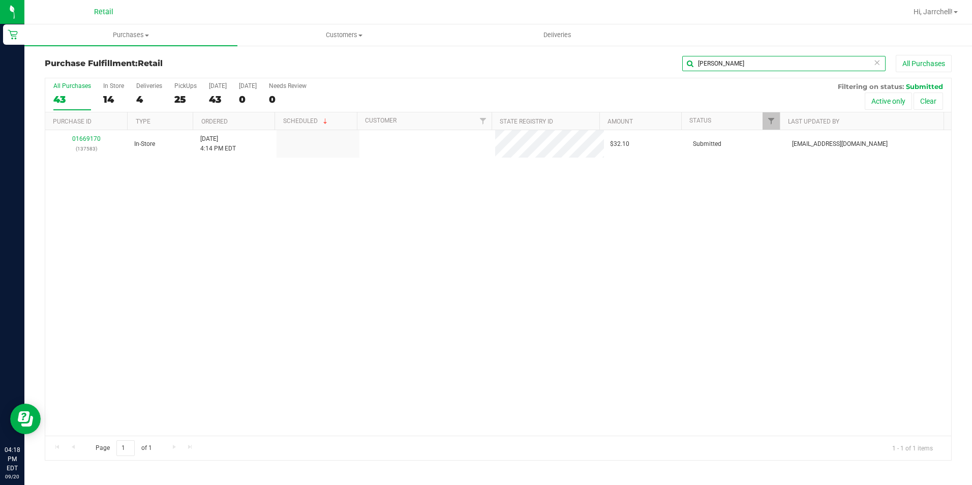
type input "[PERSON_NAME]"
drag, startPoint x: 504, startPoint y: 234, endPoint x: 251, endPoint y: 167, distance: 262.4
click at [504, 234] on div "01669170 (137583) In-Store 9/20/2025 4:14 PM EDT $32.10 Submitted aiqecomm@slat…" at bounding box center [498, 283] width 906 height 306
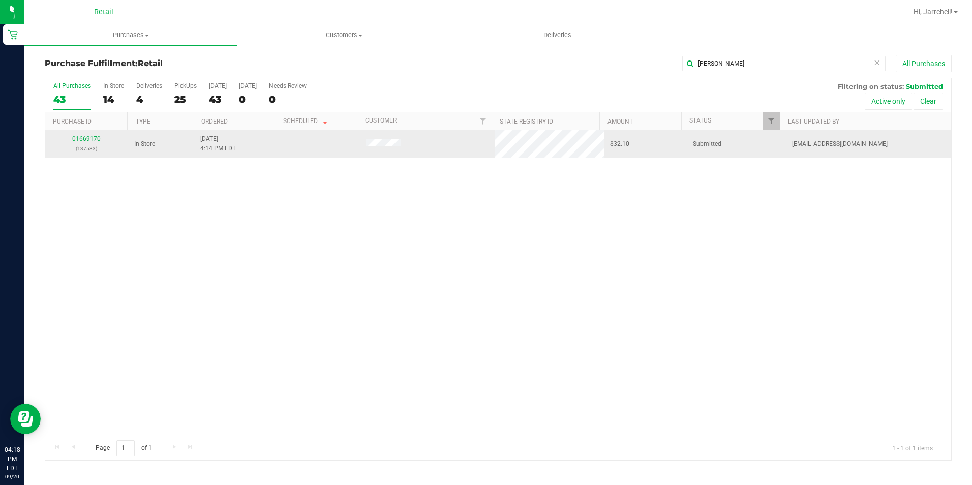
click at [89, 139] on link "01669170" at bounding box center [86, 138] width 28 height 7
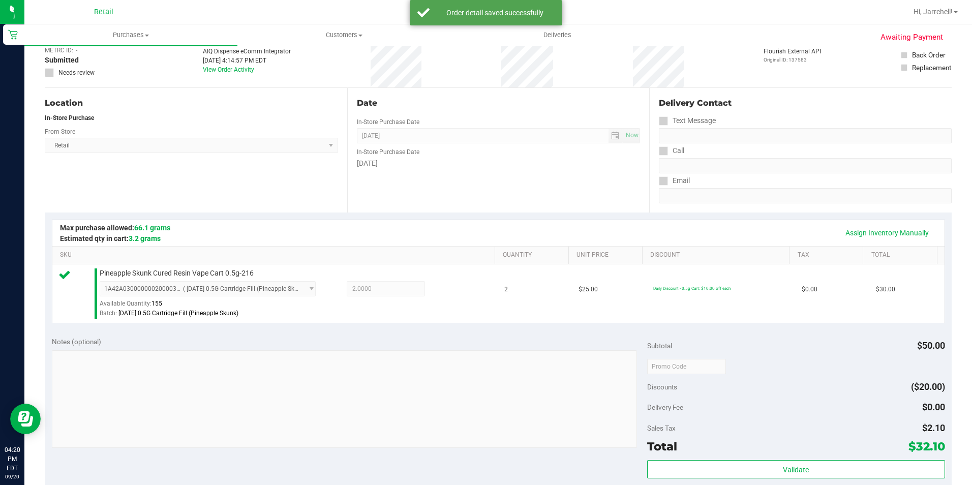
scroll to position [153, 0]
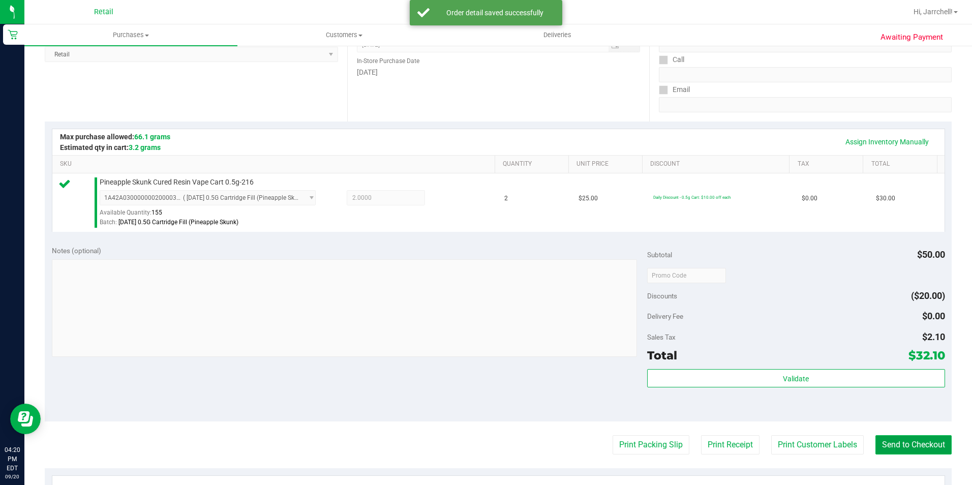
click at [932, 455] on button "Send to Checkout" at bounding box center [914, 444] width 76 height 19
click at [430, 234] on div "Assign Inventory Manually SKU Quantity Unit Price Discount Tax Total Pineapple …" at bounding box center [498, 180] width 907 height 117
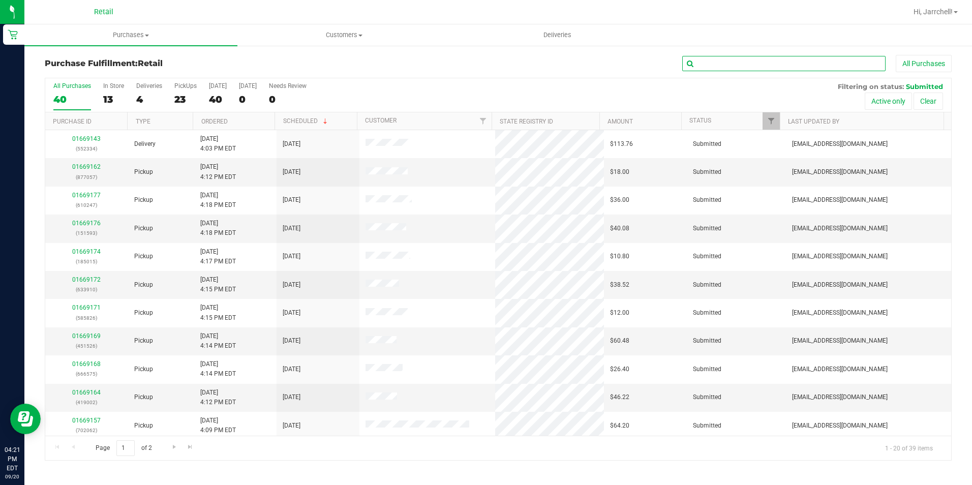
click at [804, 58] on input "text" at bounding box center [783, 63] width 203 height 15
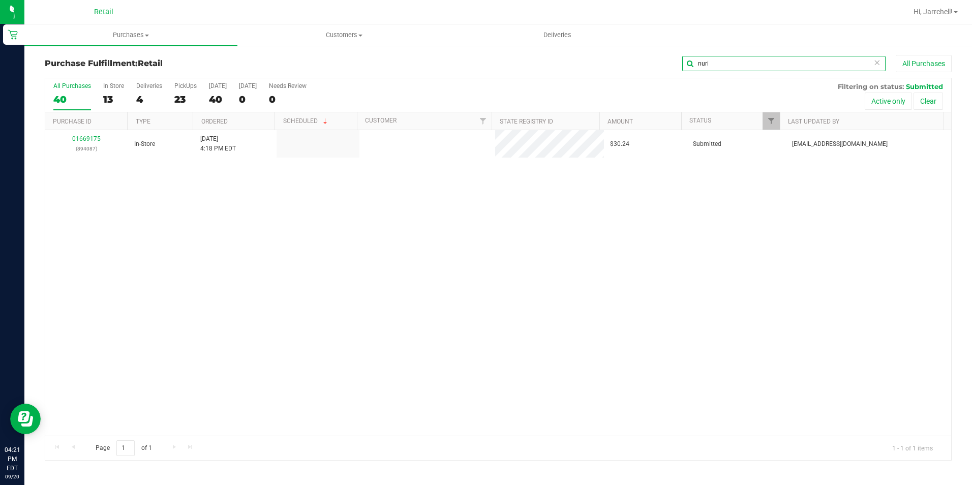
type input "nuri"
drag, startPoint x: 467, startPoint y: 282, endPoint x: 247, endPoint y: 163, distance: 250.2
click at [465, 282] on div "01669175 (894087) In-Store 9/20/2025 4:18 PM EDT $30.24 Submitted aiqecomm@slat…" at bounding box center [498, 283] width 906 height 306
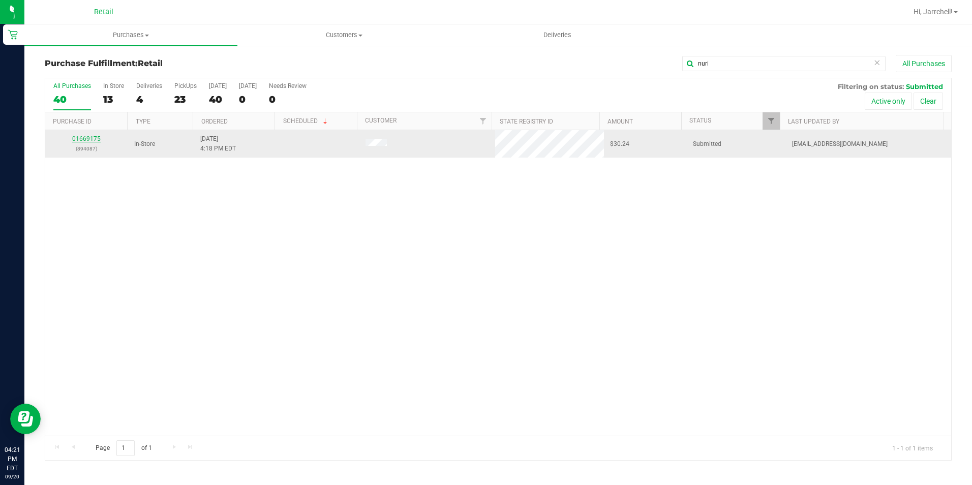
click at [89, 136] on link "01669175" at bounding box center [86, 138] width 28 height 7
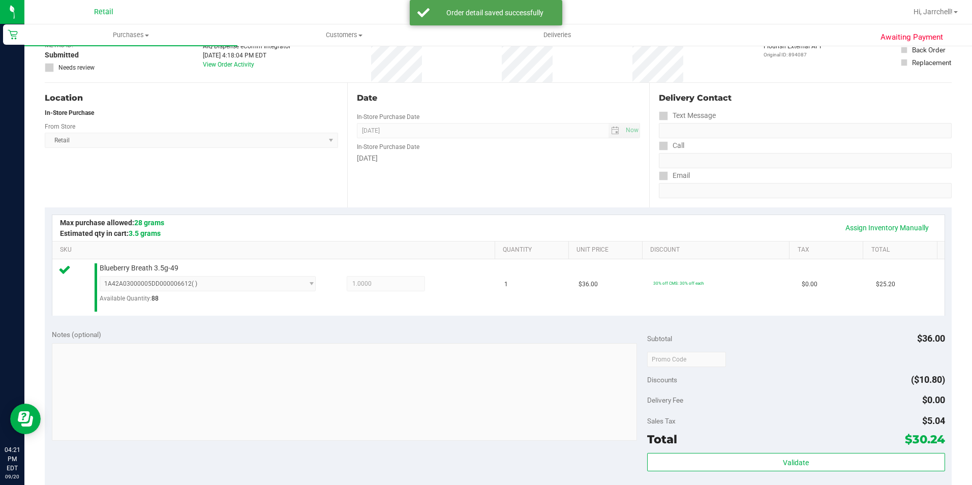
scroll to position [203, 0]
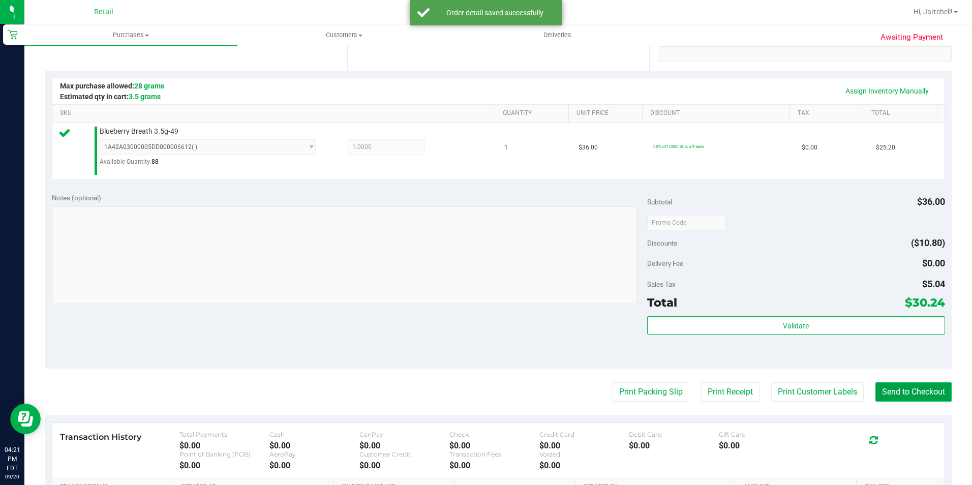
click at [909, 384] on button "Send to Checkout" at bounding box center [914, 391] width 76 height 19
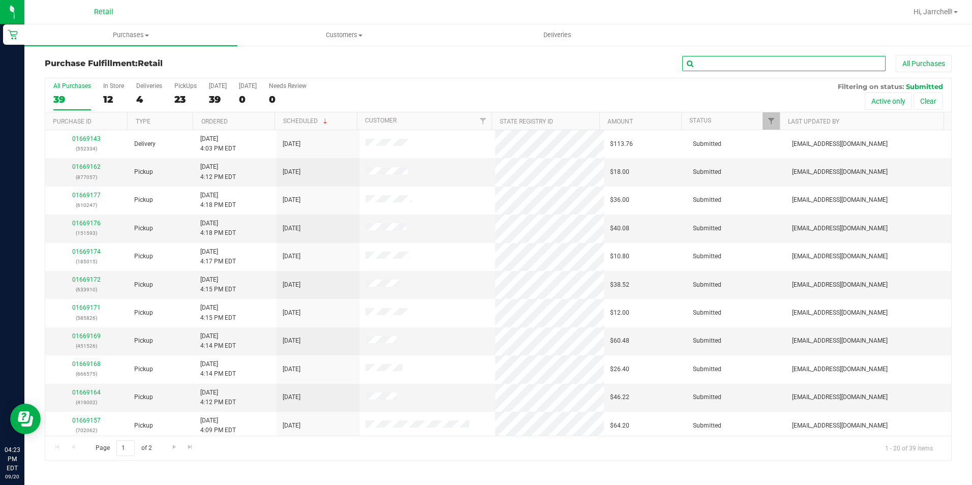
click at [862, 68] on input "text" at bounding box center [783, 63] width 203 height 15
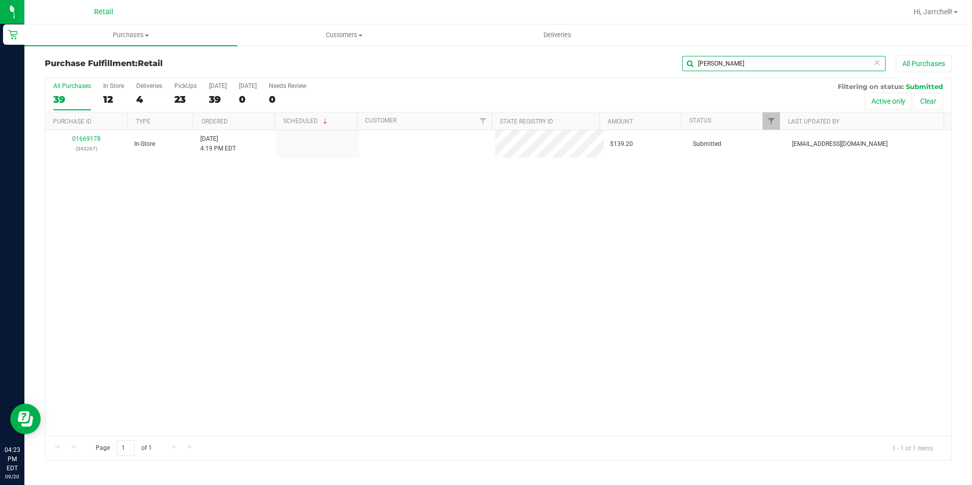
type input "steve"
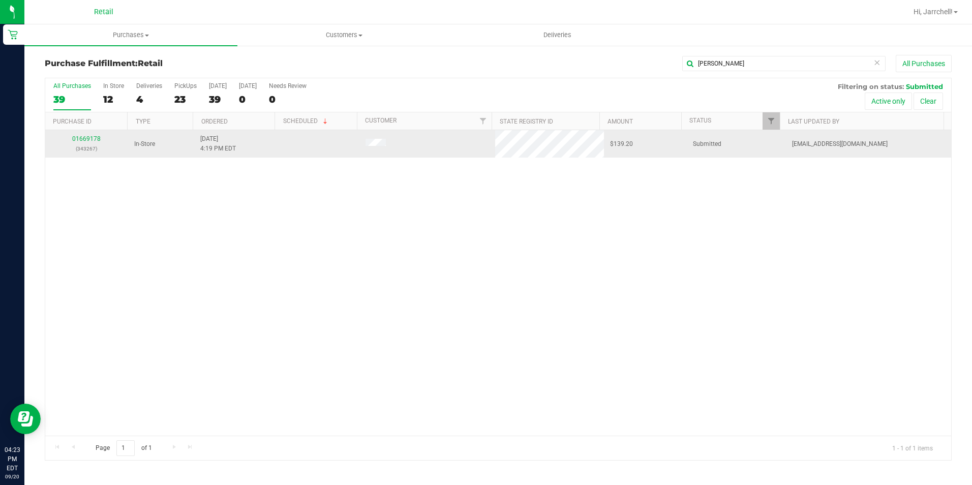
drag, startPoint x: 438, startPoint y: 279, endPoint x: 158, endPoint y: 148, distance: 308.4
click at [432, 279] on div "01669178 (343267) In-Store 9/20/2025 4:19 PM EDT $139.20 Submitted aiqecomm@sla…" at bounding box center [498, 283] width 906 height 306
click at [79, 138] on link "01669178" at bounding box center [86, 138] width 28 height 7
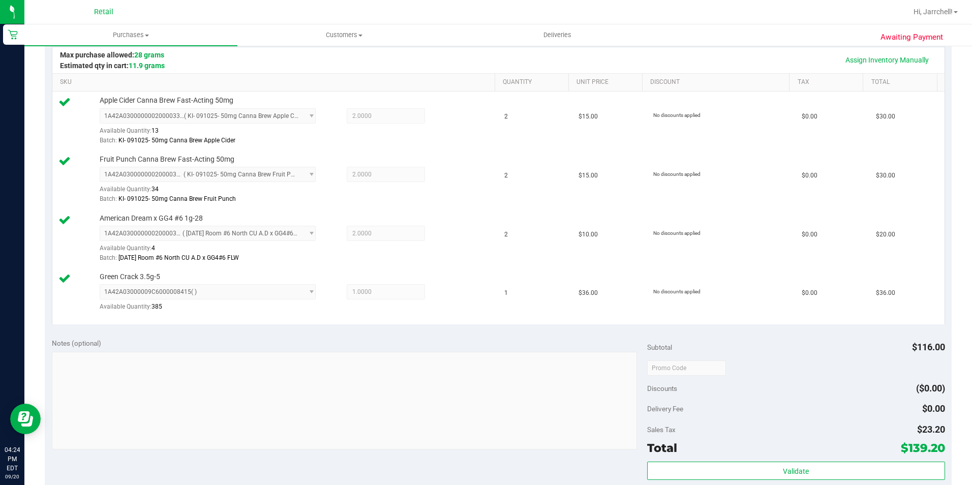
scroll to position [356, 0]
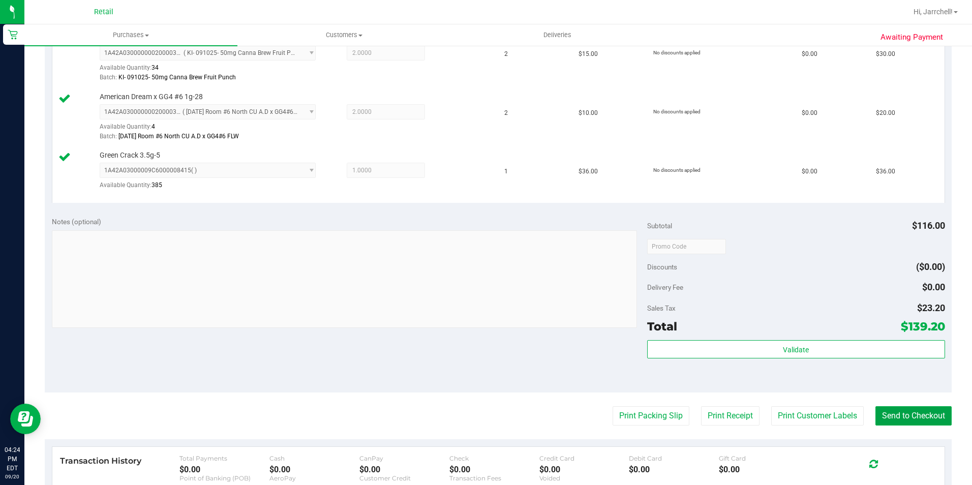
drag, startPoint x: 923, startPoint y: 420, endPoint x: 759, endPoint y: 360, distance: 174.8
click at [923, 420] on button "Send to Checkout" at bounding box center [914, 415] width 76 height 19
drag, startPoint x: 317, startPoint y: 223, endPoint x: 304, endPoint y: 159, distance: 64.9
click at [316, 216] on div "Notes (optional) Subtotal $116.00 Discounts ($0.00) Delivery Fee $0.00 Sales Ta…" at bounding box center [498, 300] width 907 height 183
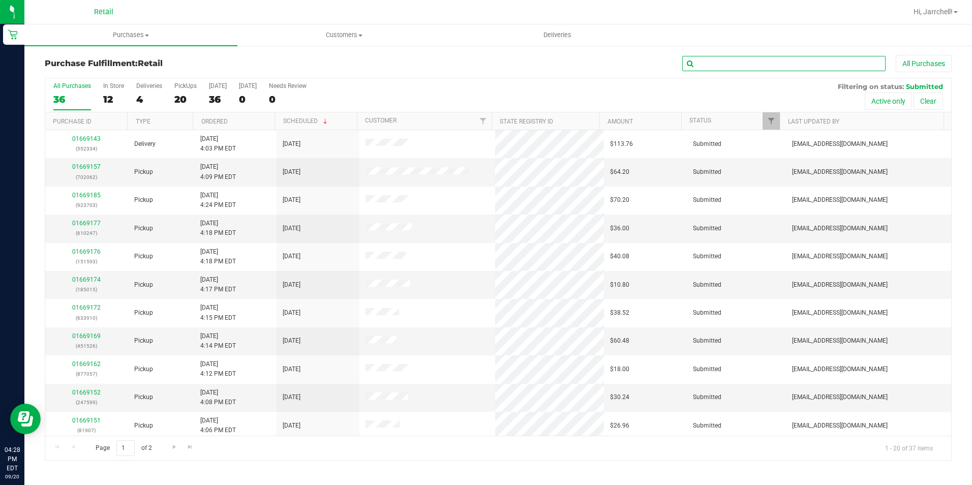
click at [862, 67] on input "text" at bounding box center [783, 63] width 203 height 15
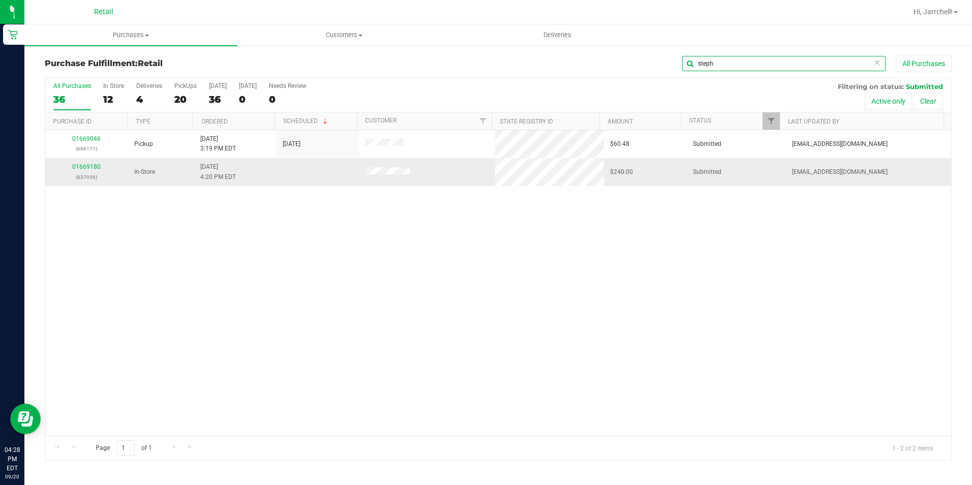
type input "steph"
drag, startPoint x: 475, startPoint y: 161, endPoint x: 508, endPoint y: 234, distance: 80.5
click at [477, 166] on td at bounding box center [427, 171] width 136 height 27
drag, startPoint x: 508, startPoint y: 234, endPoint x: 355, endPoint y: 214, distance: 155.0
click at [467, 229] on div "01669046 (666171) Pickup 9/20/2025 3:19 PM EDT 9/20/2025 $60.48 Submitted aiqec…" at bounding box center [498, 283] width 906 height 306
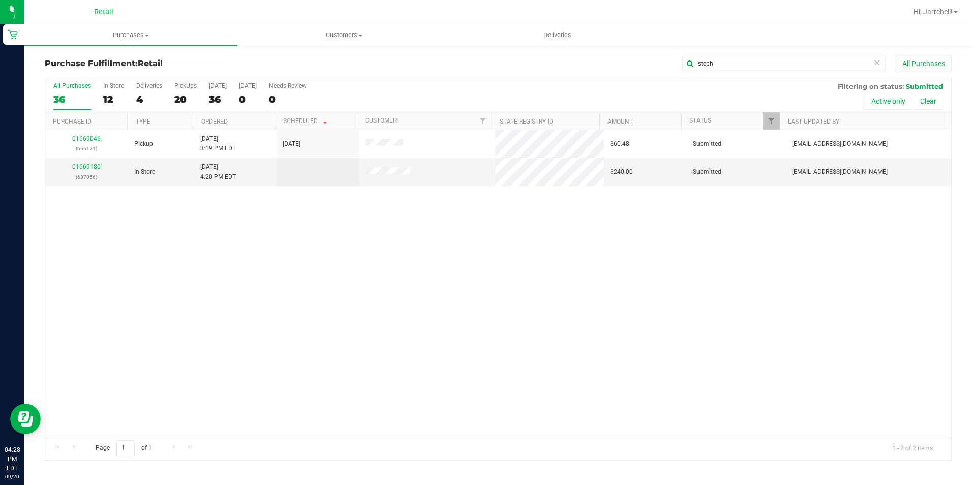
click at [218, 211] on div "01669046 (666171) Pickup 9/20/2025 3:19 PM EDT 9/20/2025 $60.48 Submitted aiqec…" at bounding box center [498, 283] width 906 height 306
click at [321, 248] on div "01669046 (666171) Pickup 9/20/2025 3:19 PM EDT 9/20/2025 $60.48 Submitted aiqec…" at bounding box center [498, 283] width 906 height 306
drag, startPoint x: 349, startPoint y: 245, endPoint x: 340, endPoint y: 238, distance: 11.4
click at [340, 238] on div "01669046 (666171) Pickup 9/20/2025 3:19 PM EDT 9/20/2025 $60.48 Submitted aiqec…" at bounding box center [498, 283] width 906 height 306
click at [94, 165] on link "01669180" at bounding box center [86, 166] width 28 height 7
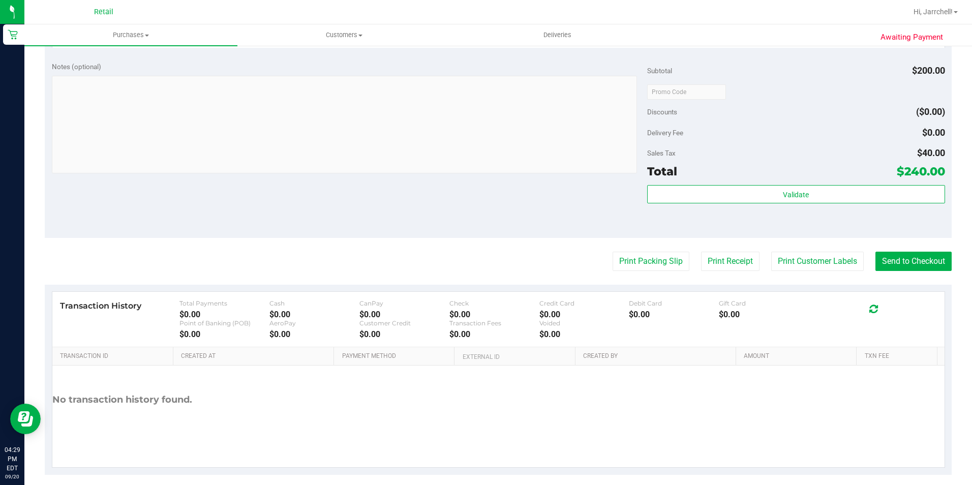
scroll to position [464, 0]
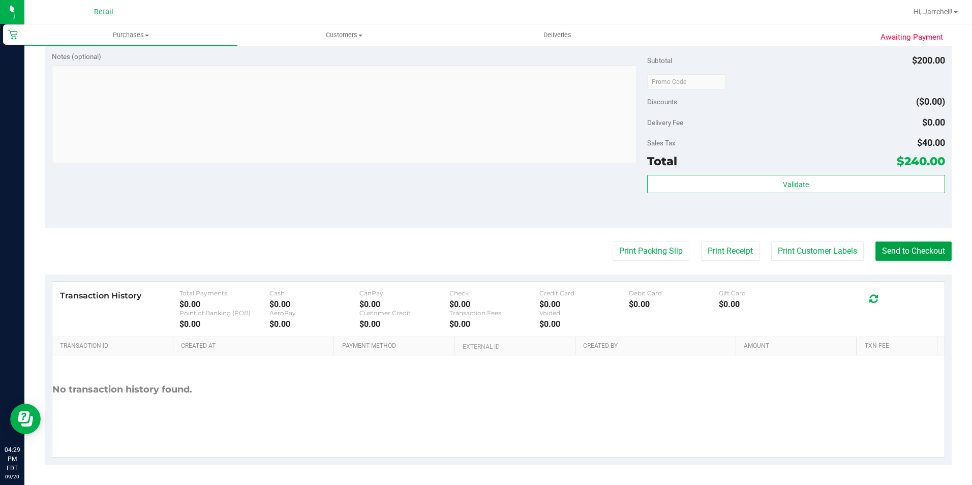
drag, startPoint x: 901, startPoint y: 251, endPoint x: 884, endPoint y: 243, distance: 19.1
click at [898, 250] on button "Send to Checkout" at bounding box center [914, 251] width 76 height 19
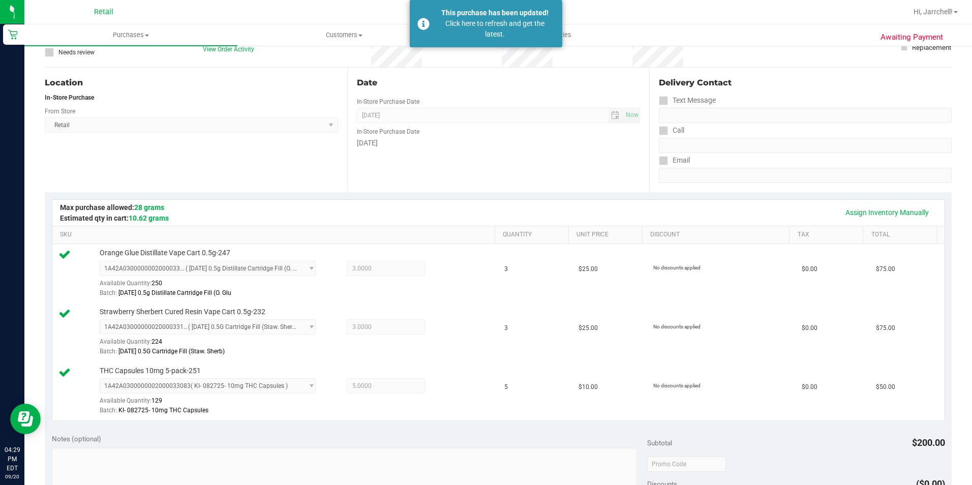
scroll to position [0, 0]
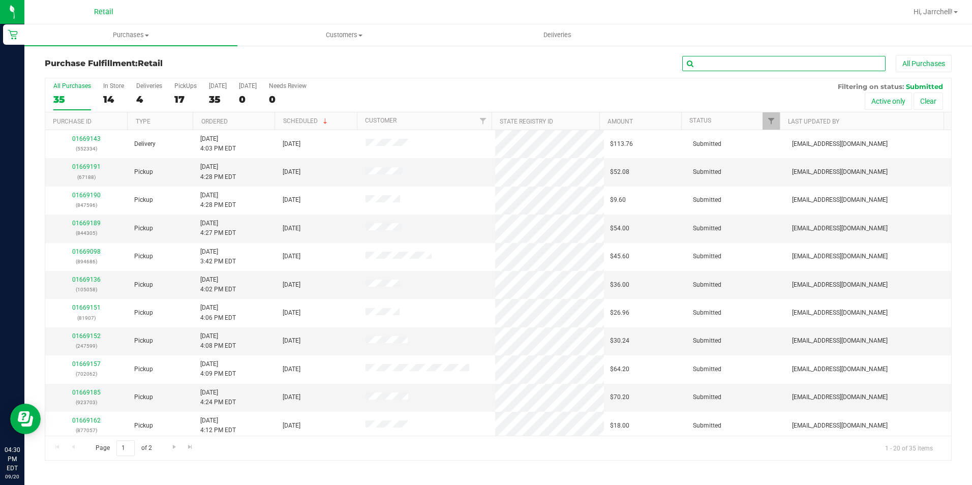
click at [792, 63] on input "text" at bounding box center [783, 63] width 203 height 15
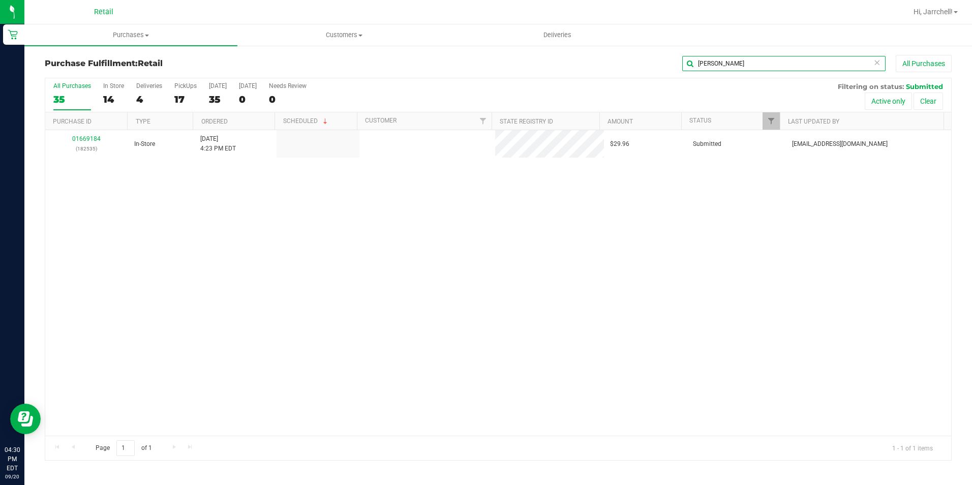
type input "hector"
click at [431, 214] on div "01669184 (182535) In-Store 9/20/2025 4:23 PM EDT $29.96 Submitted aiqecomm@slat…" at bounding box center [498, 283] width 906 height 306
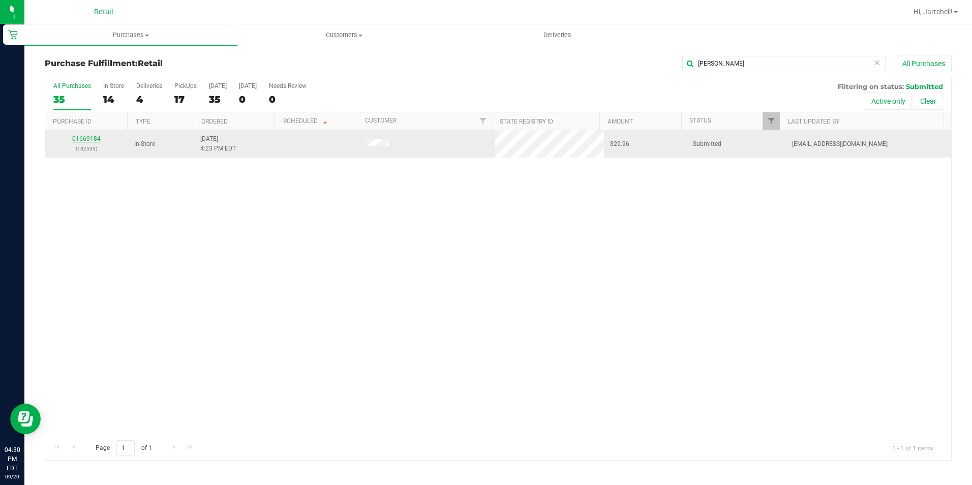
click at [88, 137] on link "01669184" at bounding box center [86, 138] width 28 height 7
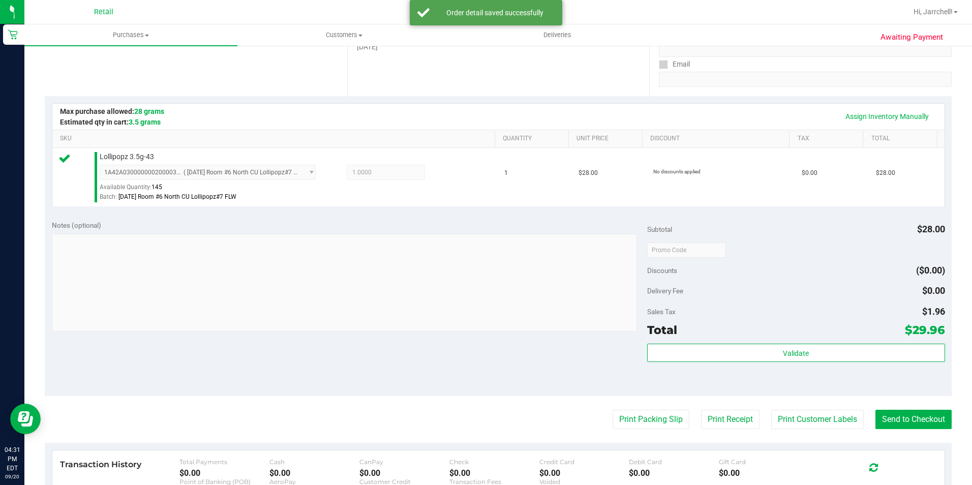
scroll to position [254, 0]
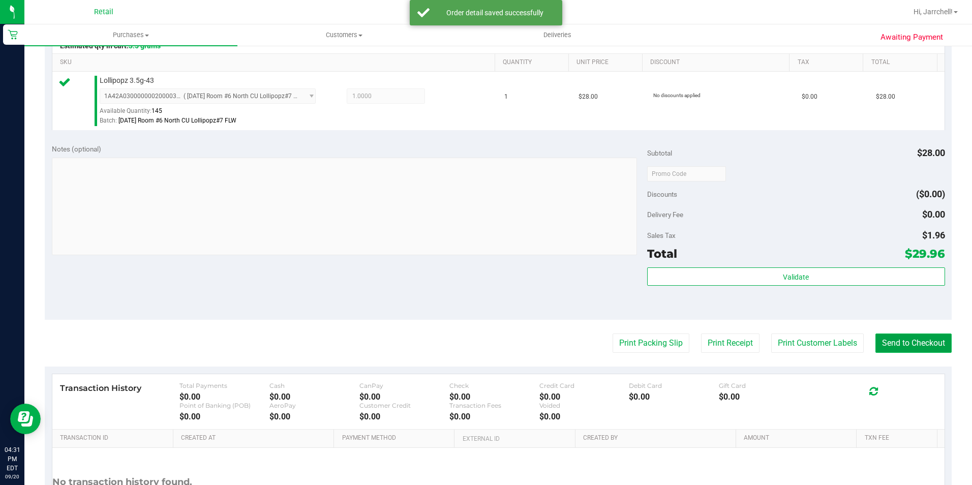
drag, startPoint x: 906, startPoint y: 335, endPoint x: 901, endPoint y: 335, distance: 5.1
click at [906, 335] on button "Send to Checkout" at bounding box center [914, 343] width 76 height 19
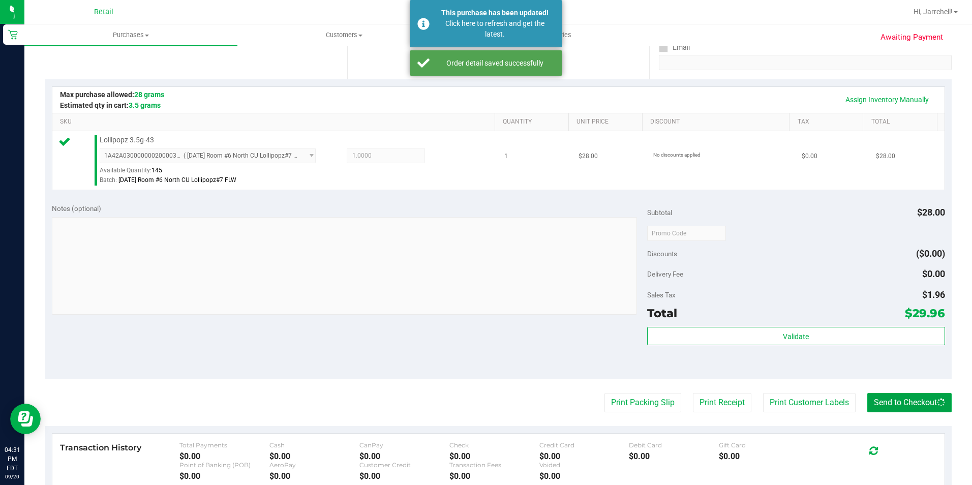
scroll to position [153, 0]
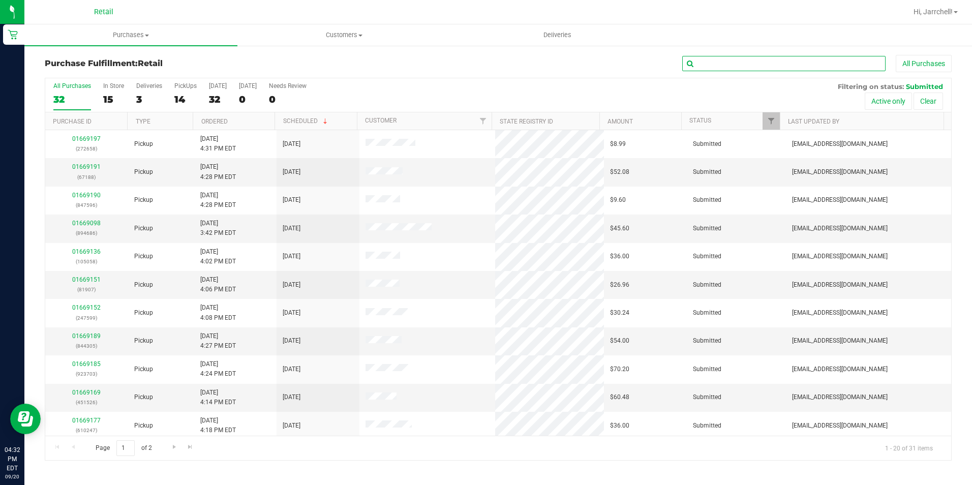
click at [728, 69] on input "text" at bounding box center [783, 63] width 203 height 15
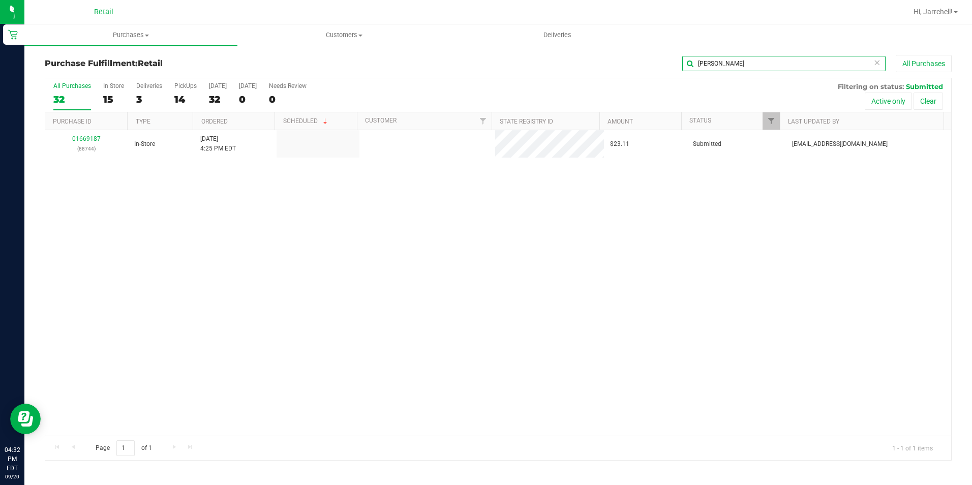
type input "sonner"
drag, startPoint x: 382, startPoint y: 245, endPoint x: 370, endPoint y: 242, distance: 12.2
click at [370, 242] on div "01669187 (88744) In-Store 9/20/2025 4:25 PM EDT $23.11 Submitted aiqecomm@slate…" at bounding box center [498, 283] width 906 height 306
click at [106, 189] on div "01669187 (88744) In-Store 9/20/2025 4:25 PM EDT $23.11 Submitted aiqecomm@slate…" at bounding box center [498, 283] width 906 height 306
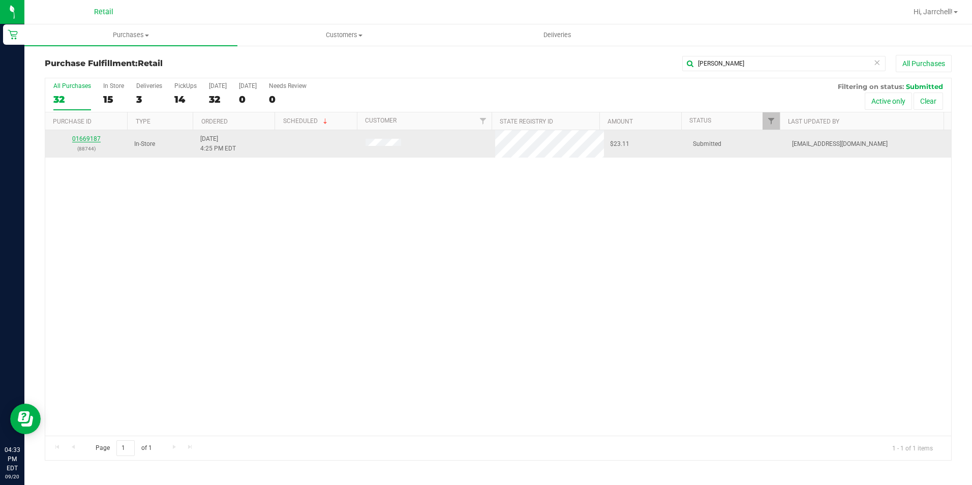
click at [98, 137] on link "01669187" at bounding box center [86, 138] width 28 height 7
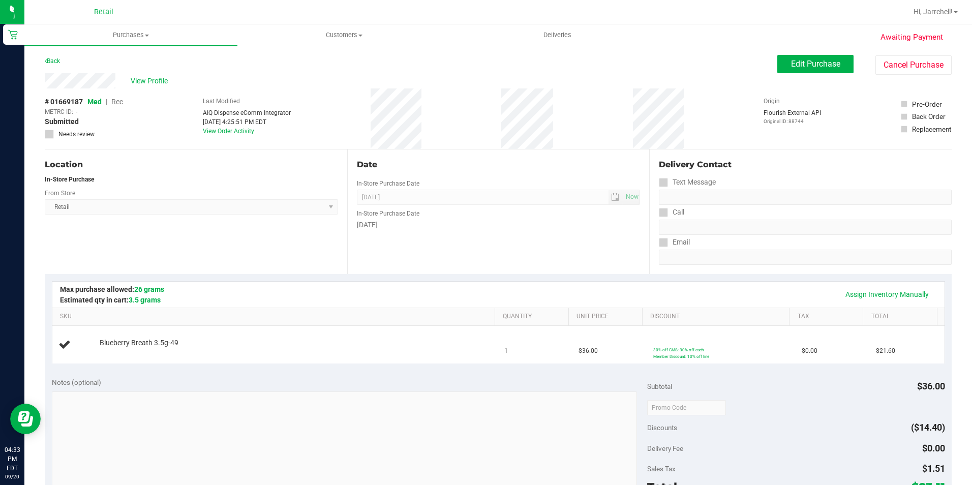
scroll to position [203, 0]
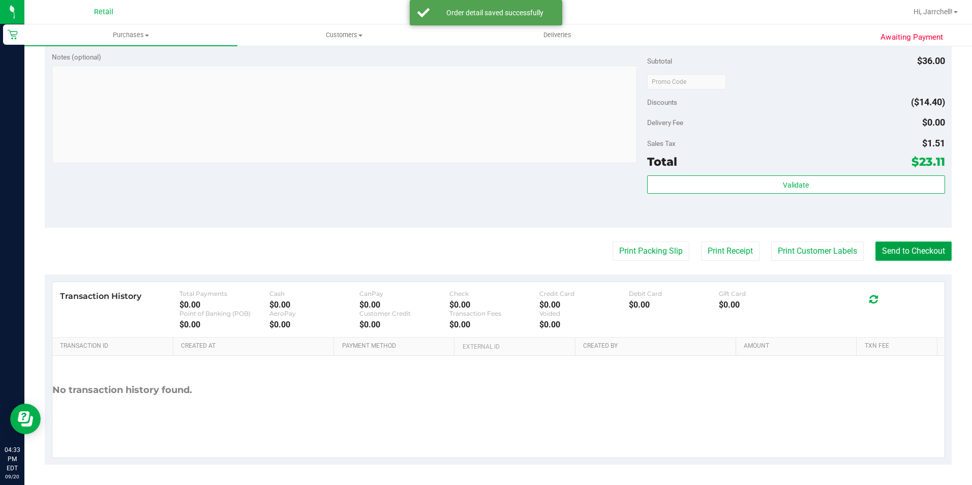
click at [914, 255] on button "Send to Checkout" at bounding box center [914, 251] width 76 height 19
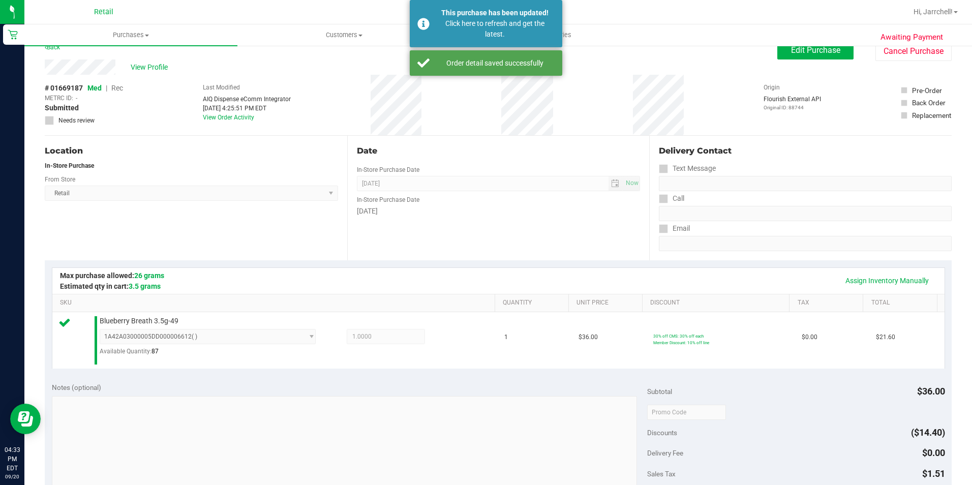
scroll to position [0, 0]
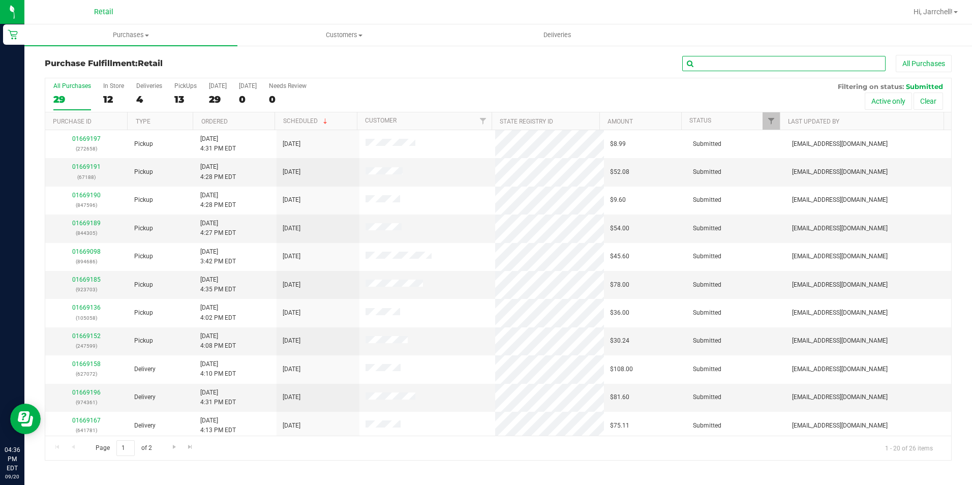
click at [736, 61] on input "text" at bounding box center [783, 63] width 203 height 15
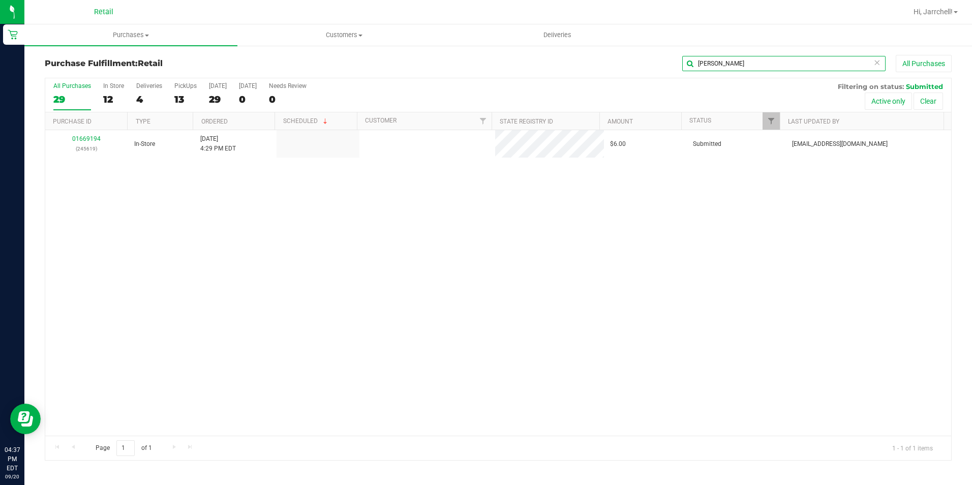
type input "sarah"
click at [273, 267] on div "01669194 (245619) In-Store 9/20/2025 4:29 PM EDT $6.00 Submitted aiqecomm@slate…" at bounding box center [498, 283] width 906 height 306
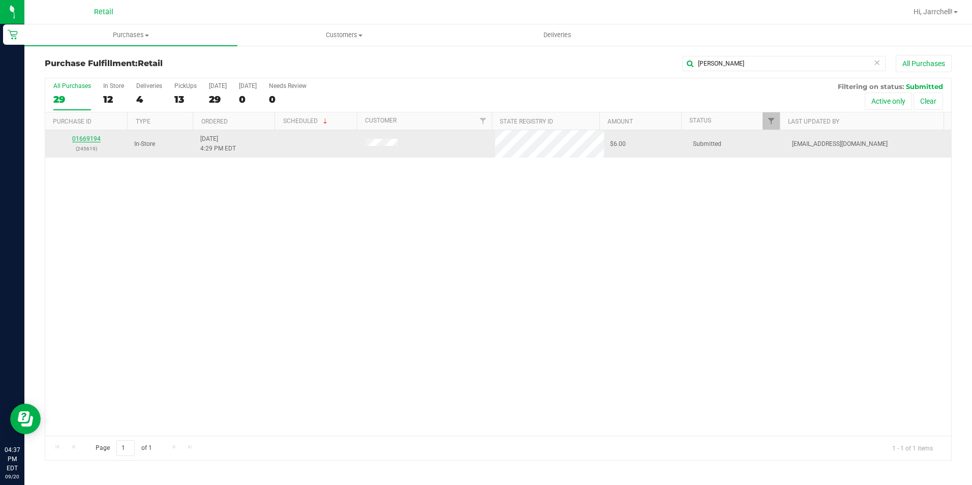
click at [89, 141] on link "01669194" at bounding box center [86, 138] width 28 height 7
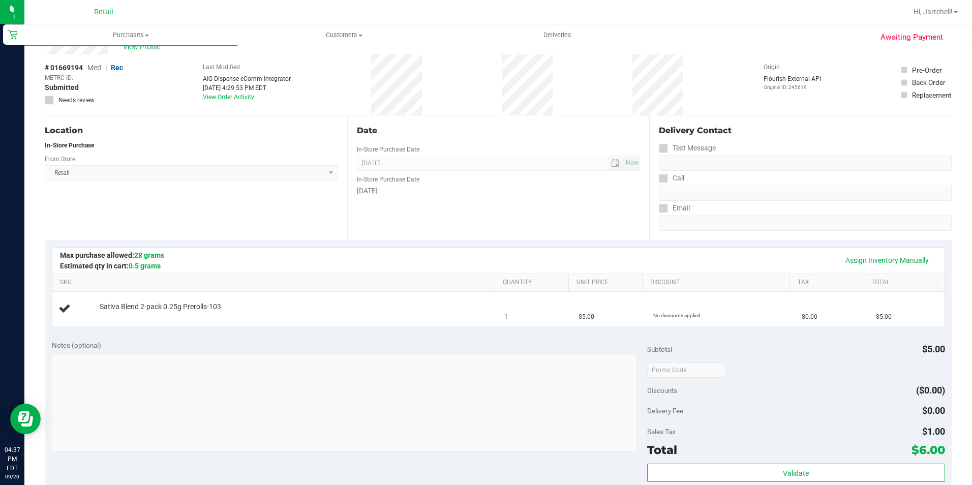
scroll to position [51, 0]
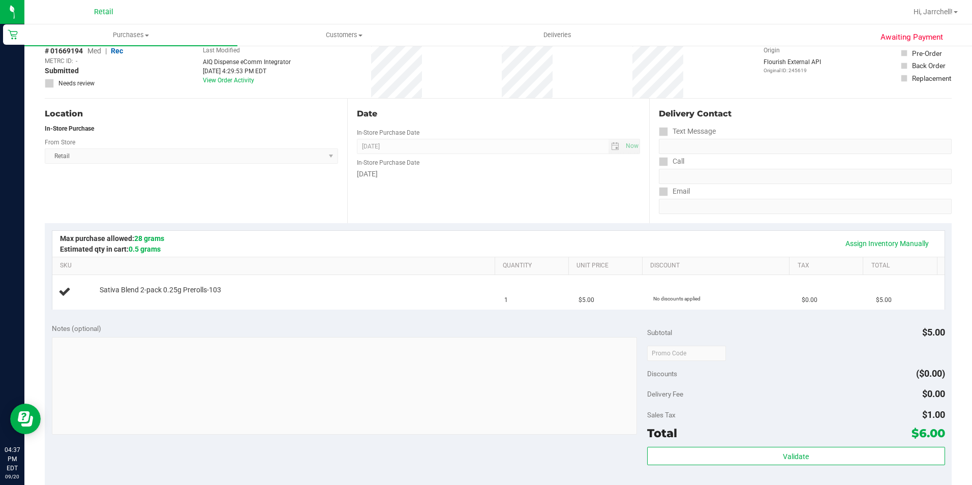
click at [495, 250] on div "Assign Inventory Manually" at bounding box center [499, 243] width 874 height 17
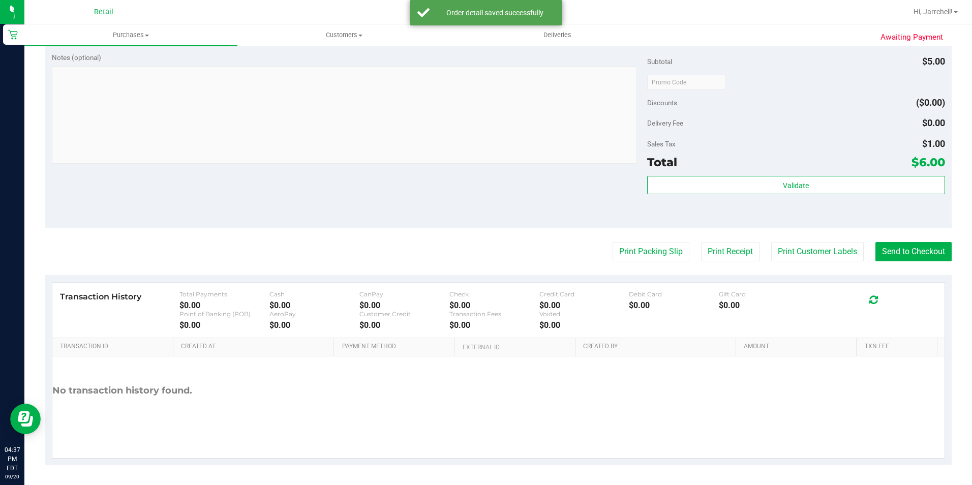
scroll to position [346, 0]
drag, startPoint x: 398, startPoint y: 190, endPoint x: 591, endPoint y: 190, distance: 193.7
click at [398, 190] on div "Notes (optional) Subtotal $5.00 Discounts ($0.00) Delivery Fee $0.00 Sales Tax …" at bounding box center [498, 136] width 907 height 183
click at [919, 255] on button "Send to Checkout" at bounding box center [914, 251] width 76 height 19
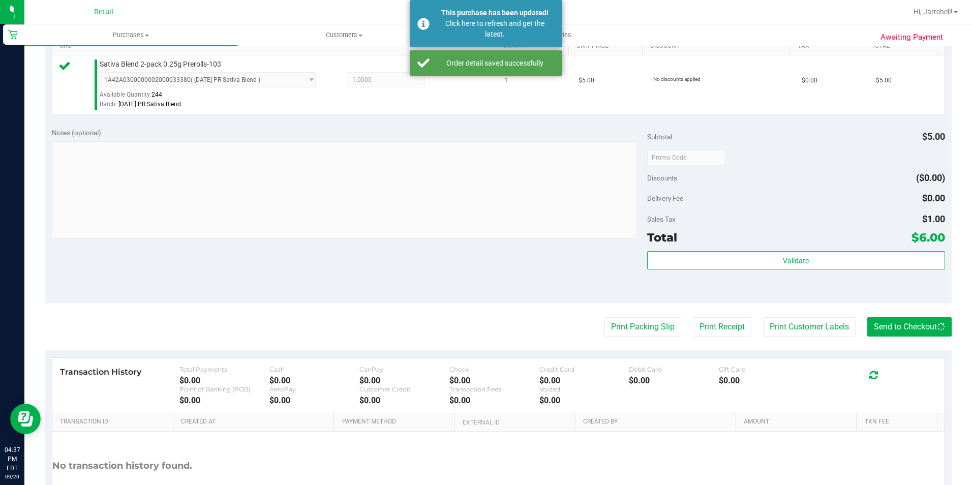
scroll to position [194, 0]
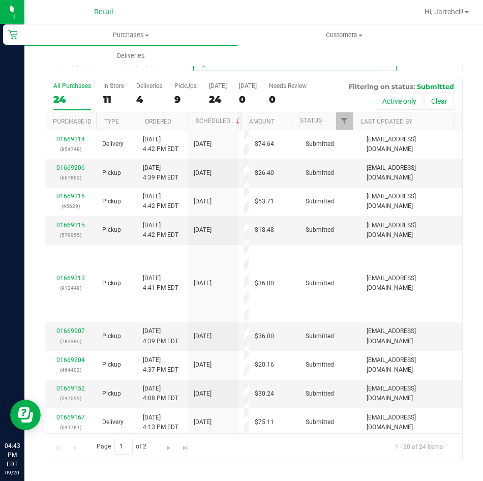
click at [345, 71] on input "text" at bounding box center [294, 63] width 203 height 15
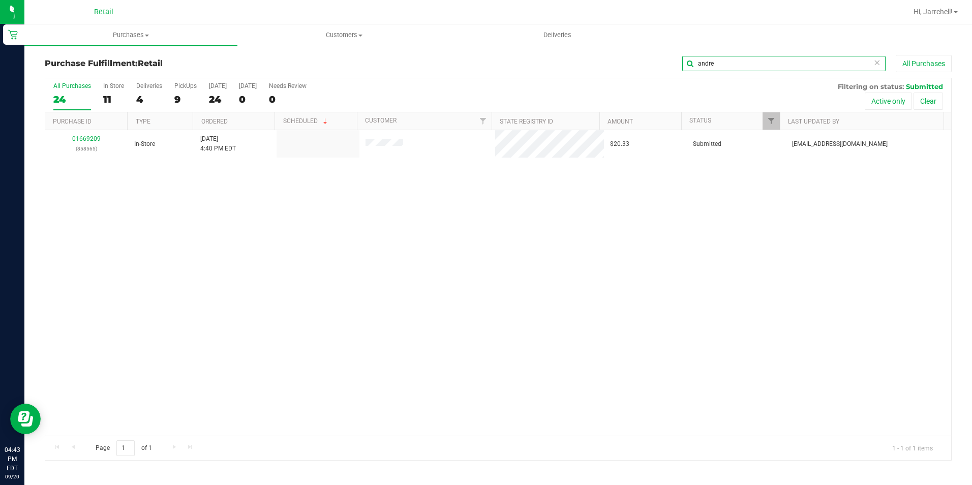
type input "andre"
drag, startPoint x: 304, startPoint y: 221, endPoint x: 118, endPoint y: 127, distance: 208.7
click at [300, 216] on div "01669209 (858565) In-Store 9/20/2025 4:40 PM EDT $20.33 Submitted aiqecomm@slat…" at bounding box center [498, 283] width 906 height 306
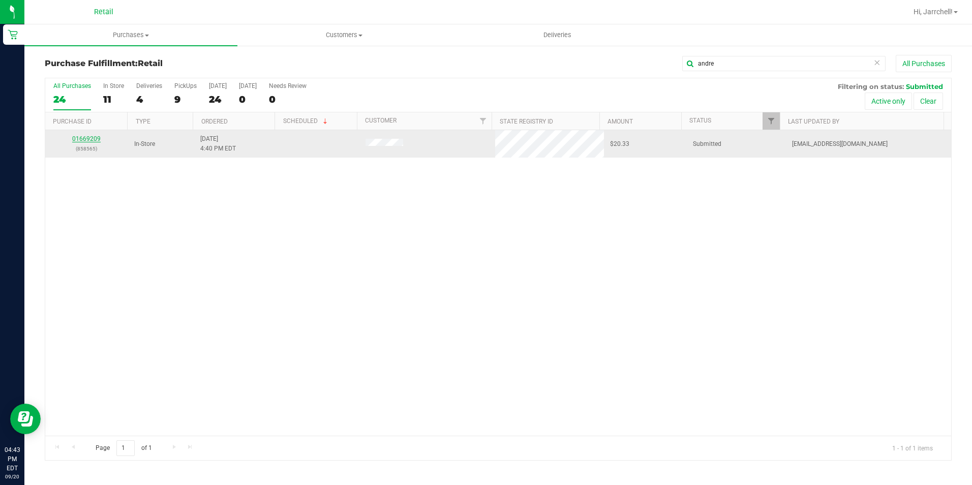
click at [95, 135] on link "01669209" at bounding box center [86, 138] width 28 height 7
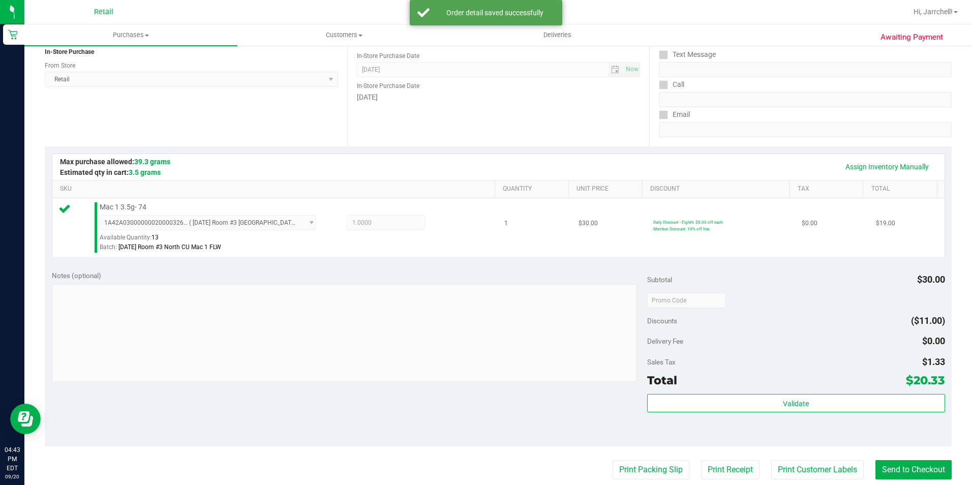
scroll to position [203, 0]
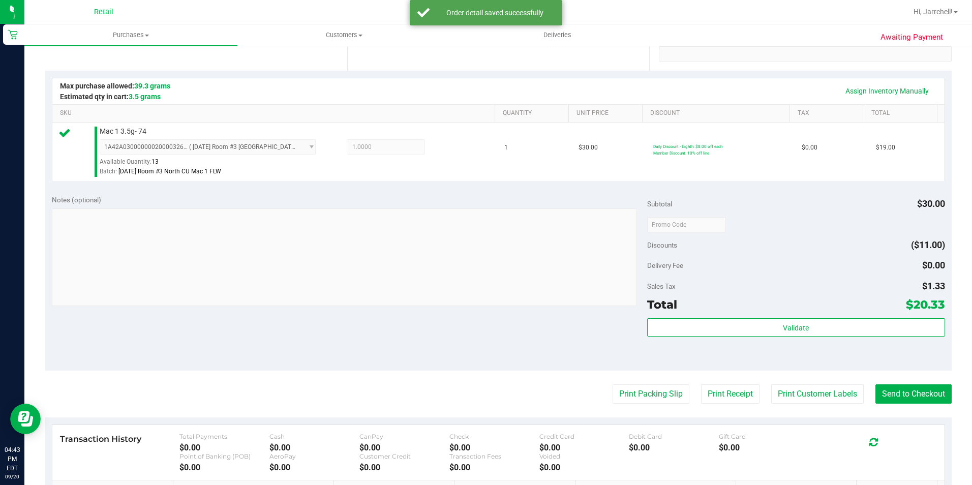
drag, startPoint x: 372, startPoint y: 148, endPoint x: 791, endPoint y: 298, distance: 445.5
click at [390, 166] on div "1A42A0300000002000032605 ( 6/16/25 Room #3 North CU Mac 1 FLW ) 1A42A0300000002…" at bounding box center [295, 157] width 390 height 37
click at [899, 397] on button "Send to Checkout" at bounding box center [914, 393] width 76 height 19
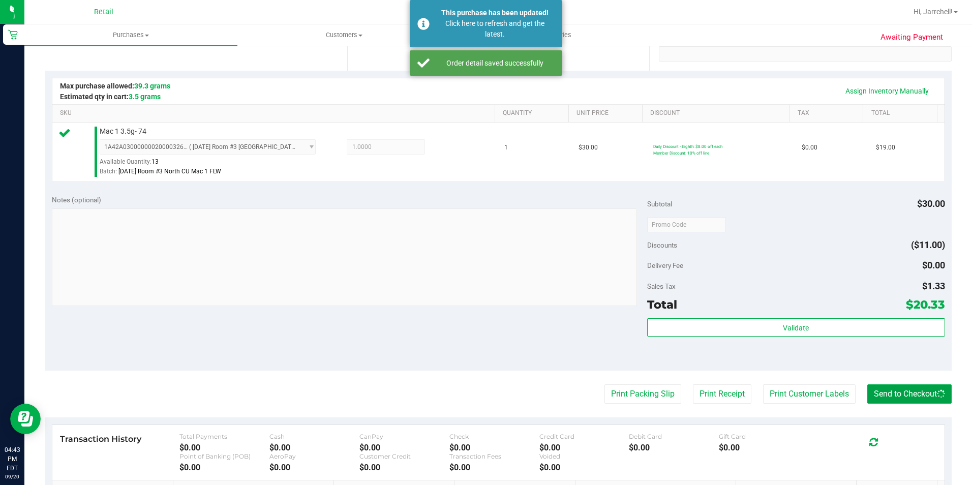
scroll to position [0, 0]
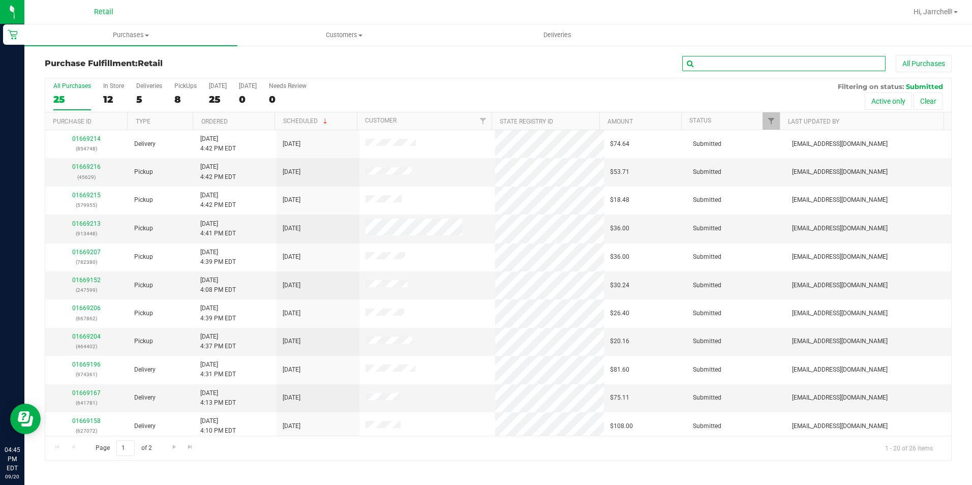
click at [713, 60] on input "text" at bounding box center [783, 63] width 203 height 15
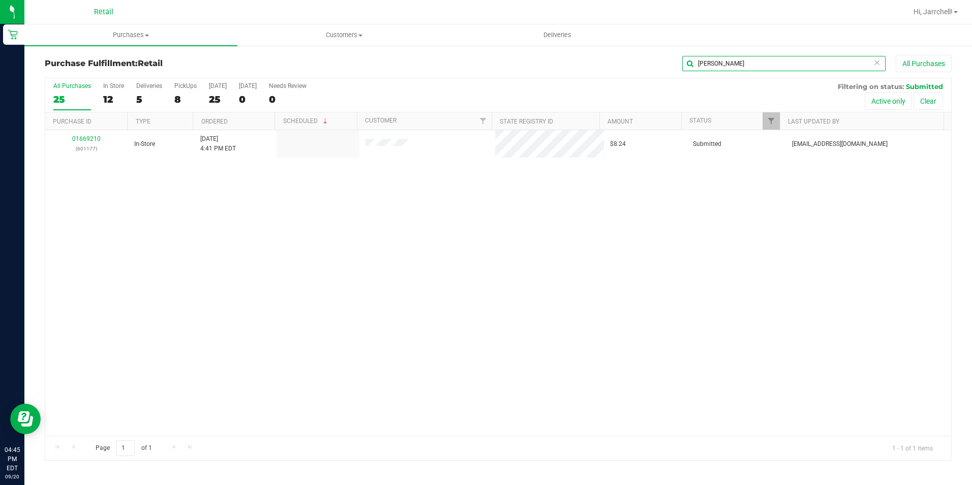
type input "william"
drag, startPoint x: 385, startPoint y: 273, endPoint x: 307, endPoint y: 172, distance: 127.1
click at [385, 266] on div "01669210 (601177) In-Store 9/20/2025 4:41 PM EDT $8.24 Submitted aiqecomm@slate…" at bounding box center [498, 283] width 906 height 306
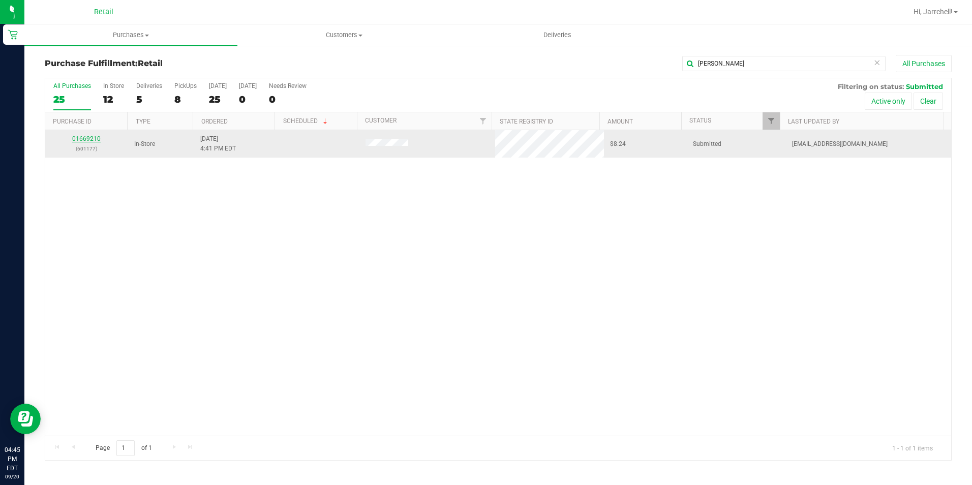
click at [97, 139] on link "01669210" at bounding box center [86, 138] width 28 height 7
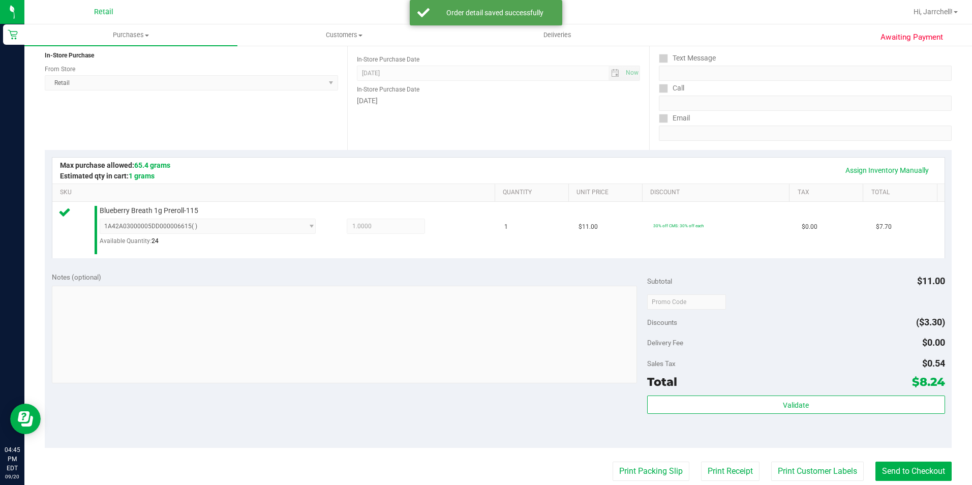
scroll to position [254, 0]
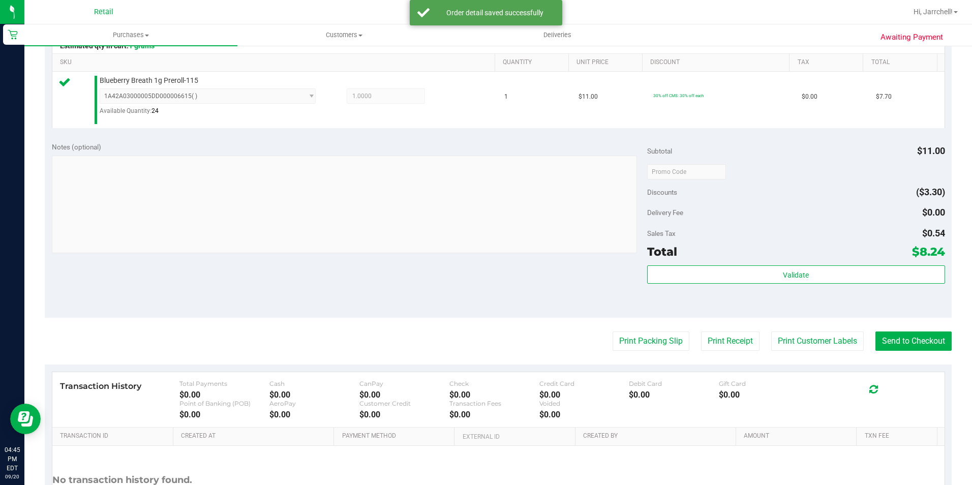
click at [901, 330] on purchase-details "Back Edit Purchase Cancel Purchase View Profile # 01669210 Med | Rec METRC ID: …" at bounding box center [498, 178] width 907 height 754
click at [904, 336] on button "Send to Checkout" at bounding box center [914, 340] width 76 height 19
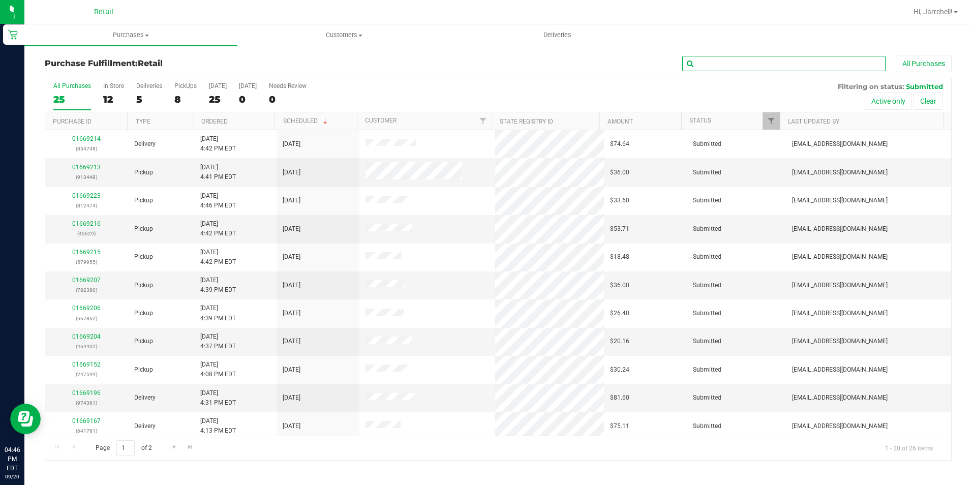
click at [761, 62] on input "text" at bounding box center [783, 63] width 203 height 15
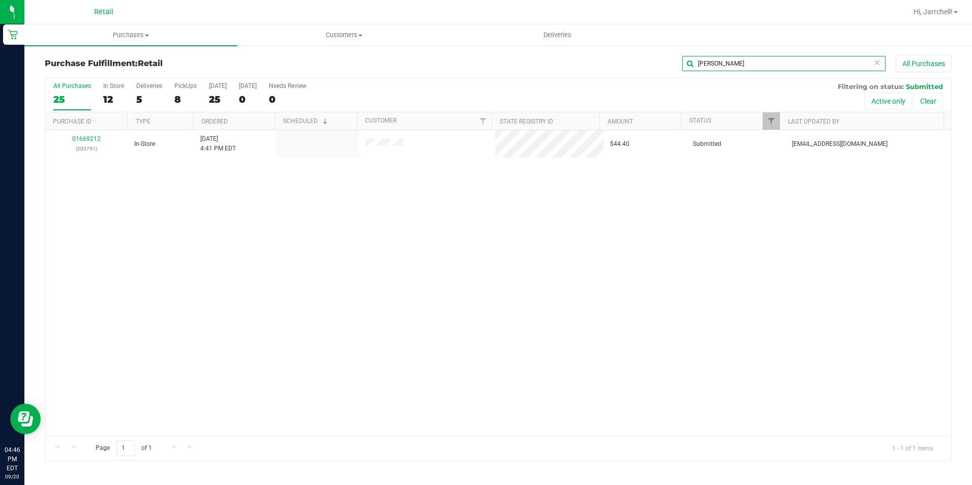
type input "scott"
click at [516, 169] on div "01669212 (203751) In-Store 9/20/2025 4:41 PM EDT $44.40 Submitted aiqecomm@slat…" at bounding box center [498, 283] width 906 height 306
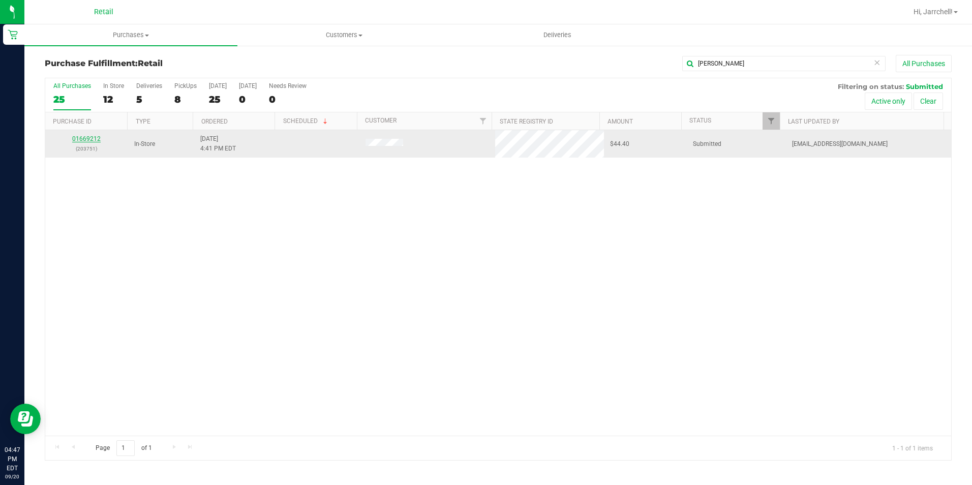
click at [87, 135] on link "01669212" at bounding box center [86, 138] width 28 height 7
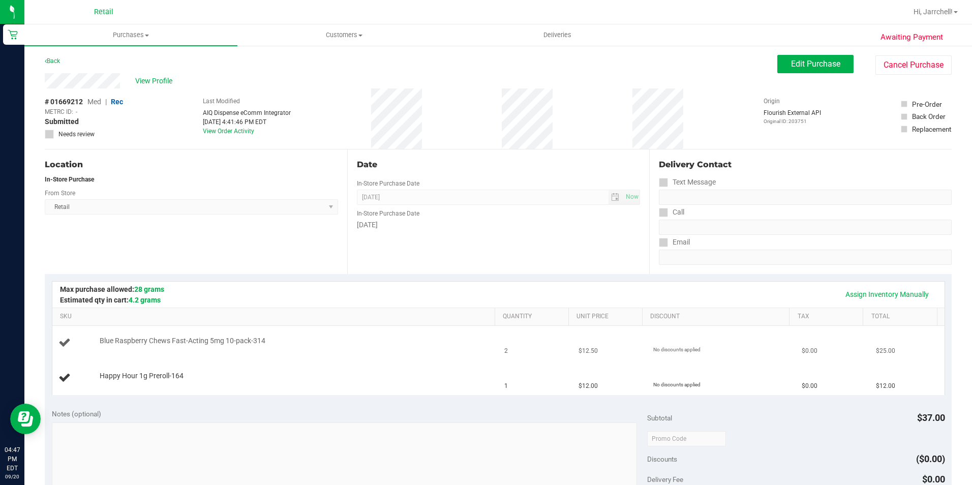
scroll to position [102, 0]
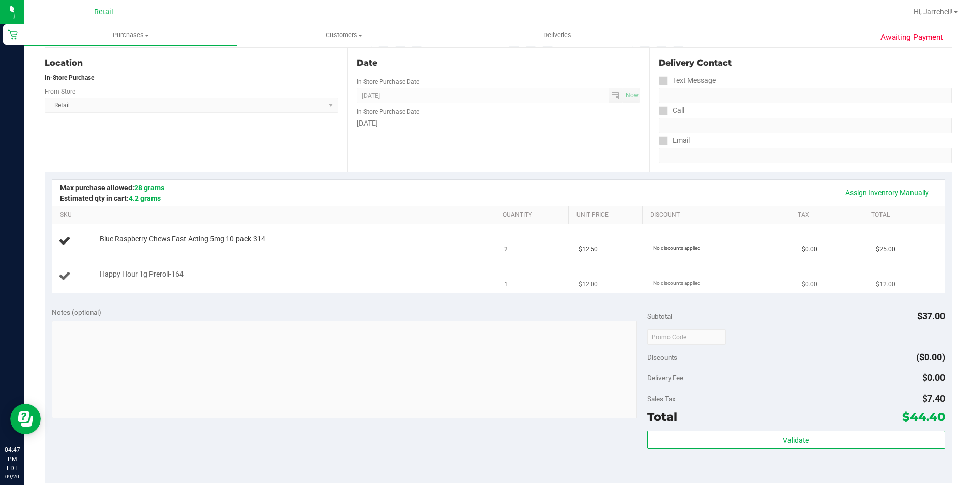
click at [258, 290] on td "Happy Hour 1g Preroll-164" at bounding box center [275, 276] width 446 height 34
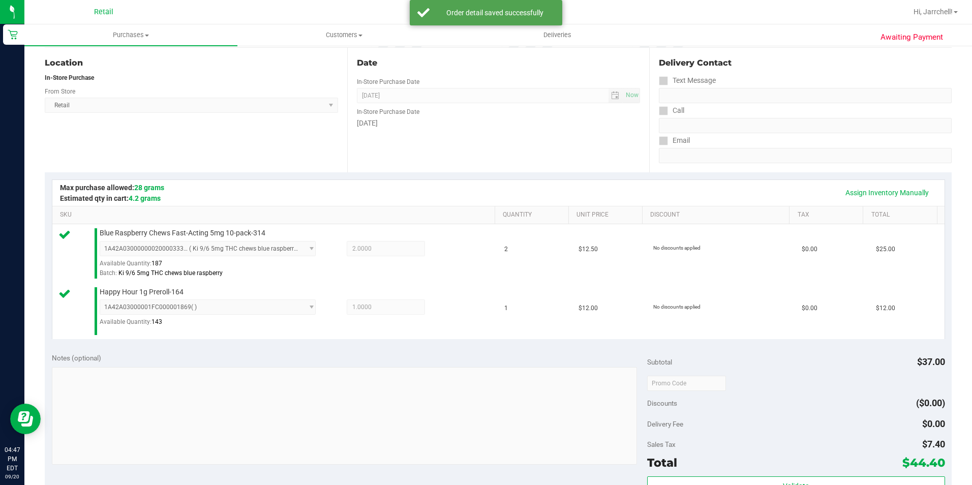
scroll to position [403, 0]
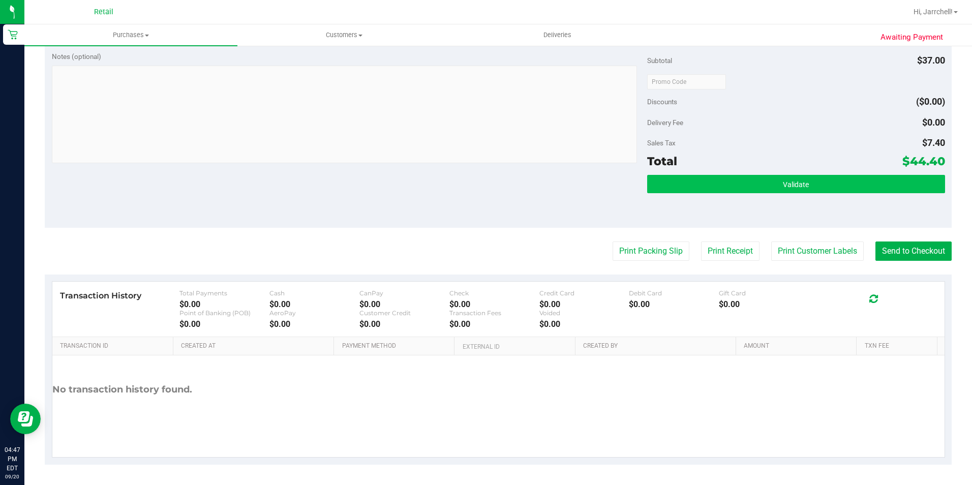
click at [589, 188] on div "Notes (optional) Subtotal $37.00 Discounts ($0.00) Delivery Fee $0.00 Sales Tax…" at bounding box center [498, 136] width 907 height 183
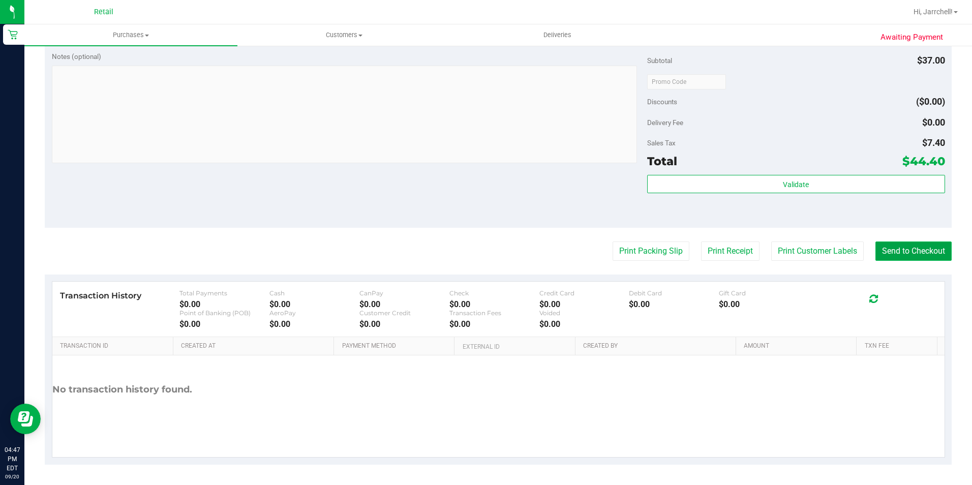
click at [913, 247] on button "Send to Checkout" at bounding box center [914, 251] width 76 height 19
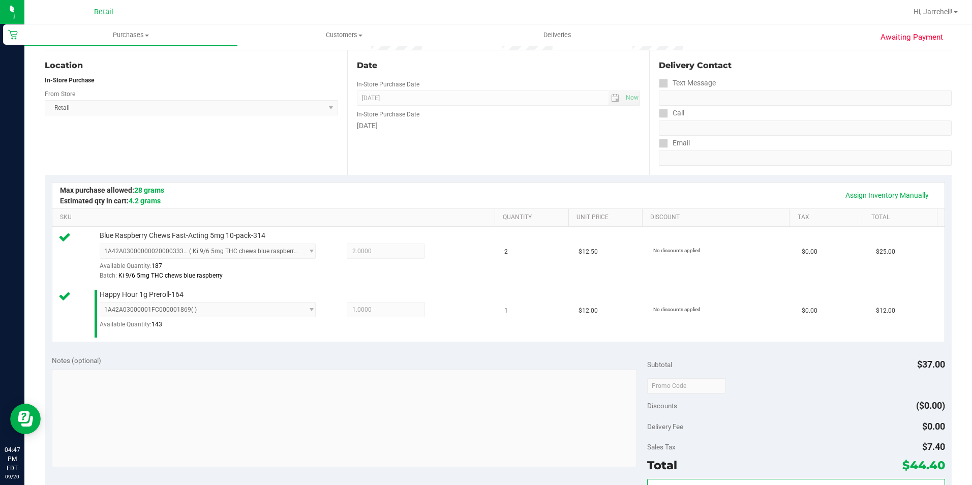
scroll to position [0, 0]
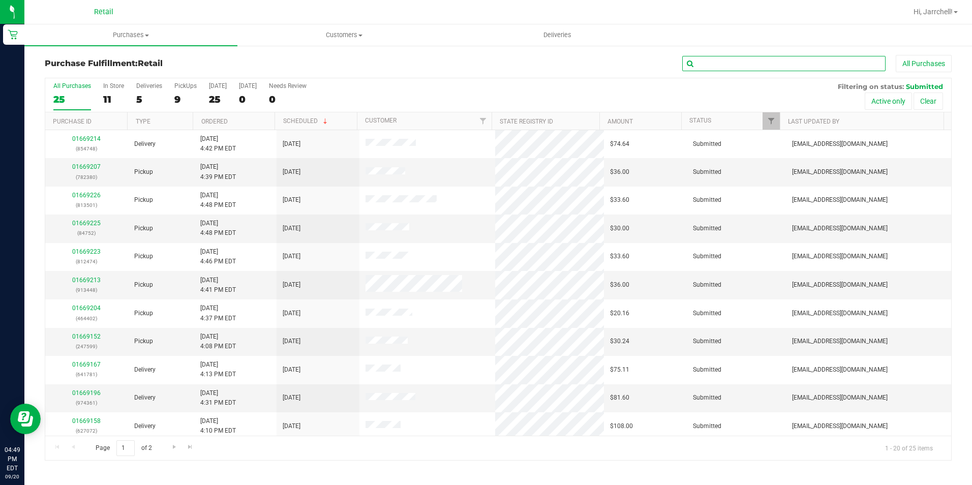
click at [828, 67] on input "text" at bounding box center [783, 63] width 203 height 15
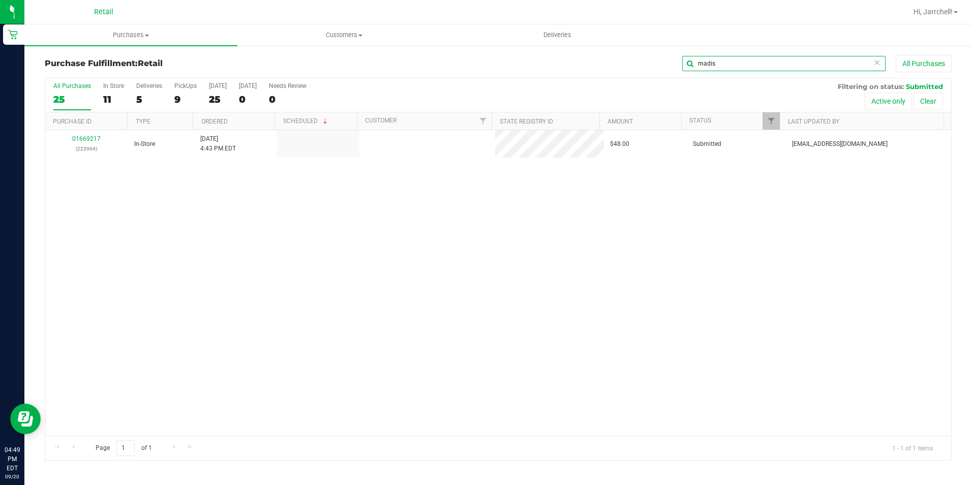
type input "madis"
click at [442, 202] on div "01669217 (223964) In-Store 9/20/2025 4:43 PM EDT $48.00 Submitted aiqecomm@slat…" at bounding box center [498, 283] width 906 height 306
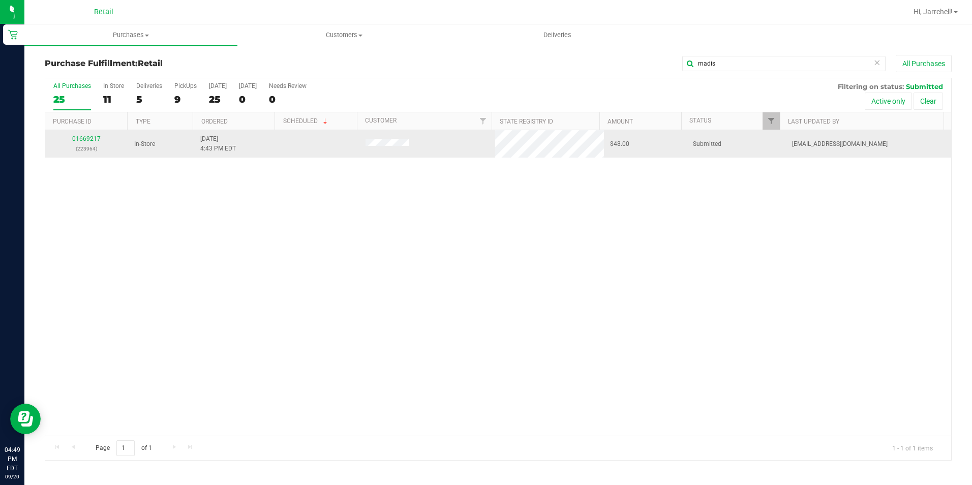
click at [90, 144] on p "(223964)" at bounding box center [86, 149] width 71 height 10
click at [91, 141] on link "01669217" at bounding box center [86, 138] width 28 height 7
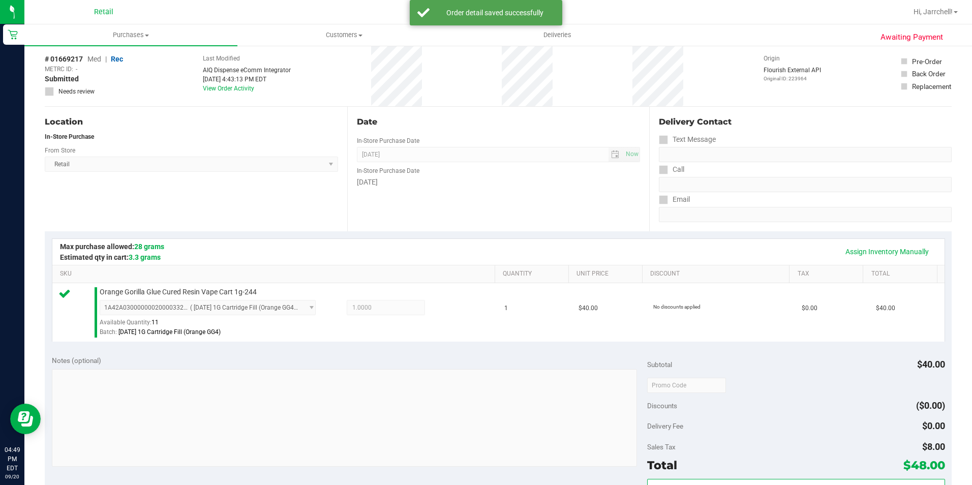
scroll to position [346, 0]
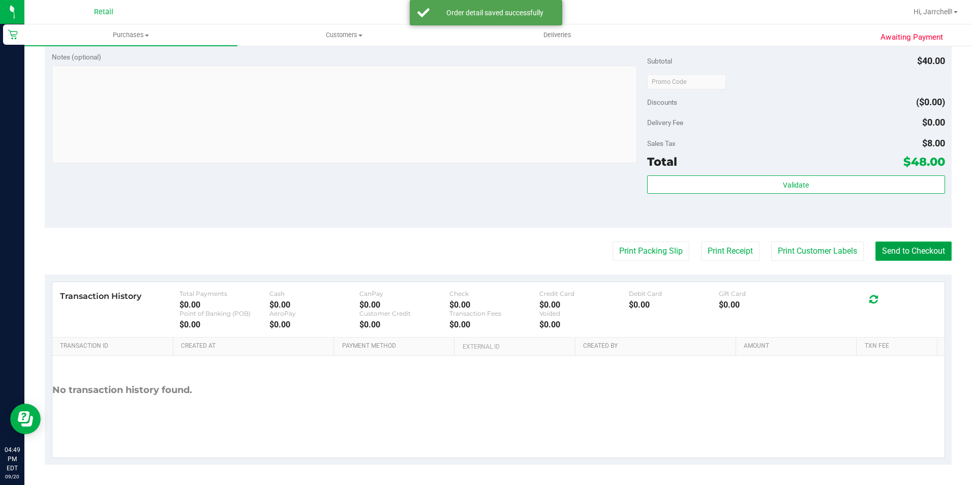
drag, startPoint x: 925, startPoint y: 258, endPoint x: 919, endPoint y: 255, distance: 6.1
click at [924, 258] on button "Send to Checkout" at bounding box center [914, 251] width 76 height 19
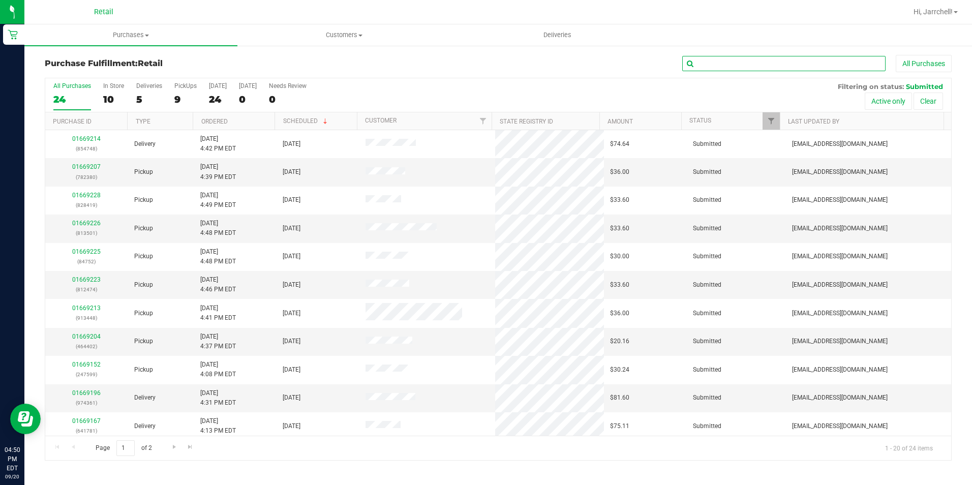
click at [721, 57] on input "text" at bounding box center [783, 63] width 203 height 15
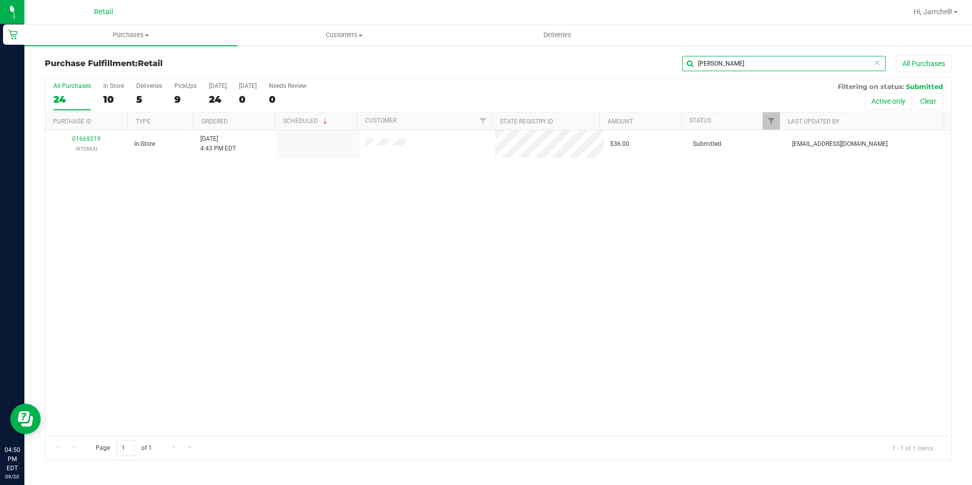
type input "jose"
click at [645, 195] on div "01669219 (972663) In-Store 9/20/2025 4:43 PM EDT $36.00 Submitted aiqecomm@slat…" at bounding box center [498, 283] width 906 height 306
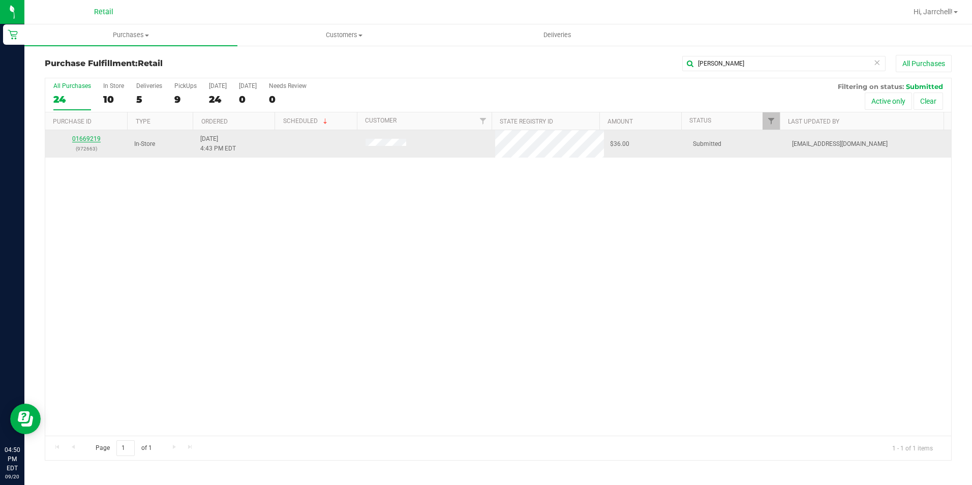
click at [91, 139] on link "01669219" at bounding box center [86, 138] width 28 height 7
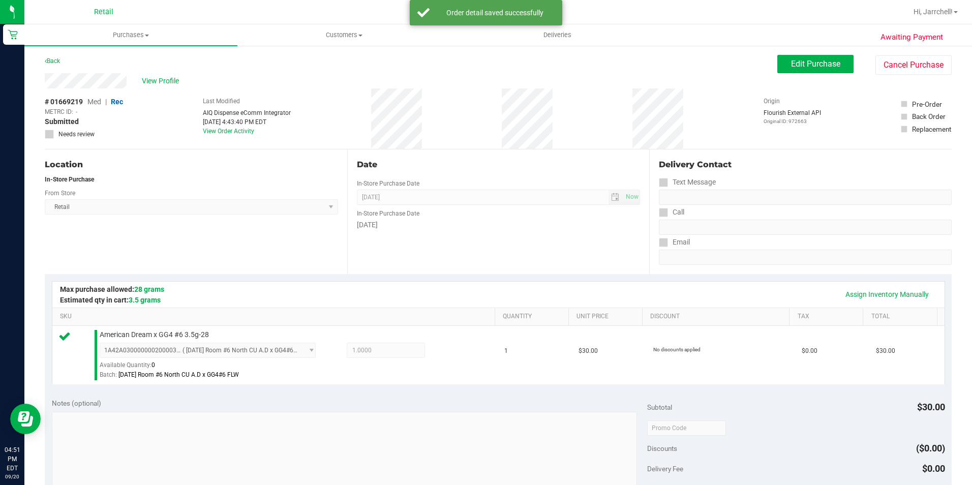
scroll to position [153, 0]
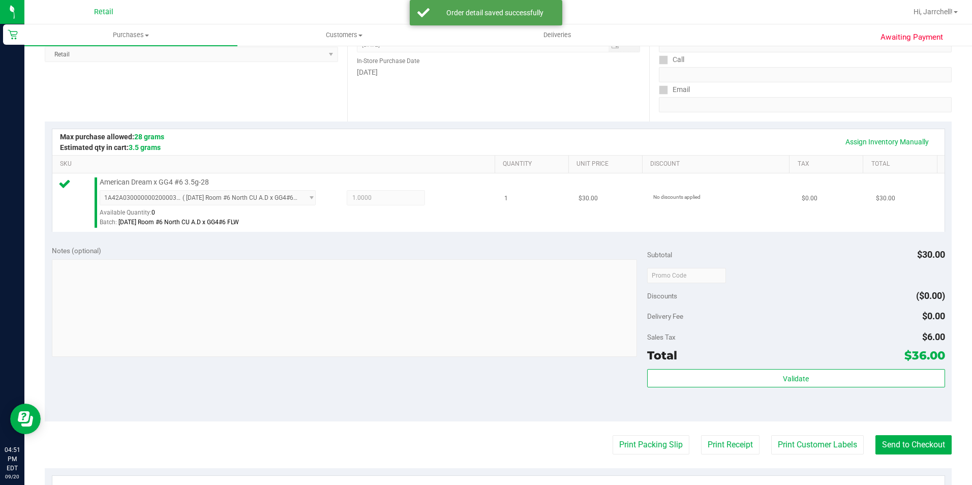
click at [551, 225] on td "1" at bounding box center [535, 202] width 74 height 58
click at [925, 434] on purchase-details "Back Edit Purchase Cancel Purchase View Profile # 01669219 Med | Rec METRC ID: …" at bounding box center [498, 280] width 907 height 756
drag, startPoint x: 925, startPoint y: 434, endPoint x: 926, endPoint y: 440, distance: 6.1
click at [926, 440] on button "Send to Checkout" at bounding box center [914, 444] width 76 height 19
drag, startPoint x: 539, startPoint y: 258, endPoint x: 336, endPoint y: 20, distance: 312.6
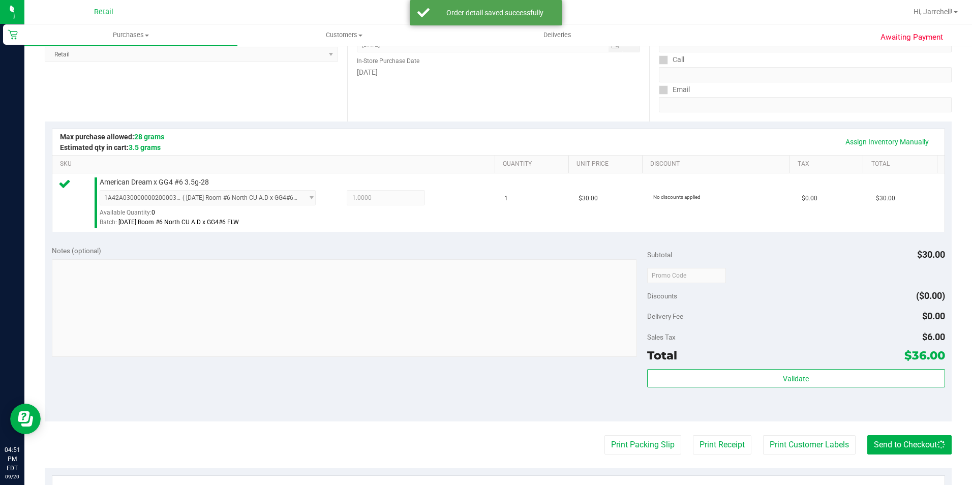
click at [536, 254] on div "Notes (optional)" at bounding box center [349, 303] width 595 height 114
